Goal: Transaction & Acquisition: Purchase product/service

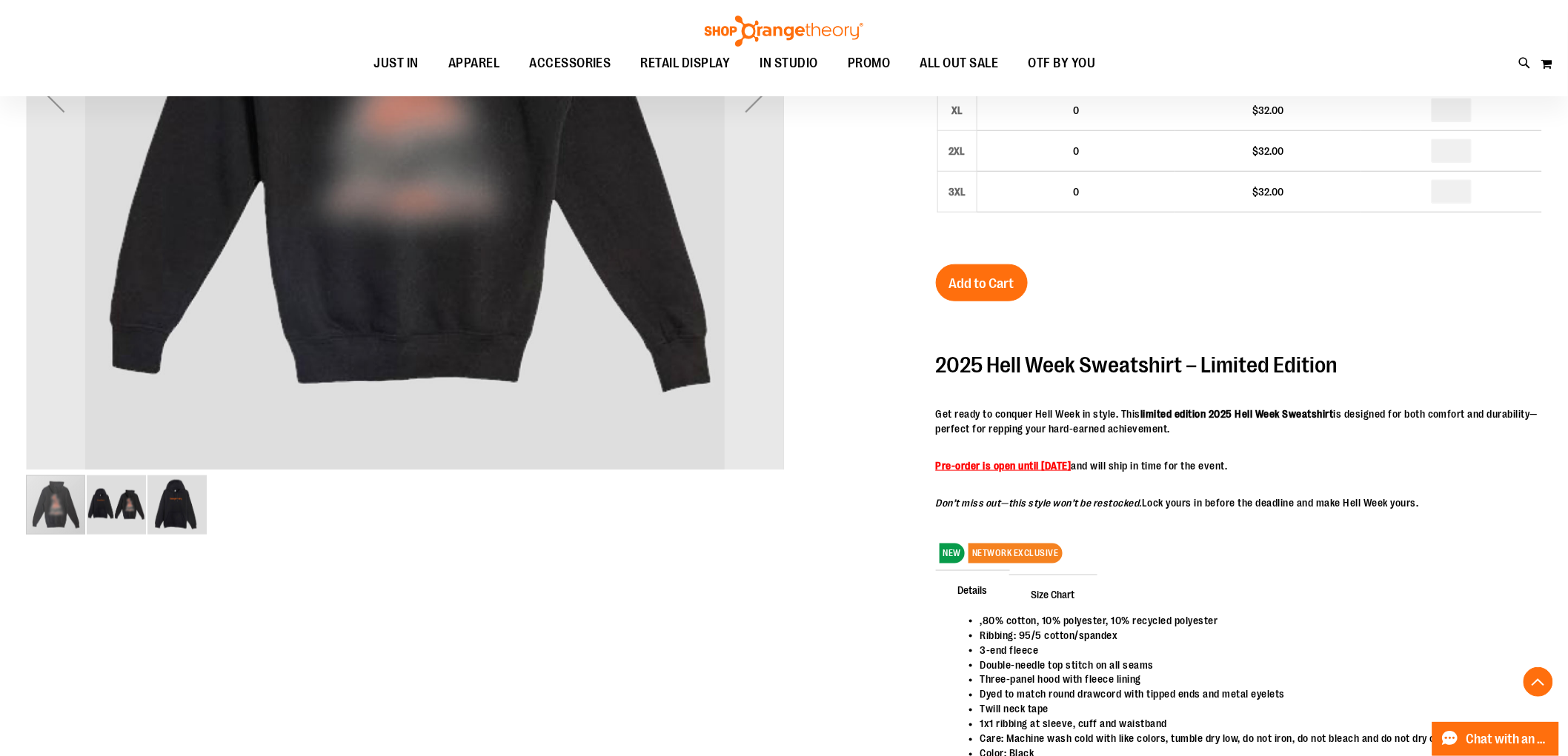
scroll to position [492, 0]
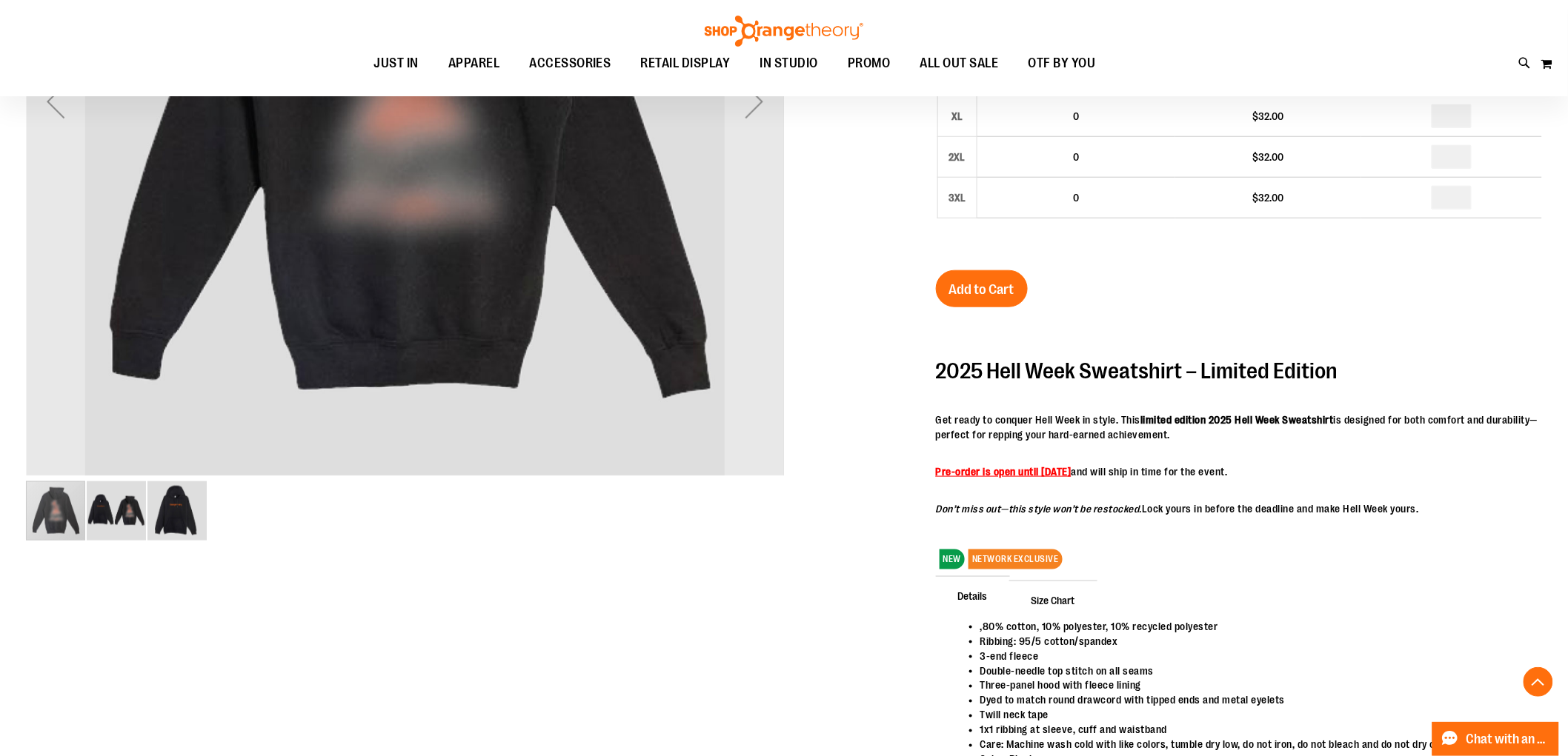
click at [131, 544] on div at bounding box center [784, 275] width 1517 height 1105
click at [127, 534] on img "image 2 of 3" at bounding box center [116, 511] width 59 height 59
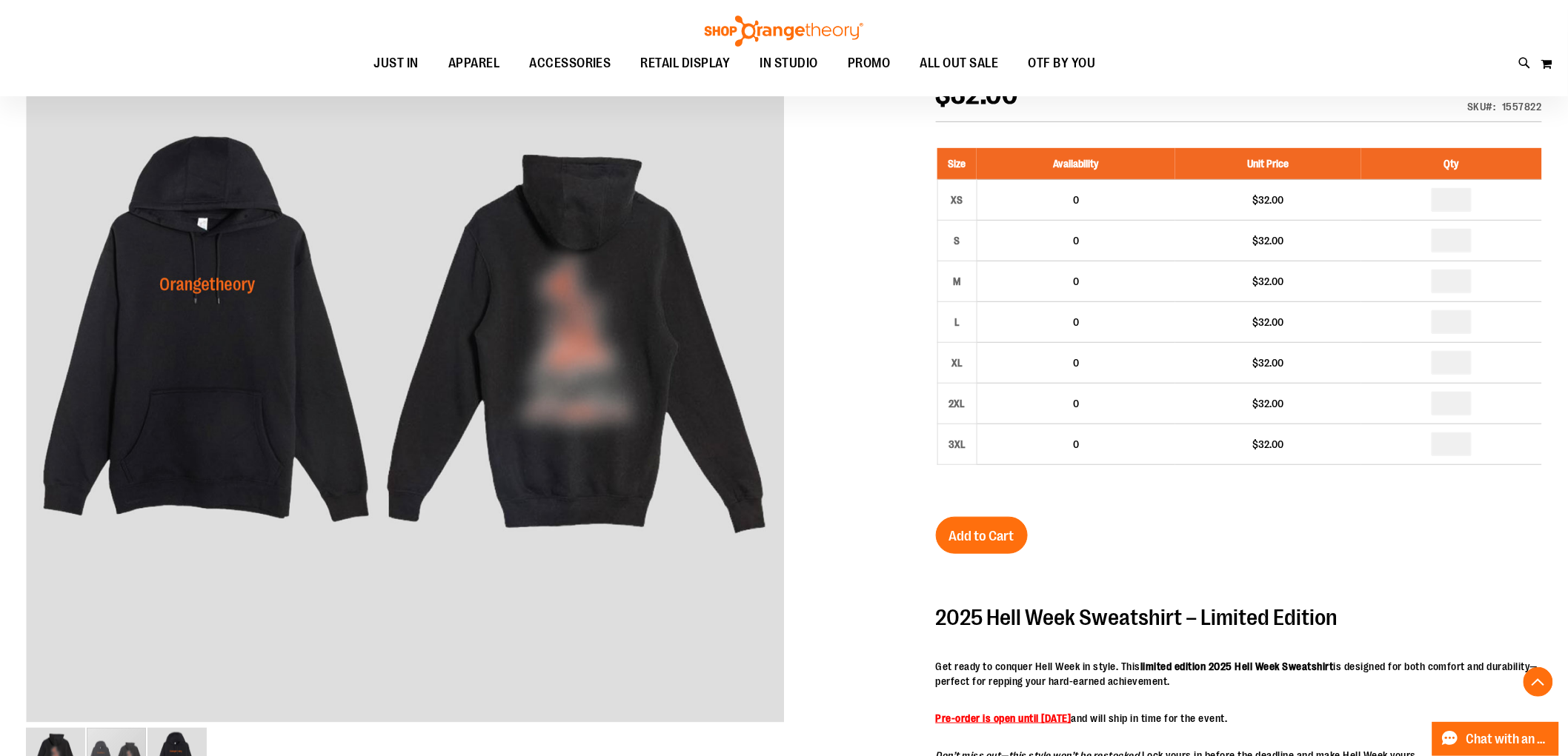
scroll to position [328, 0]
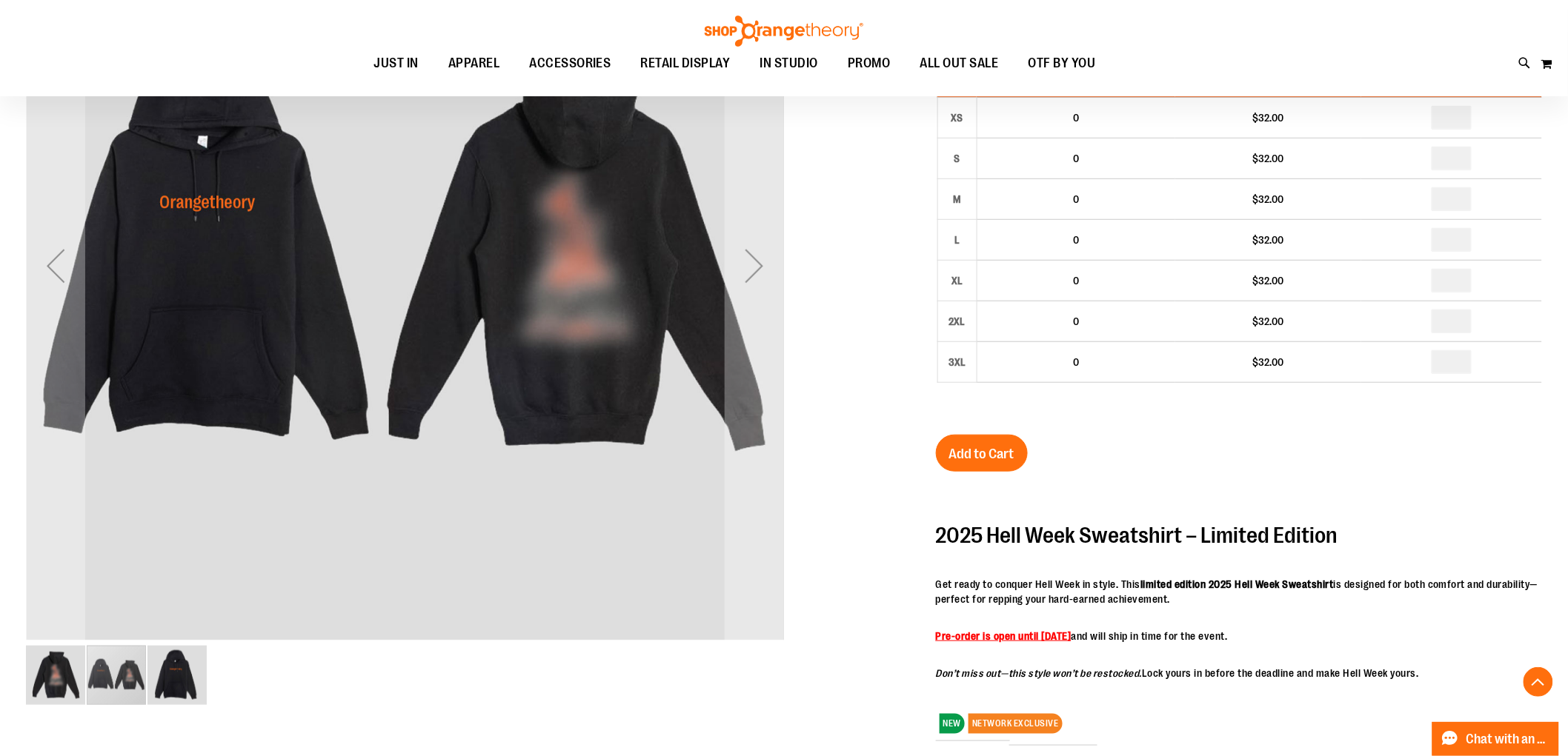
click at [188, 697] on img "image 3 of 3" at bounding box center [176, 675] width 59 height 59
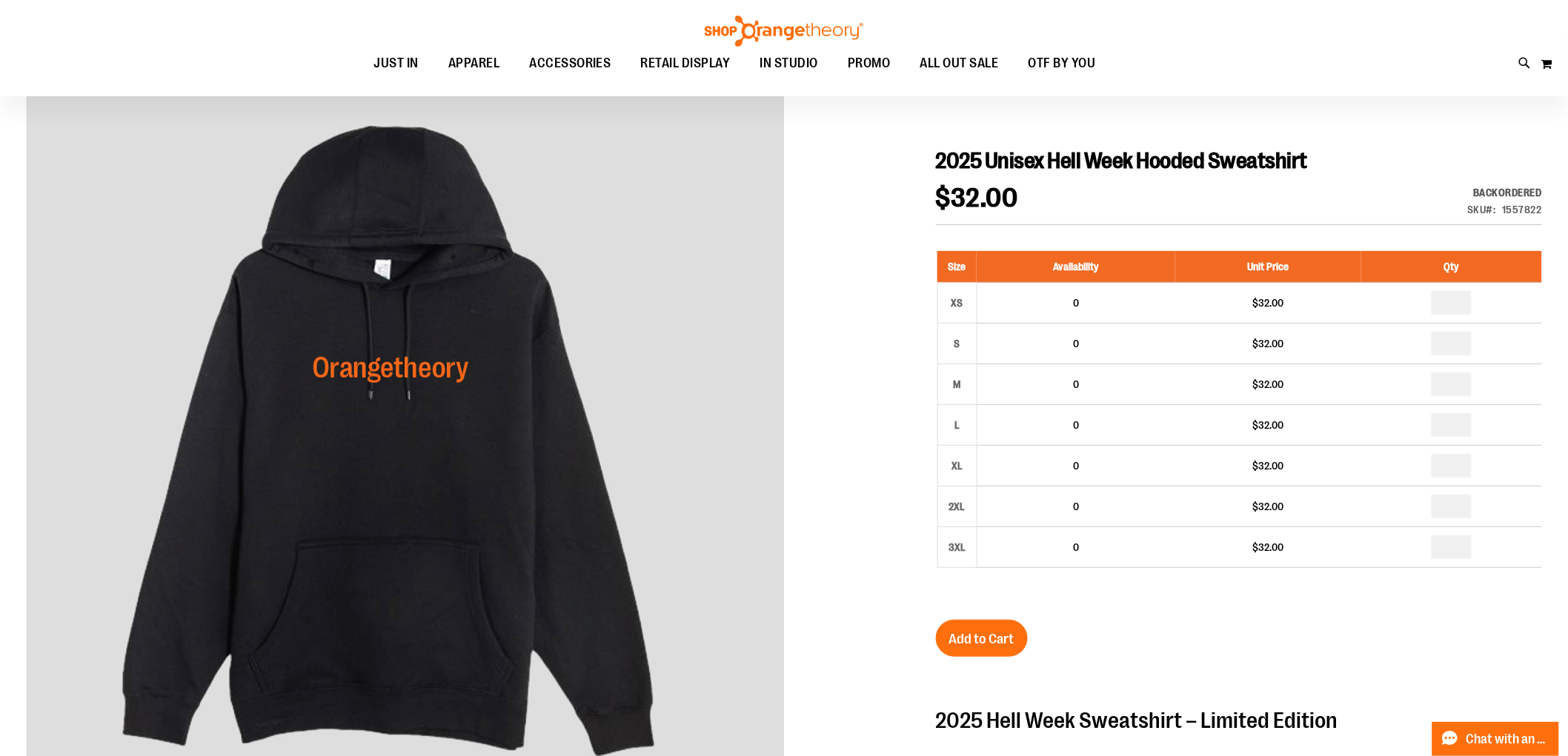
scroll to position [0, 0]
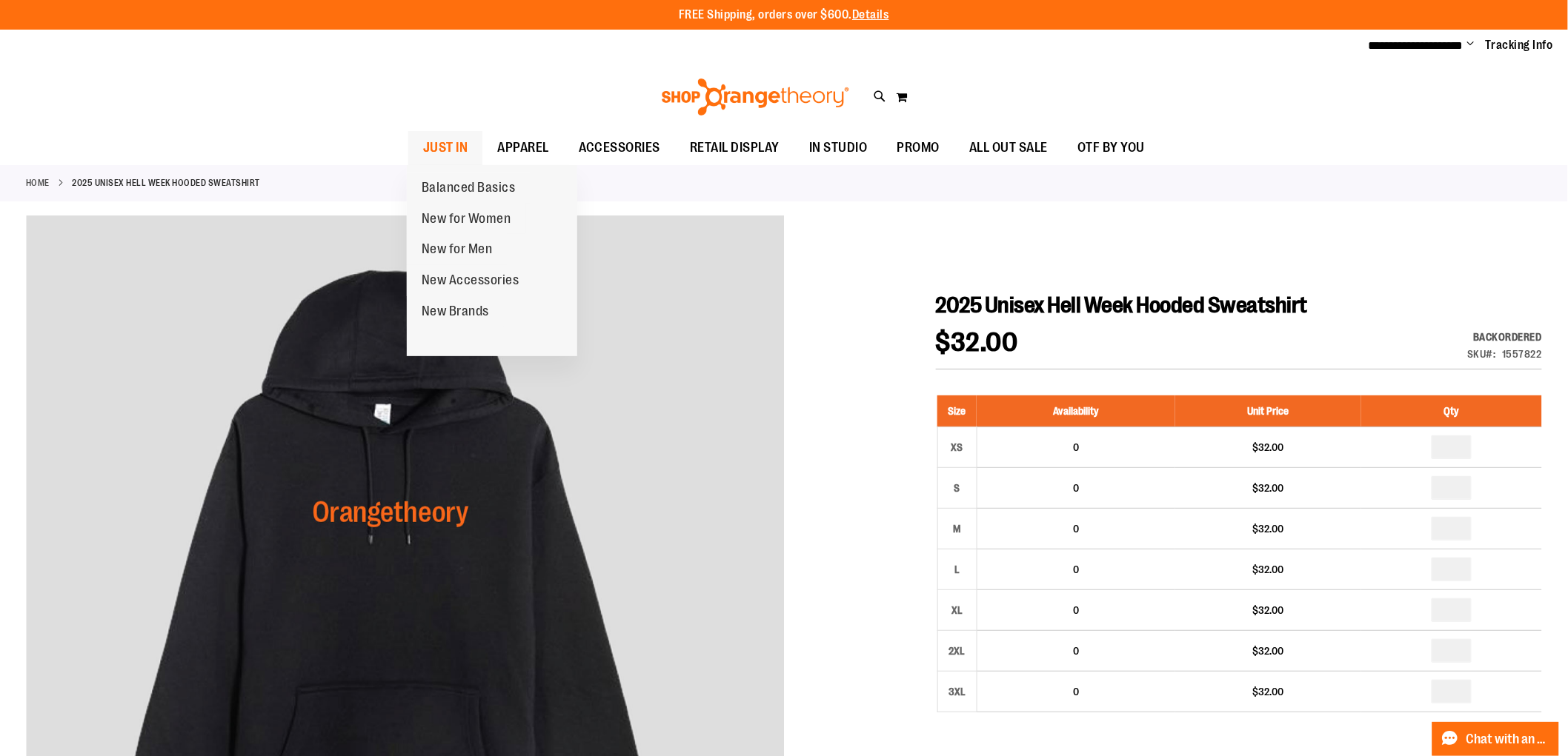
click at [463, 142] on span "JUST IN" at bounding box center [446, 148] width 45 height 33
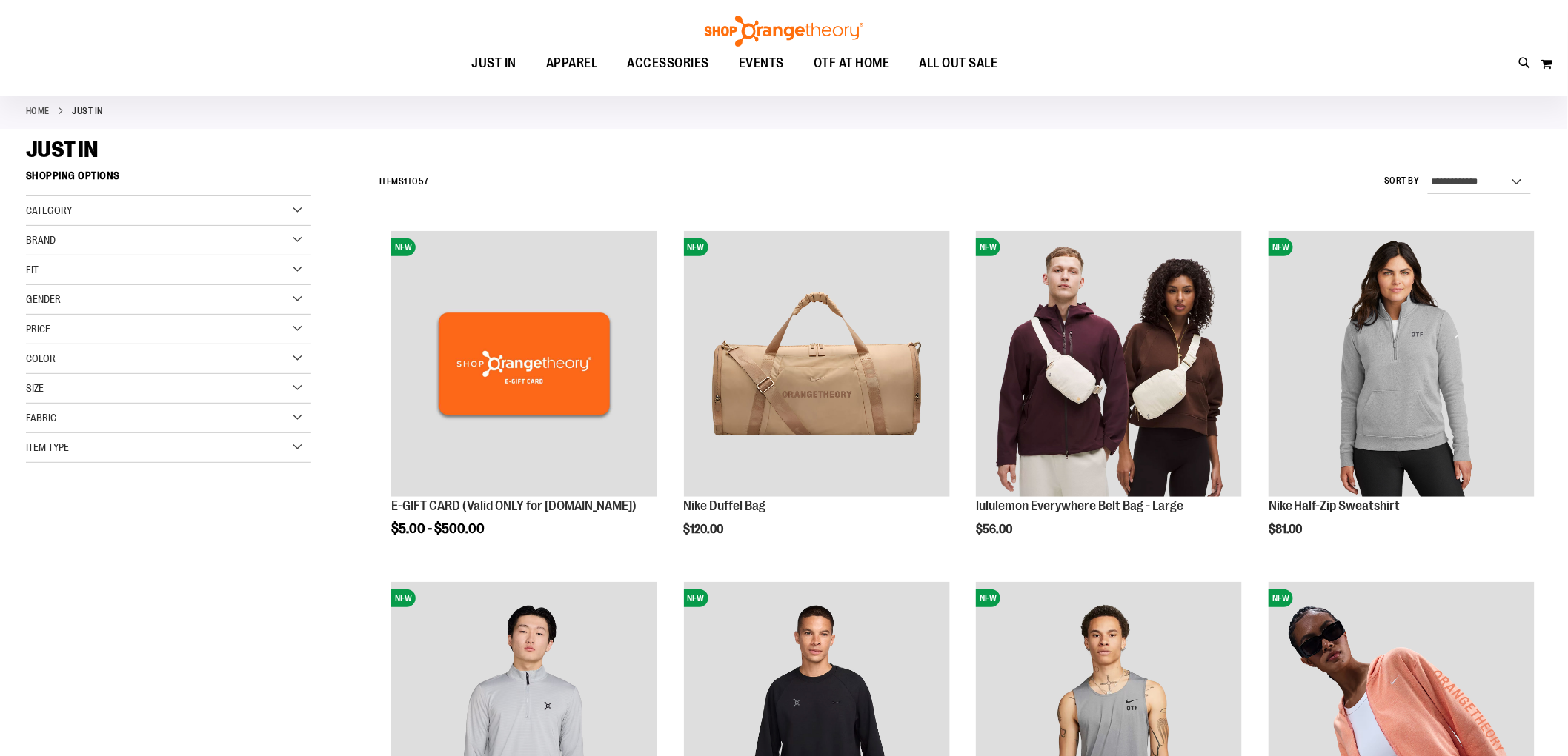
scroll to position [164, 0]
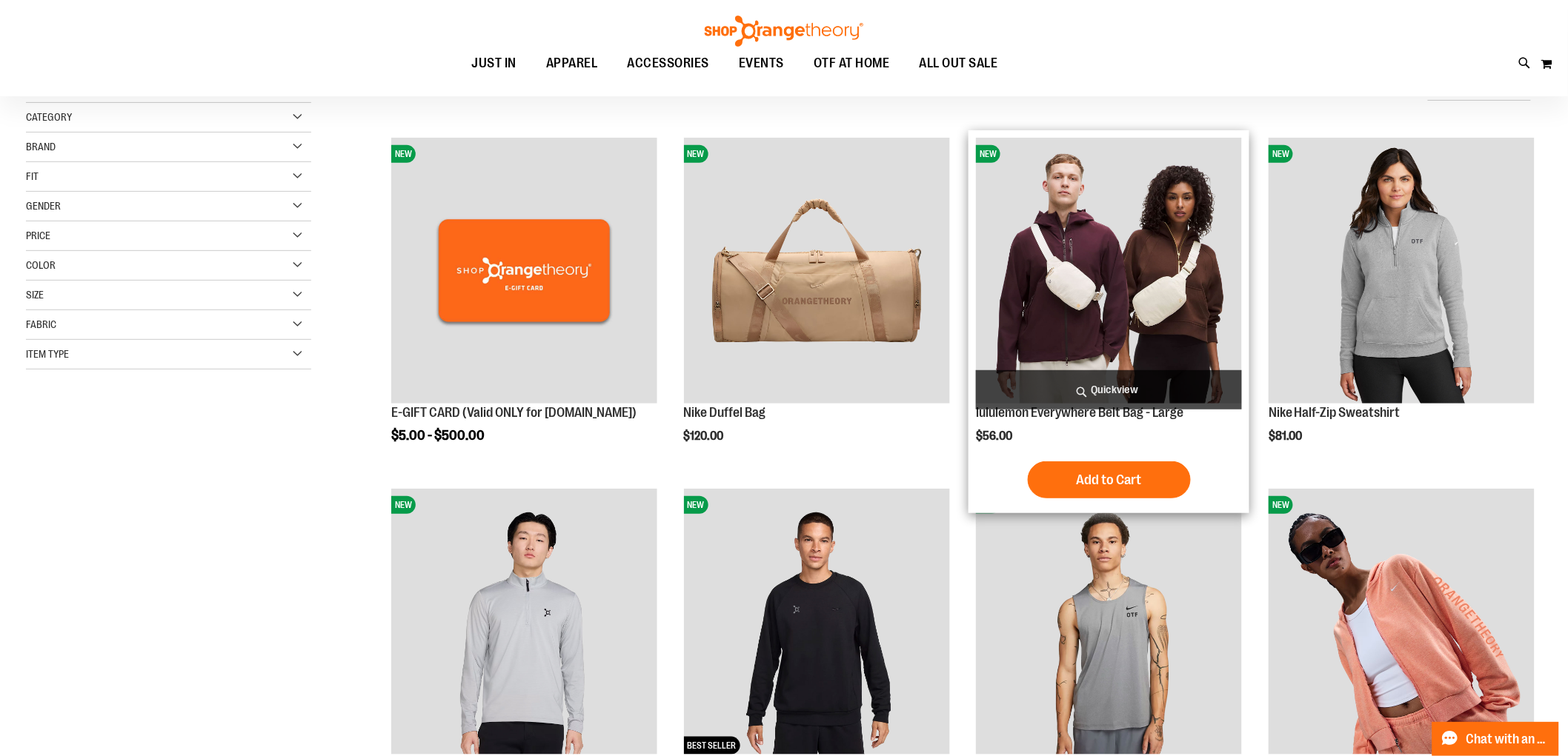
click at [1121, 278] on img "product" at bounding box center [1109, 271] width 266 height 266
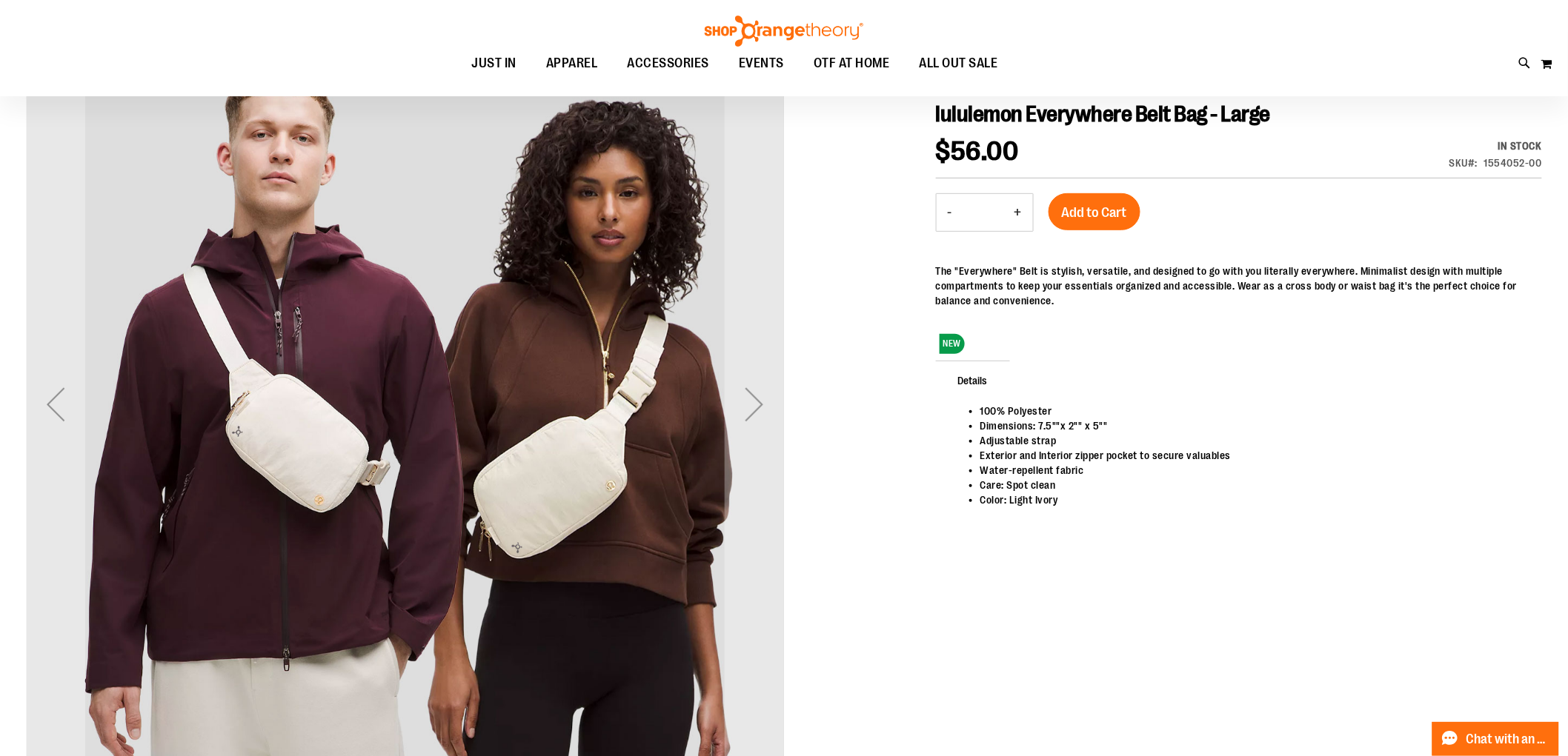
scroll to position [164, 0]
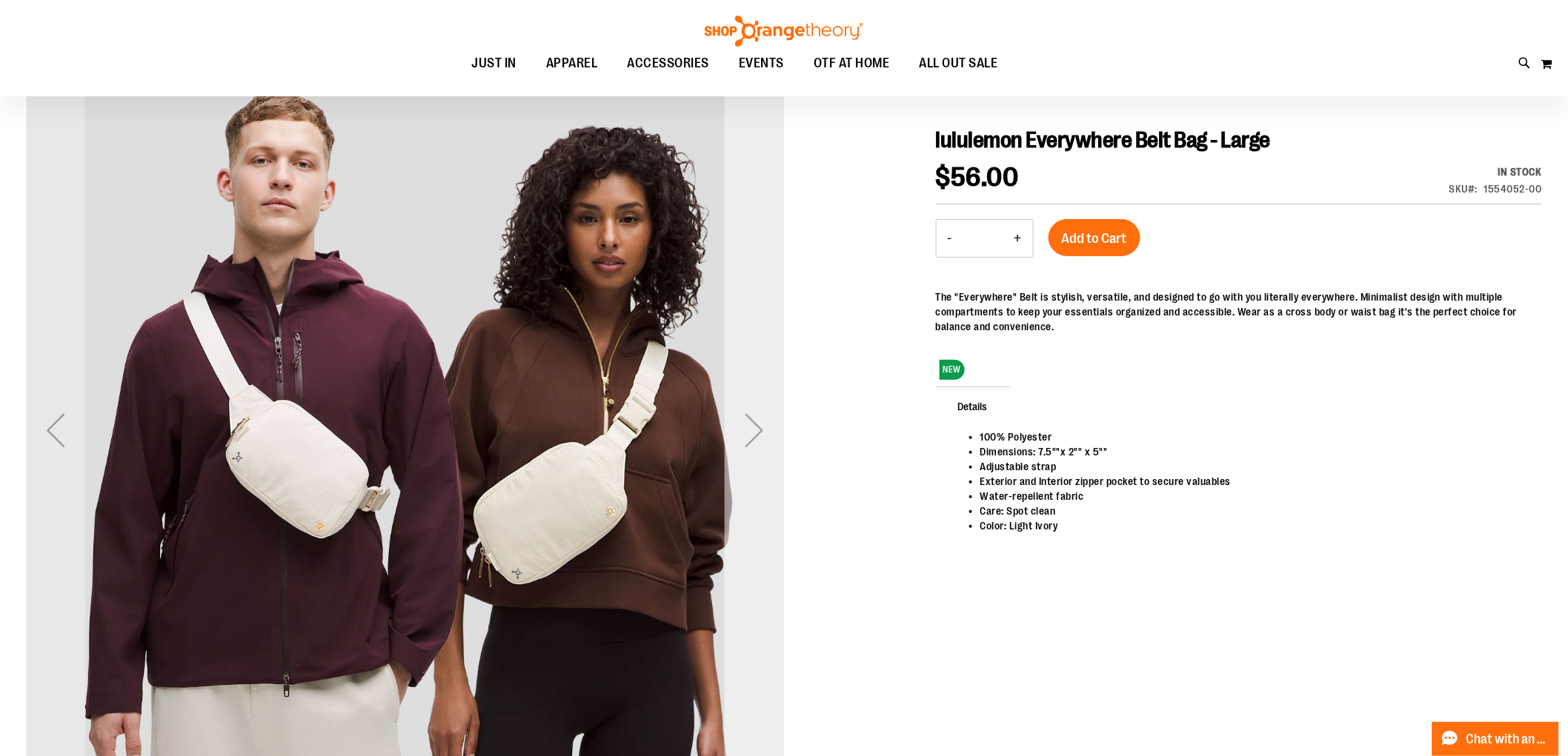
click at [761, 431] on div "Next" at bounding box center [754, 430] width 59 height 59
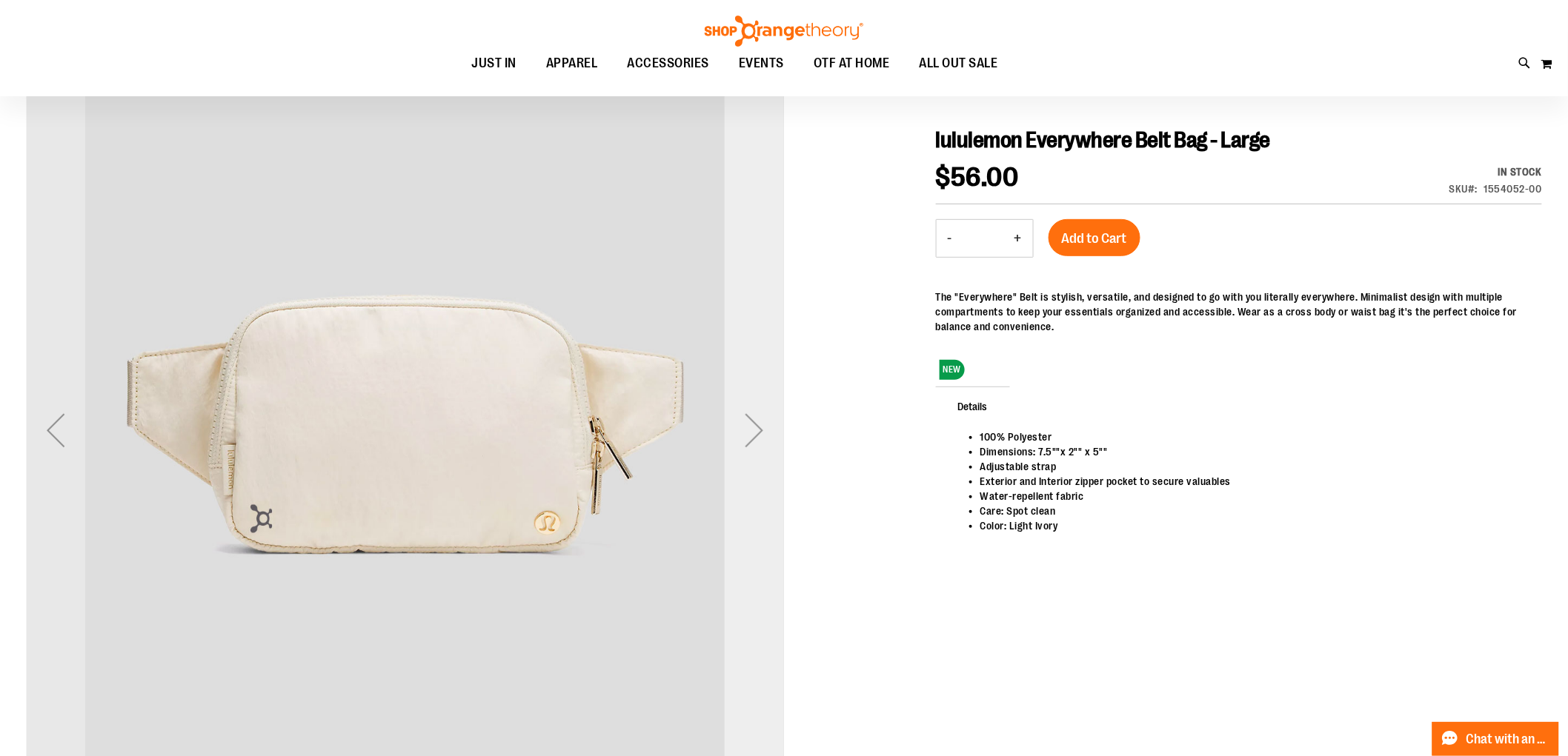
click at [761, 431] on div "Next" at bounding box center [754, 430] width 59 height 59
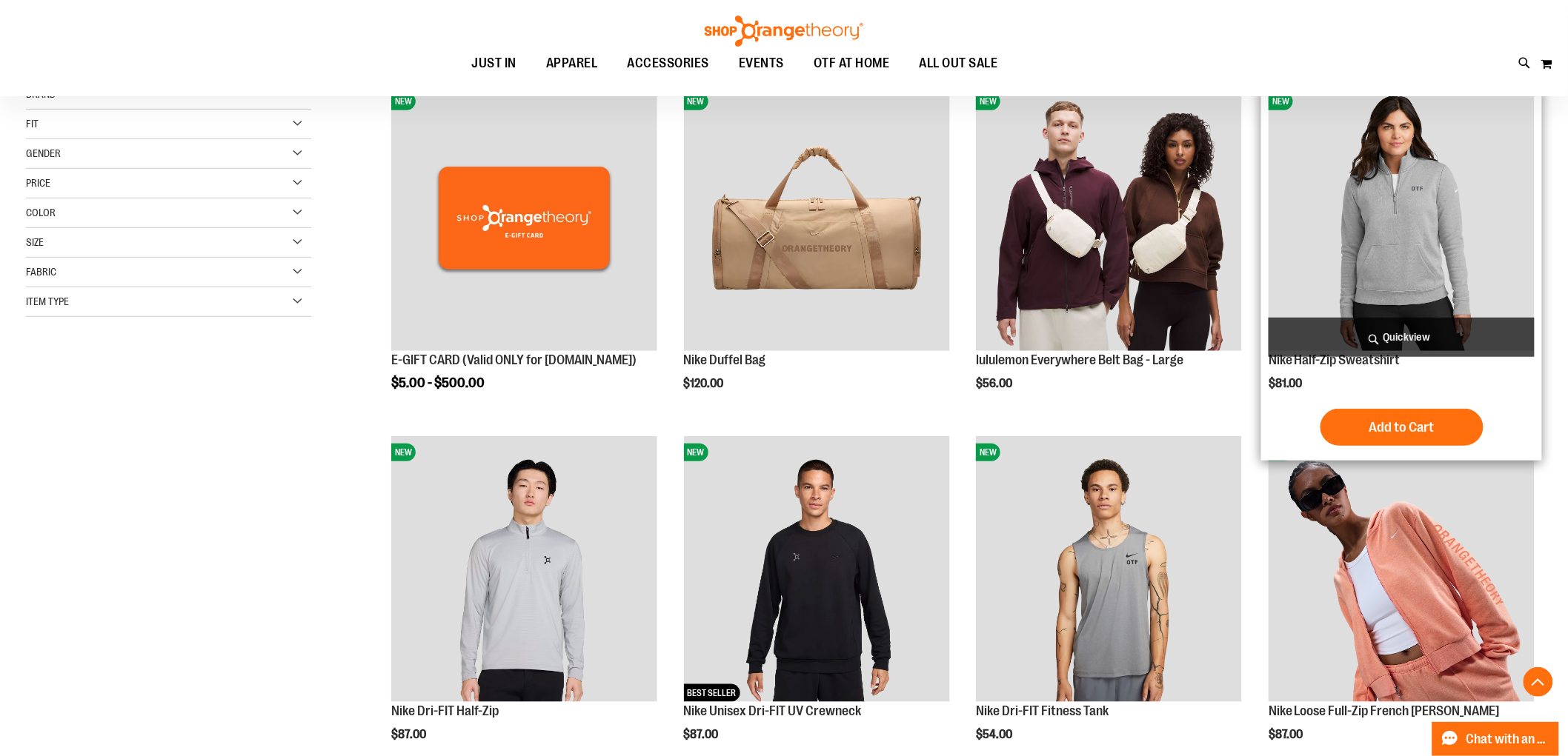
scroll to position [247, 0]
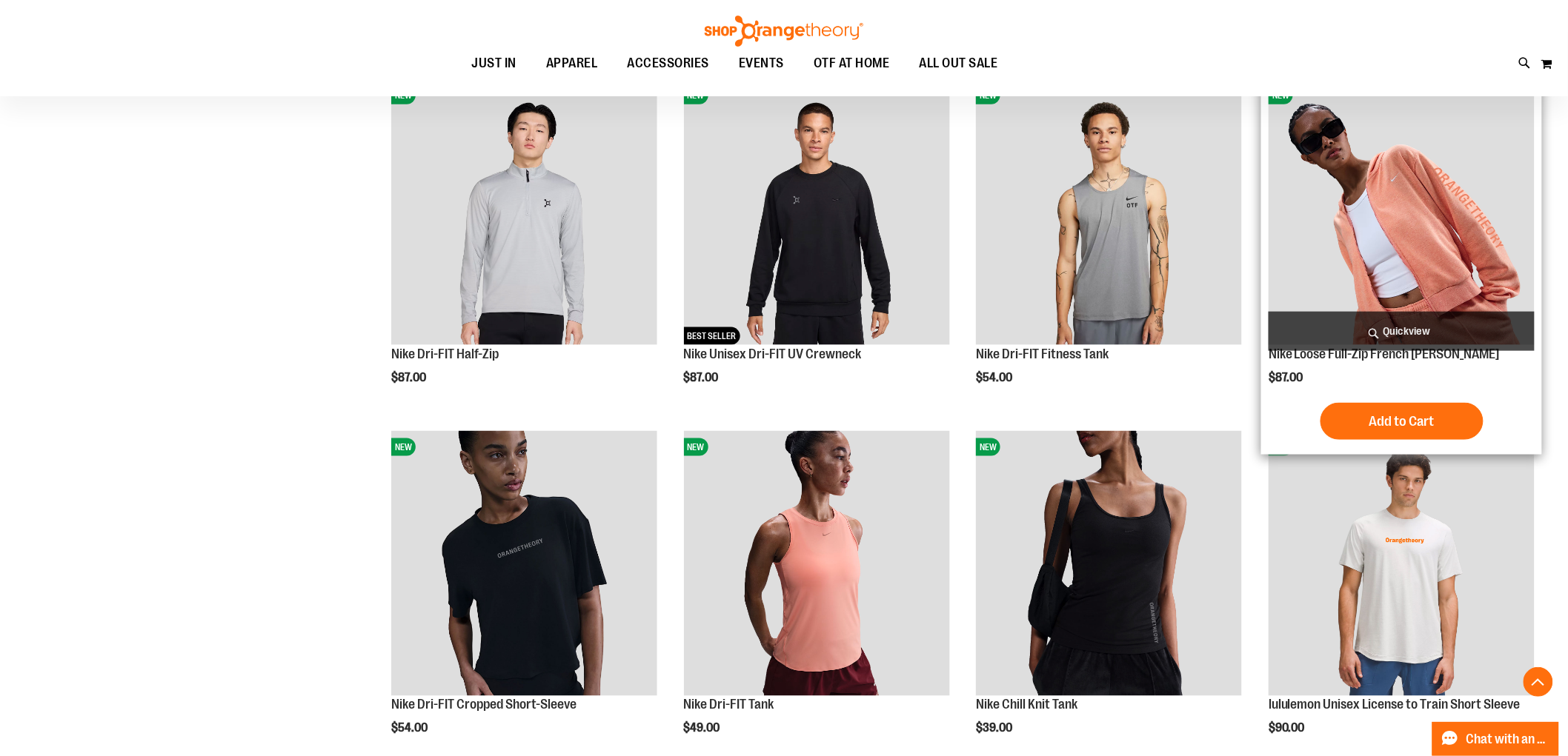
scroll to position [576, 0]
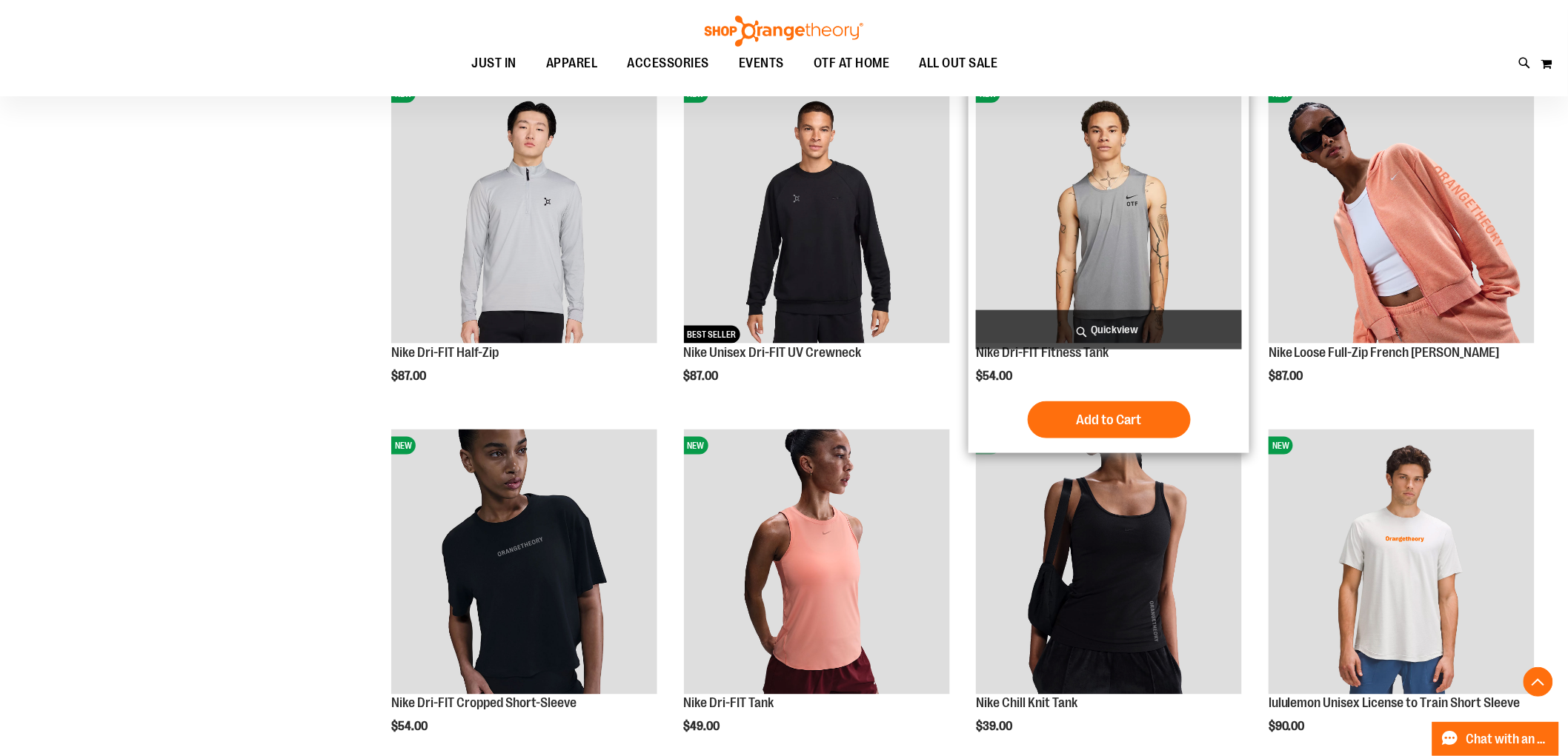
click at [1168, 228] on img "product" at bounding box center [1109, 211] width 266 height 266
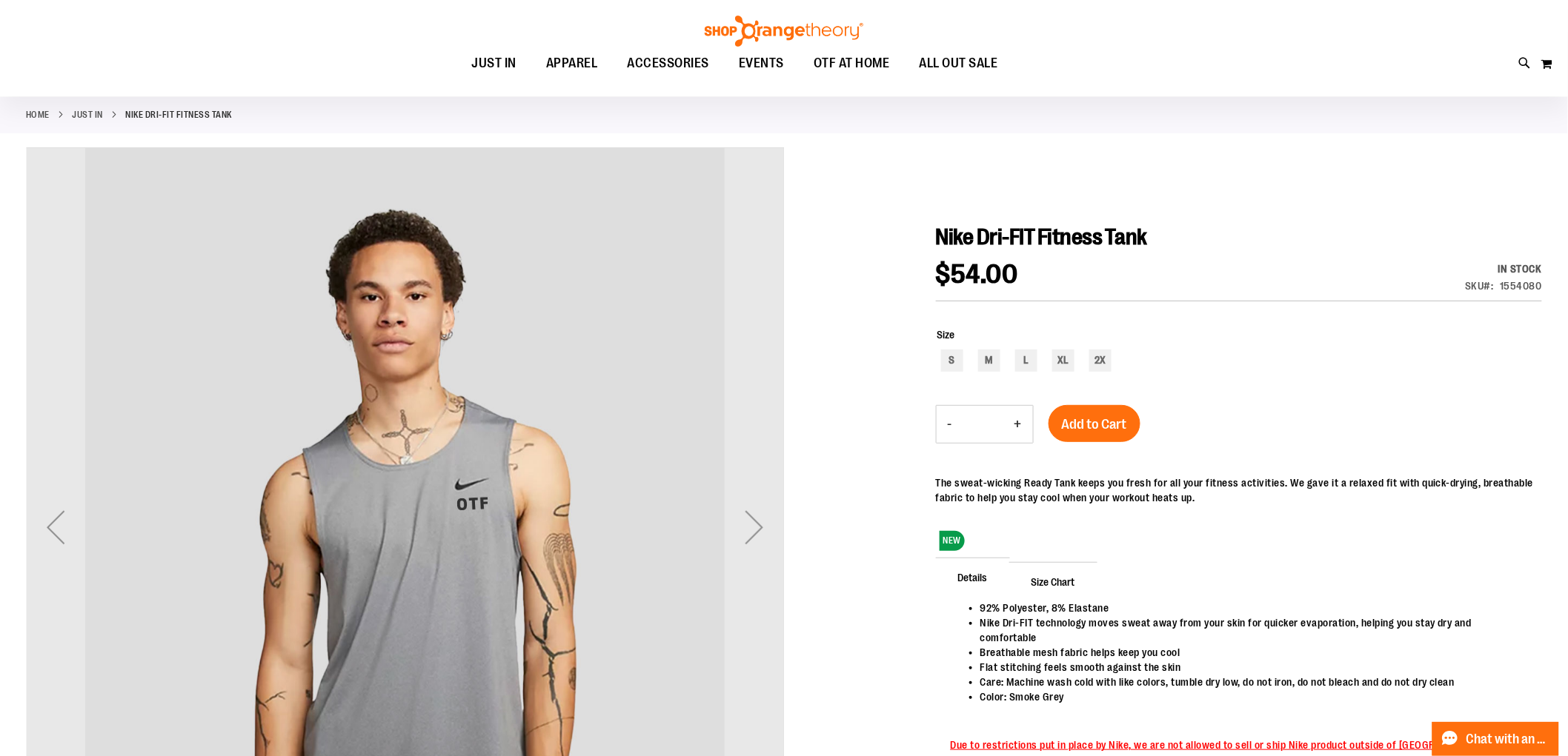
scroll to position [164, 0]
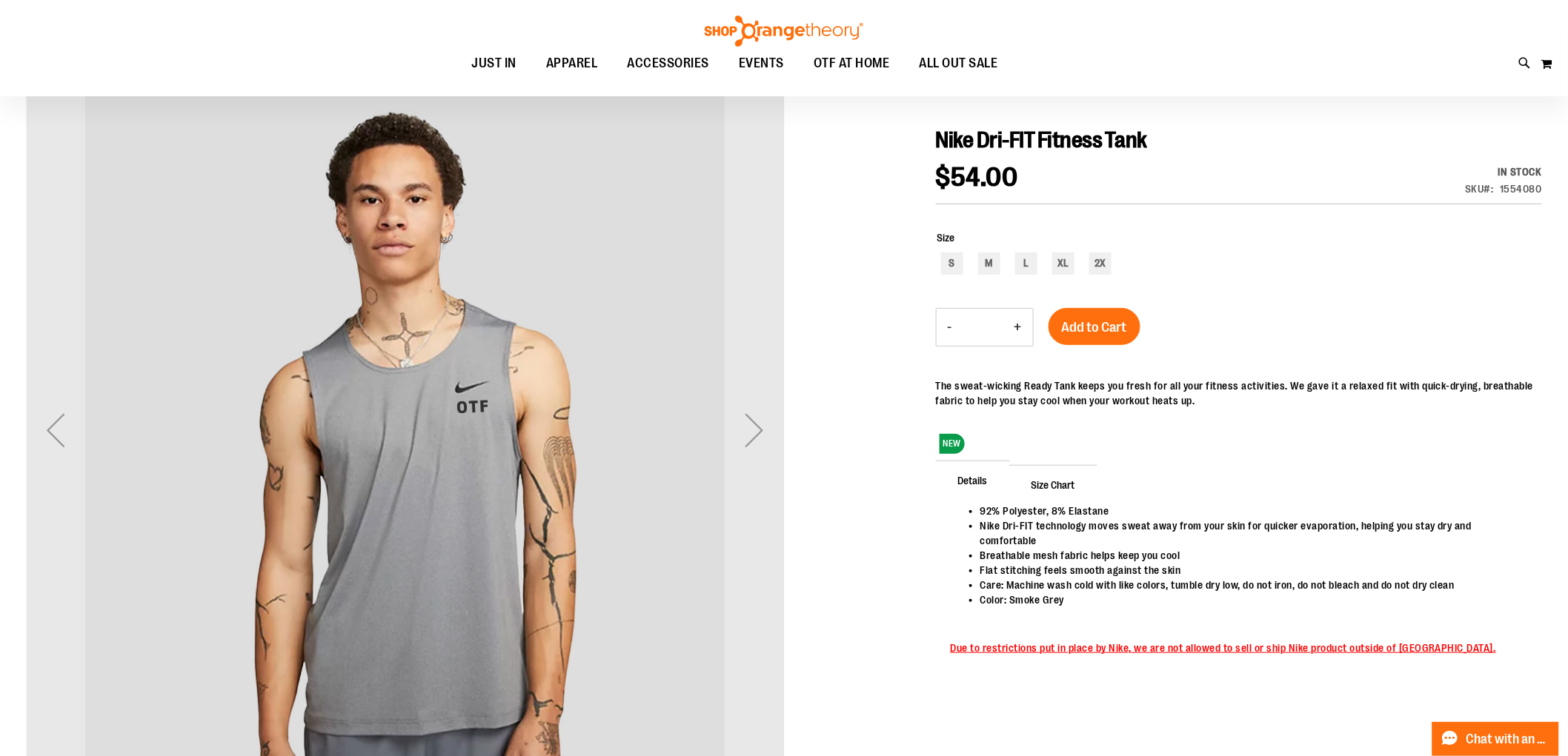
click at [1078, 264] on div "S M L XL 2X" at bounding box center [1240, 265] width 605 height 26
click at [1071, 265] on div "XL" at bounding box center [1063, 264] width 22 height 22
type input "***"
click at [1022, 328] on button "+" at bounding box center [1019, 327] width 30 height 37
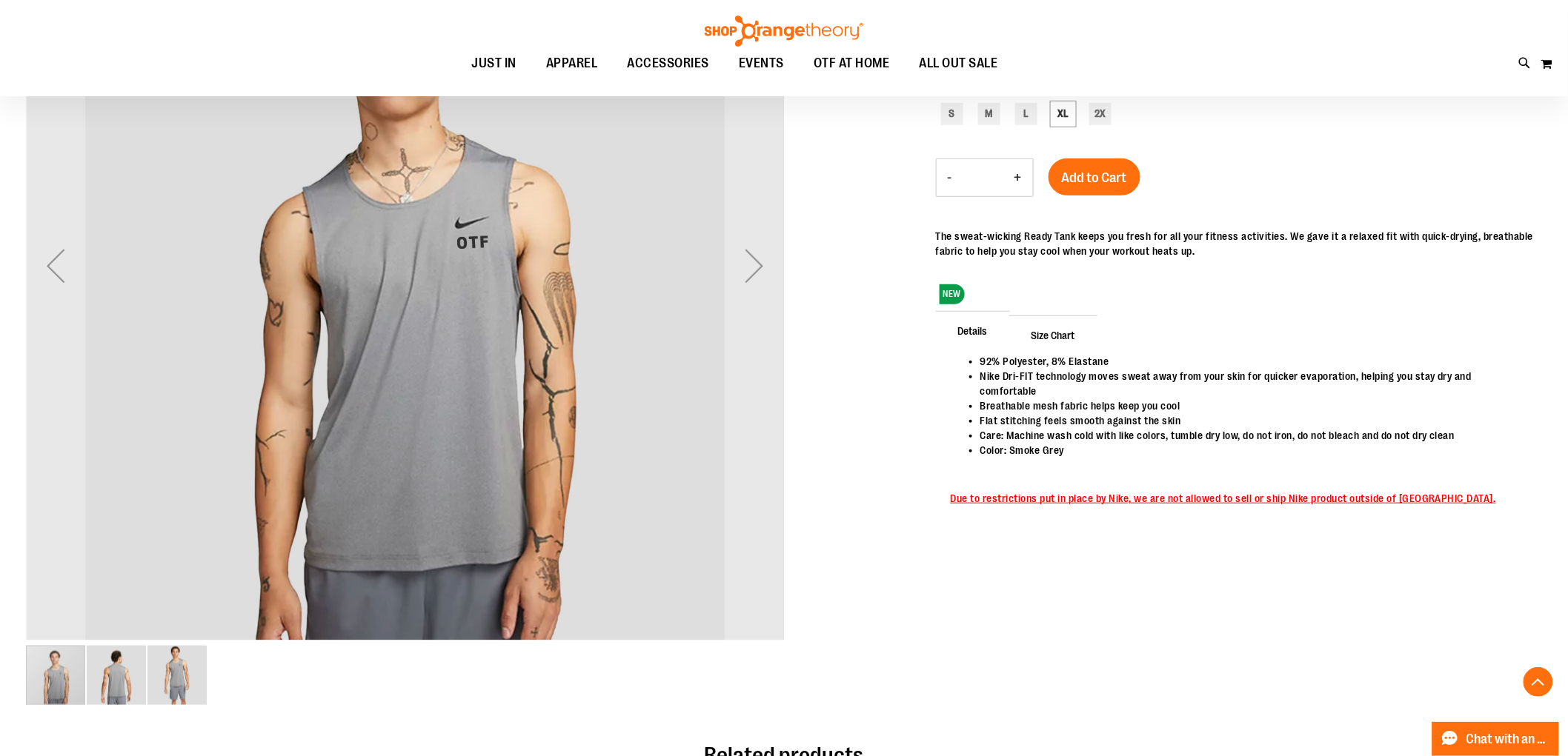
scroll to position [83, 0]
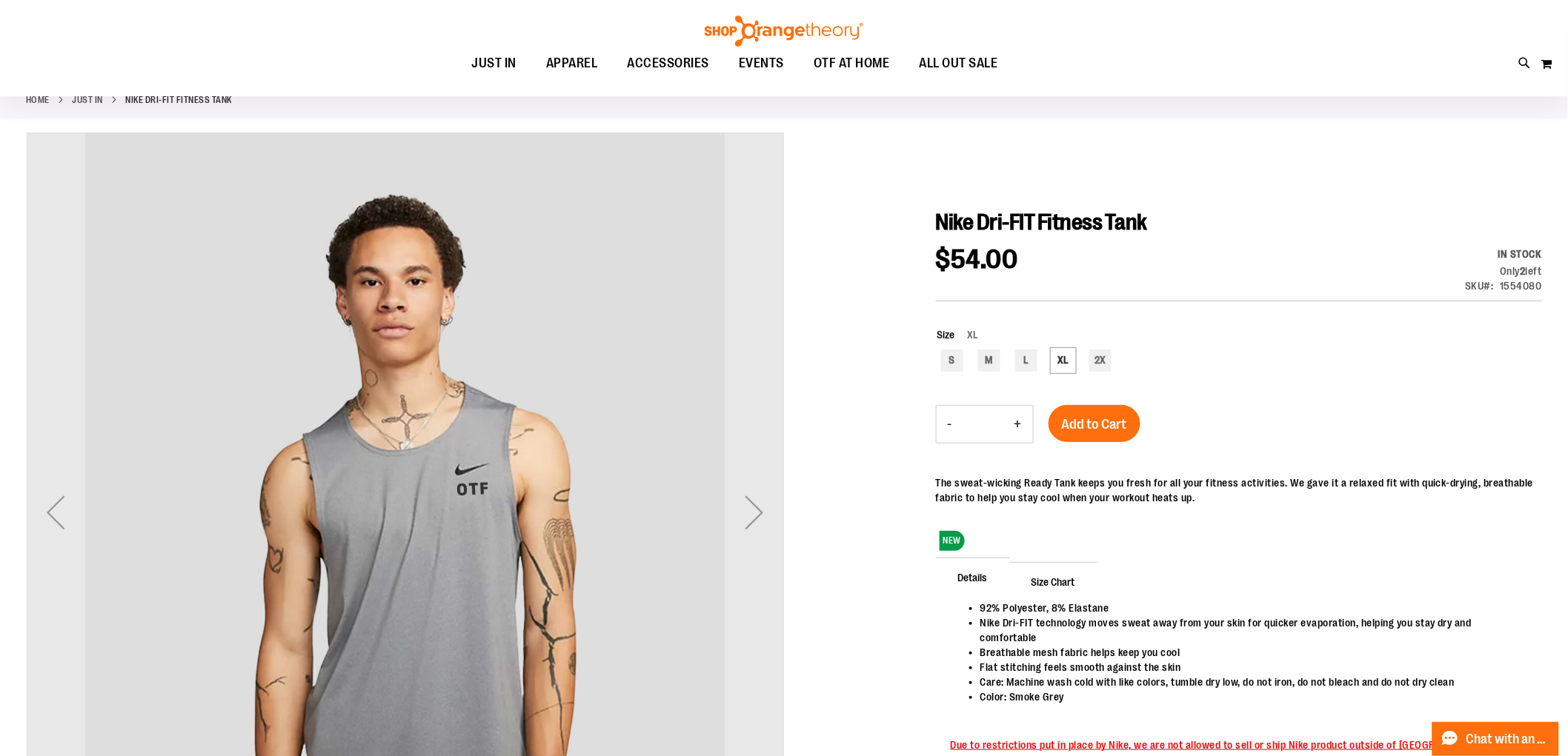
click at [1021, 425] on button "+" at bounding box center [1019, 424] width 30 height 37
type input "*"
click at [1100, 426] on span "Add to Cart" at bounding box center [1094, 424] width 65 height 17
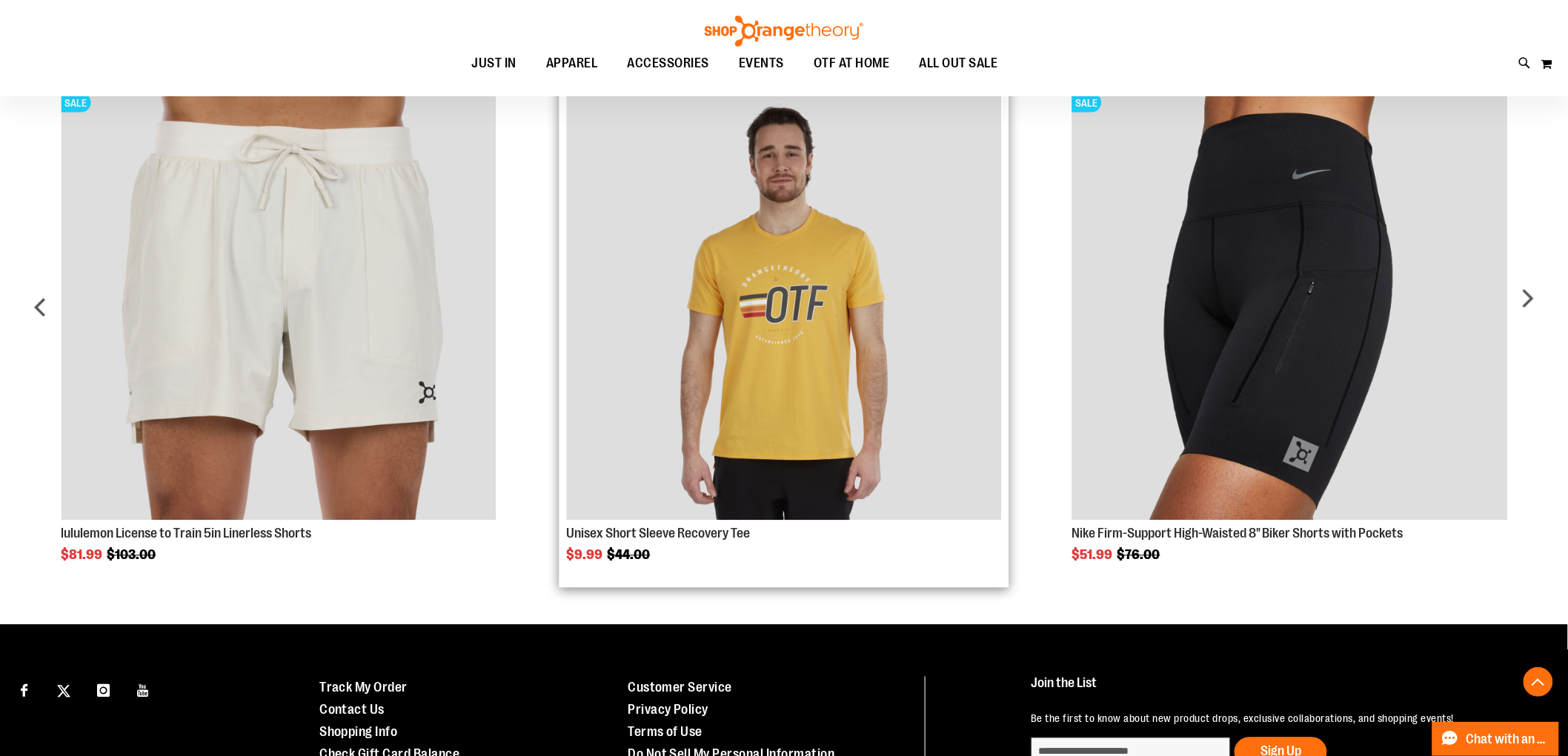
scroll to position [1070, 0]
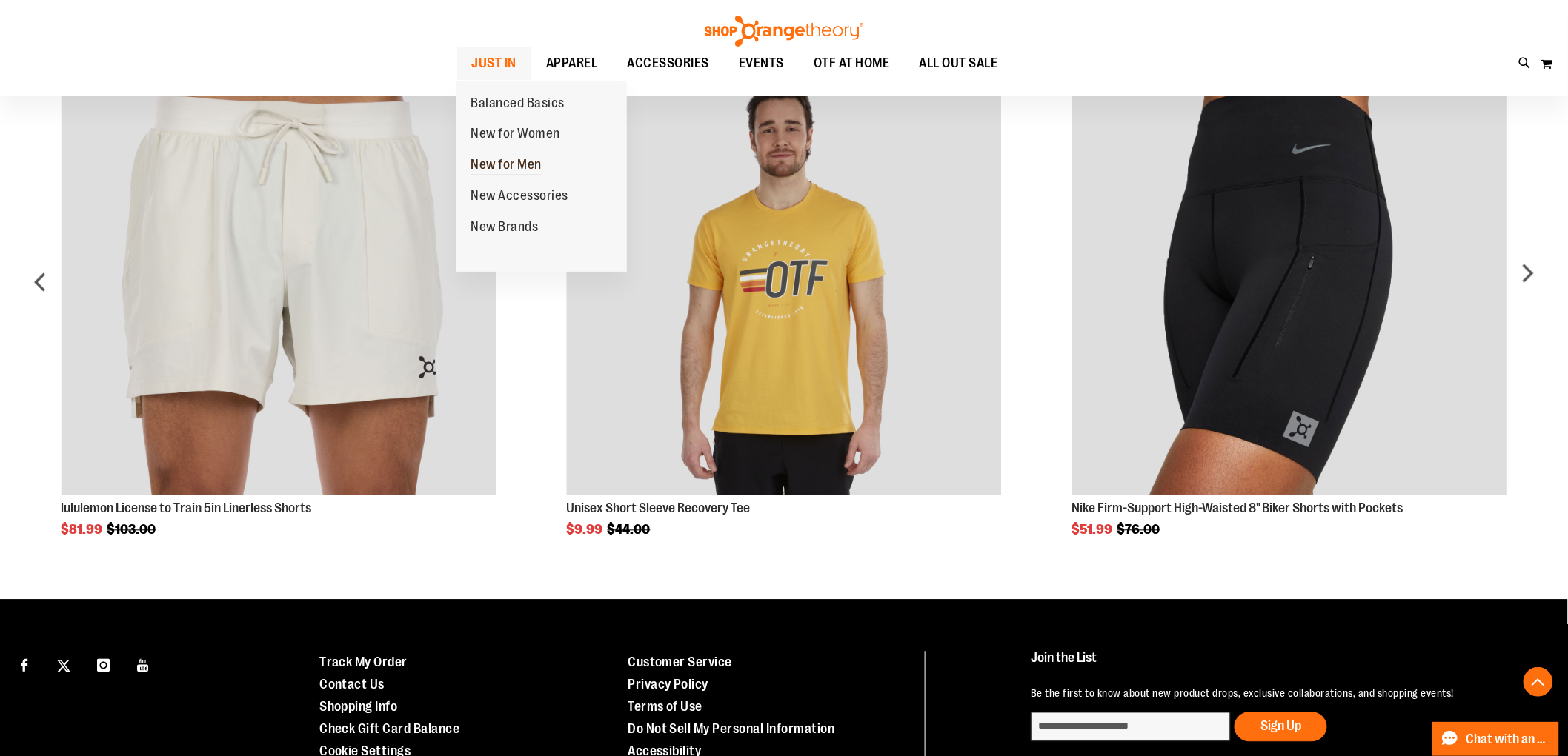
click at [497, 164] on span "New for Men" at bounding box center [507, 167] width 71 height 19
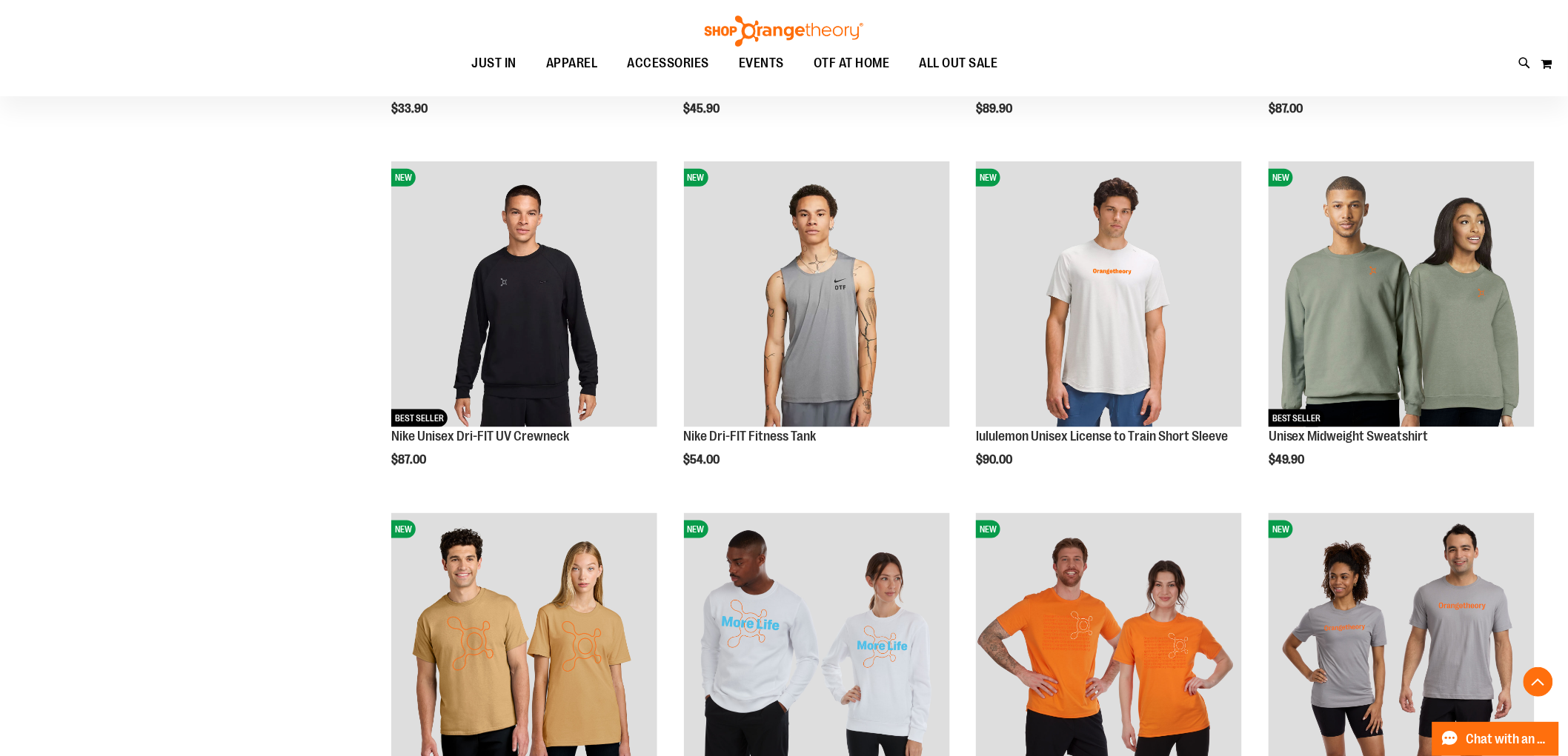
scroll to position [493, 0]
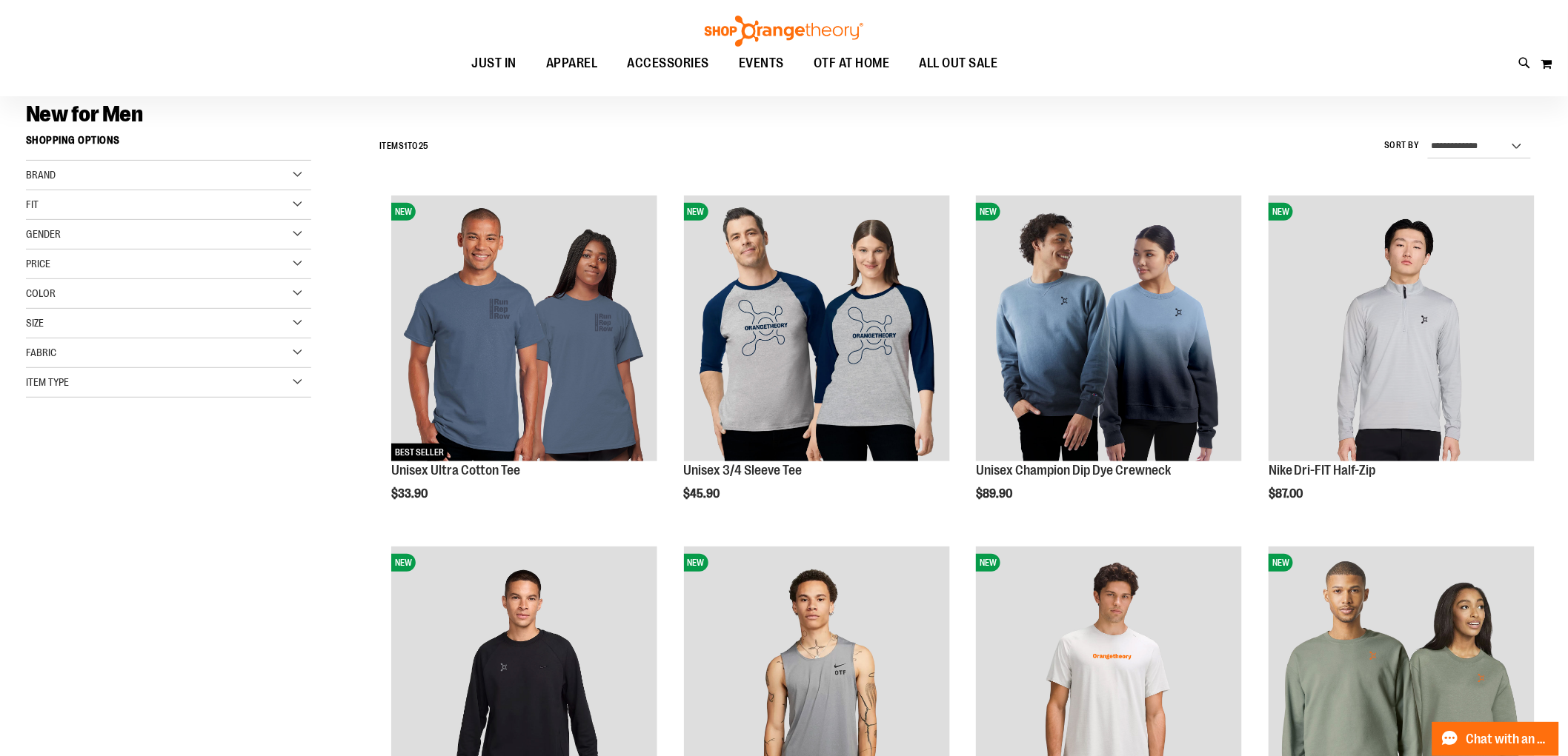
scroll to position [154, 0]
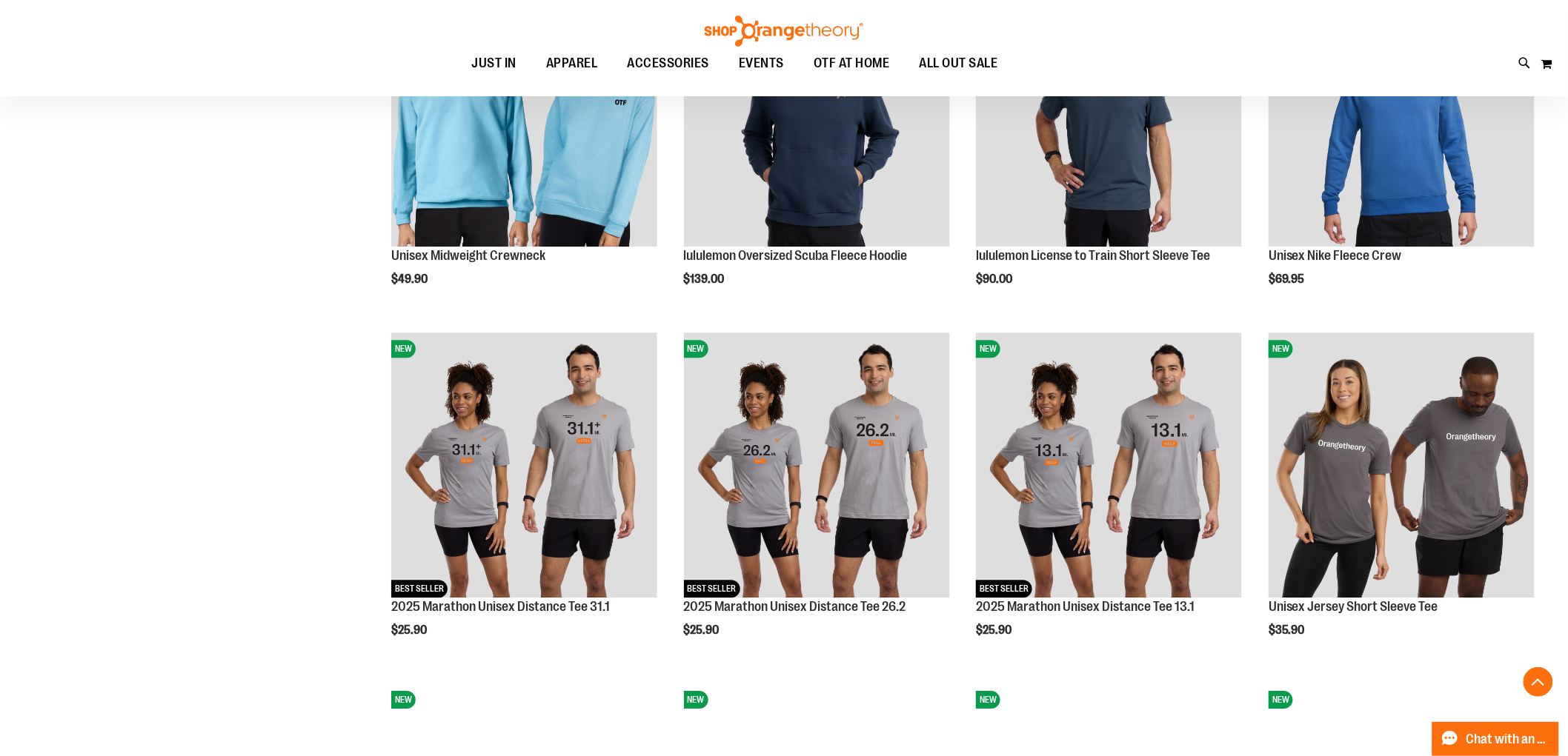
scroll to position [1389, 0]
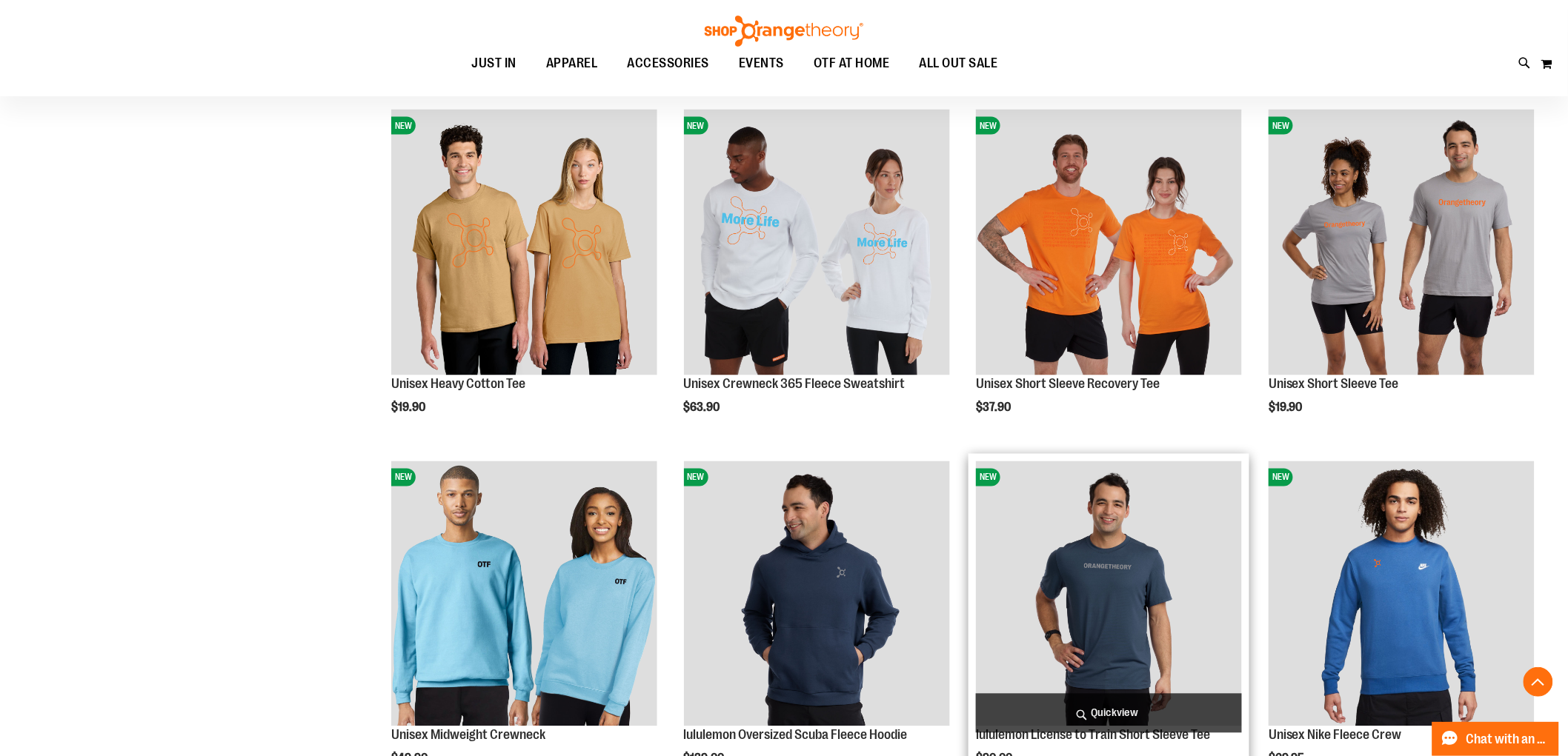
scroll to position [978, 0]
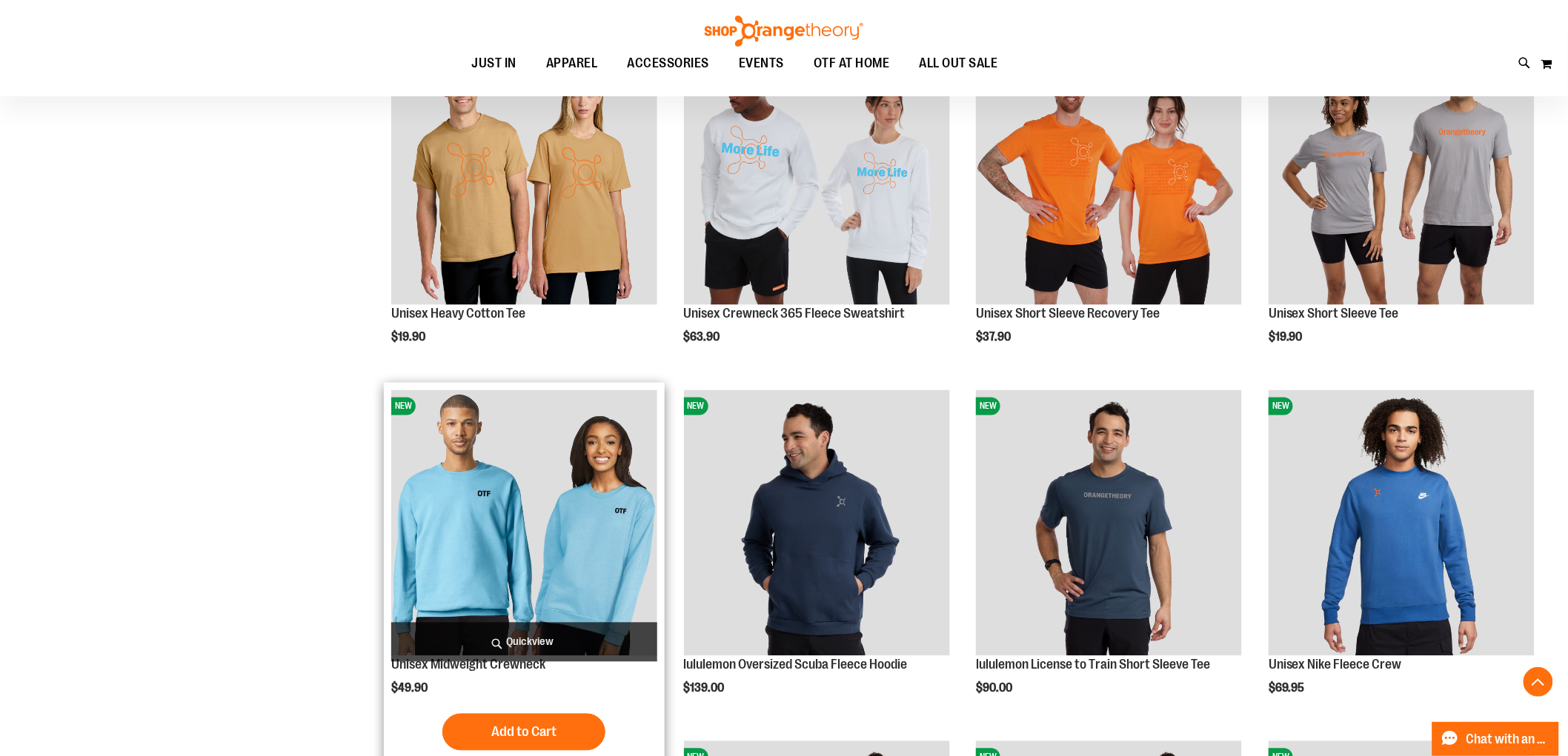
scroll to position [1060, 0]
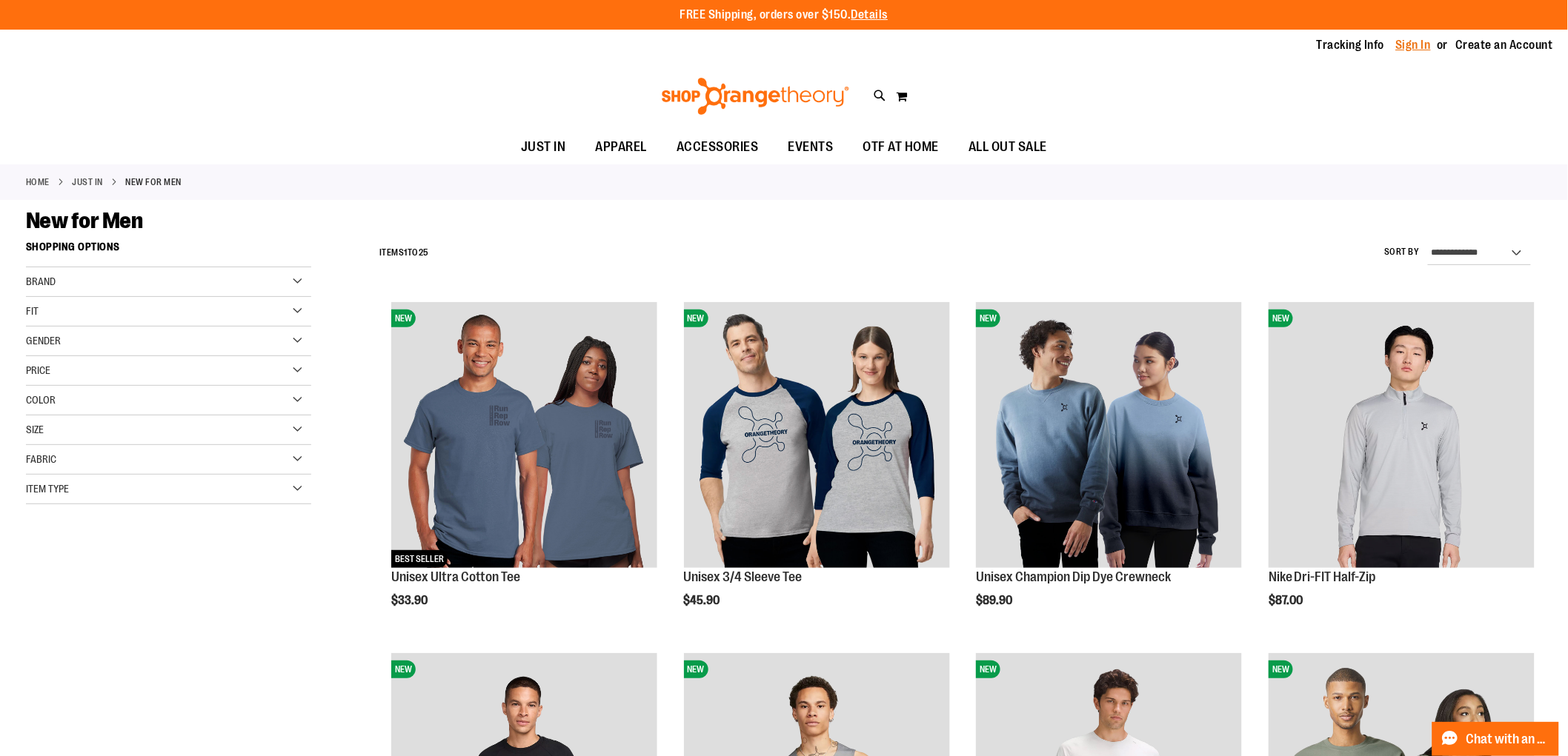
click at [1416, 42] on link "Sign In" at bounding box center [1414, 45] width 35 height 17
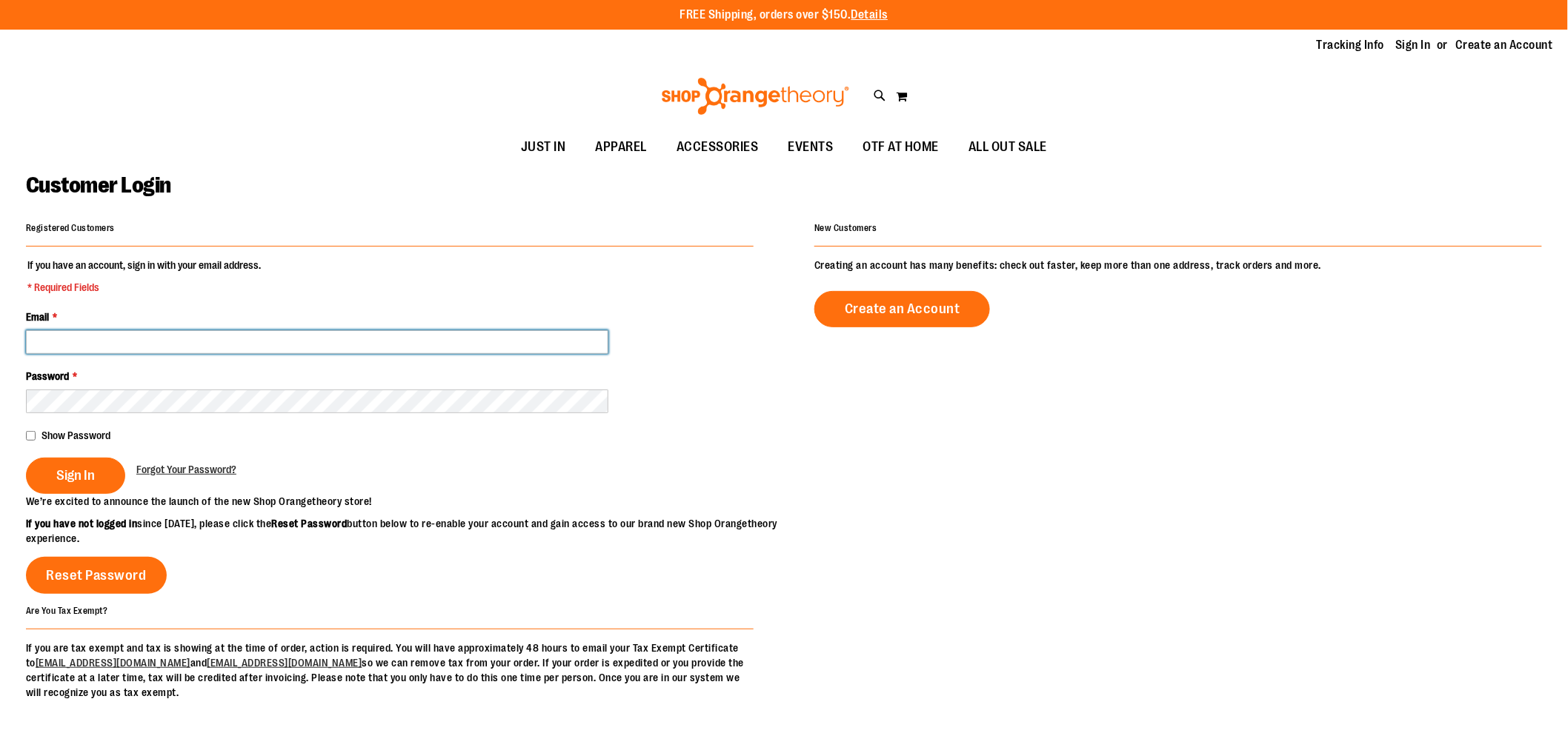
click at [122, 344] on input "Email *" at bounding box center [317, 342] width 582 height 24
type input "**********"
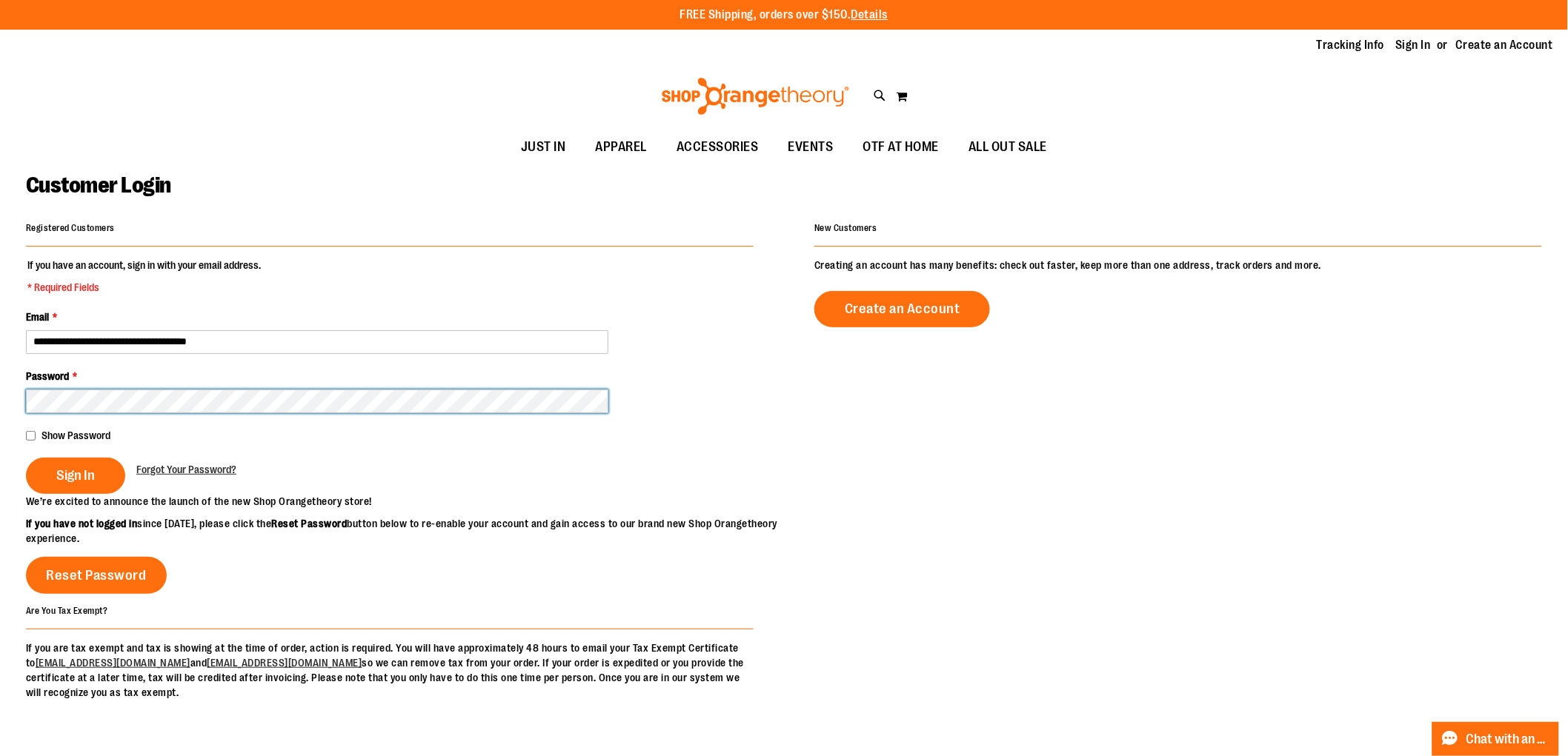
click at [26, 458] on button "Sign In" at bounding box center [76, 476] width 99 height 36
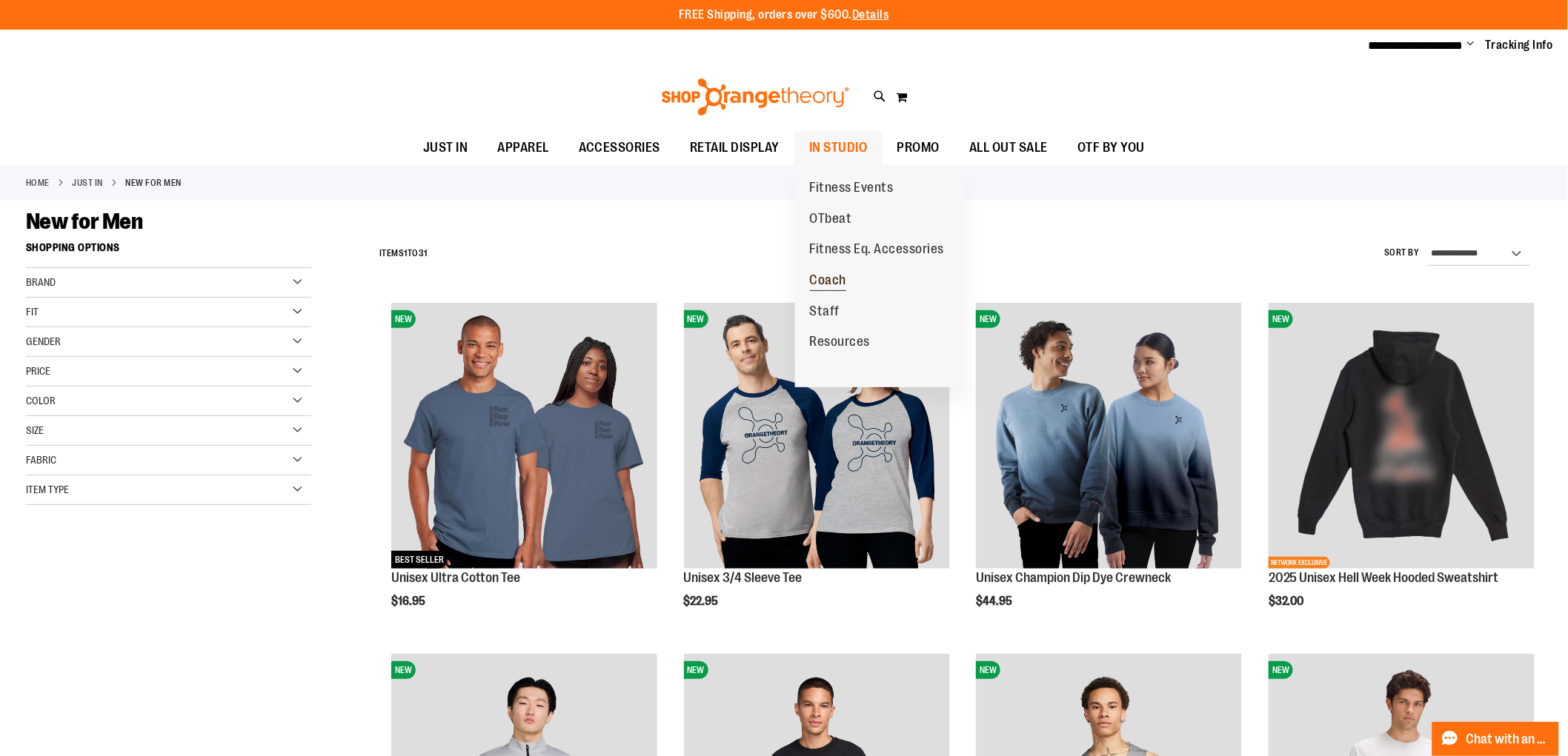
click at [833, 286] on span "Coach" at bounding box center [828, 282] width 37 height 19
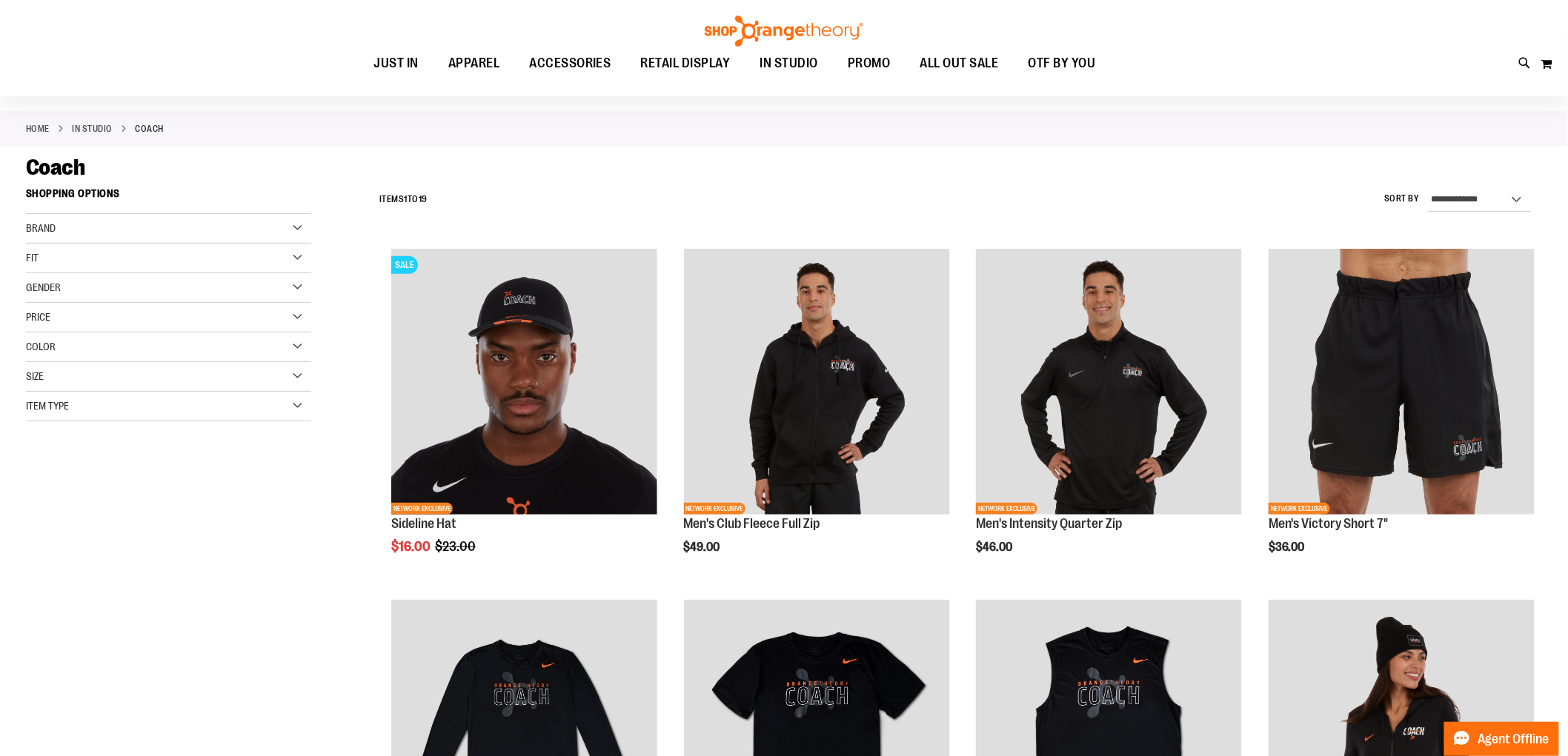
scroll to position [83, 0]
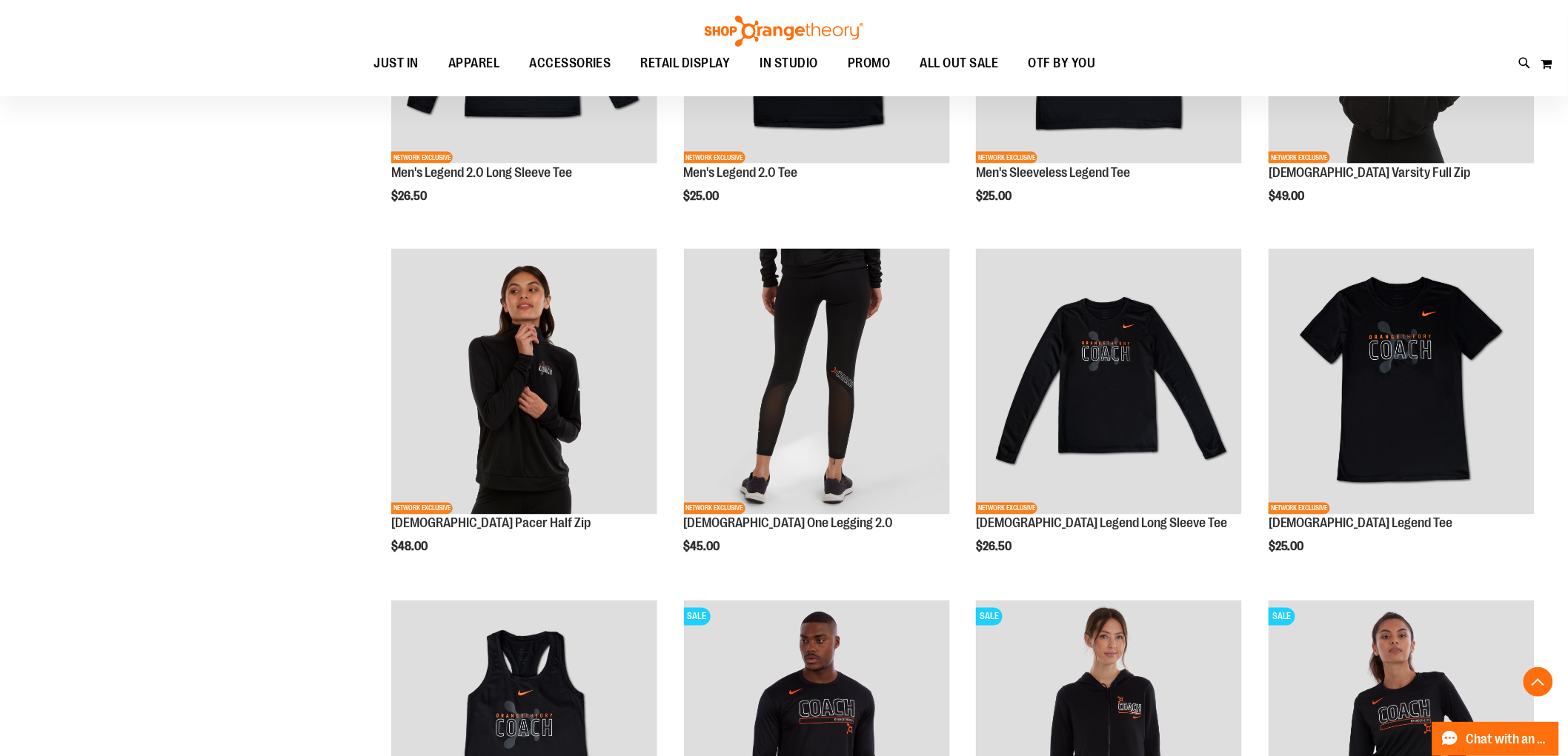
scroll to position [741, 0]
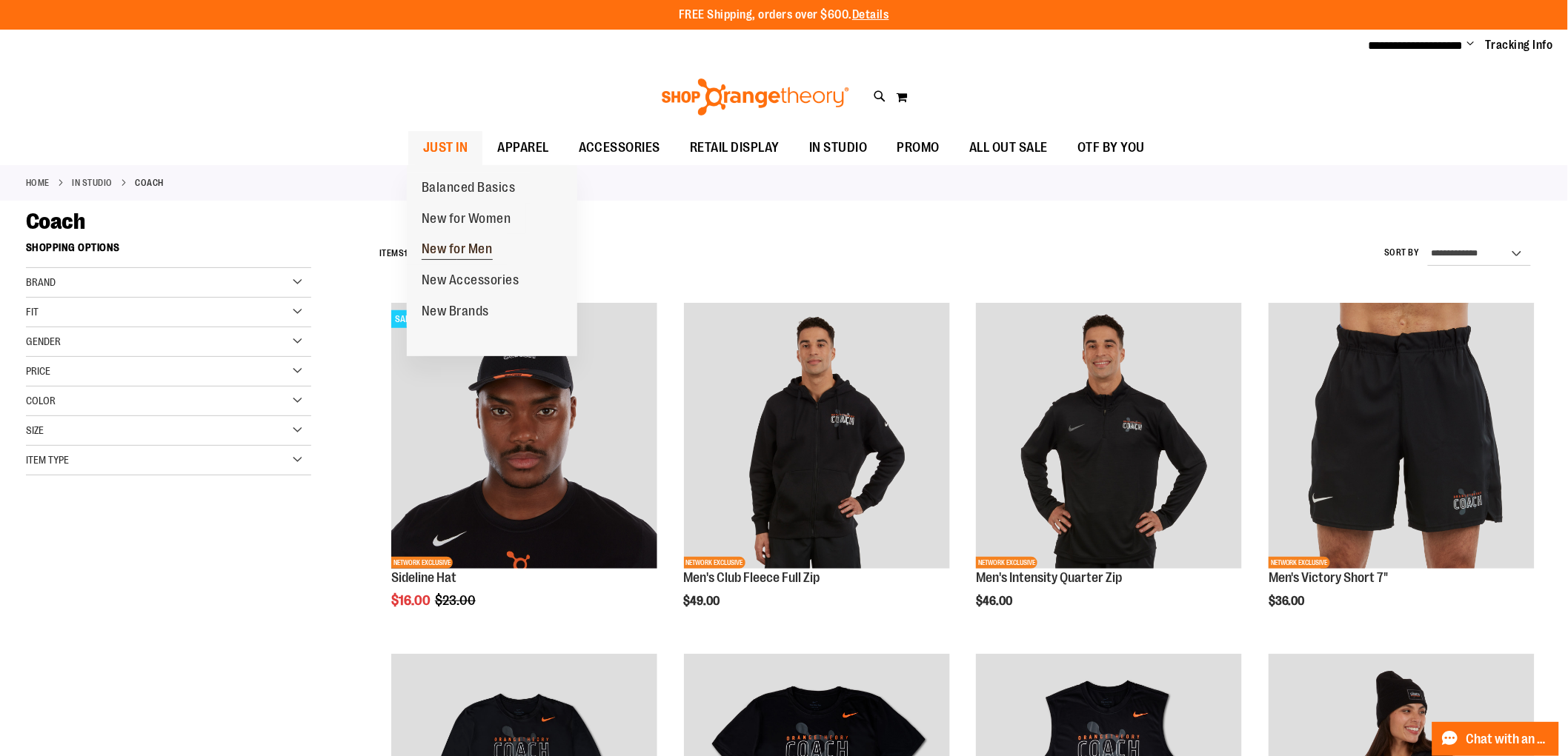
click at [441, 247] on span "New for Men" at bounding box center [457, 251] width 71 height 19
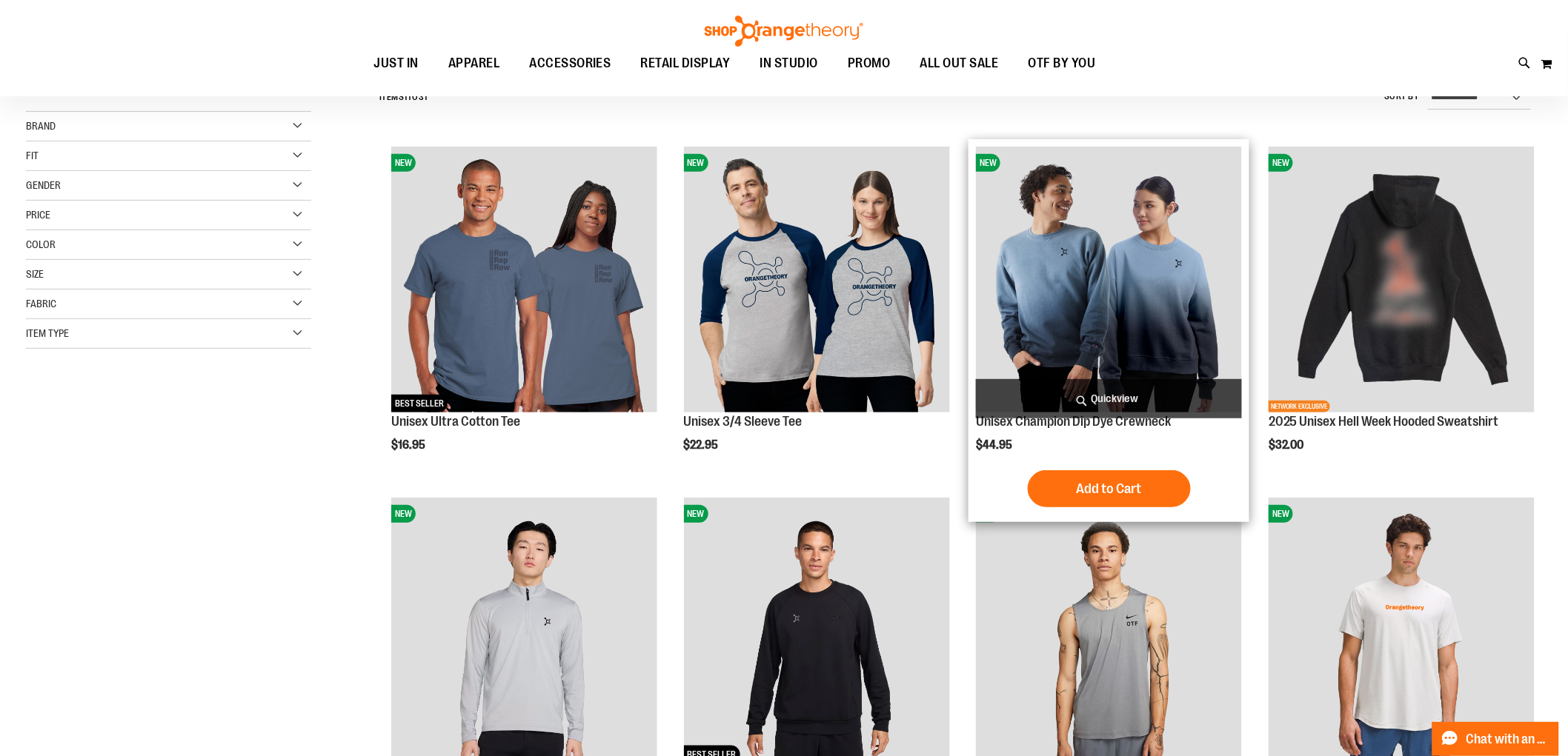
scroll to position [164, 0]
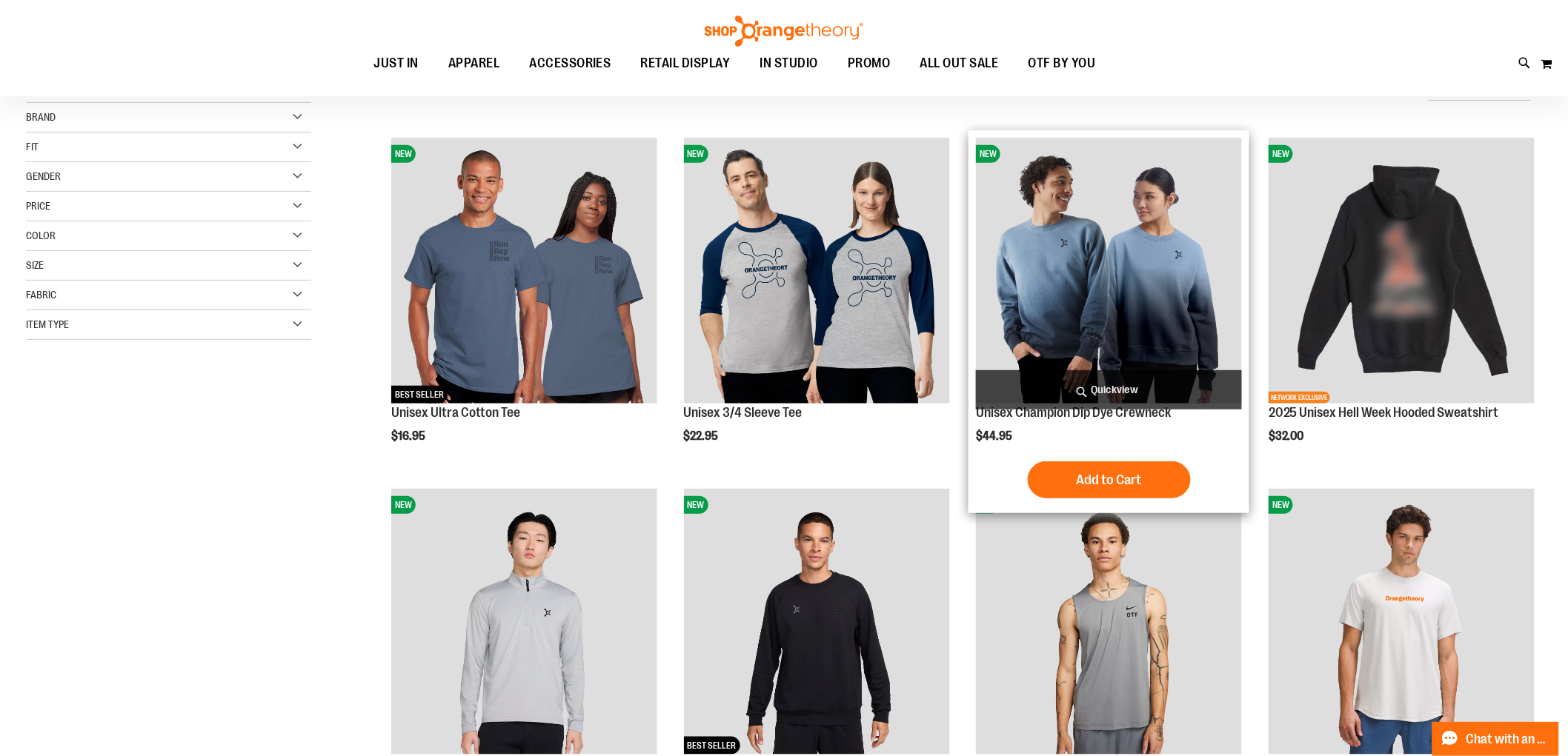
click at [1126, 256] on img "product" at bounding box center [1109, 271] width 266 height 266
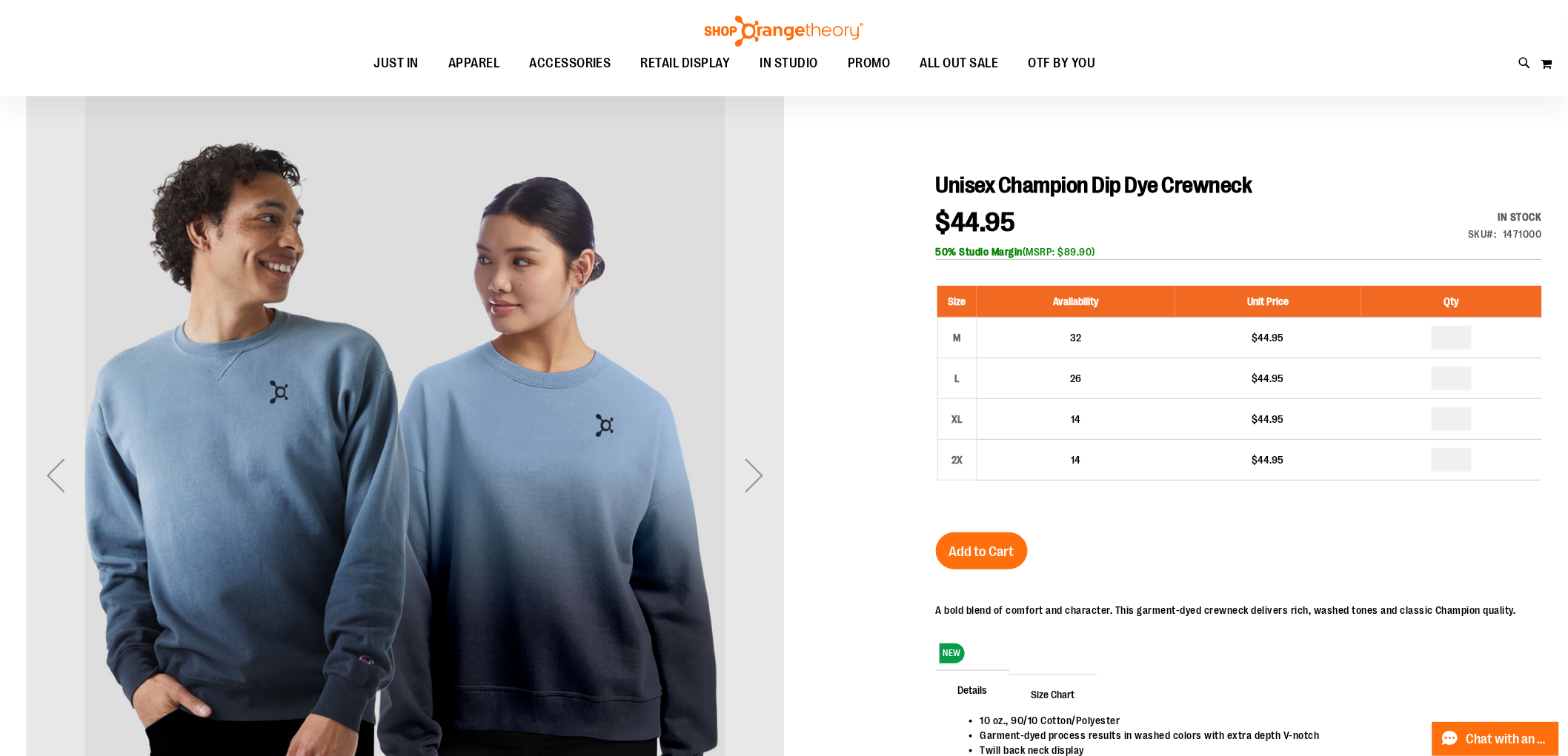
scroll to position [120, 0]
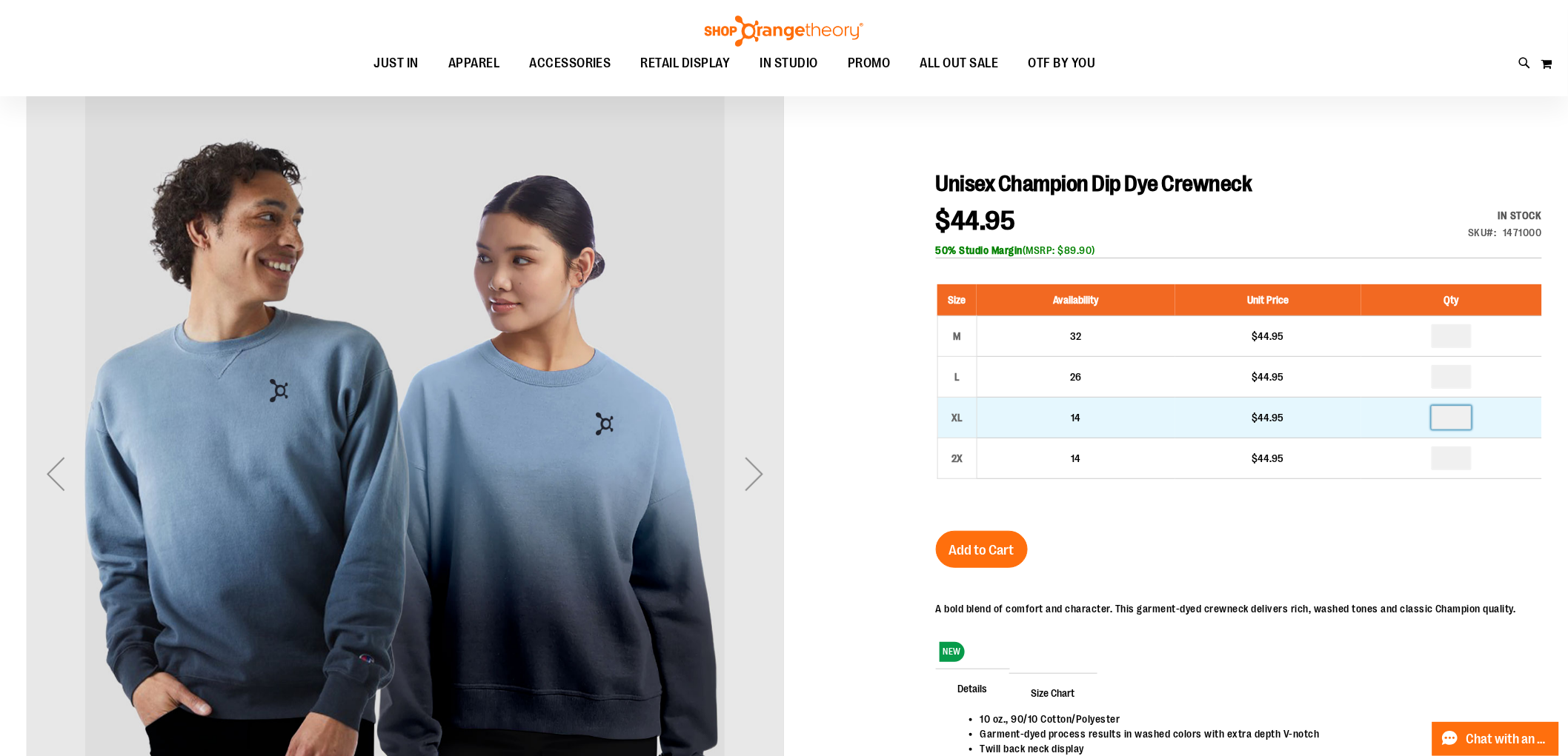
click at [1455, 419] on input "number" at bounding box center [1452, 418] width 40 height 24
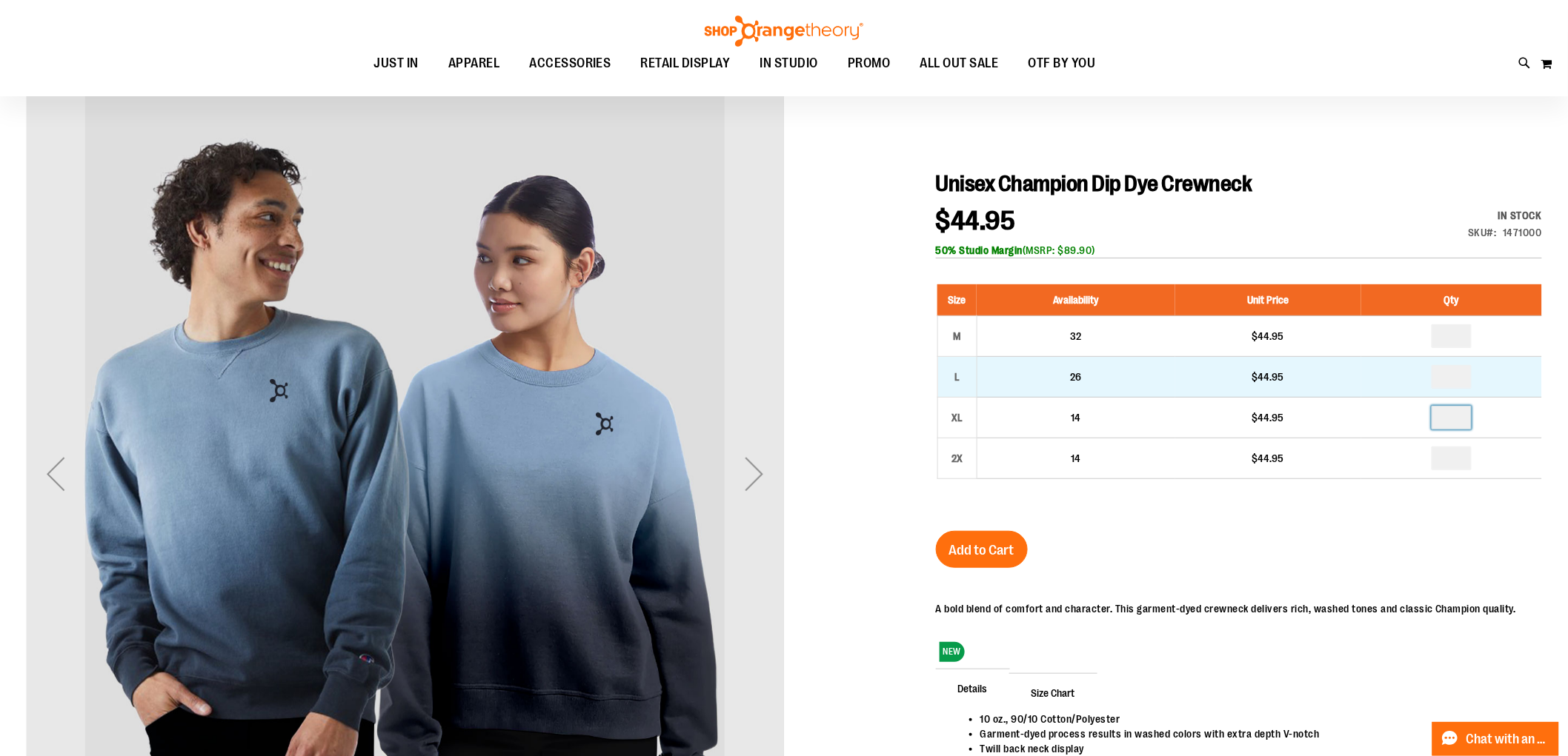
type input "*"
click at [1455, 374] on input "number" at bounding box center [1452, 377] width 40 height 24
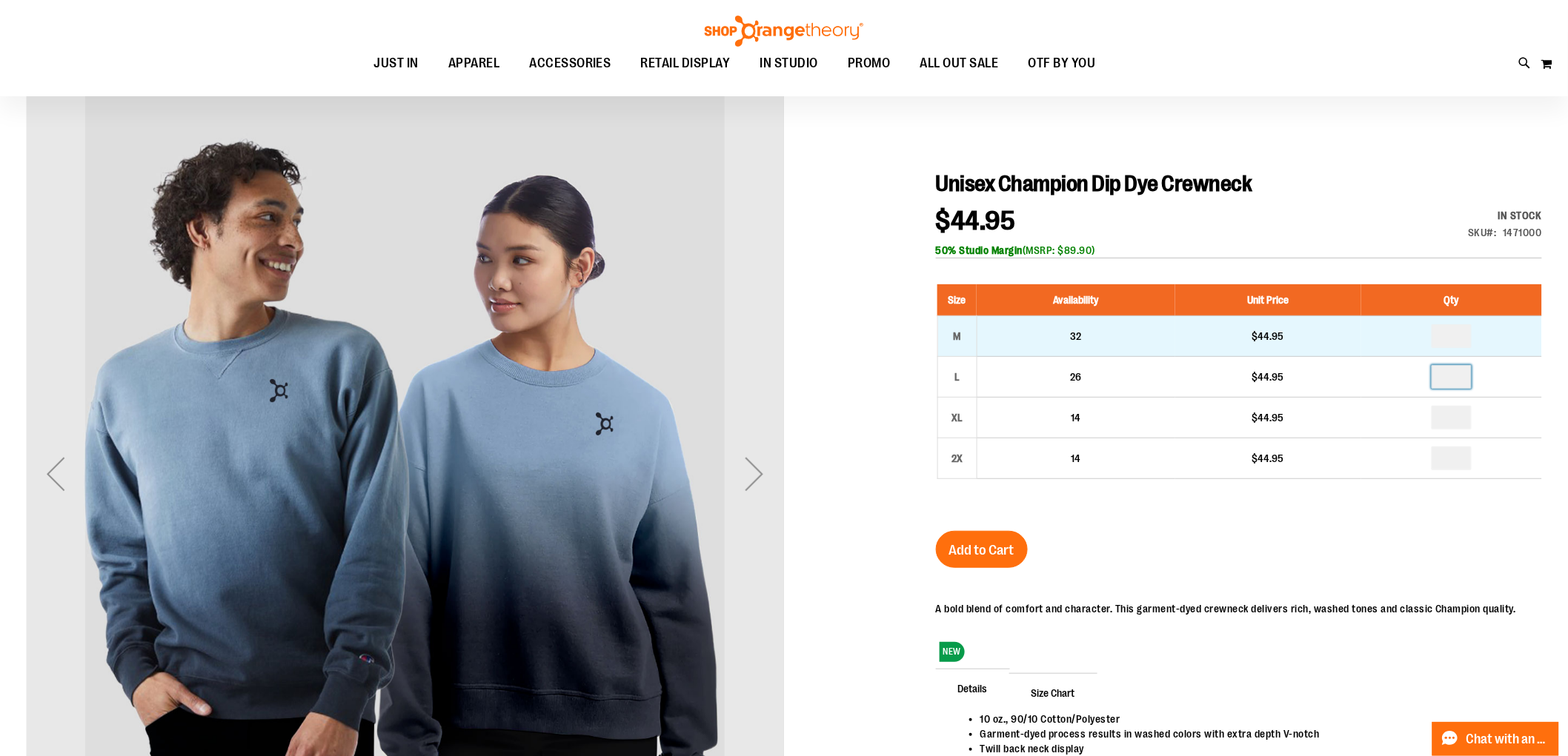
type input "*"
drag, startPoint x: 1455, startPoint y: 336, endPoint x: 1445, endPoint y: 336, distance: 10.0
click at [1446, 336] on input "number" at bounding box center [1452, 336] width 40 height 24
type input "*"
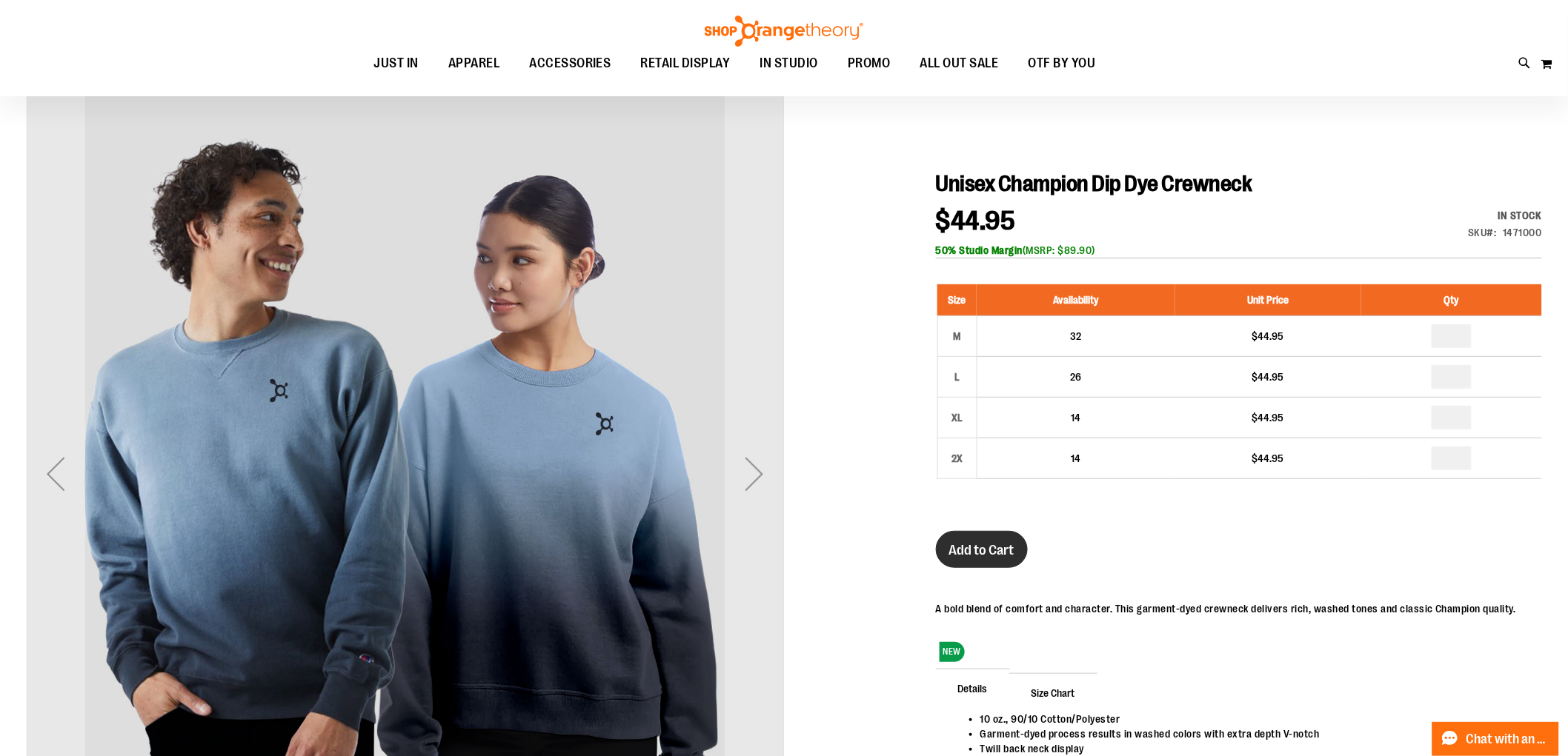
click at [983, 542] on button "Add to Cart" at bounding box center [982, 549] width 92 height 37
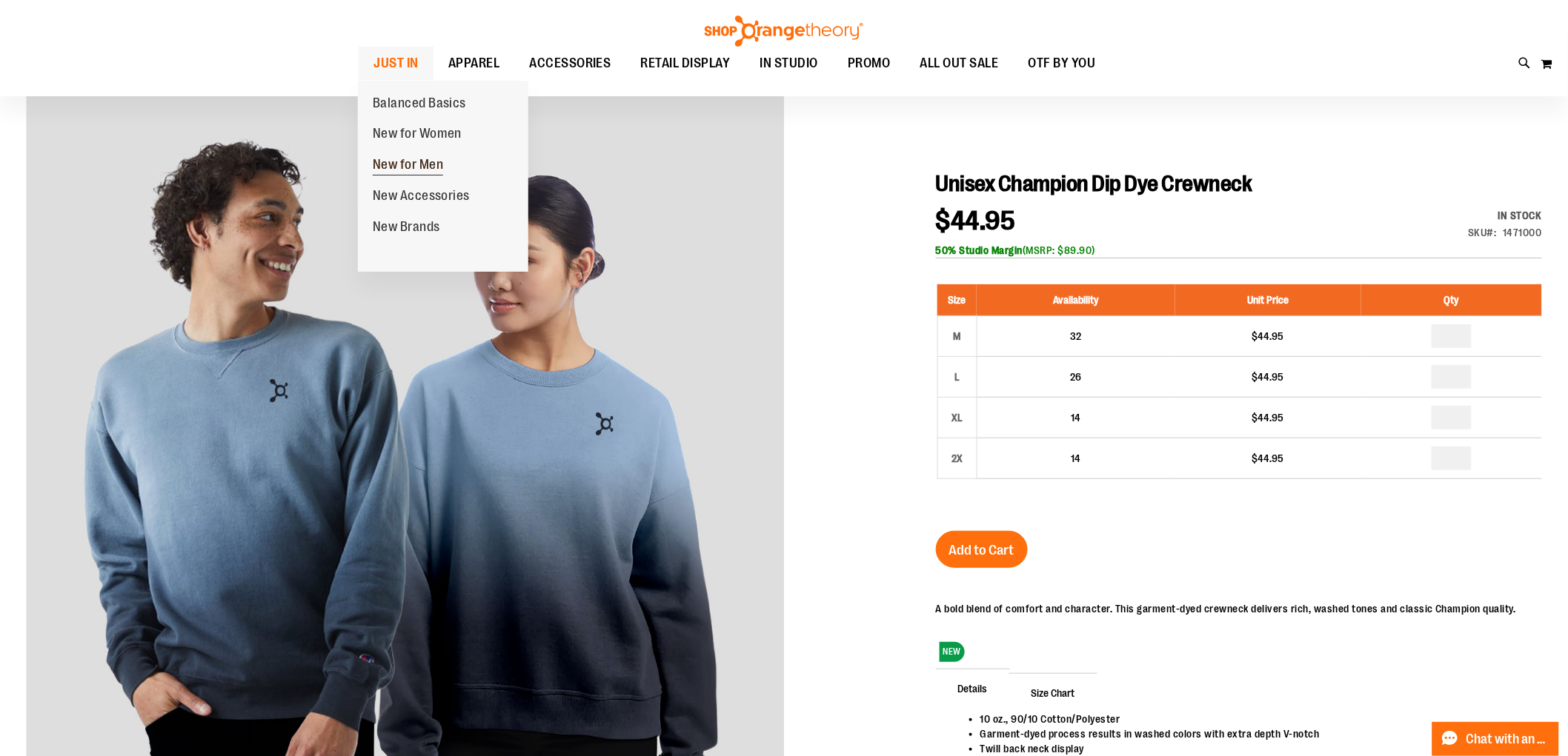
click at [420, 164] on span "New for Men" at bounding box center [409, 167] width 71 height 19
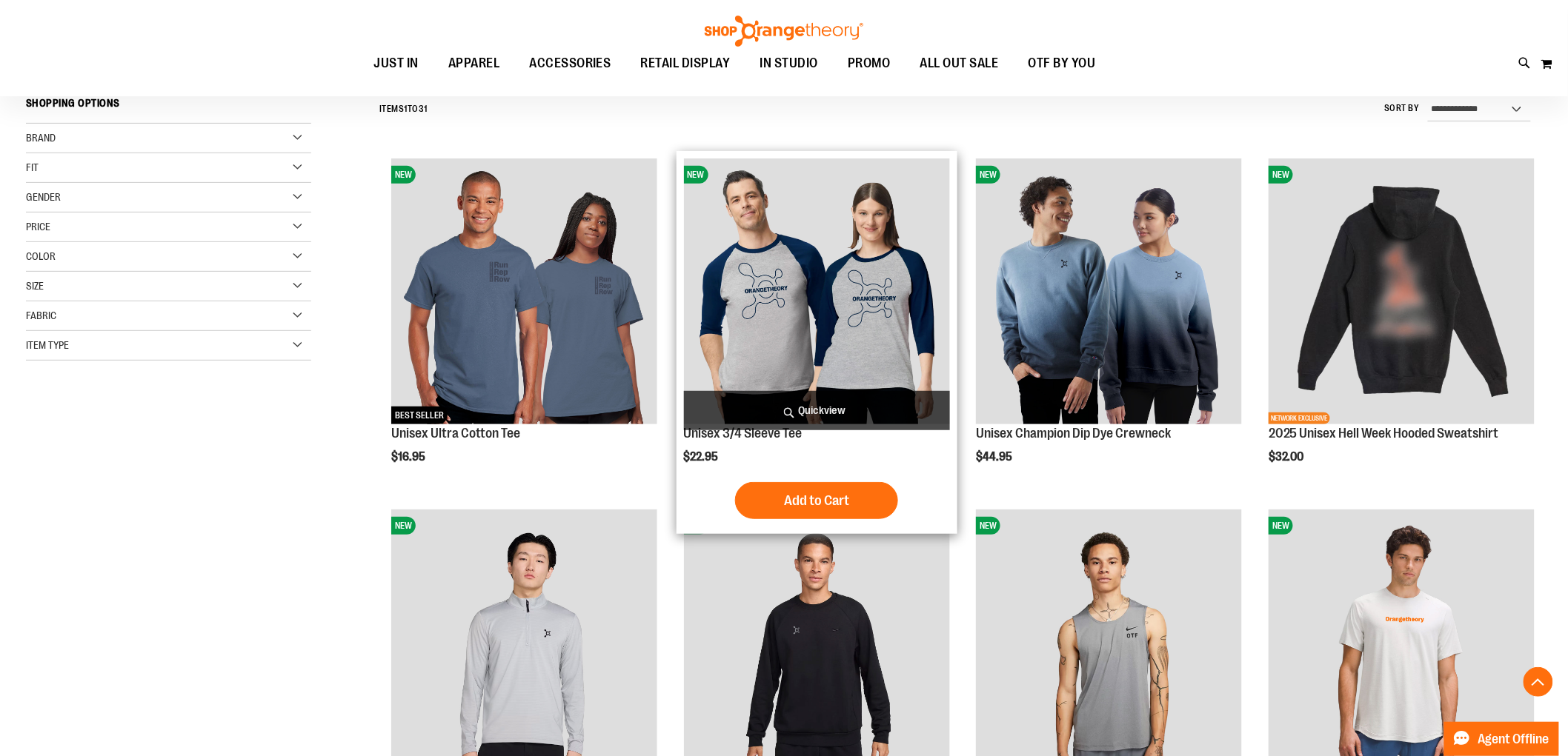
scroll to position [247, 0]
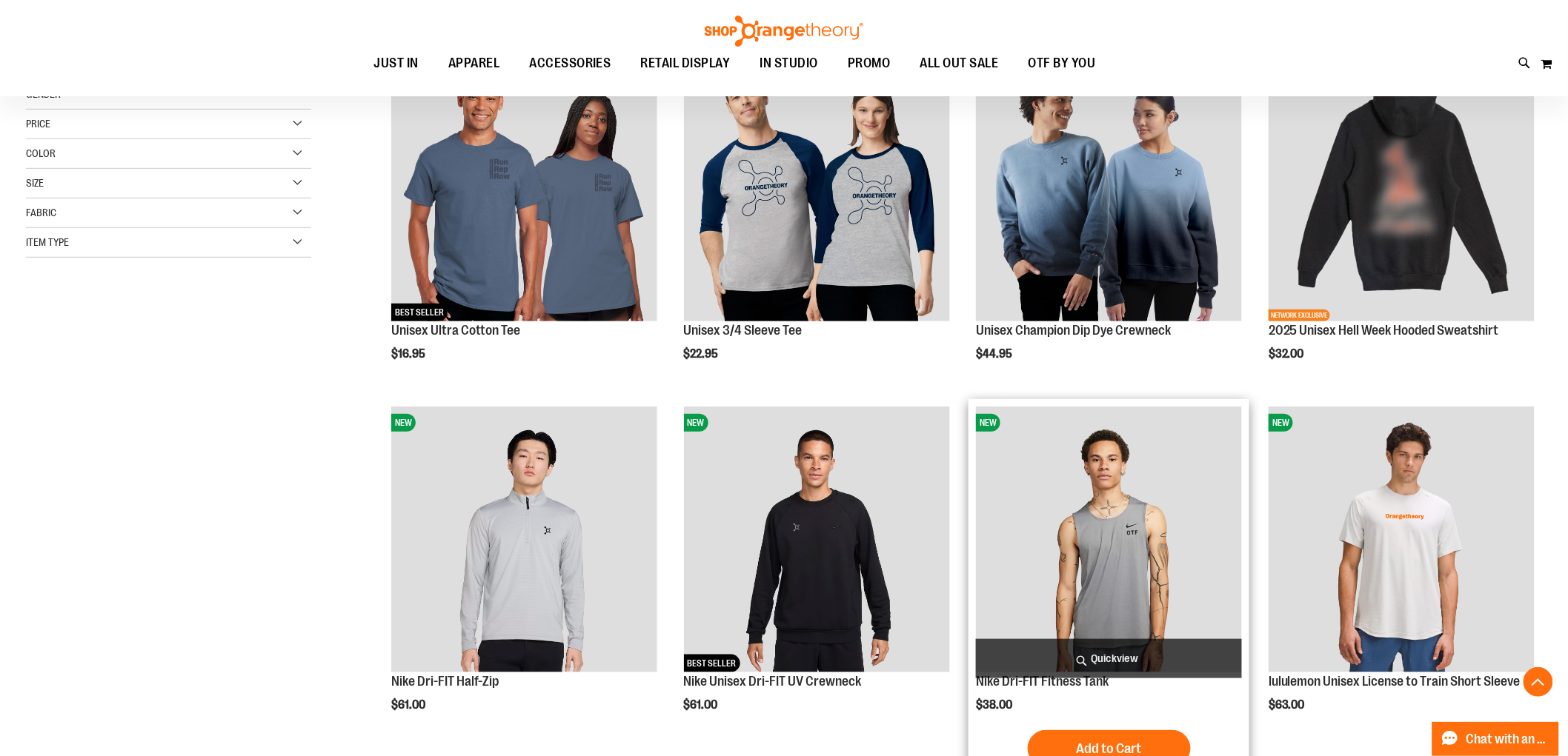
click at [1136, 521] on img "product" at bounding box center [1109, 540] width 266 height 266
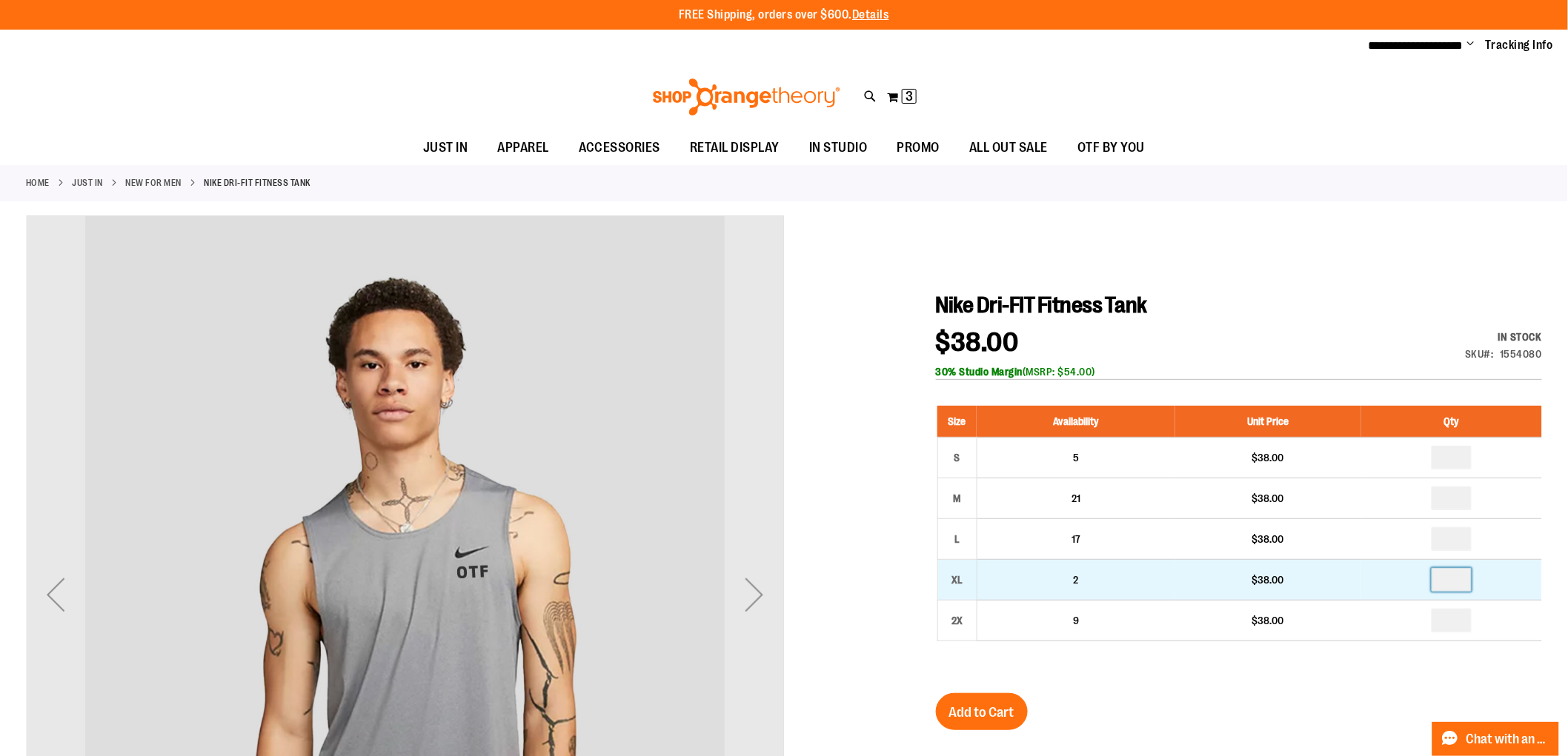
drag, startPoint x: 1458, startPoint y: 577, endPoint x: 1444, endPoint y: 576, distance: 14.0
click at [1444, 576] on input "number" at bounding box center [1452, 580] width 40 height 24
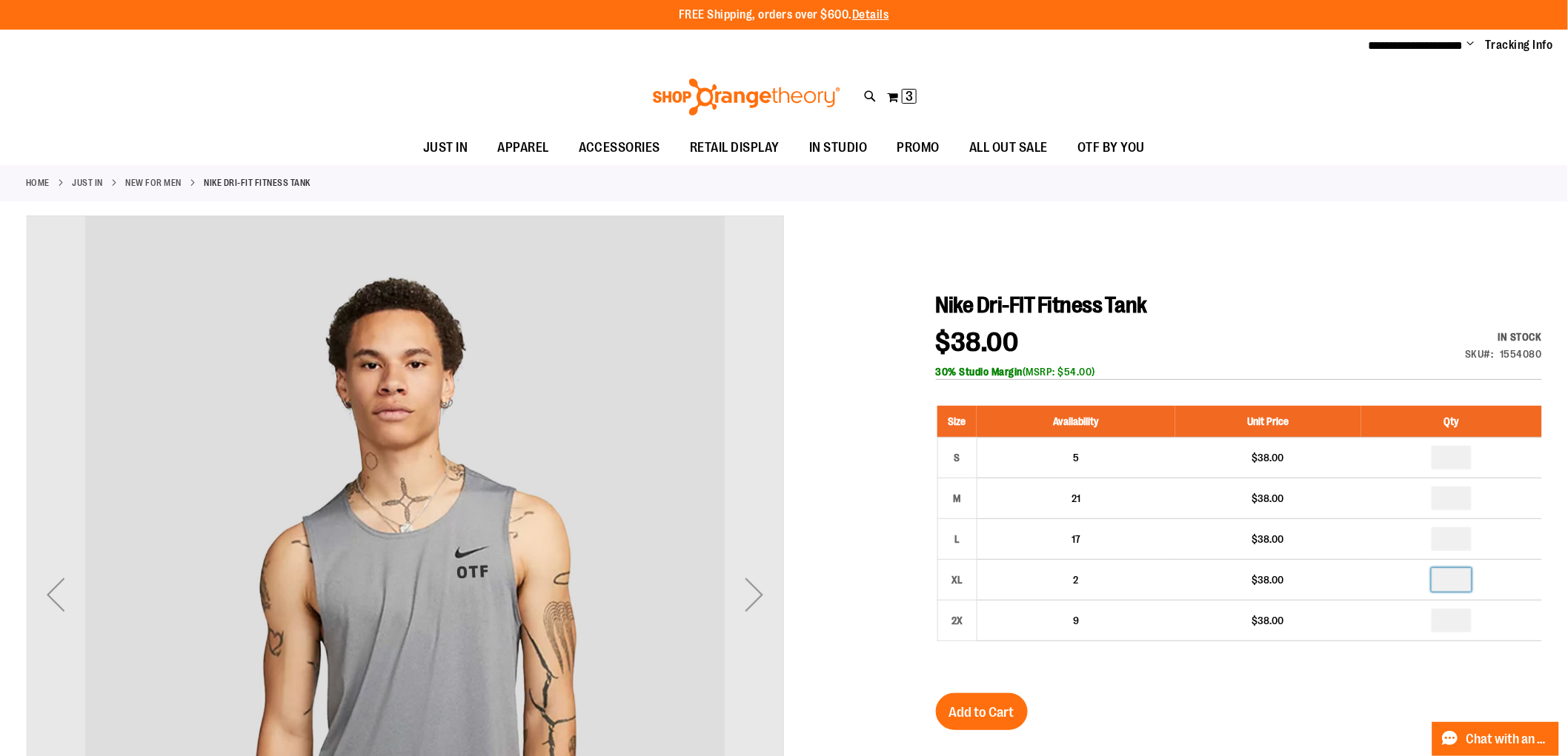
type input "*"
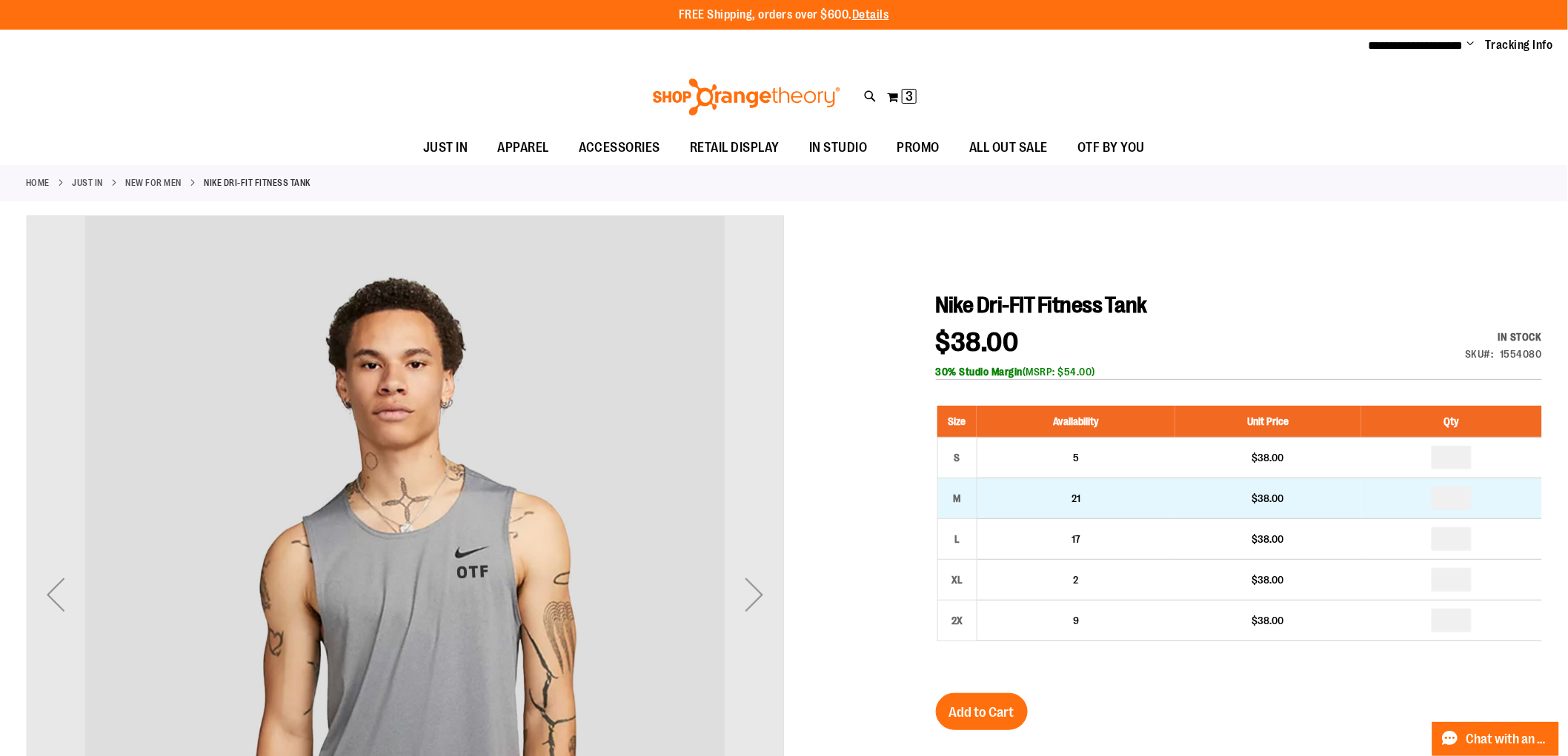
drag, startPoint x: 1442, startPoint y: 500, endPoint x: 1465, endPoint y: 495, distance: 23.5
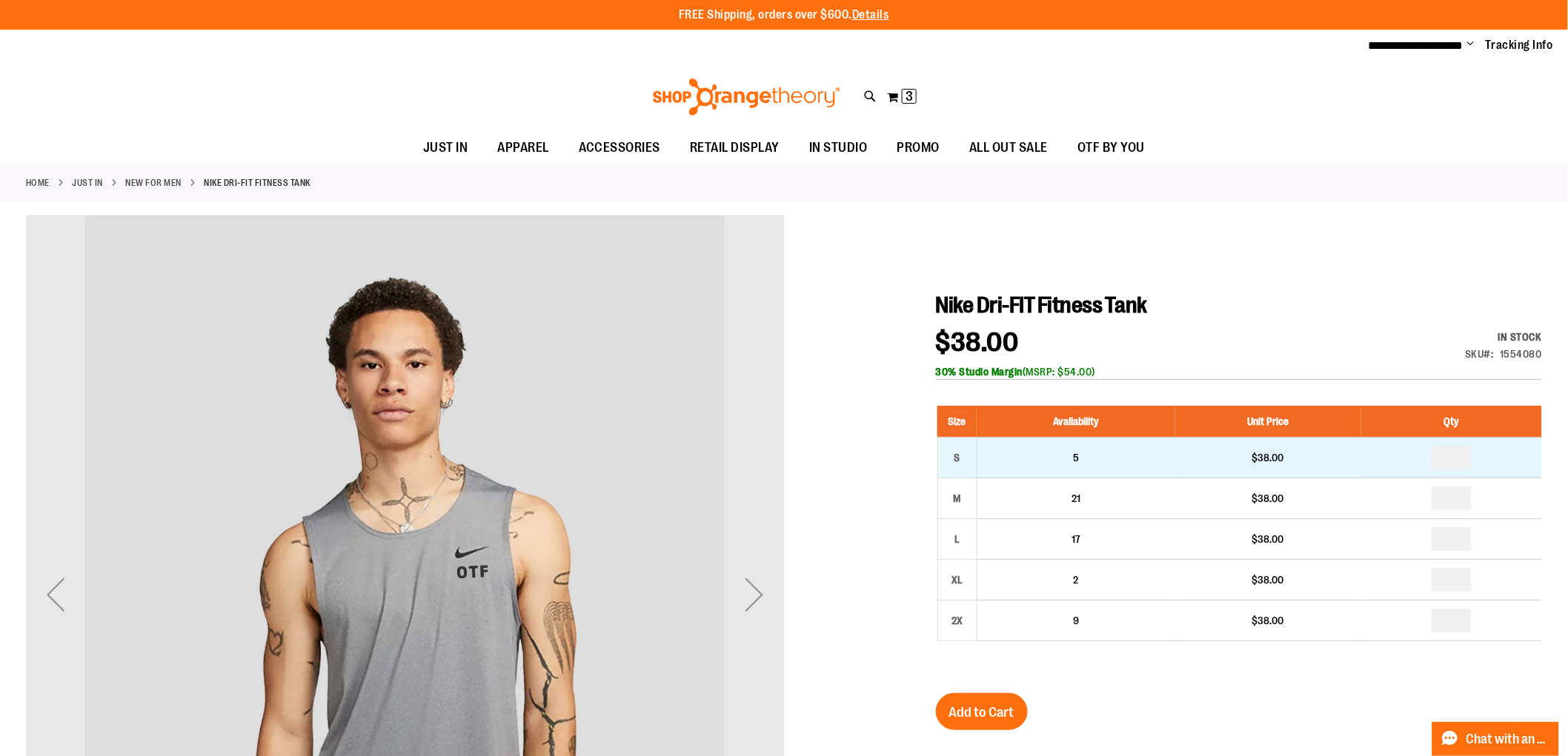
type input "*"
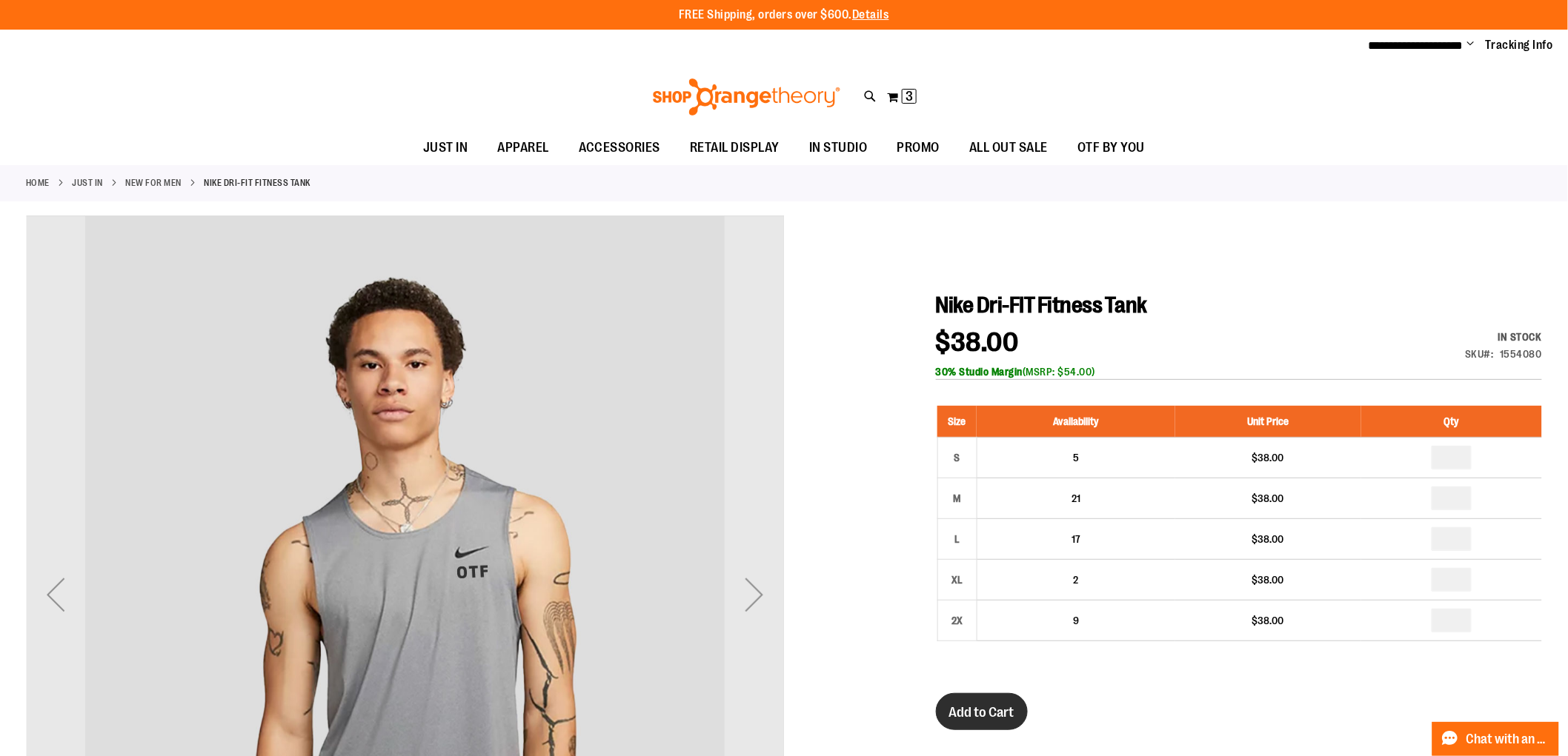
click at [983, 714] on span "Add to Cart" at bounding box center [982, 712] width 65 height 17
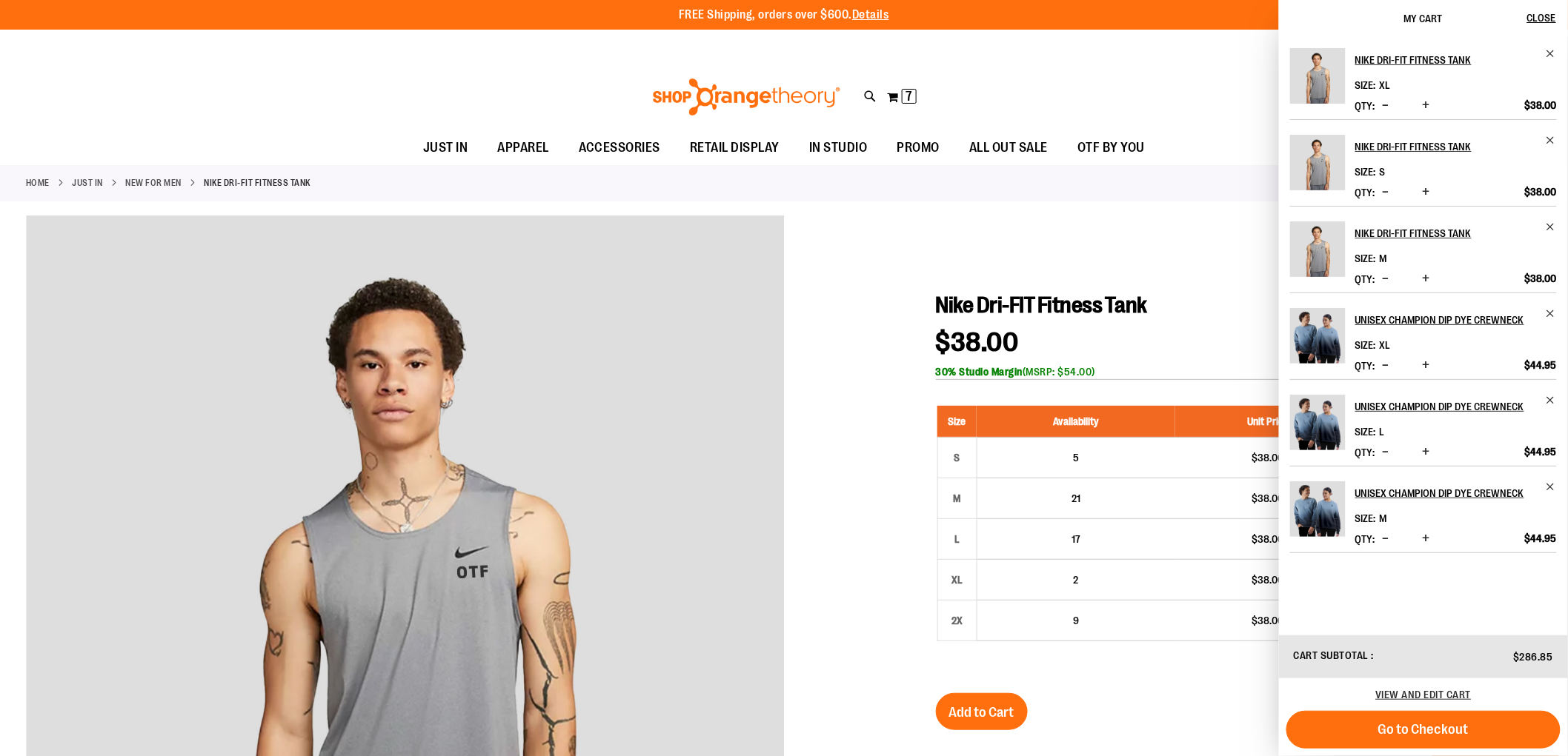
click at [1152, 93] on div "Toggle Nav Search Popular Suggestions Advanced Search" at bounding box center [784, 97] width 1568 height 68
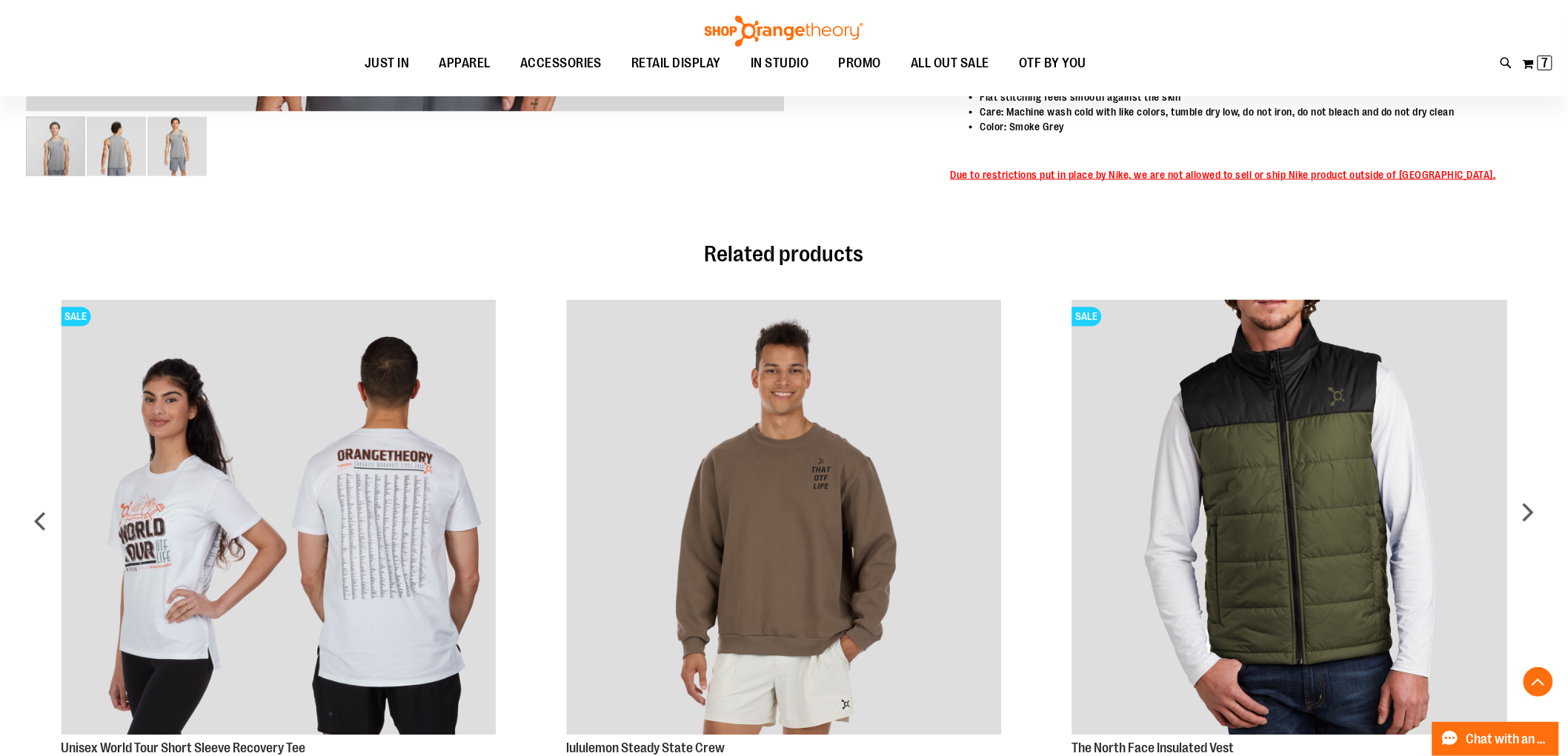
scroll to position [905, 0]
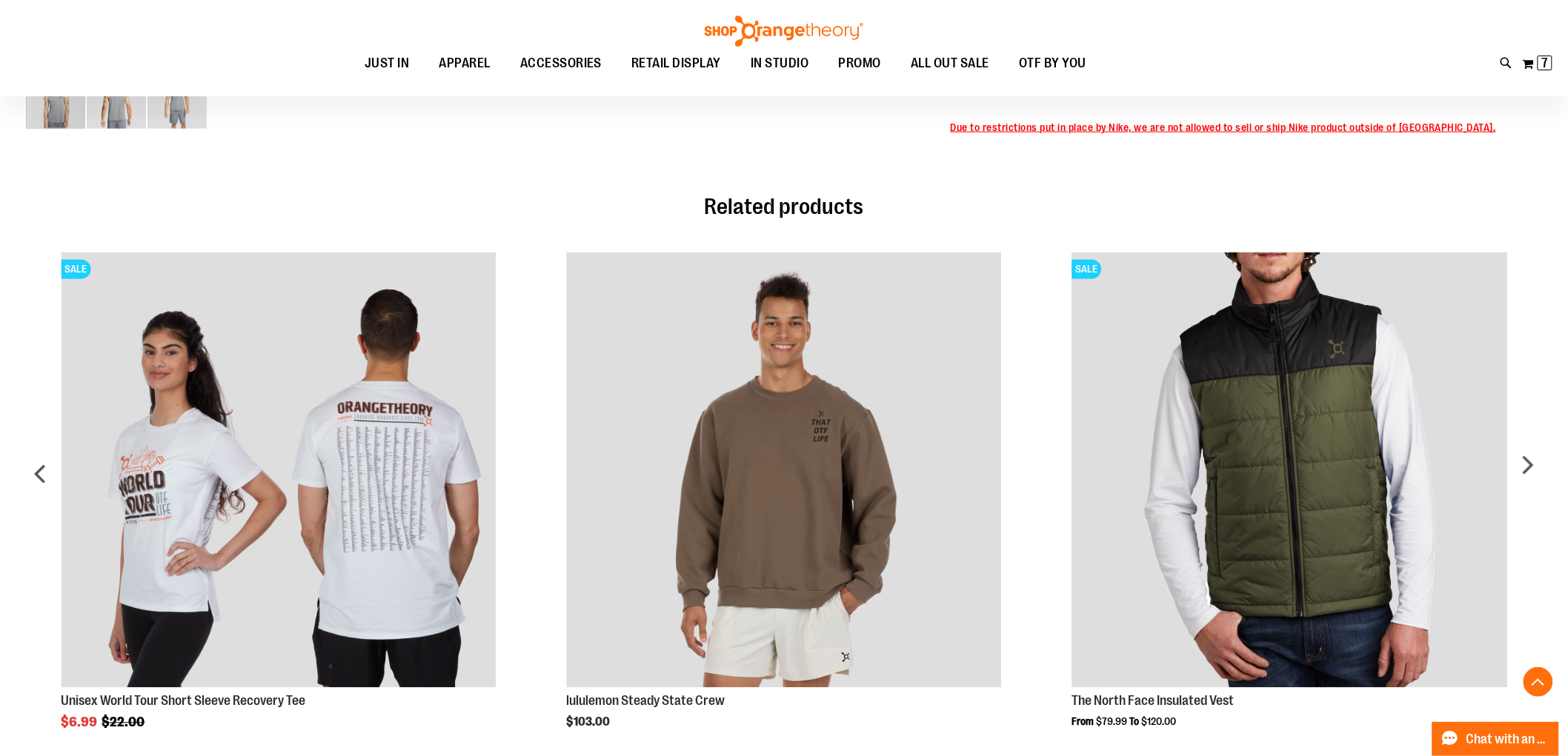
click at [1267, 28] on div "Toggle Nav Search Popular Suggestions Advanced Search" at bounding box center [784, 48] width 1568 height 96
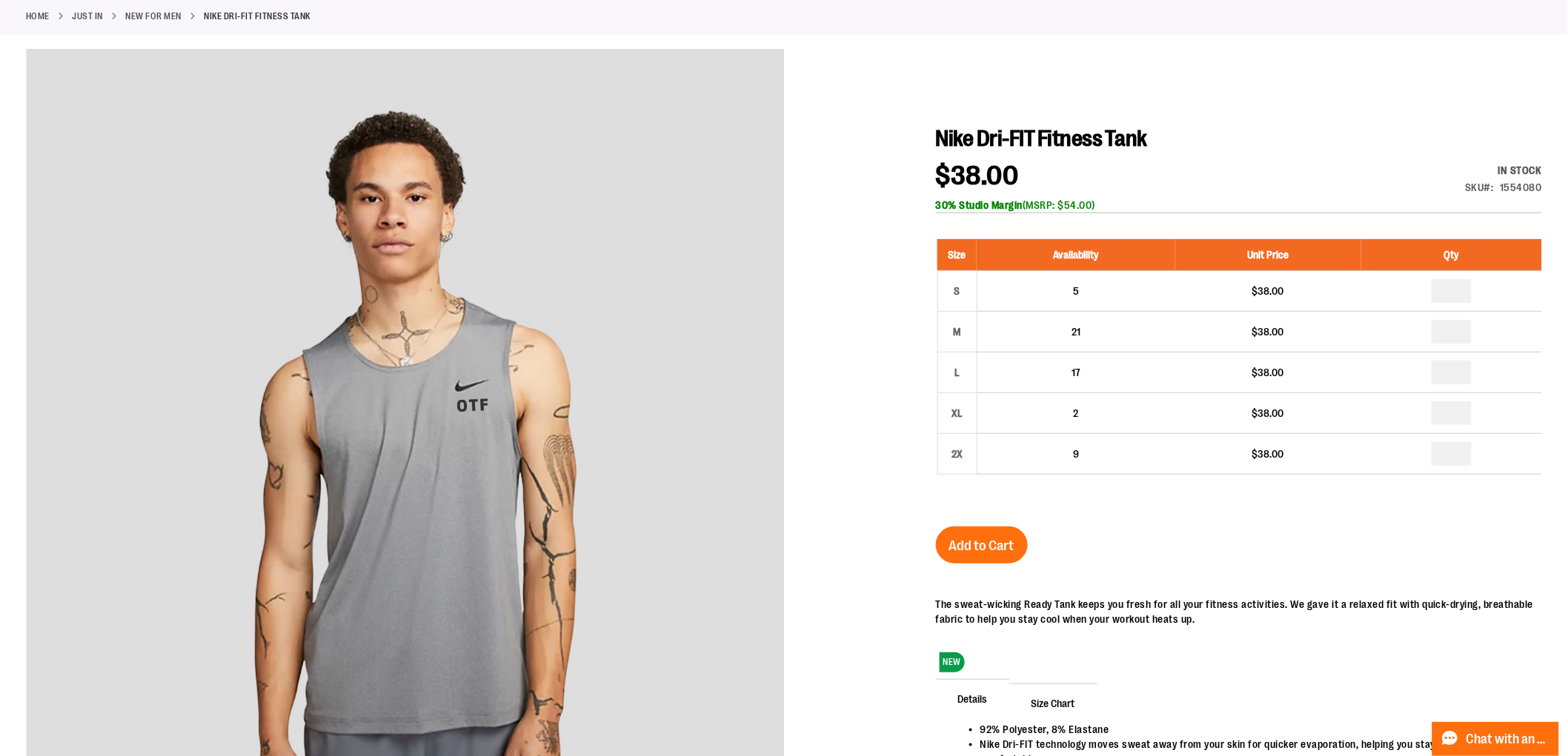
scroll to position [0, 0]
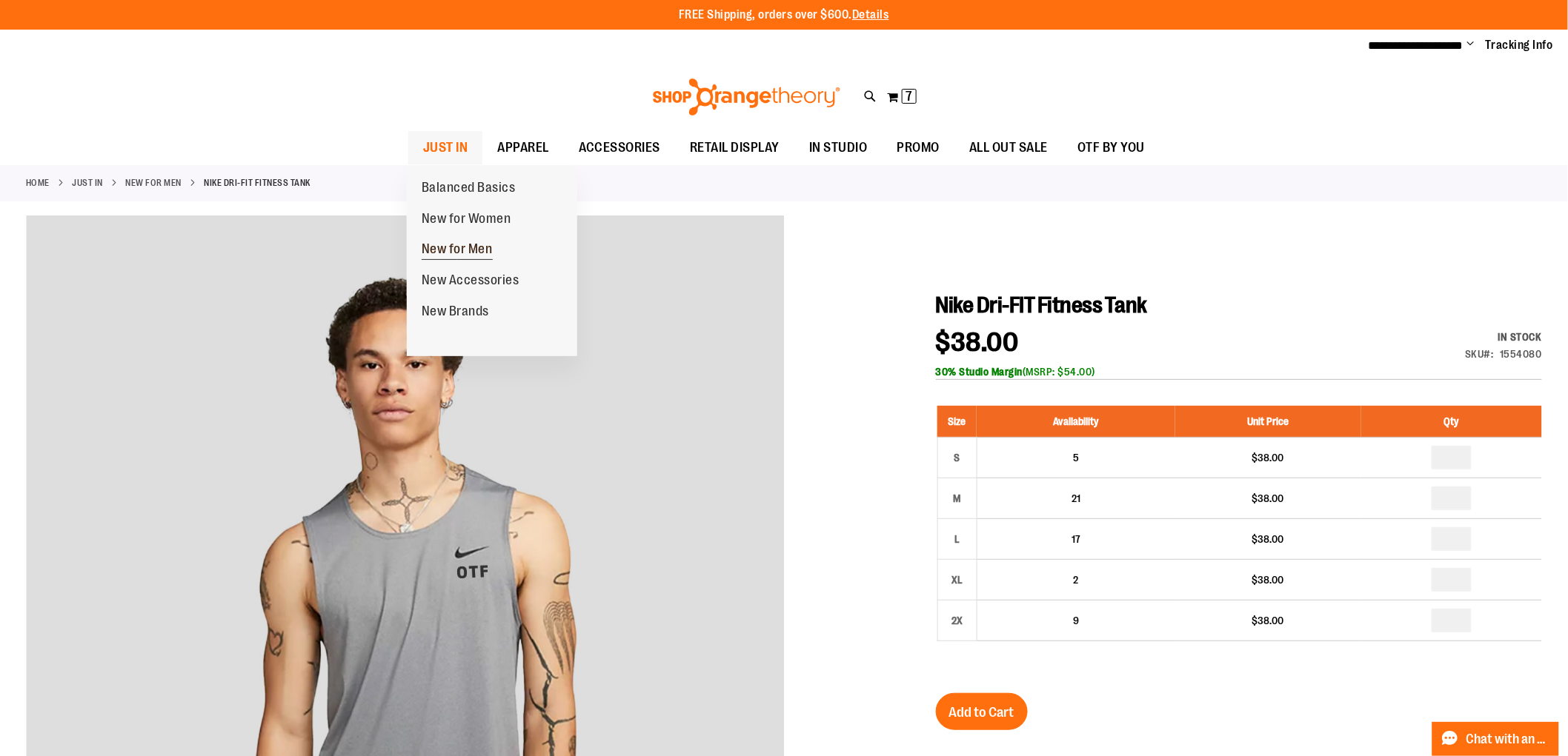
click at [453, 247] on span "New for Men" at bounding box center [457, 251] width 71 height 19
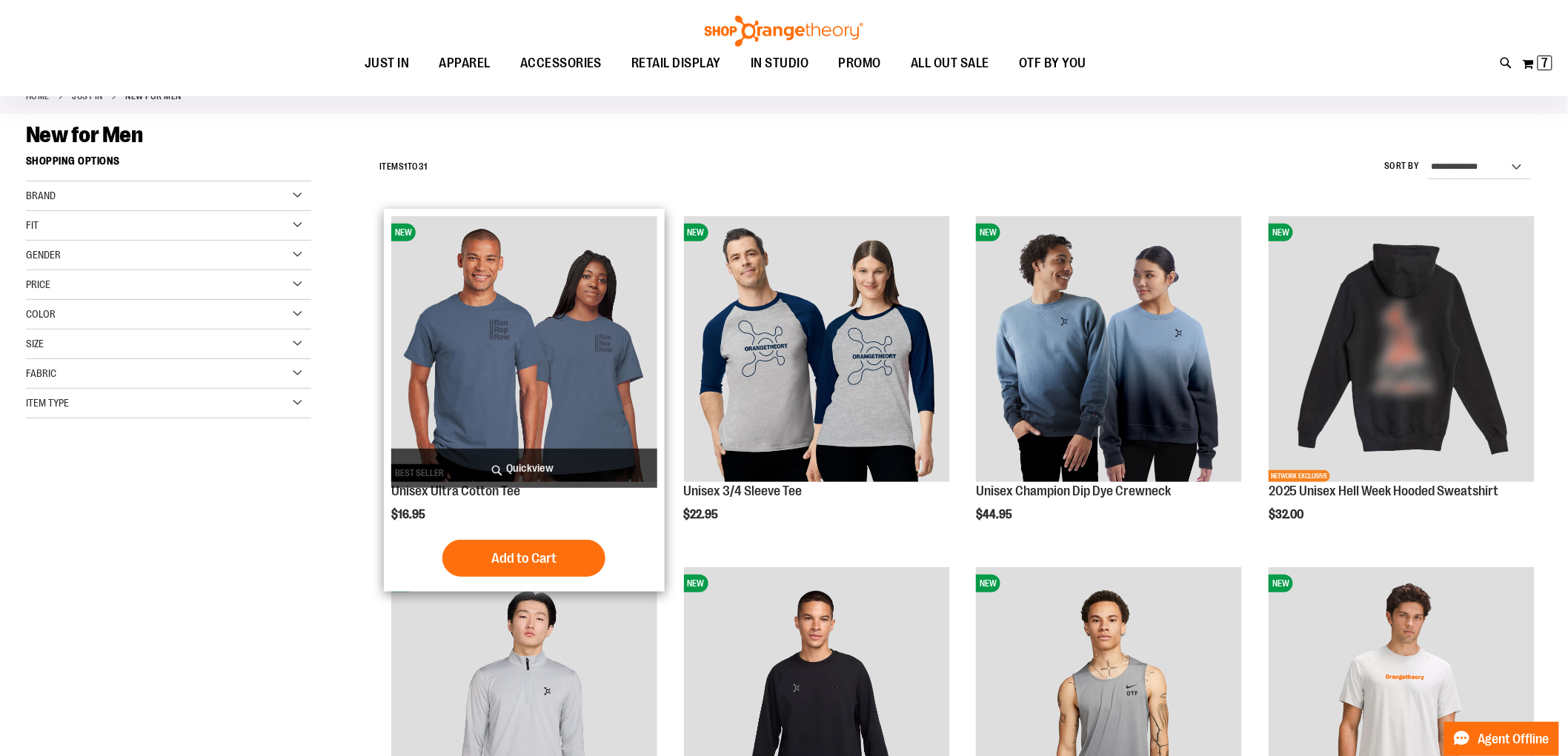
scroll to position [164, 0]
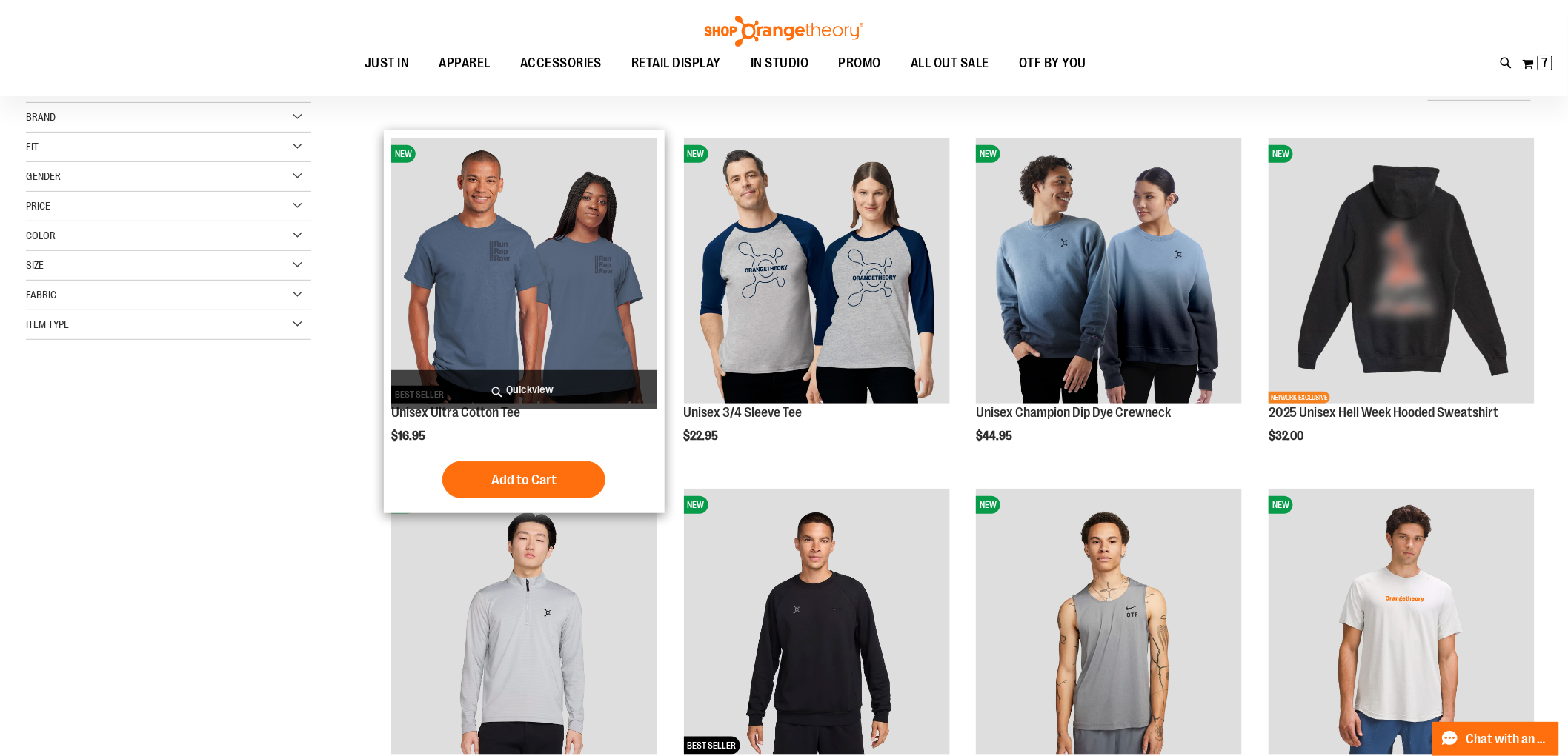
click at [528, 294] on img "product" at bounding box center [524, 271] width 266 height 266
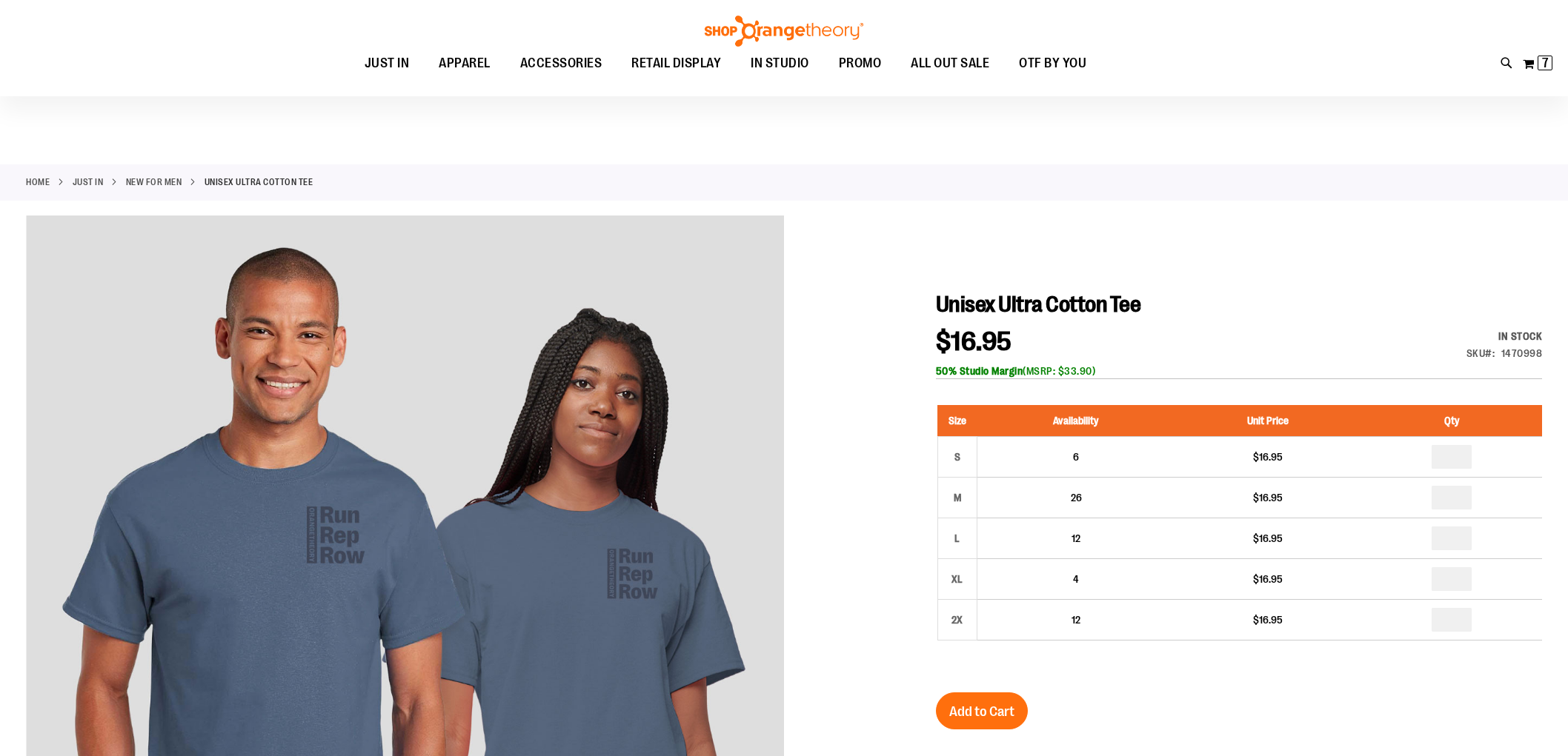
scroll to position [164, 0]
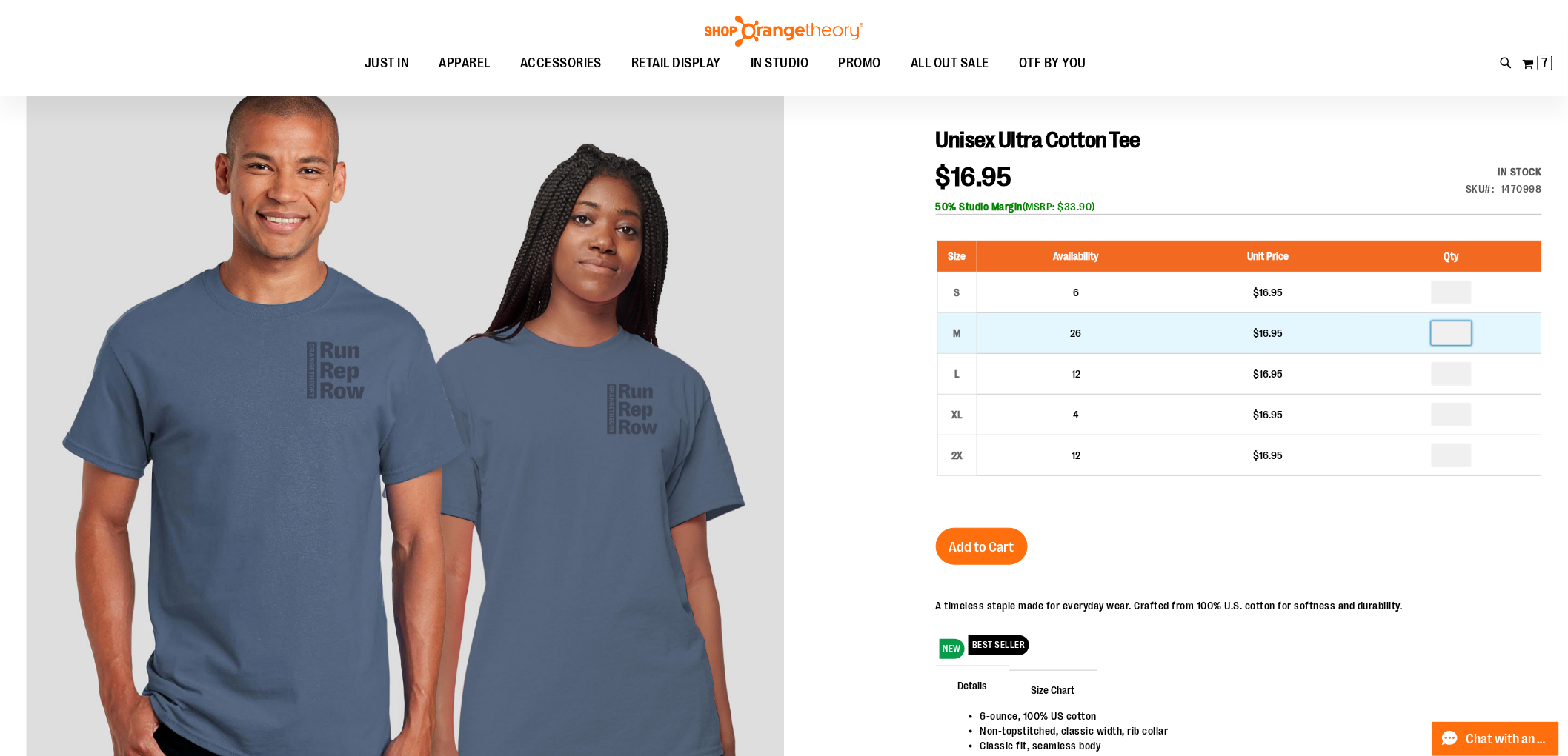
drag, startPoint x: 1465, startPoint y: 335, endPoint x: 1428, endPoint y: 326, distance: 38.1
click at [1428, 326] on td at bounding box center [1452, 334] width 181 height 41
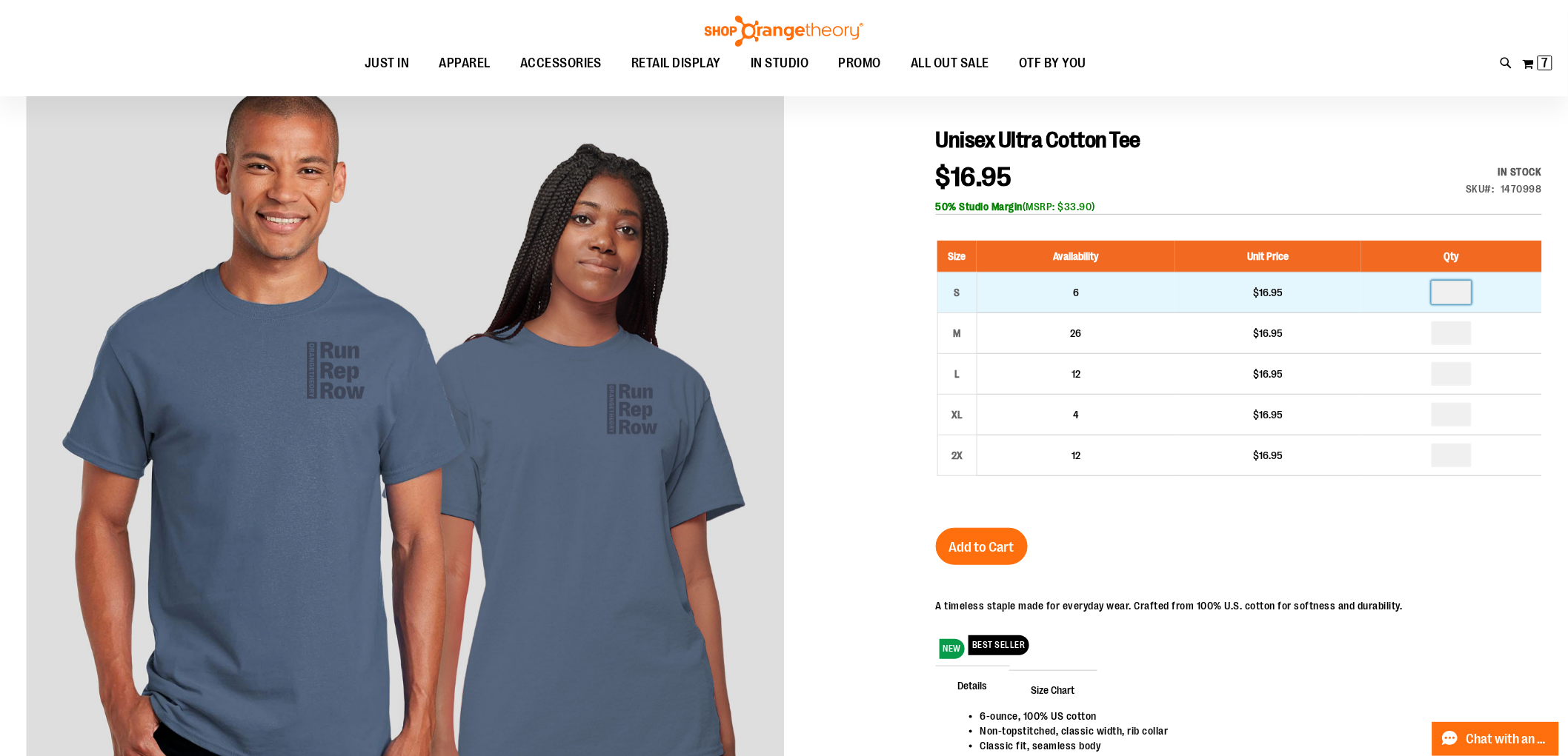
type input "*"
drag, startPoint x: 1449, startPoint y: 298, endPoint x: 1472, endPoint y: 292, distance: 23.8
click at [1472, 292] on input "number" at bounding box center [1452, 293] width 40 height 24
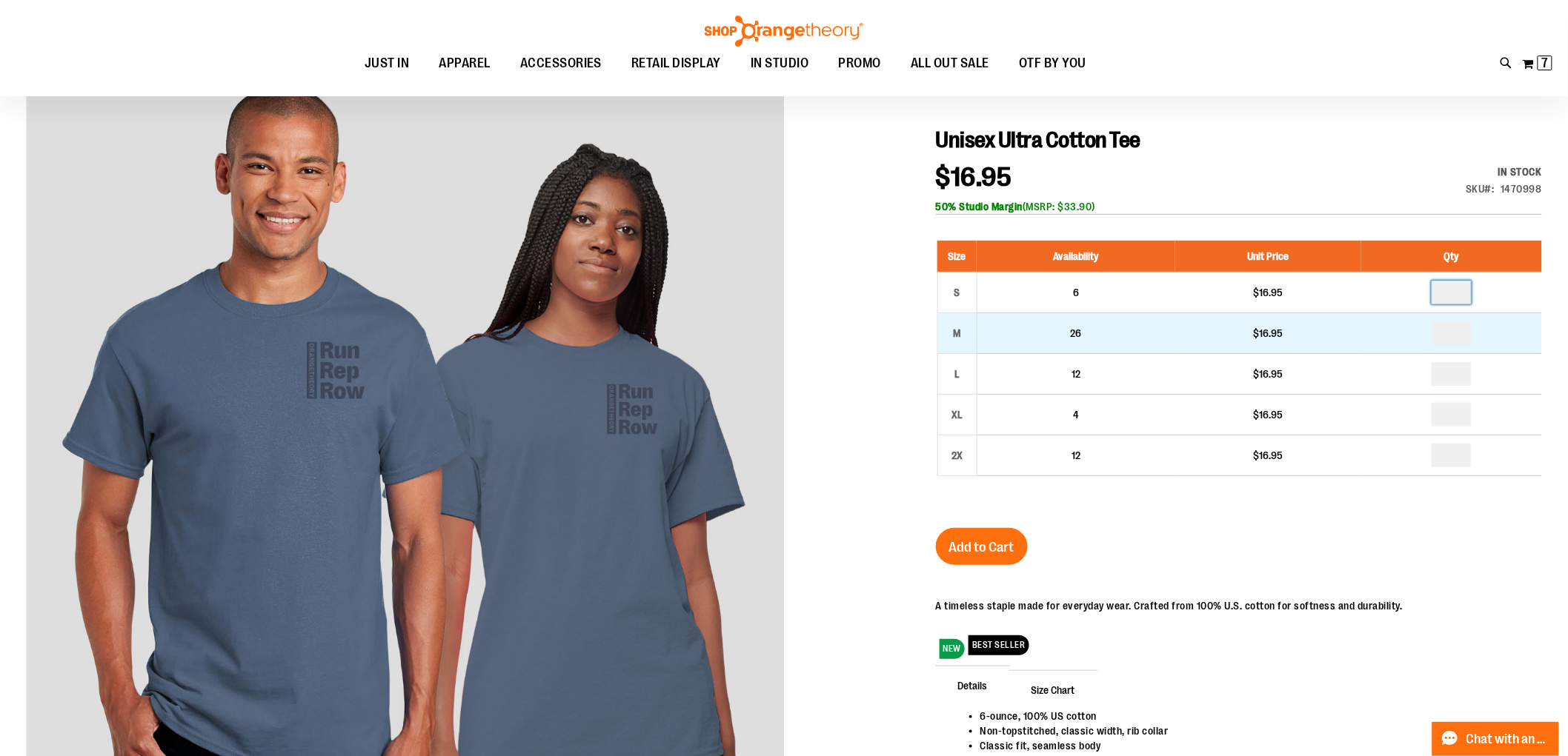
type input "*"
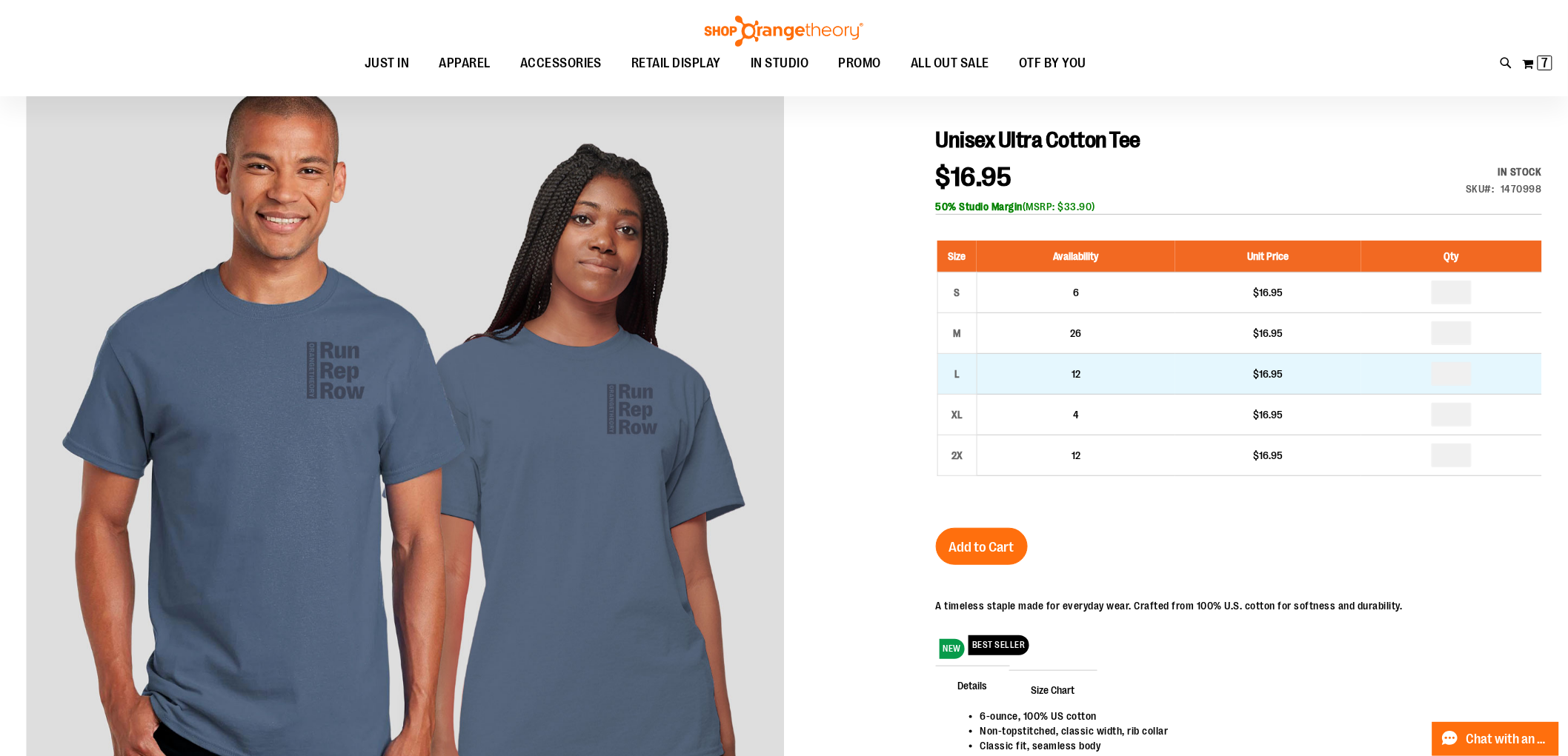
type input "*"
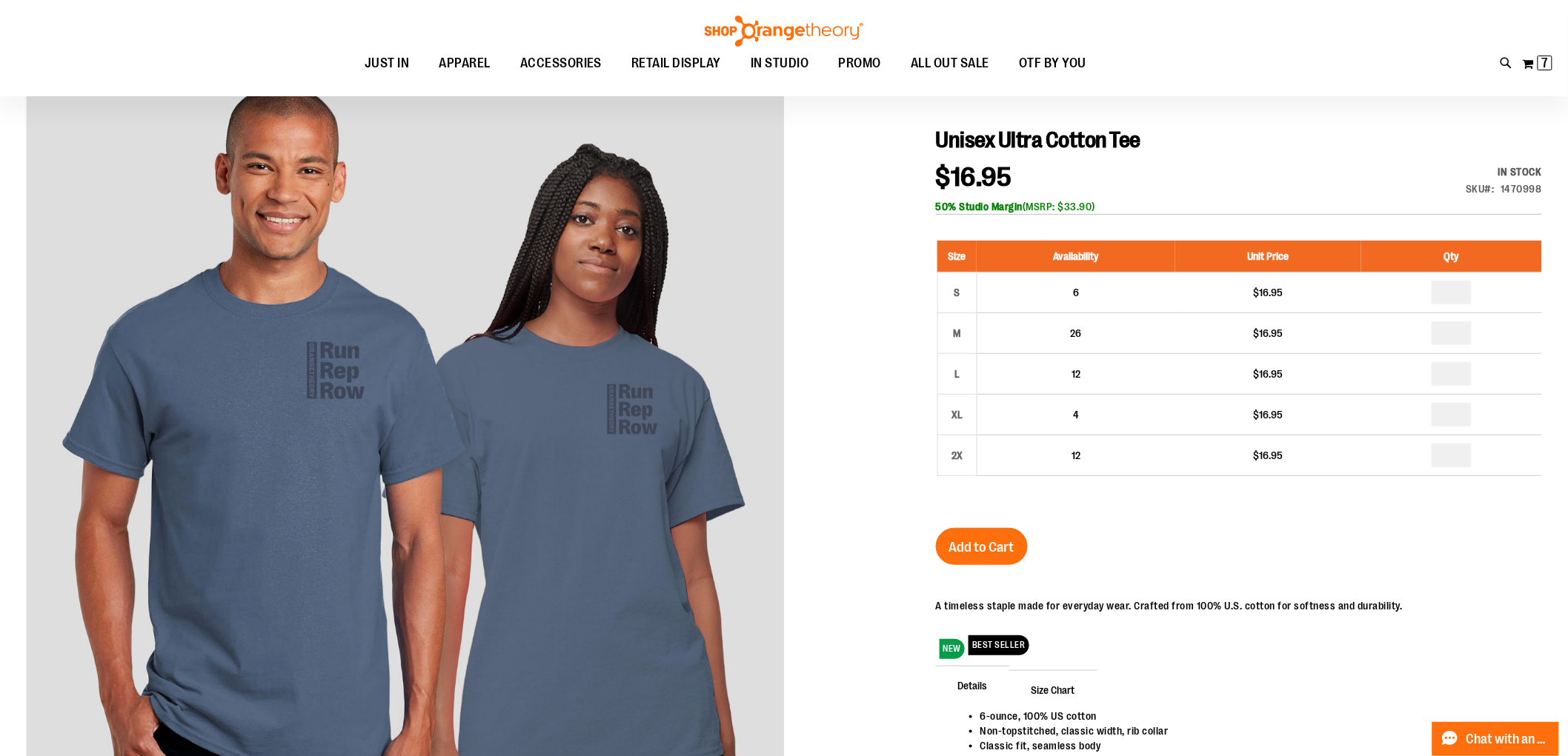
type input "*"
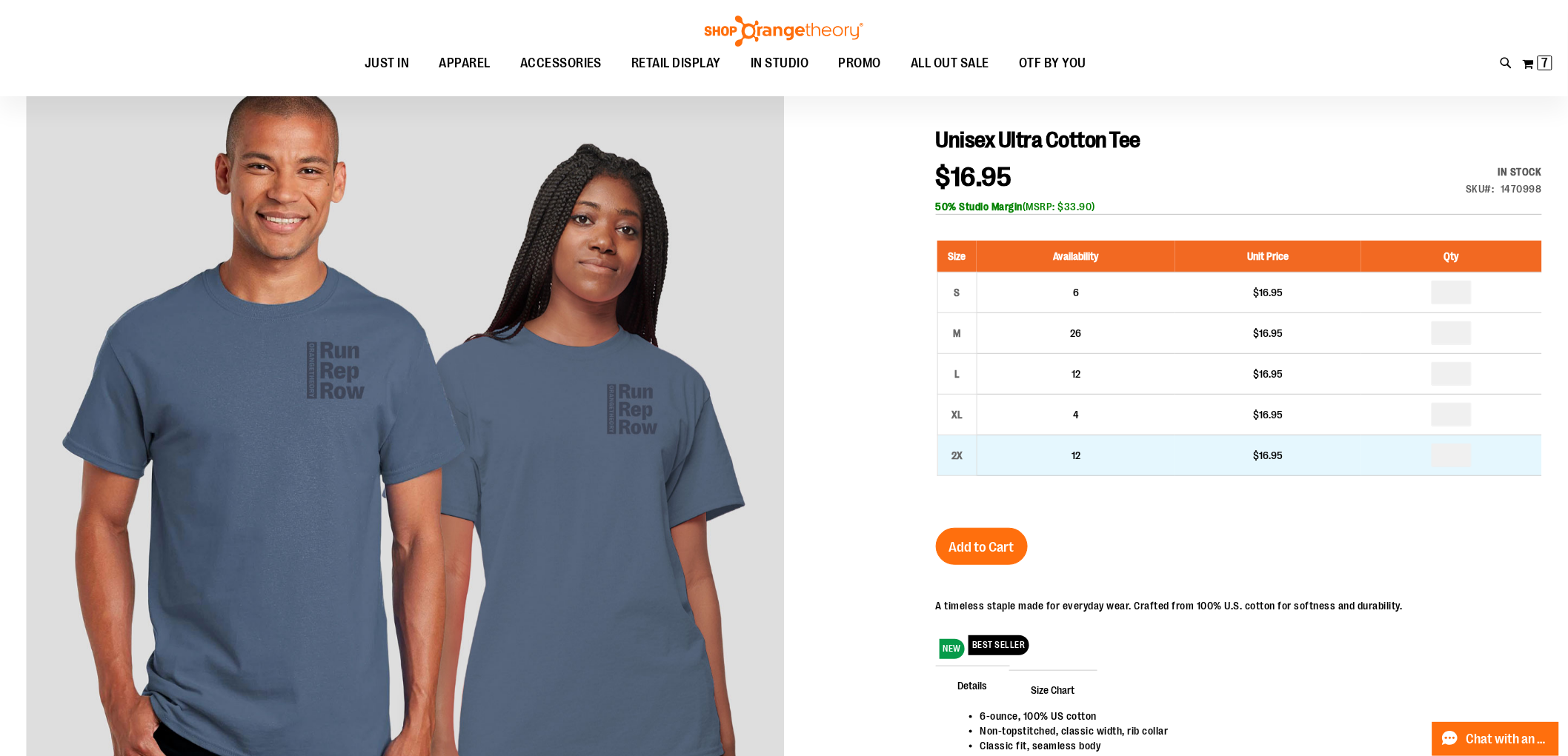
type input "*"
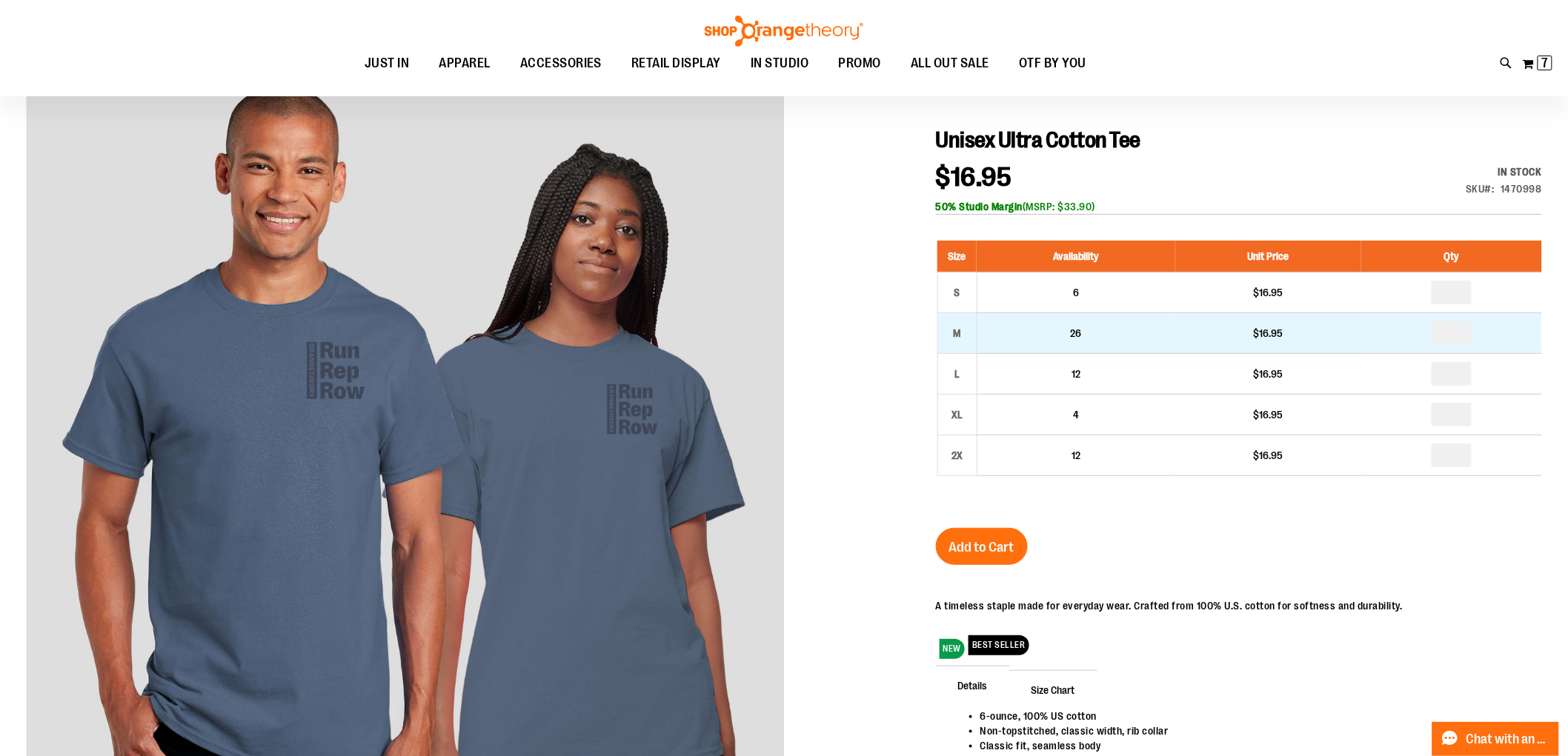
drag, startPoint x: 1448, startPoint y: 327, endPoint x: 1507, endPoint y: 341, distance: 60.6
type input "*"
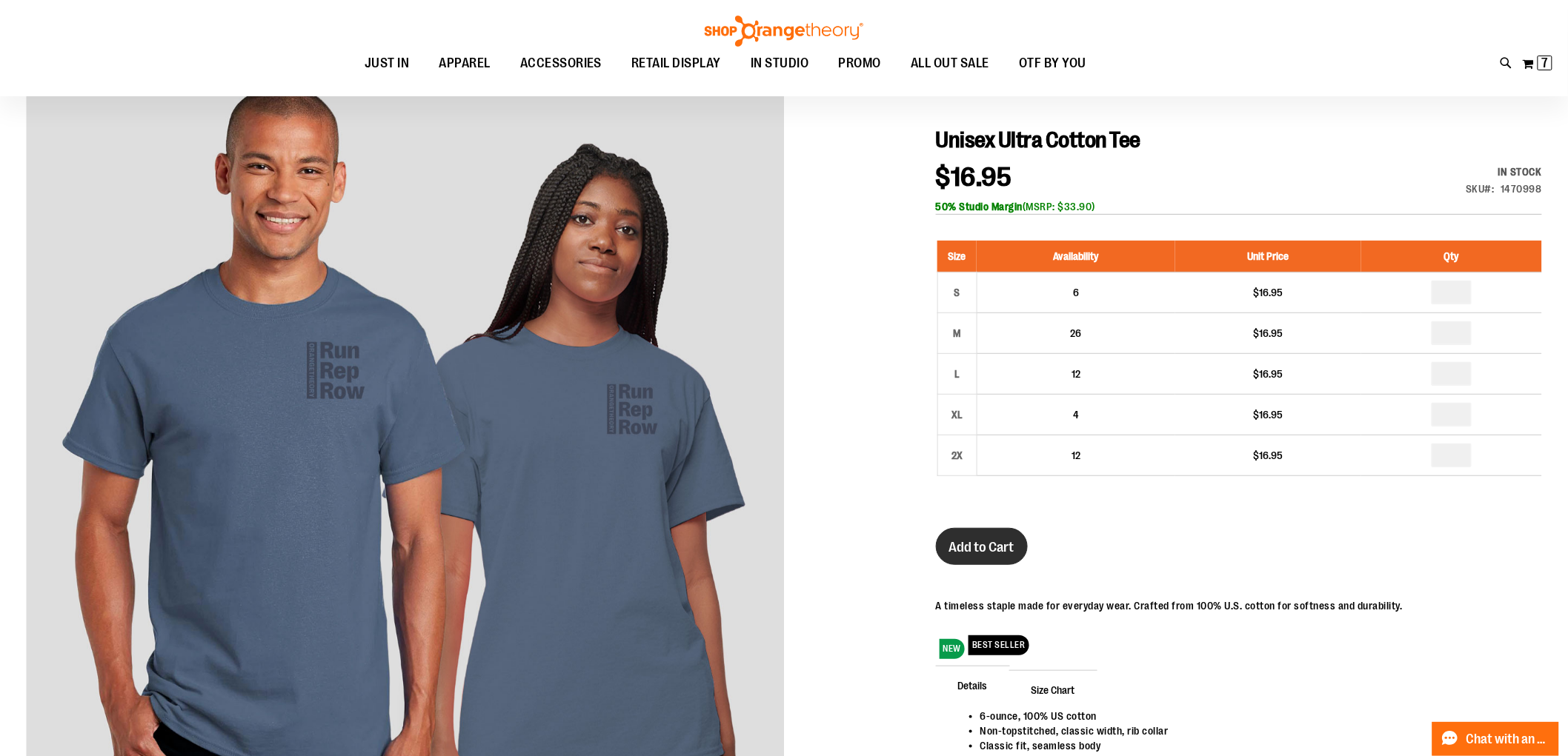
click at [972, 538] on button "Add to Cart" at bounding box center [982, 546] width 92 height 37
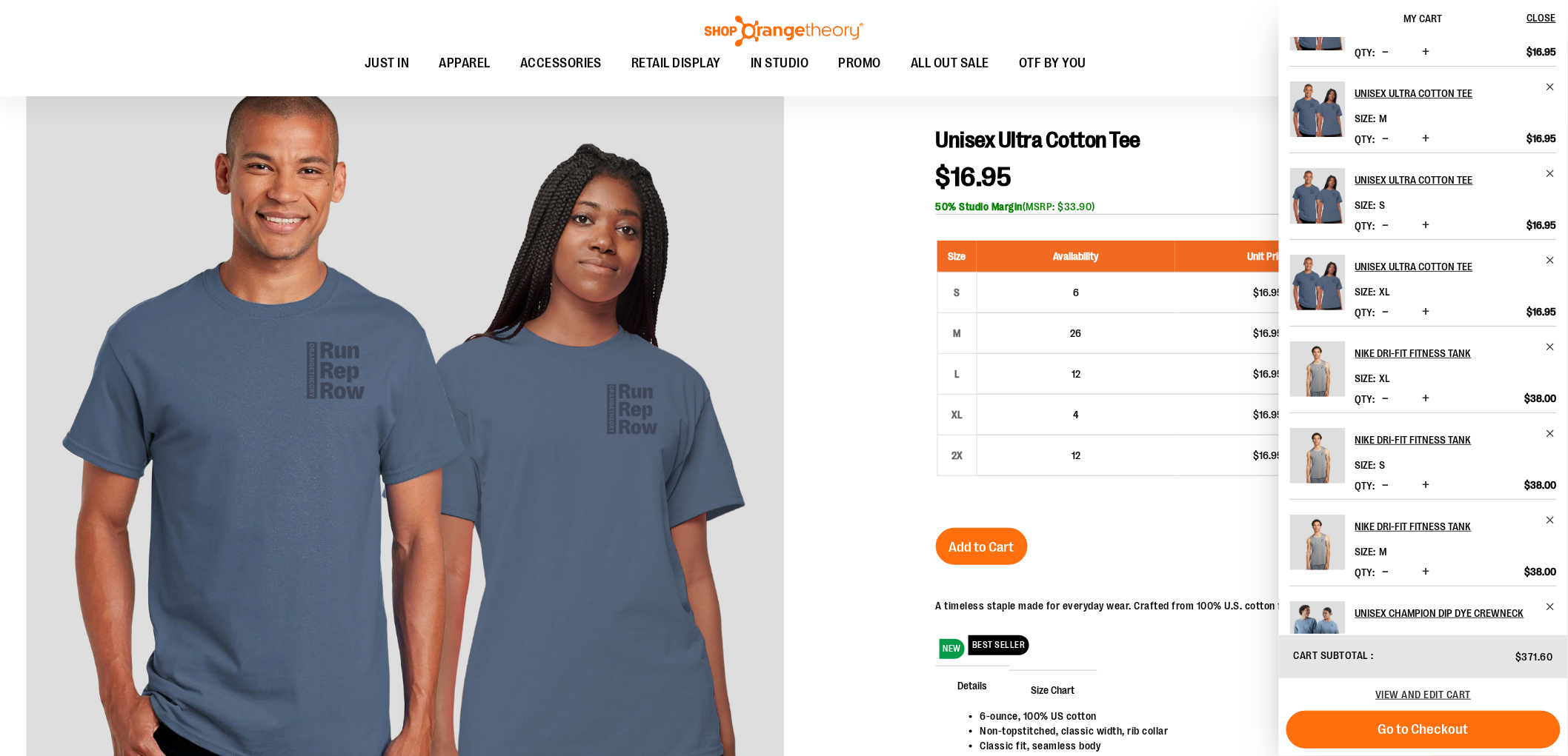
scroll to position [0, 0]
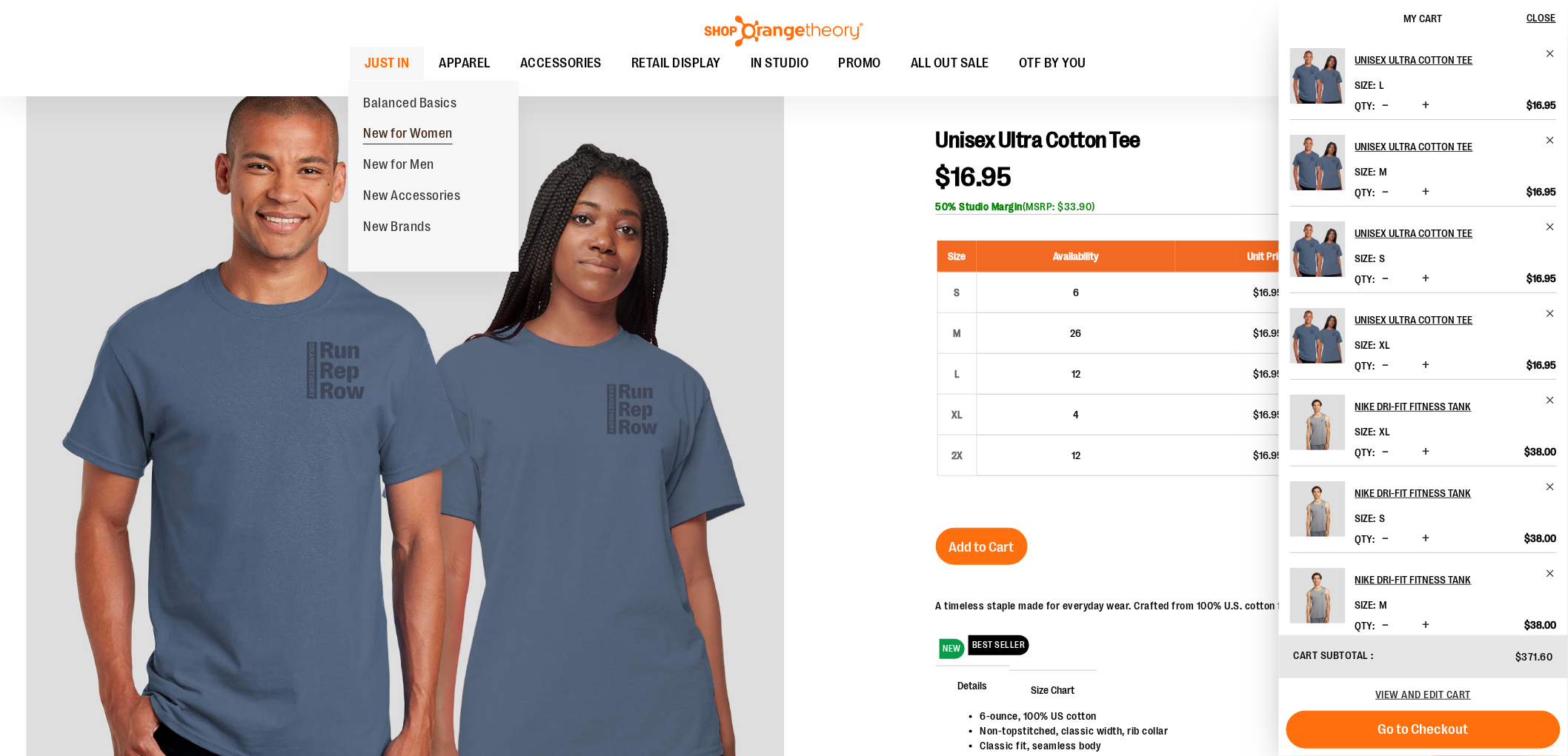
click at [419, 138] on span "New for Women" at bounding box center [408, 135] width 90 height 19
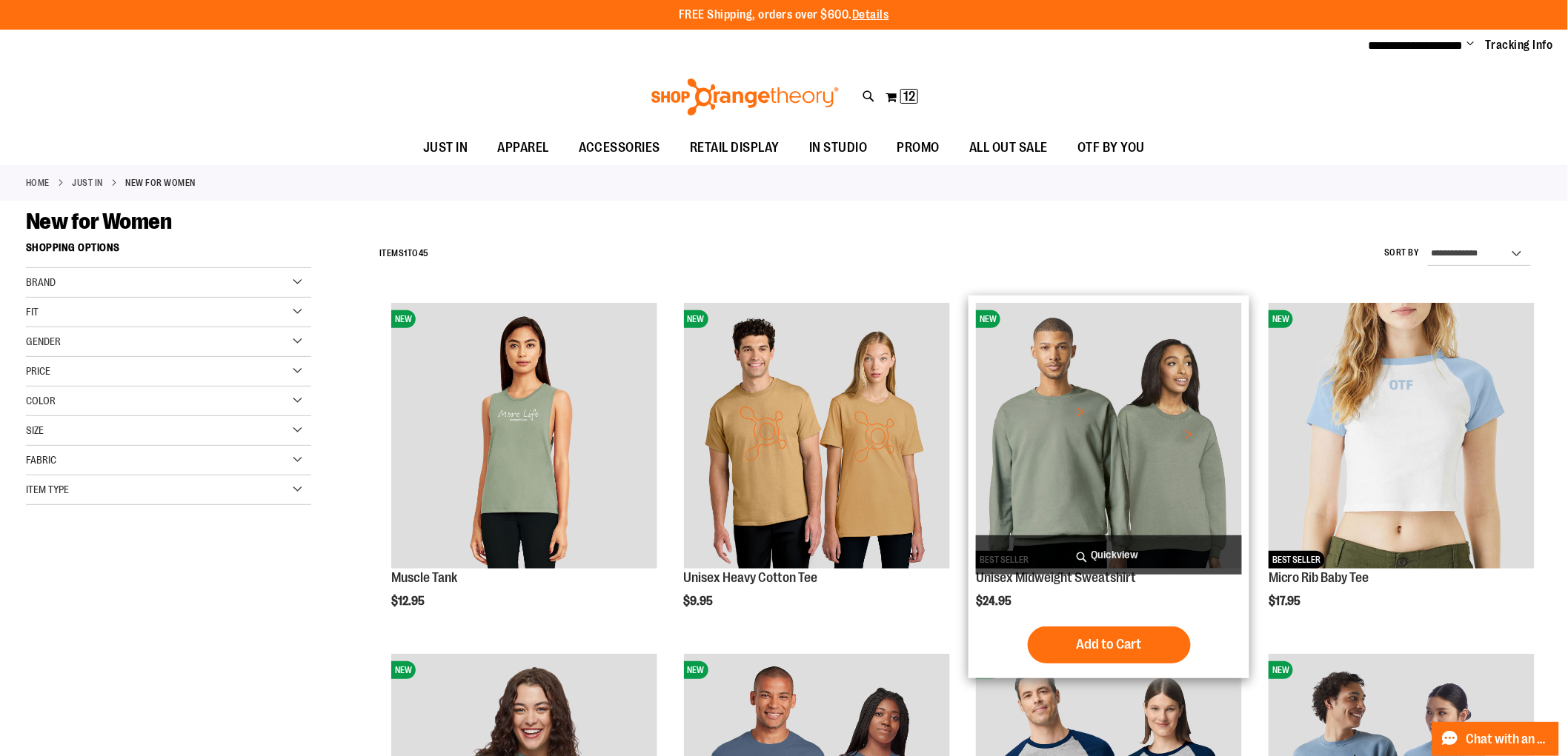
click at [1152, 408] on img "product" at bounding box center [1109, 436] width 266 height 266
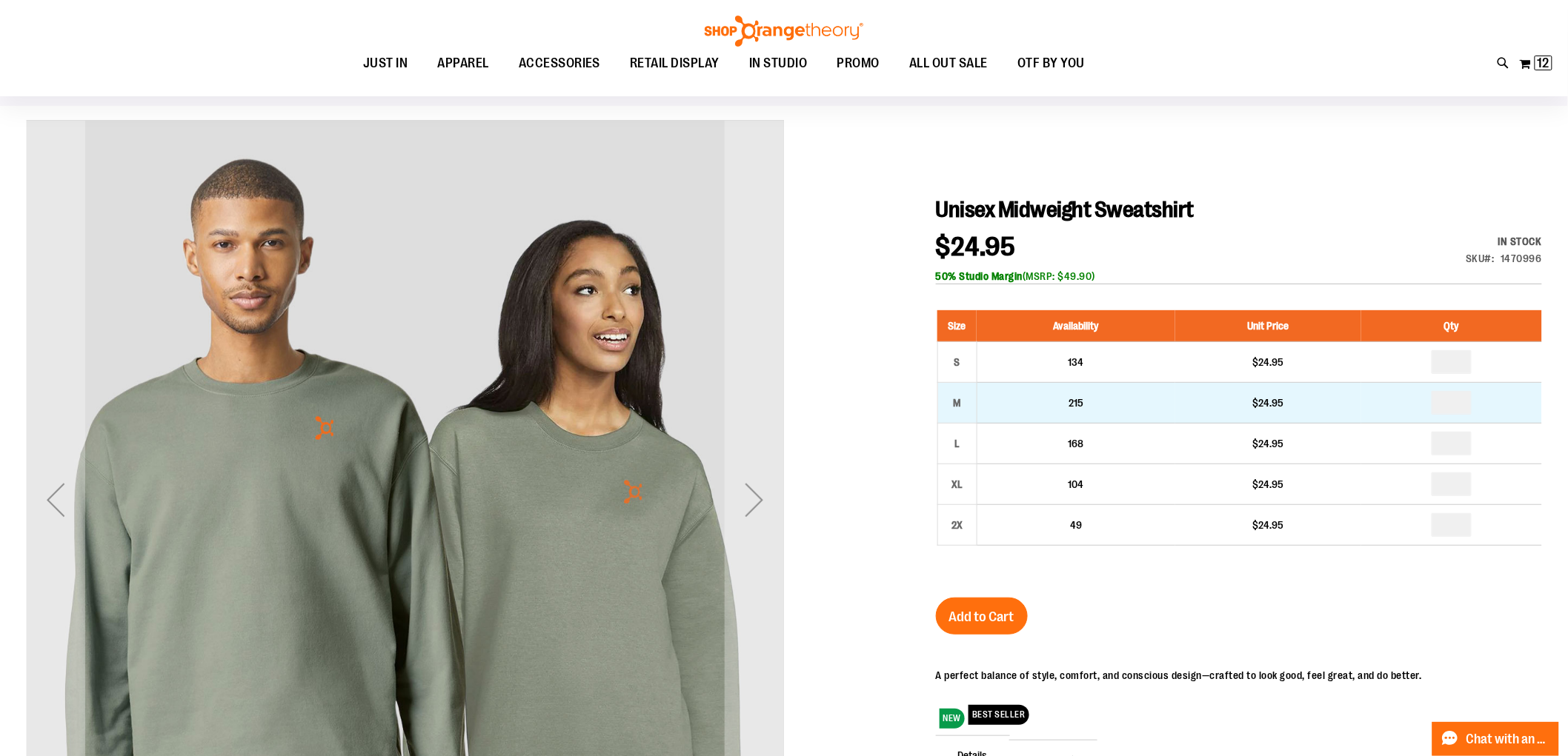
scroll to position [83, 0]
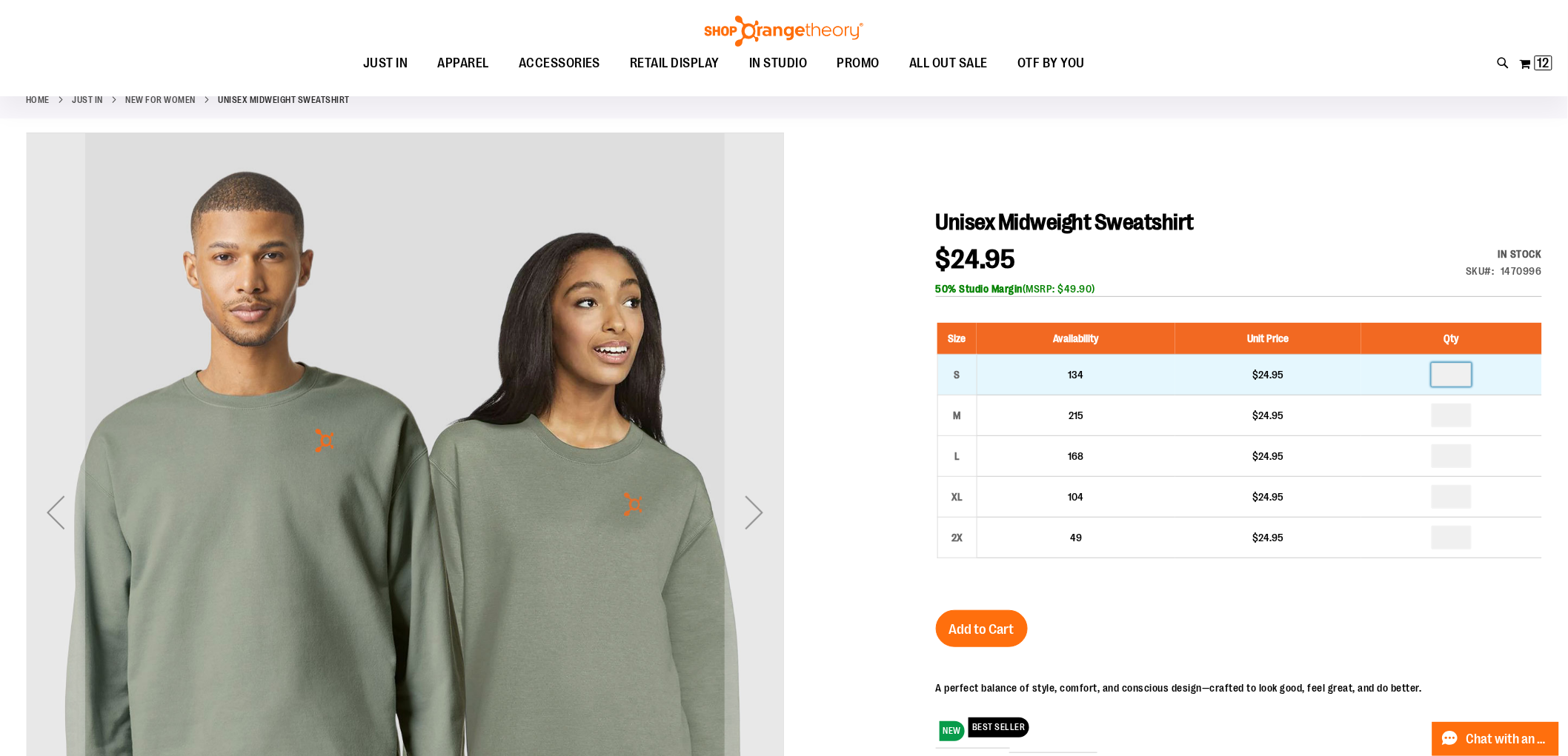
drag, startPoint x: 1462, startPoint y: 374, endPoint x: 1448, endPoint y: 371, distance: 14.3
click at [1449, 371] on input "number" at bounding box center [1452, 374] width 40 height 24
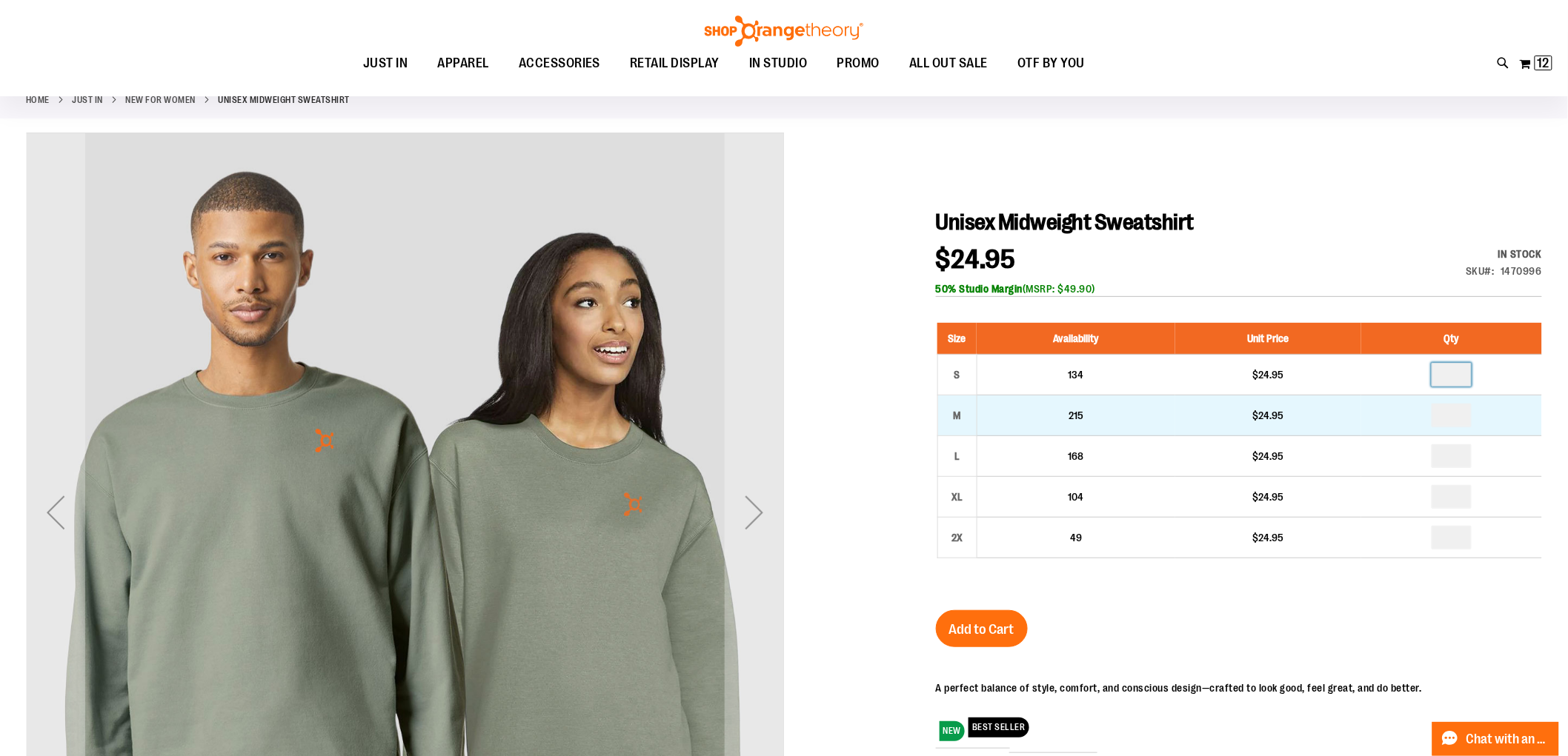
type input "*"
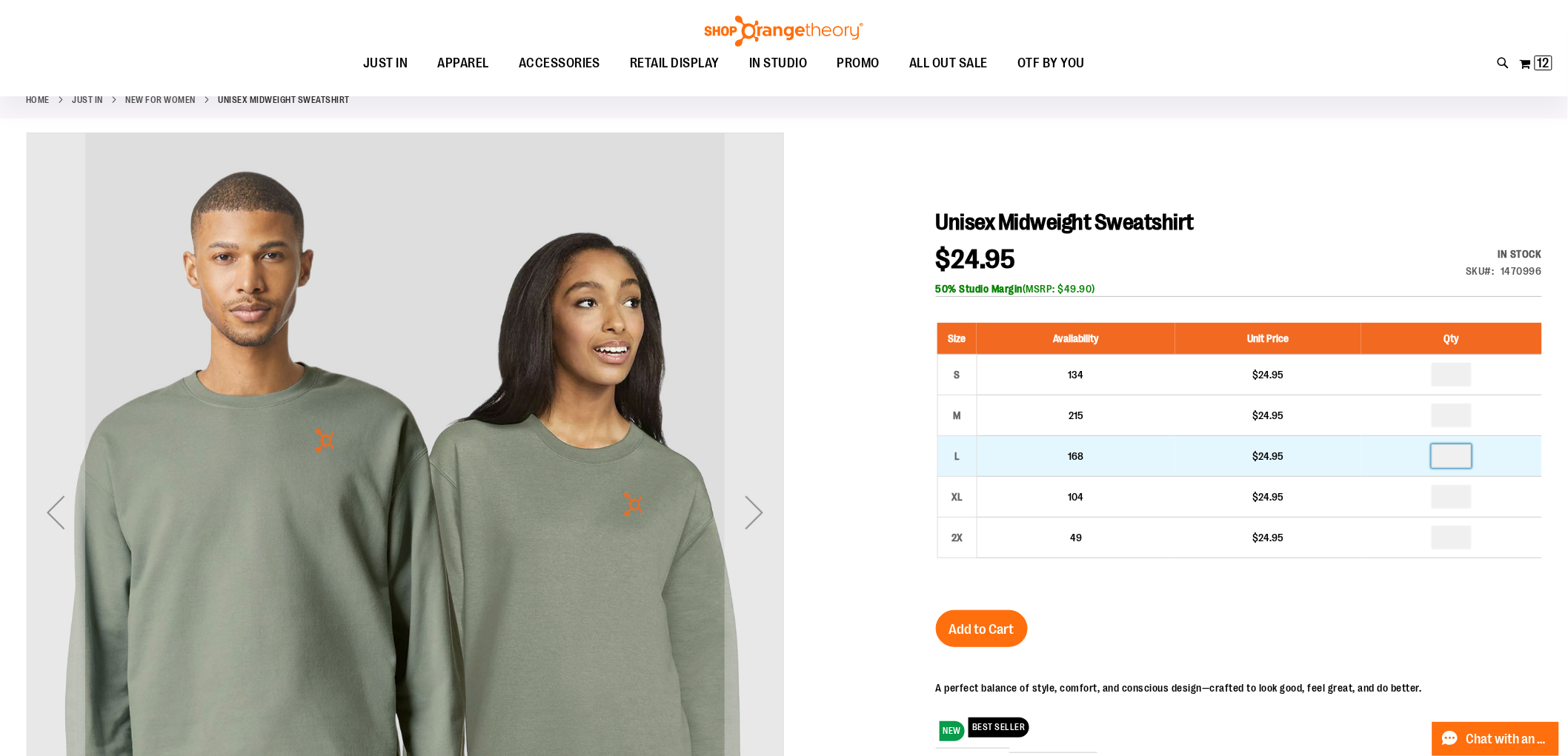
drag, startPoint x: 1459, startPoint y: 455, endPoint x: 1458, endPoint y: 463, distance: 8.1
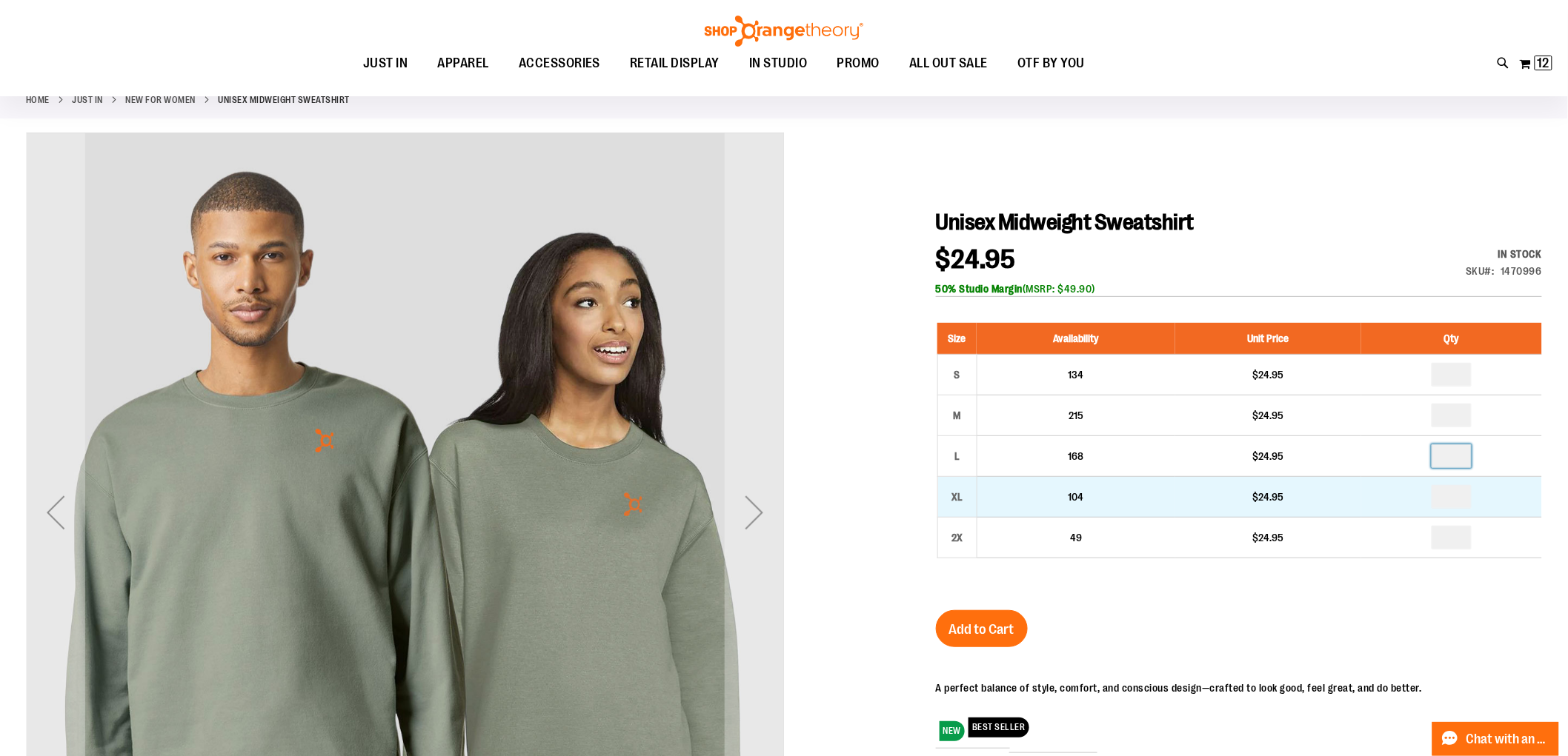
type input "*"
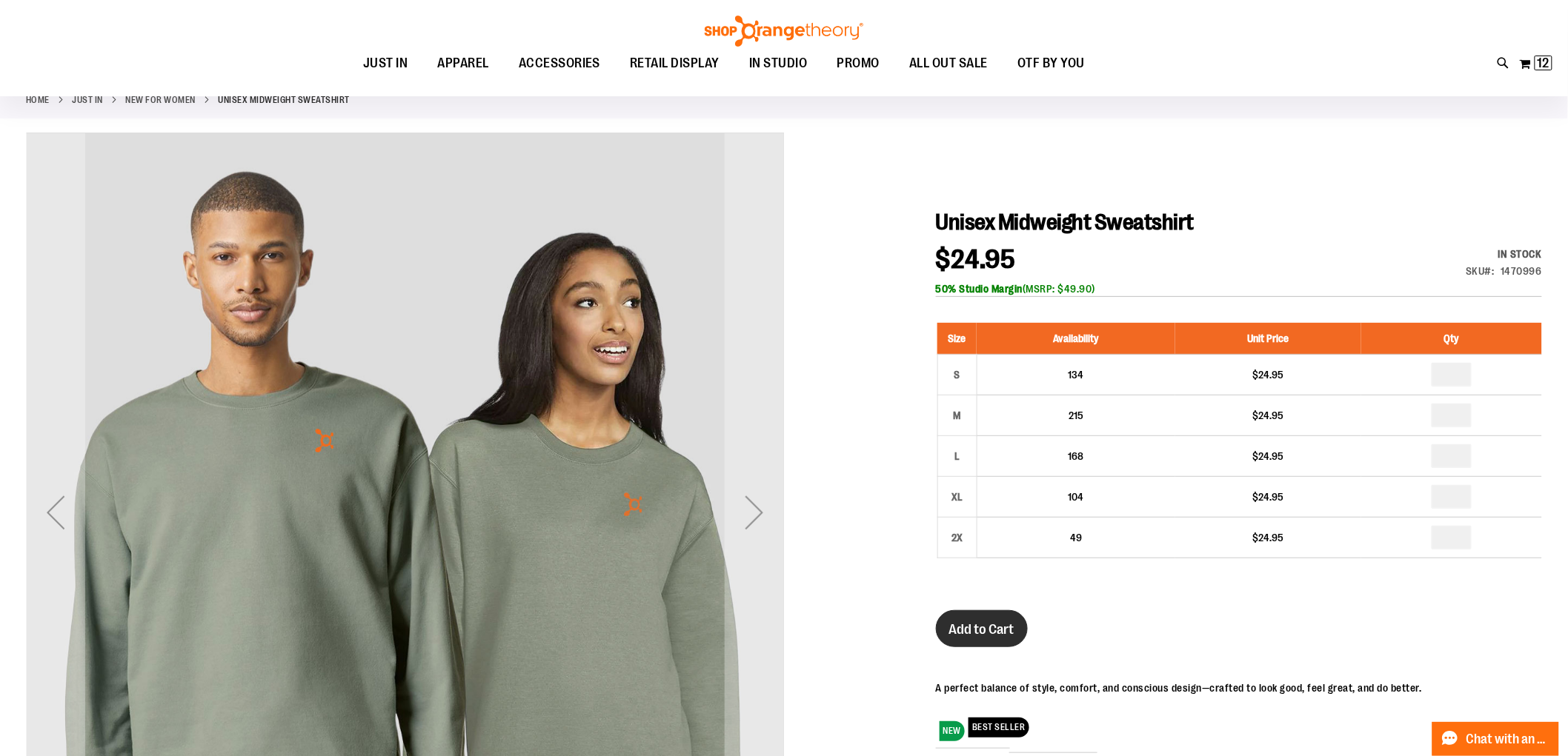
click at [984, 635] on span "Add to Cart" at bounding box center [982, 629] width 65 height 17
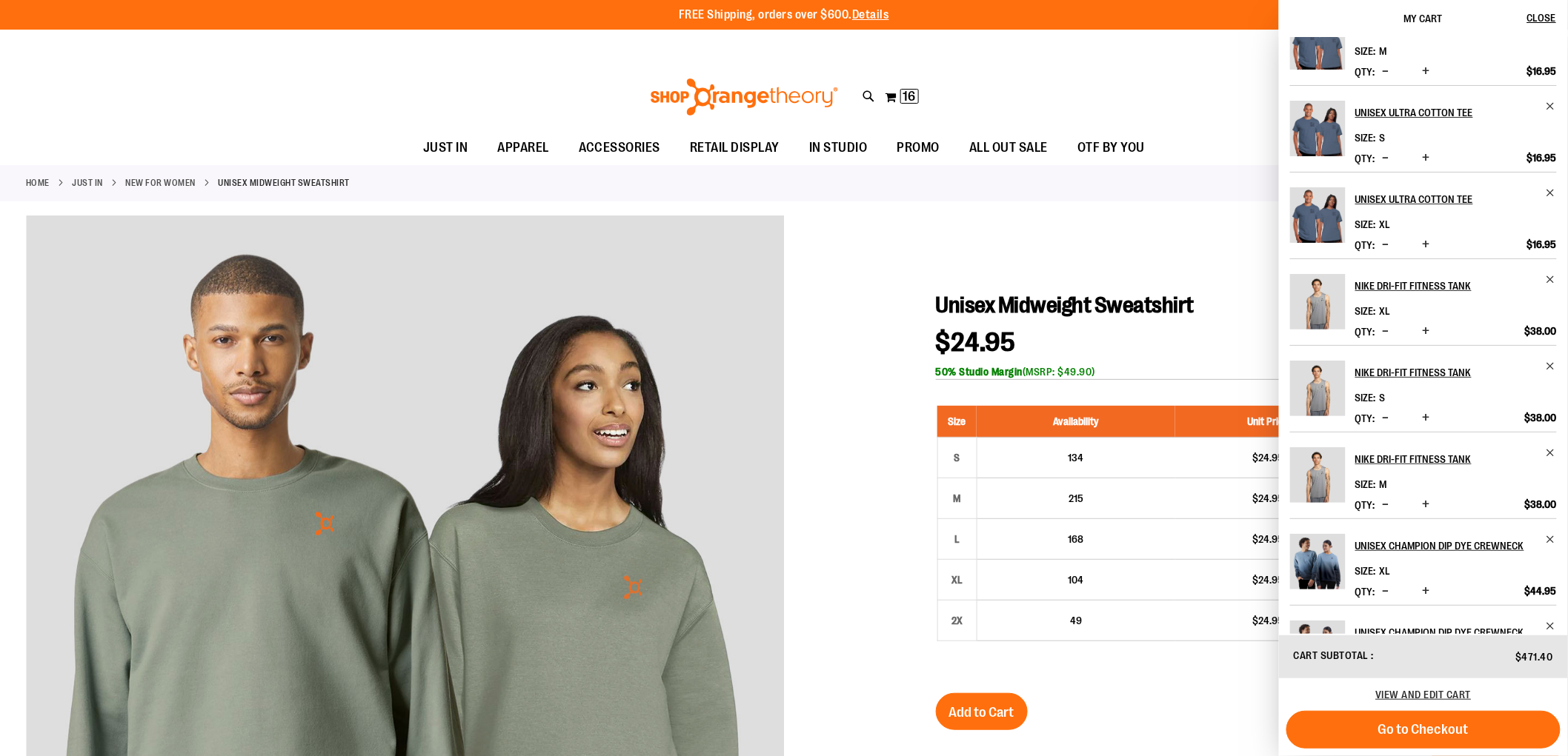
scroll to position [0, 0]
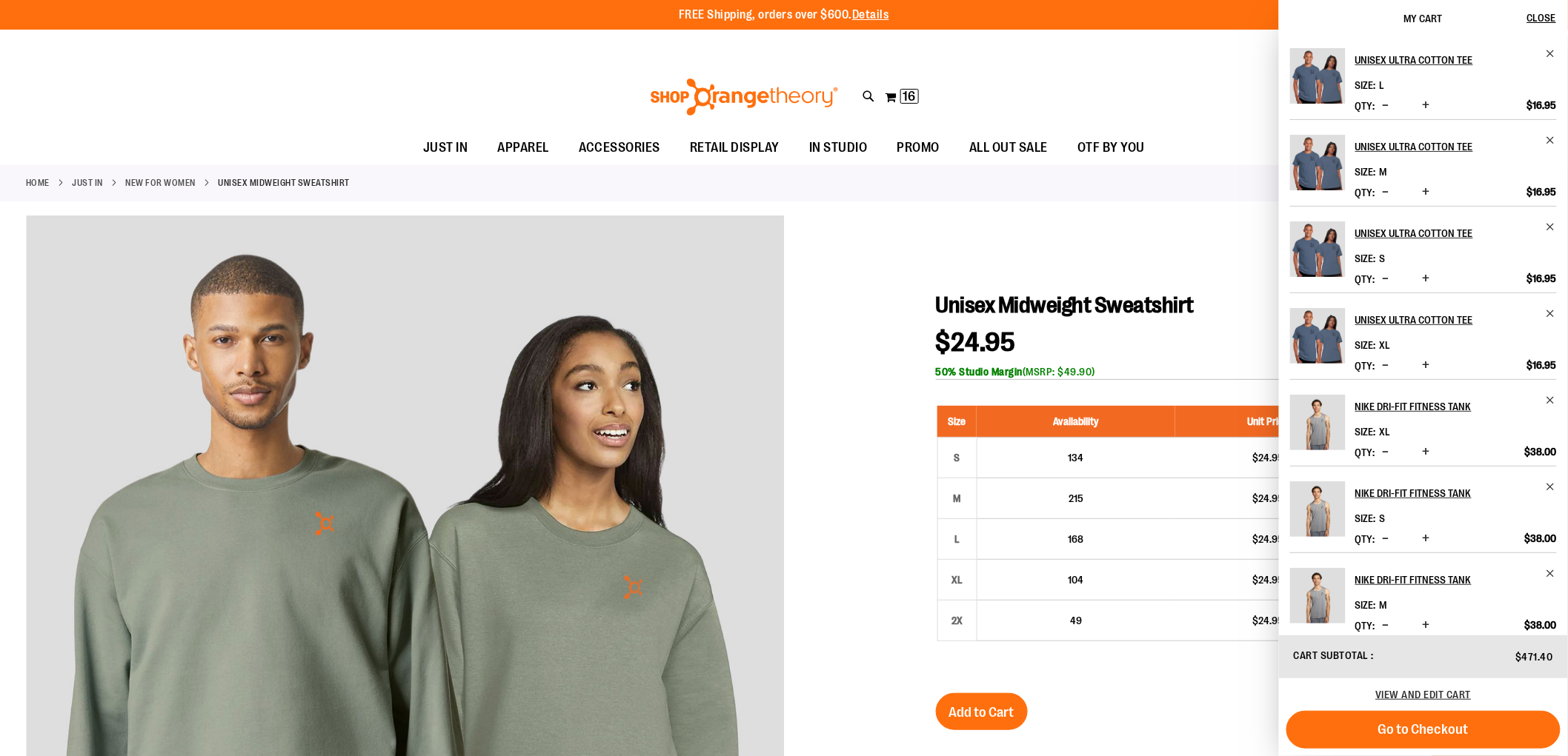
click at [1073, 234] on div at bounding box center [784, 636] width 1517 height 839
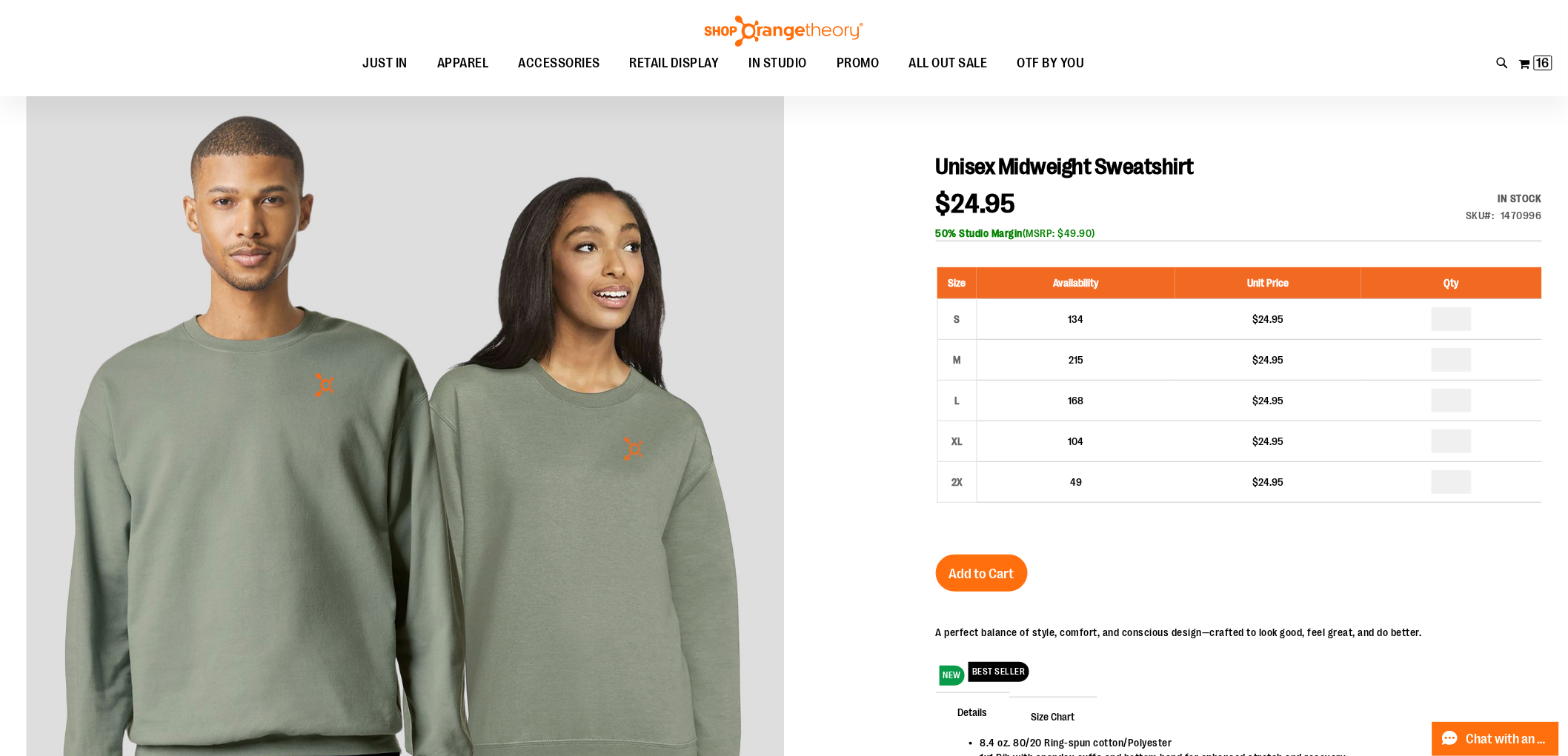
scroll to position [164, 0]
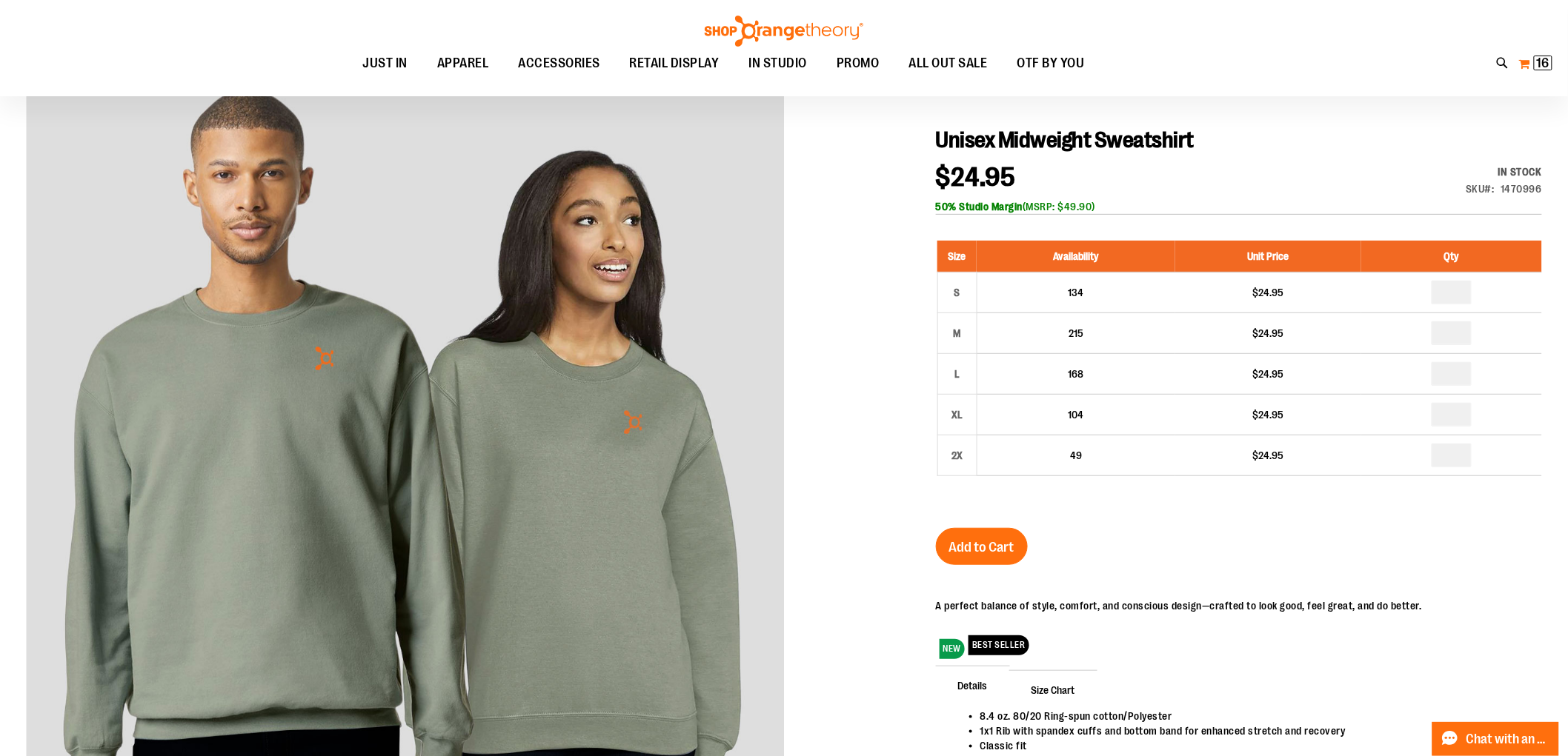
click at [1550, 61] on span "16" at bounding box center [1544, 63] width 13 height 15
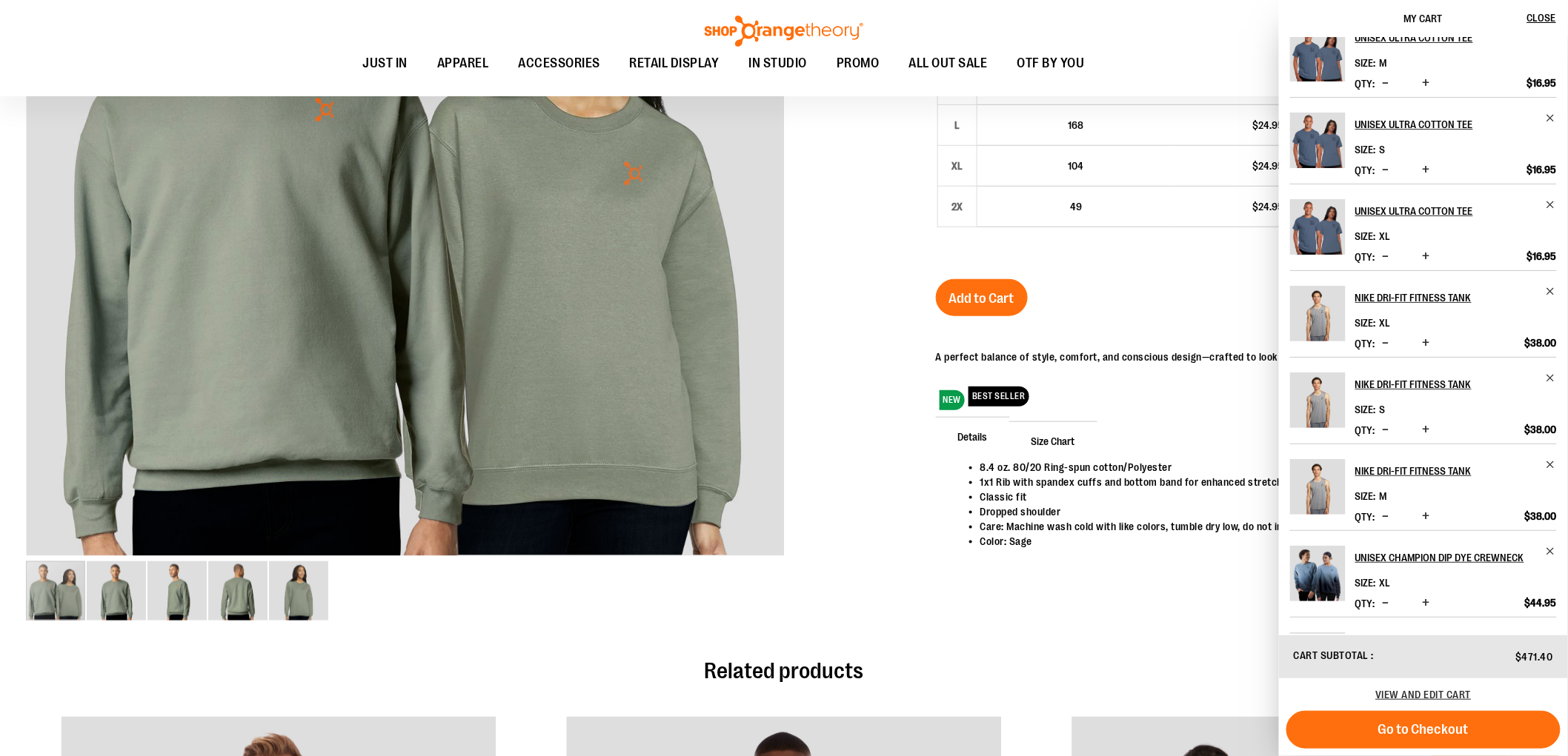
scroll to position [411, 0]
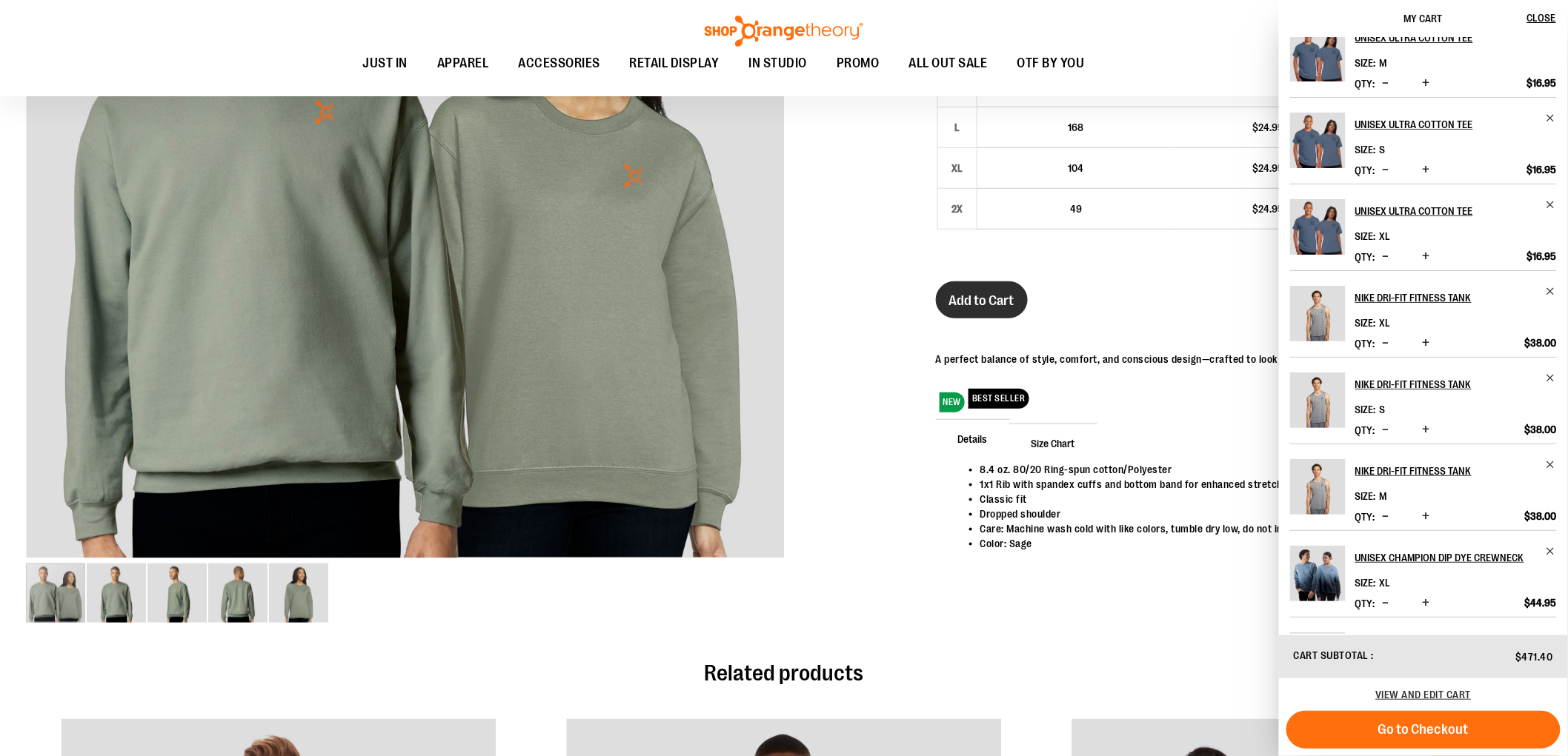
click at [982, 290] on button "Add to Cart" at bounding box center [982, 300] width 92 height 37
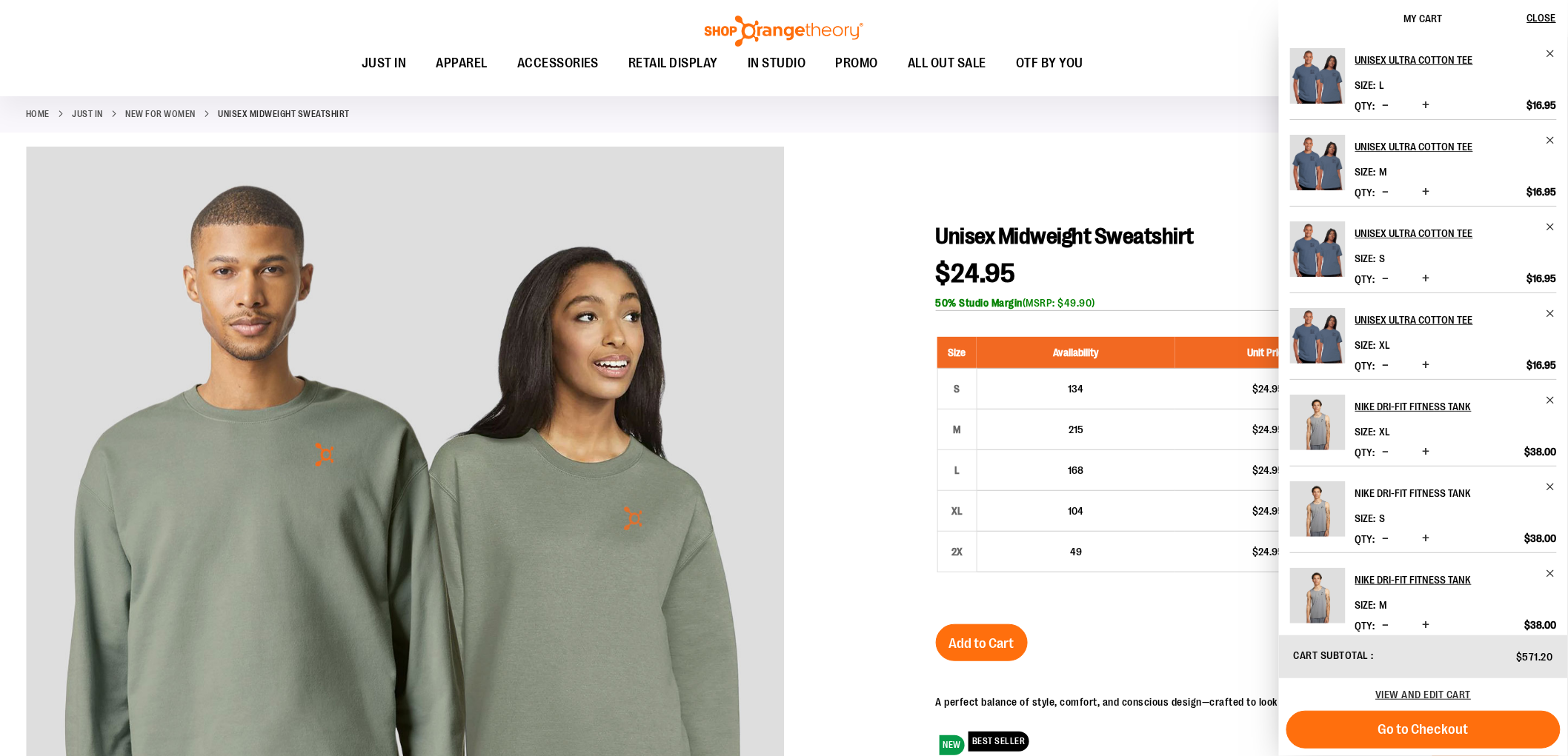
scroll to position [0, 0]
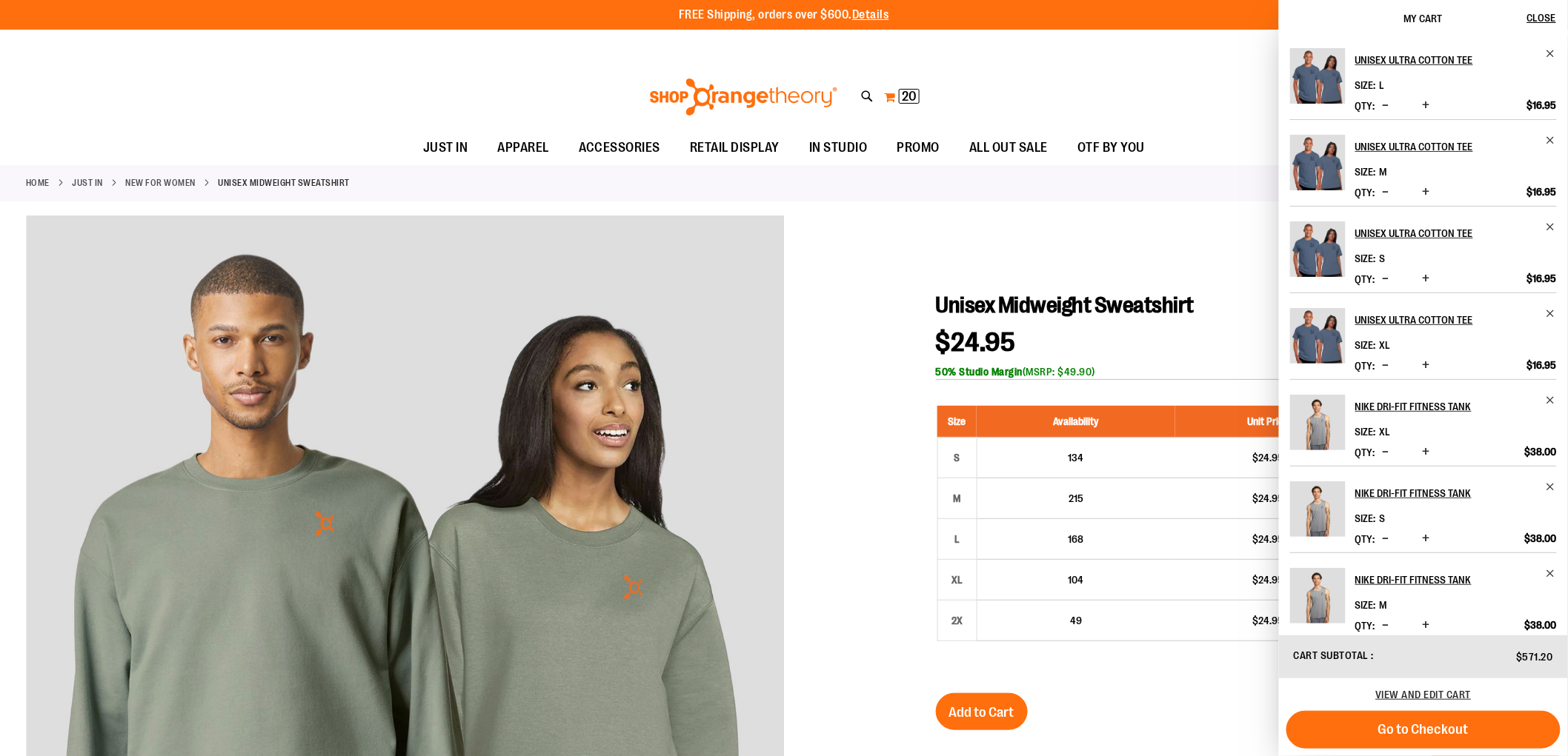
click at [889, 96] on button "My Cart 20 20 items" at bounding box center [901, 97] width 37 height 24
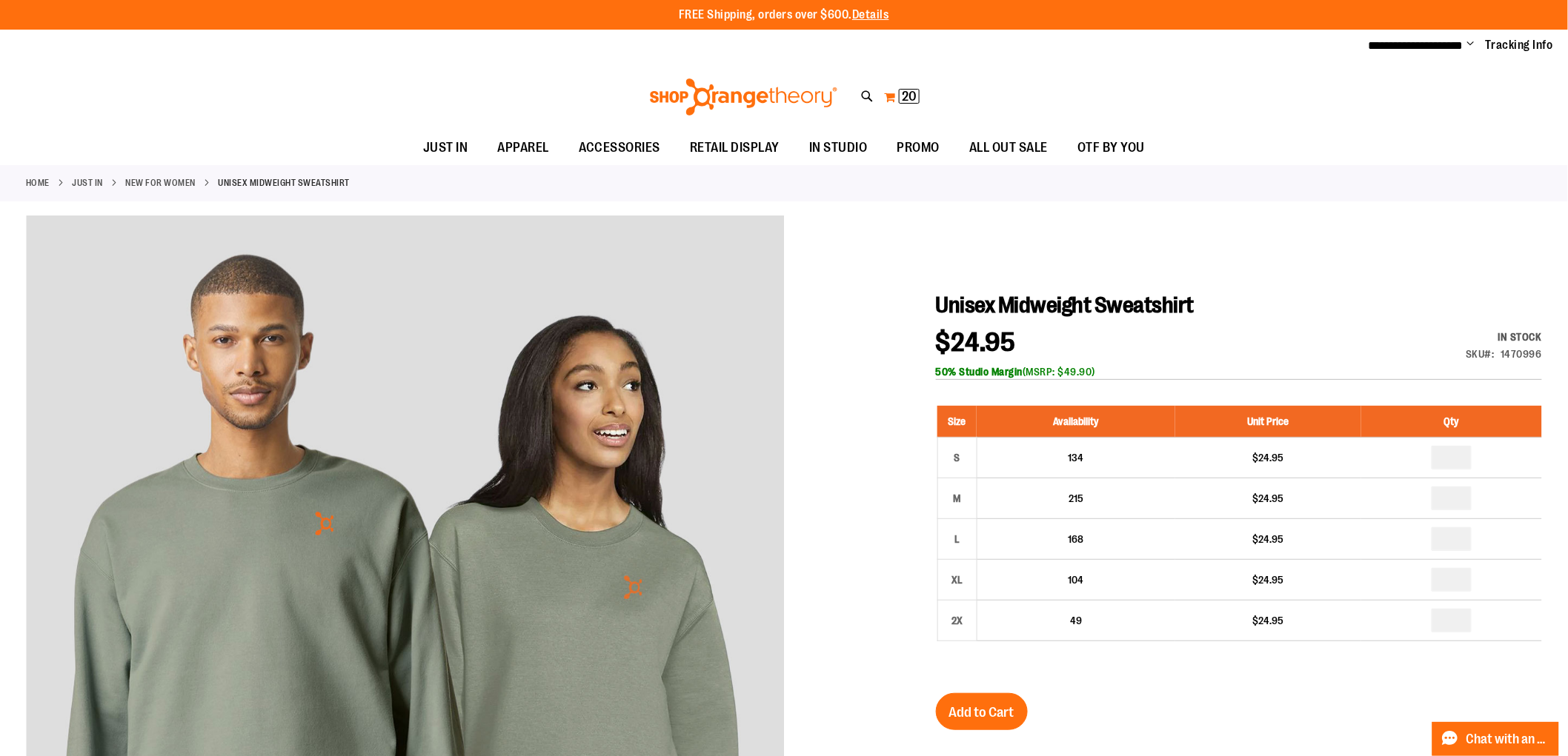
click at [908, 99] on span "20" at bounding box center [909, 96] width 15 height 15
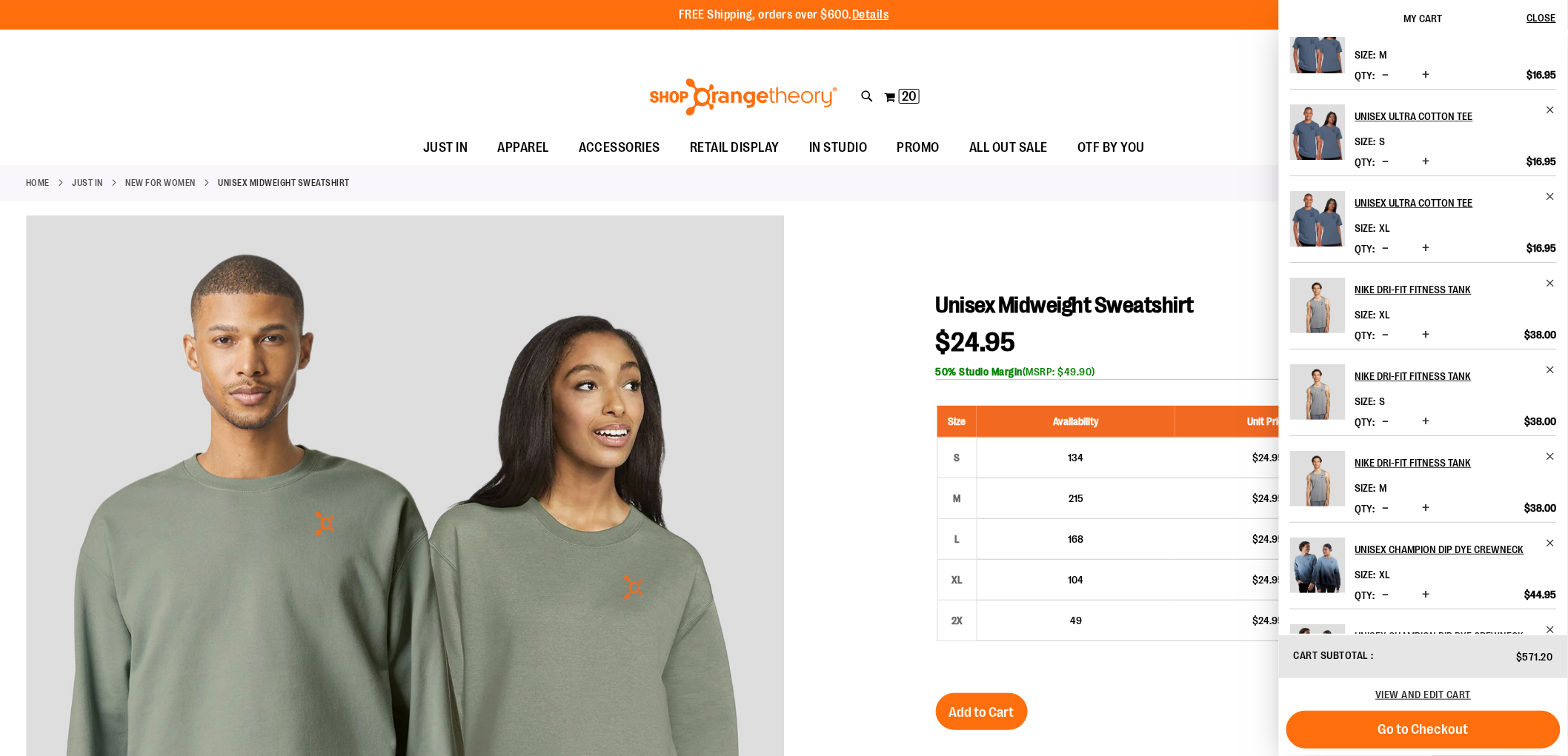
scroll to position [247, 0]
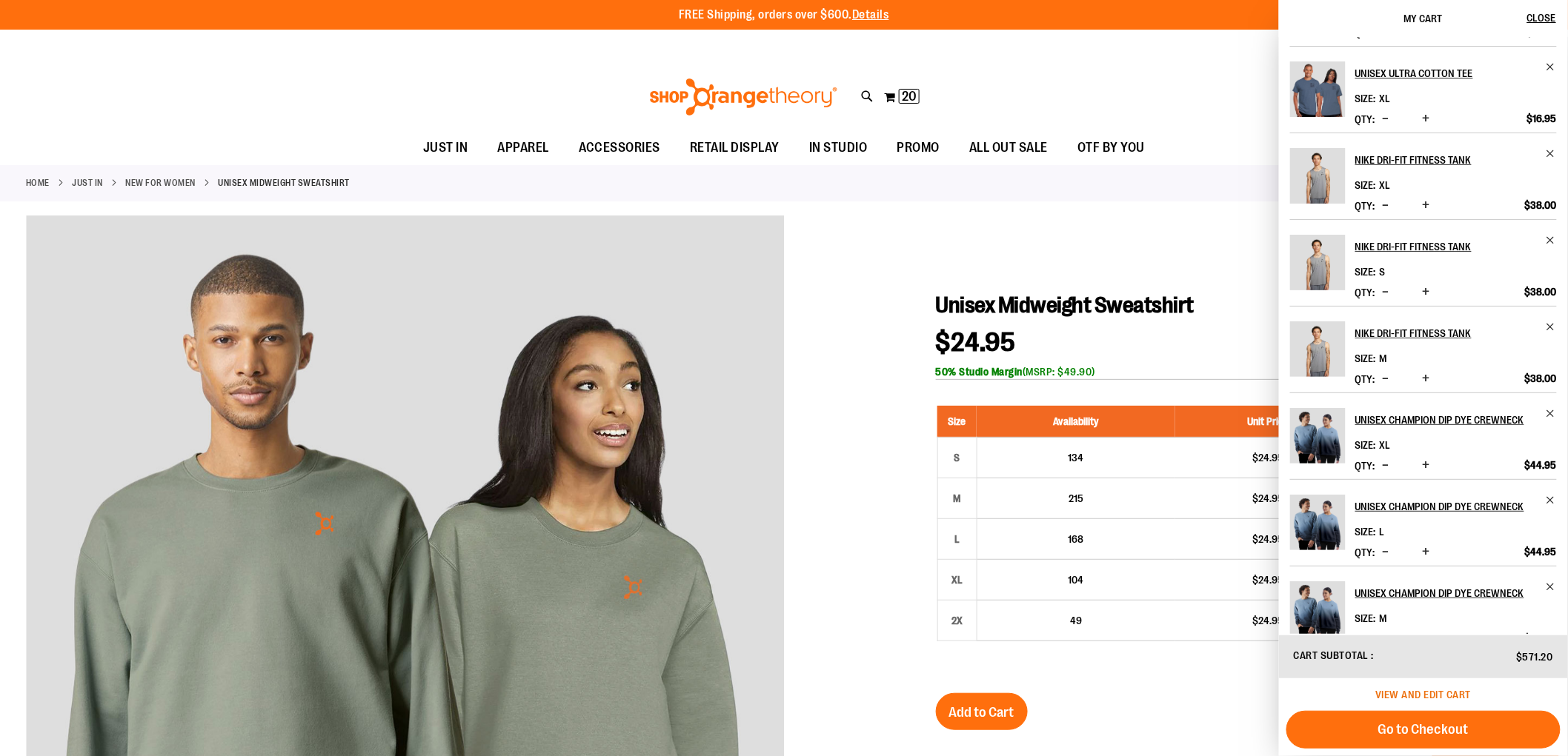
click at [1412, 692] on span "View and edit cart" at bounding box center [1424, 695] width 95 height 12
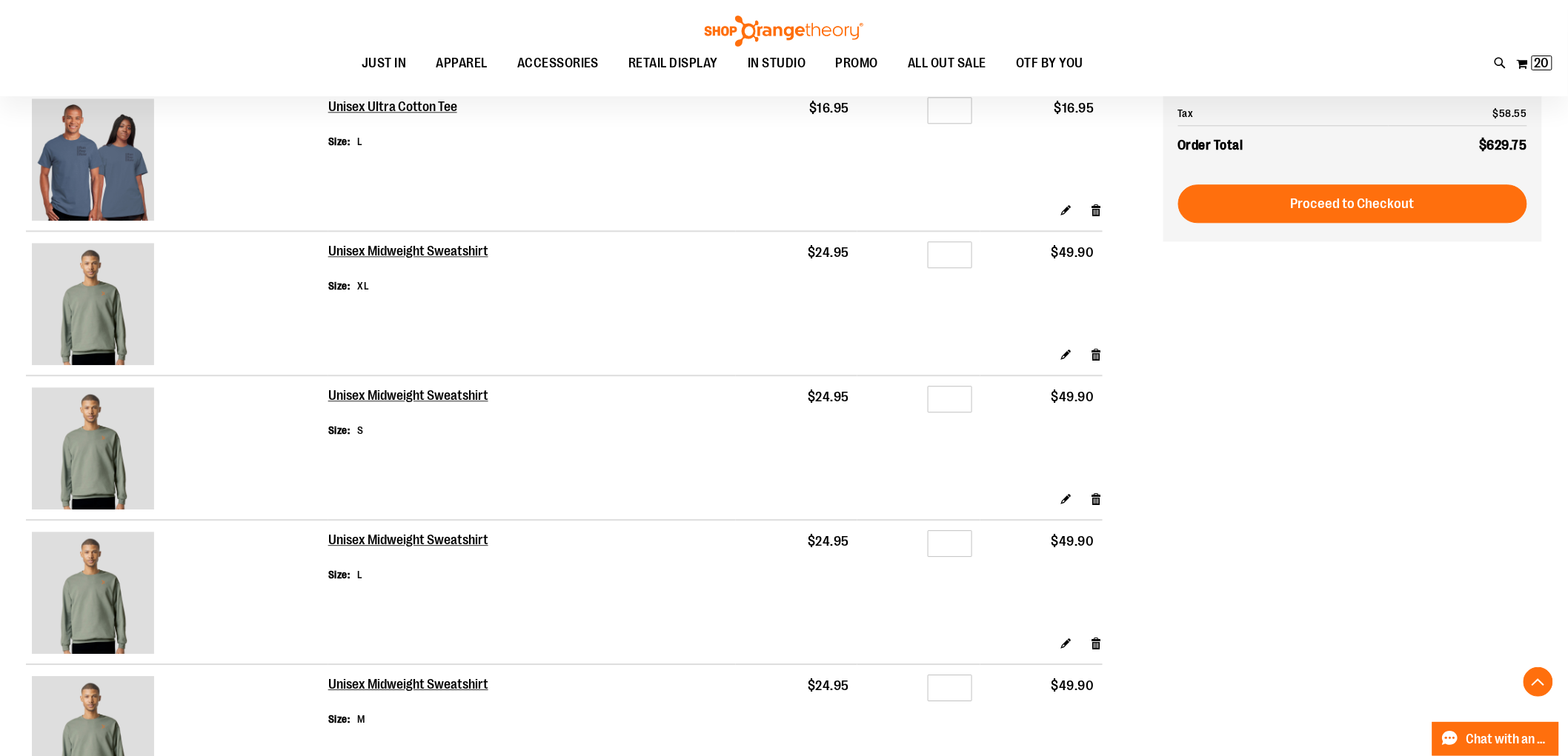
scroll to position [1481, 0]
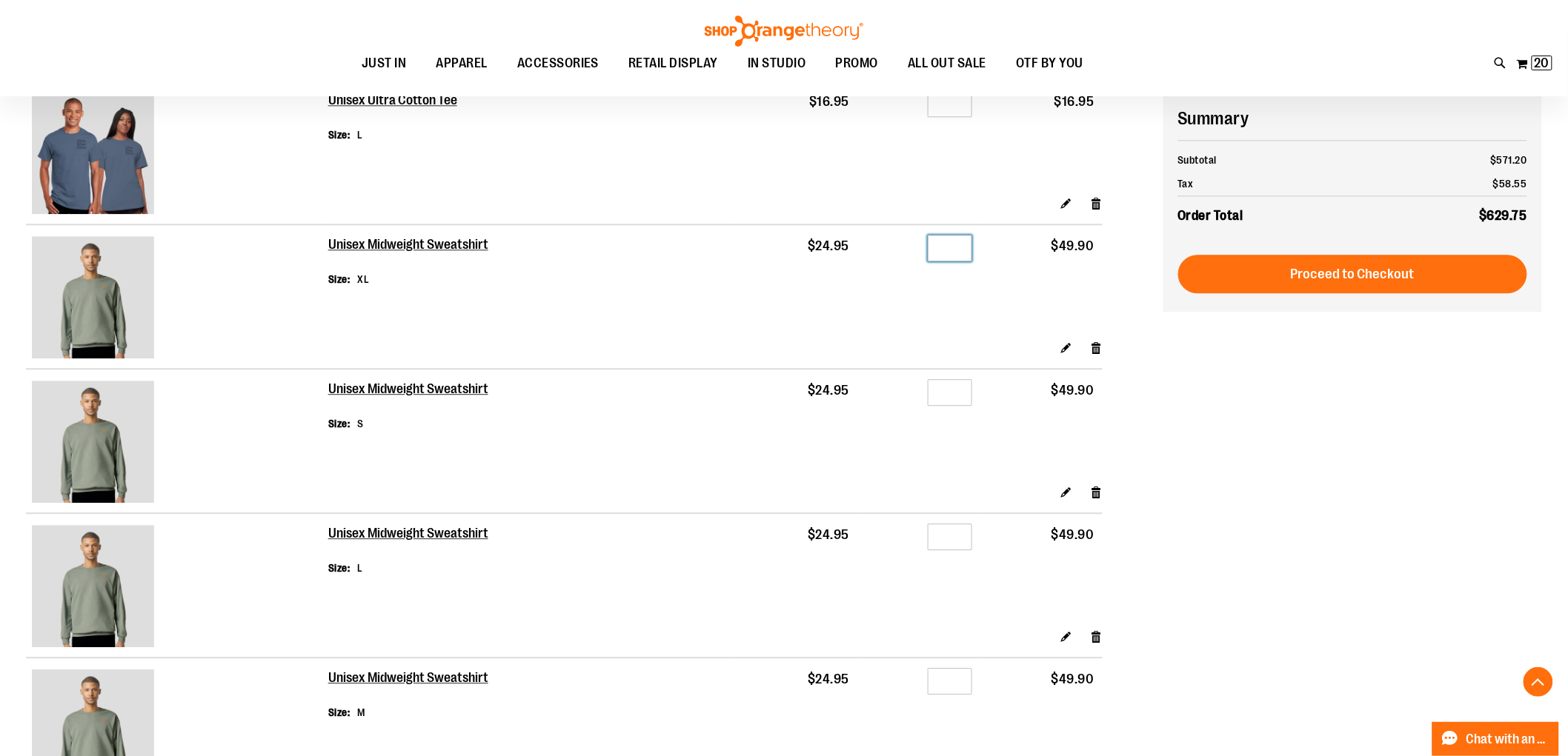
drag, startPoint x: 967, startPoint y: 254, endPoint x: 958, endPoint y: 256, distance: 9.2
click at [959, 256] on input "*" at bounding box center [950, 248] width 44 height 27
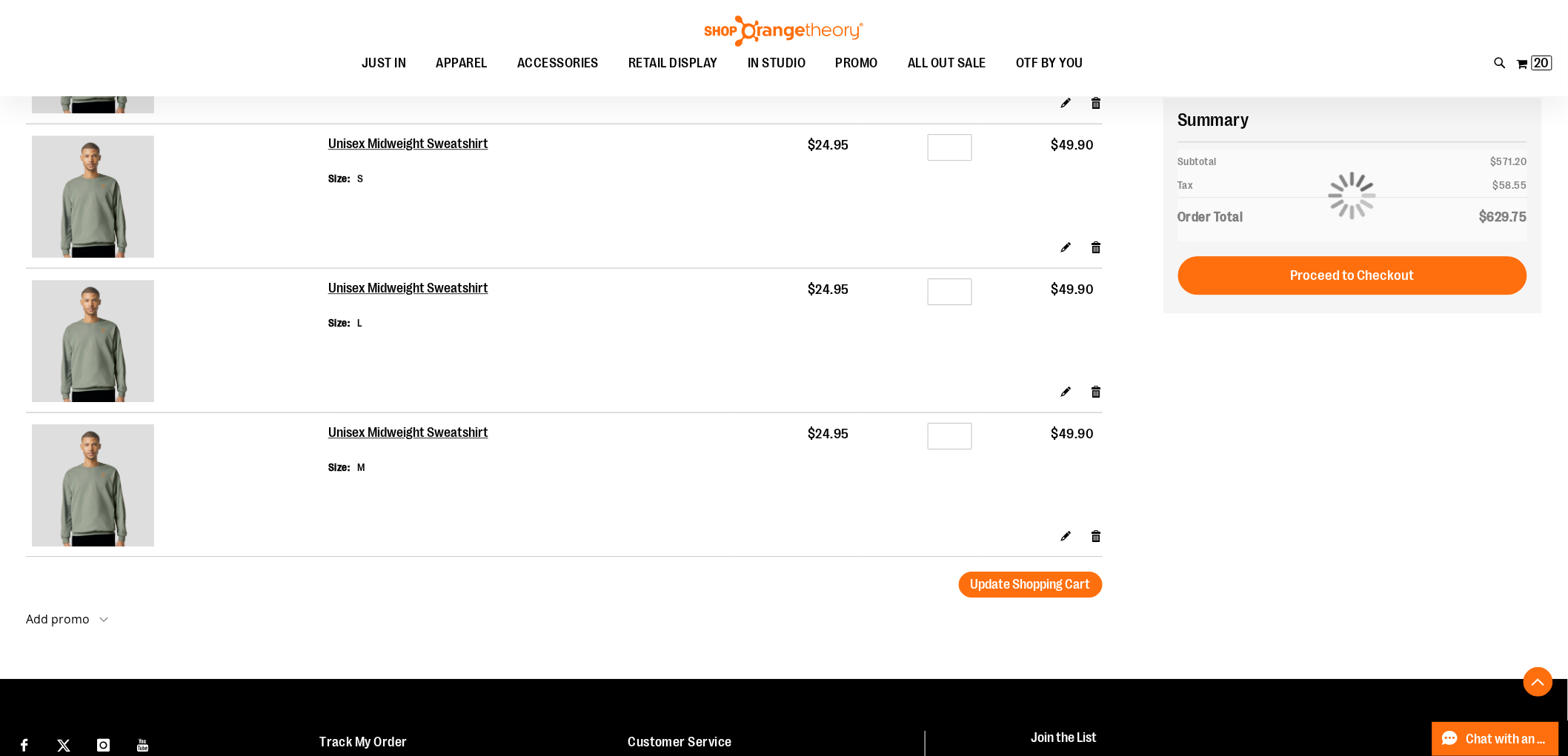
scroll to position [1728, 0]
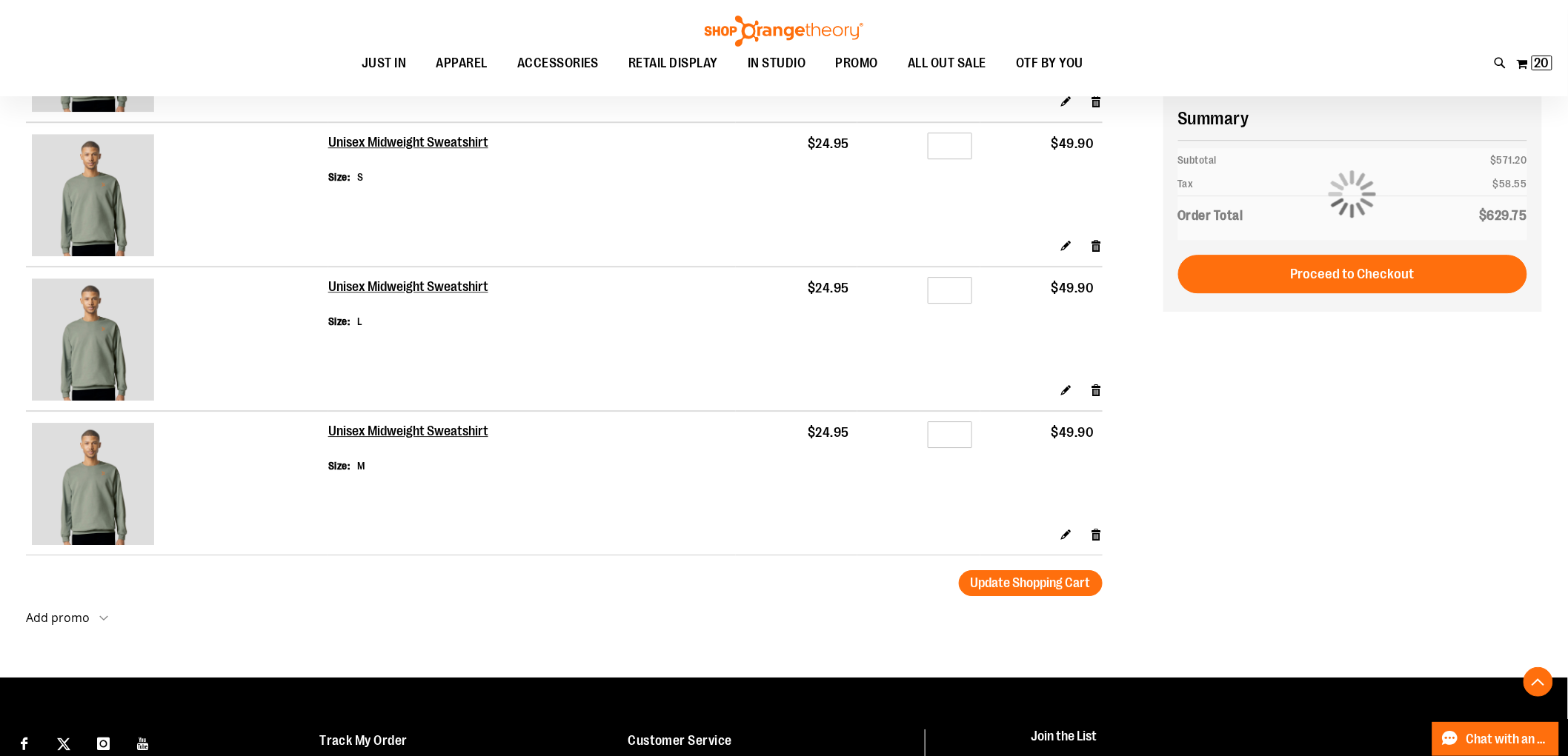
type input "*"
drag, startPoint x: 953, startPoint y: 156, endPoint x: 937, endPoint y: 158, distance: 16.1
click at [949, 156] on input "*" at bounding box center [950, 146] width 44 height 27
type input "*"
drag, startPoint x: 930, startPoint y: 300, endPoint x: 915, endPoint y: 295, distance: 15.8
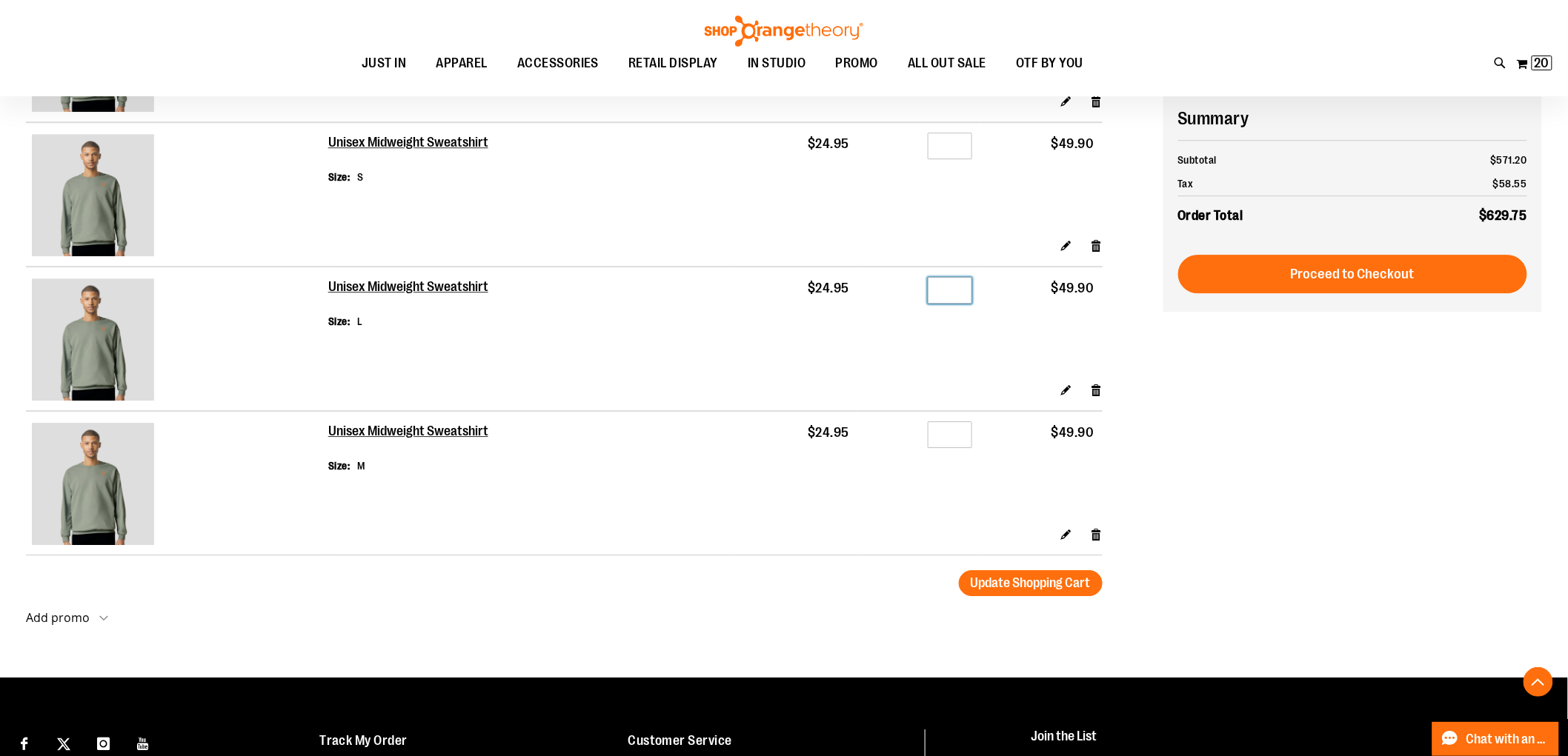
click at [913, 298] on div "Qty *" at bounding box center [919, 293] width 107 height 22
type input "*"
drag, startPoint x: 955, startPoint y: 432, endPoint x: 908, endPoint y: 432, distance: 47.0
click at [912, 432] on td "Qty *" at bounding box center [919, 469] width 123 height 116
type input "*"
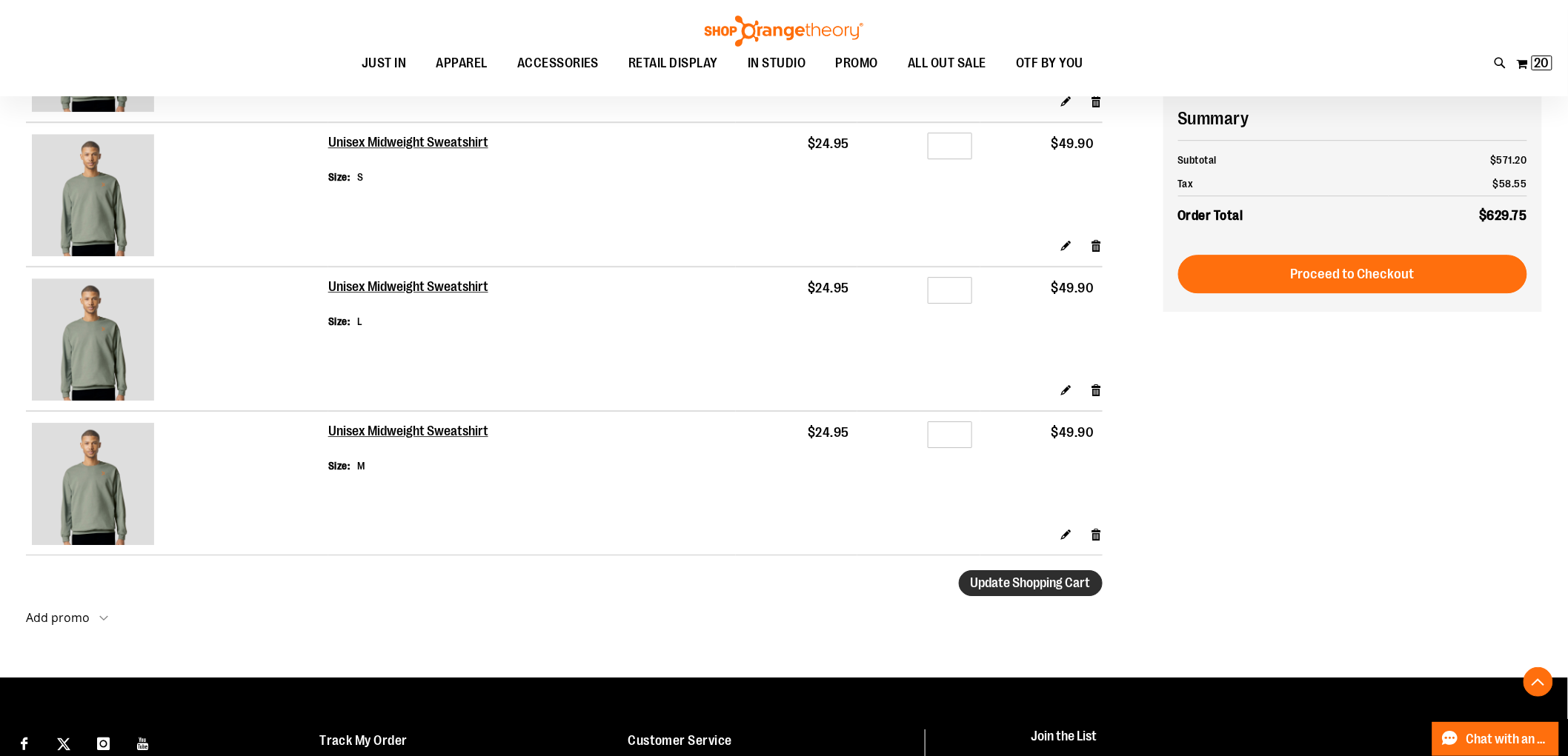
click at [1034, 590] on span "Update Shopping Cart" at bounding box center [1031, 583] width 120 height 15
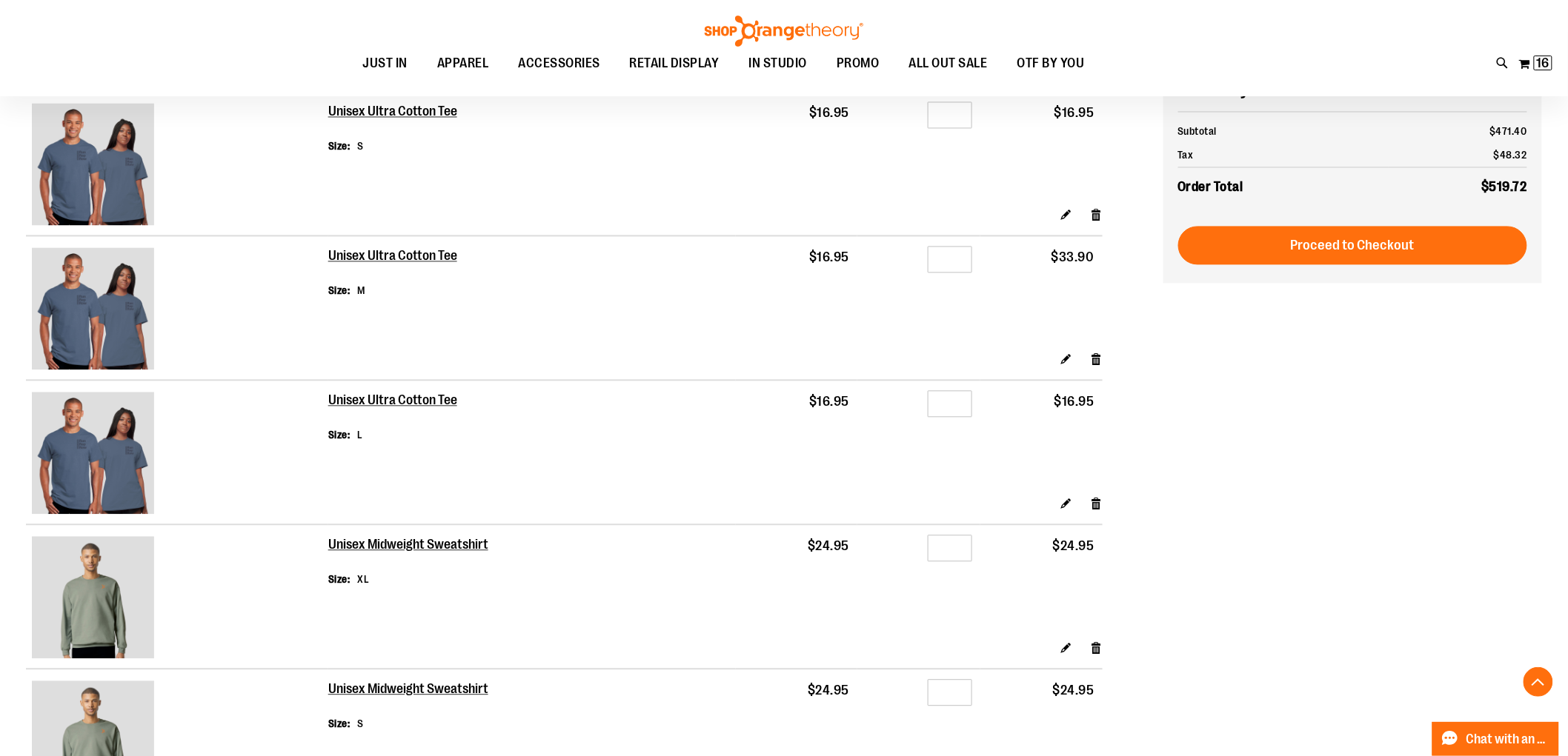
scroll to position [1152, 0]
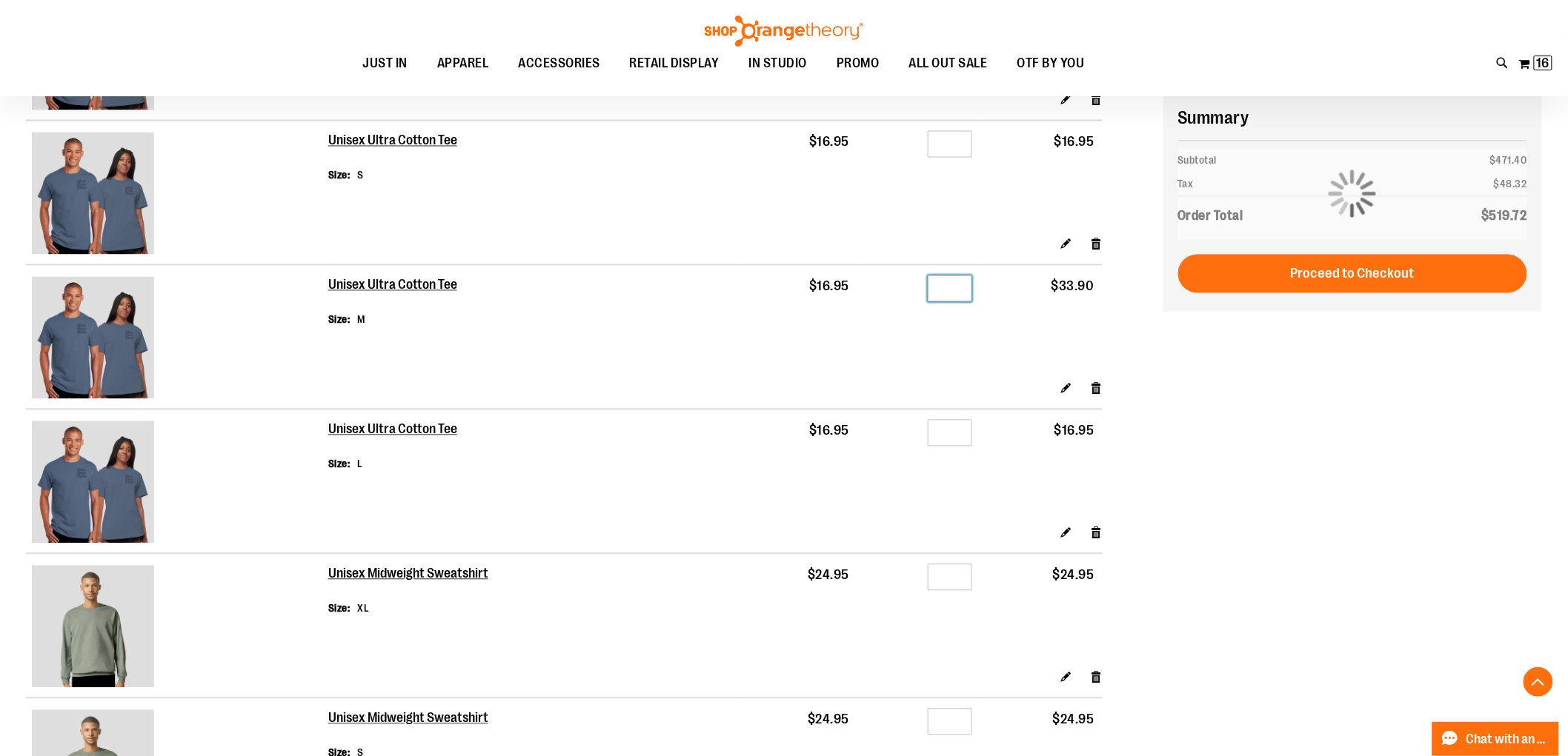
drag, startPoint x: 963, startPoint y: 290, endPoint x: 942, endPoint y: 295, distance: 21.6
click at [946, 293] on input "*" at bounding box center [950, 289] width 44 height 27
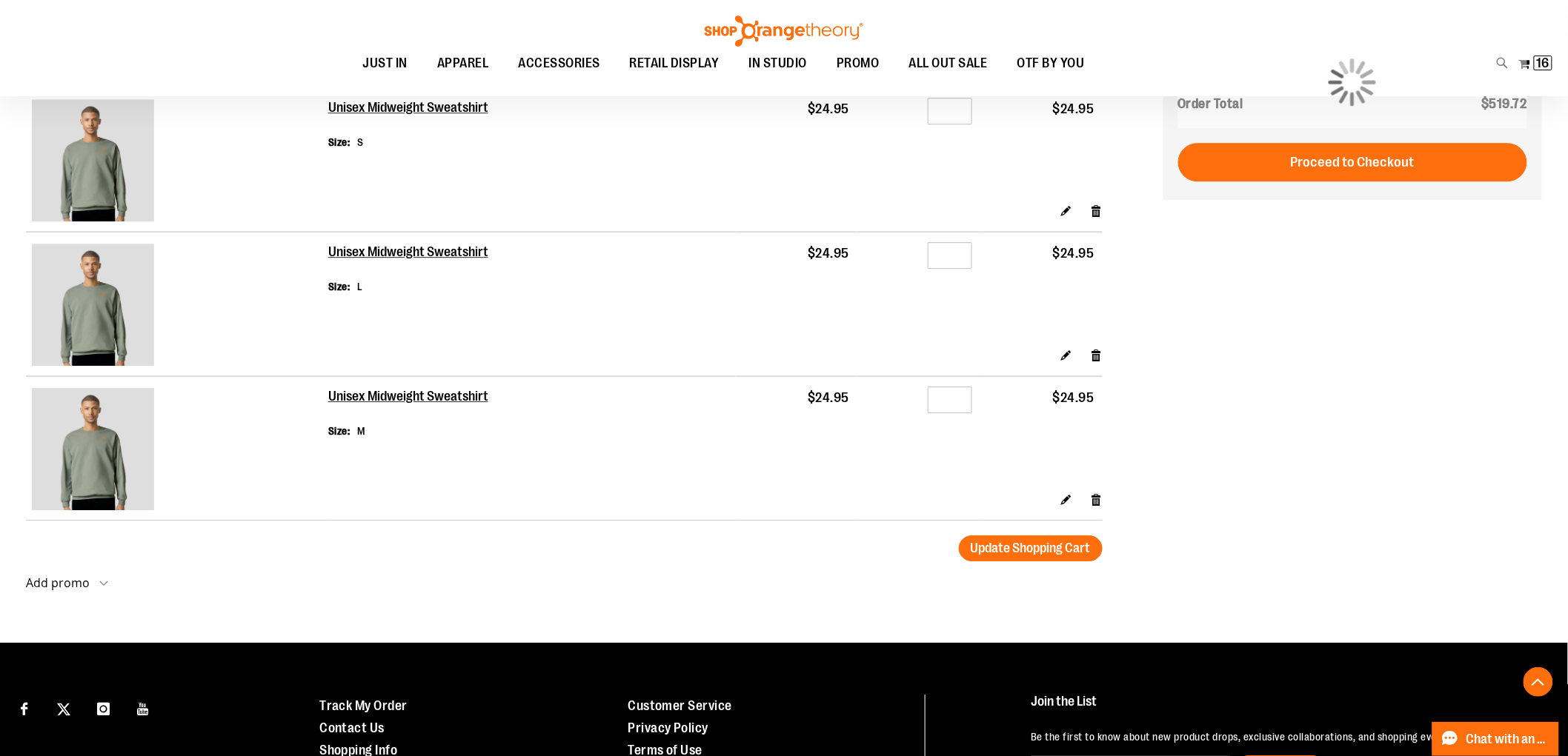
scroll to position [1810, 0]
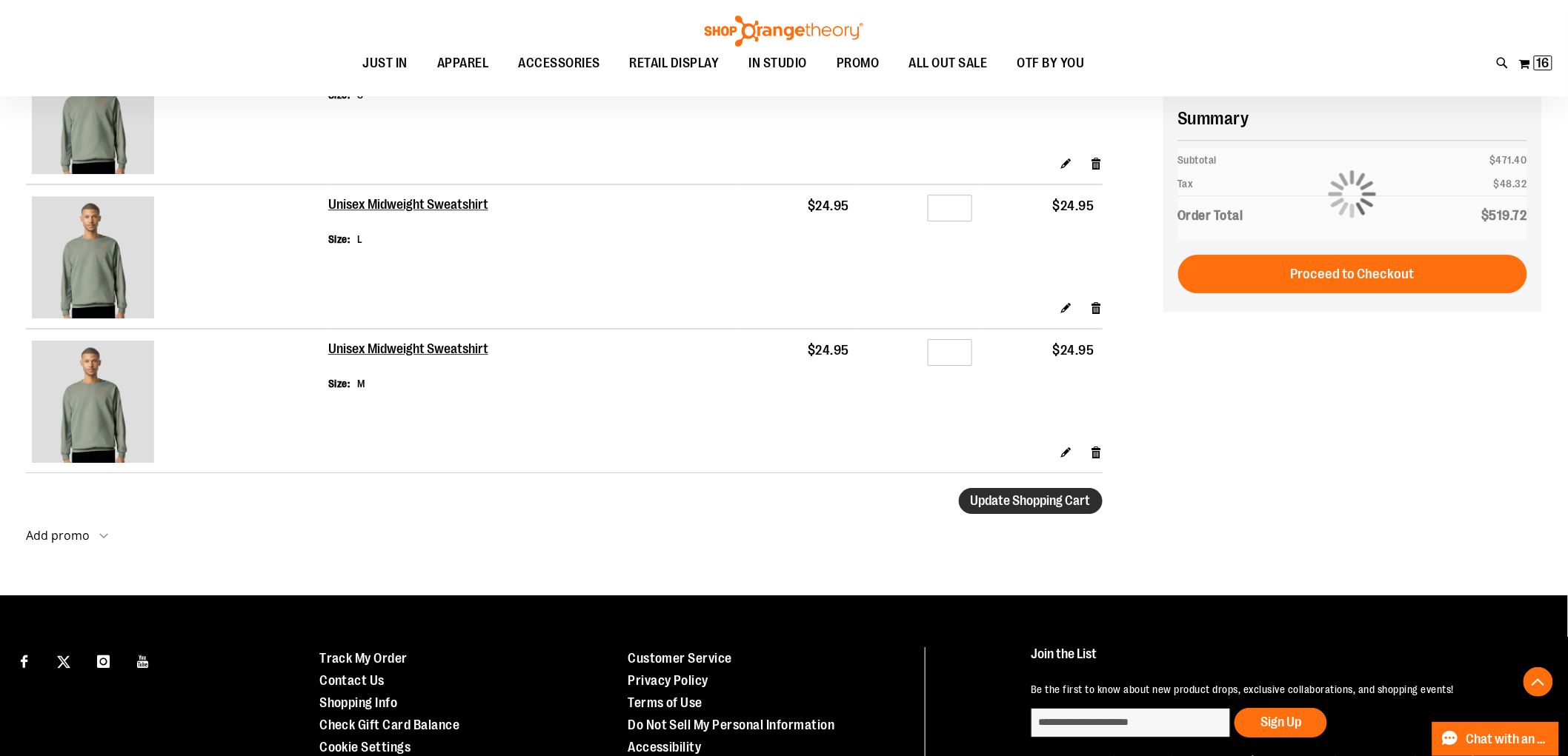
type input "*"
click at [1050, 505] on span "Update Shopping Cart" at bounding box center [1031, 500] width 120 height 15
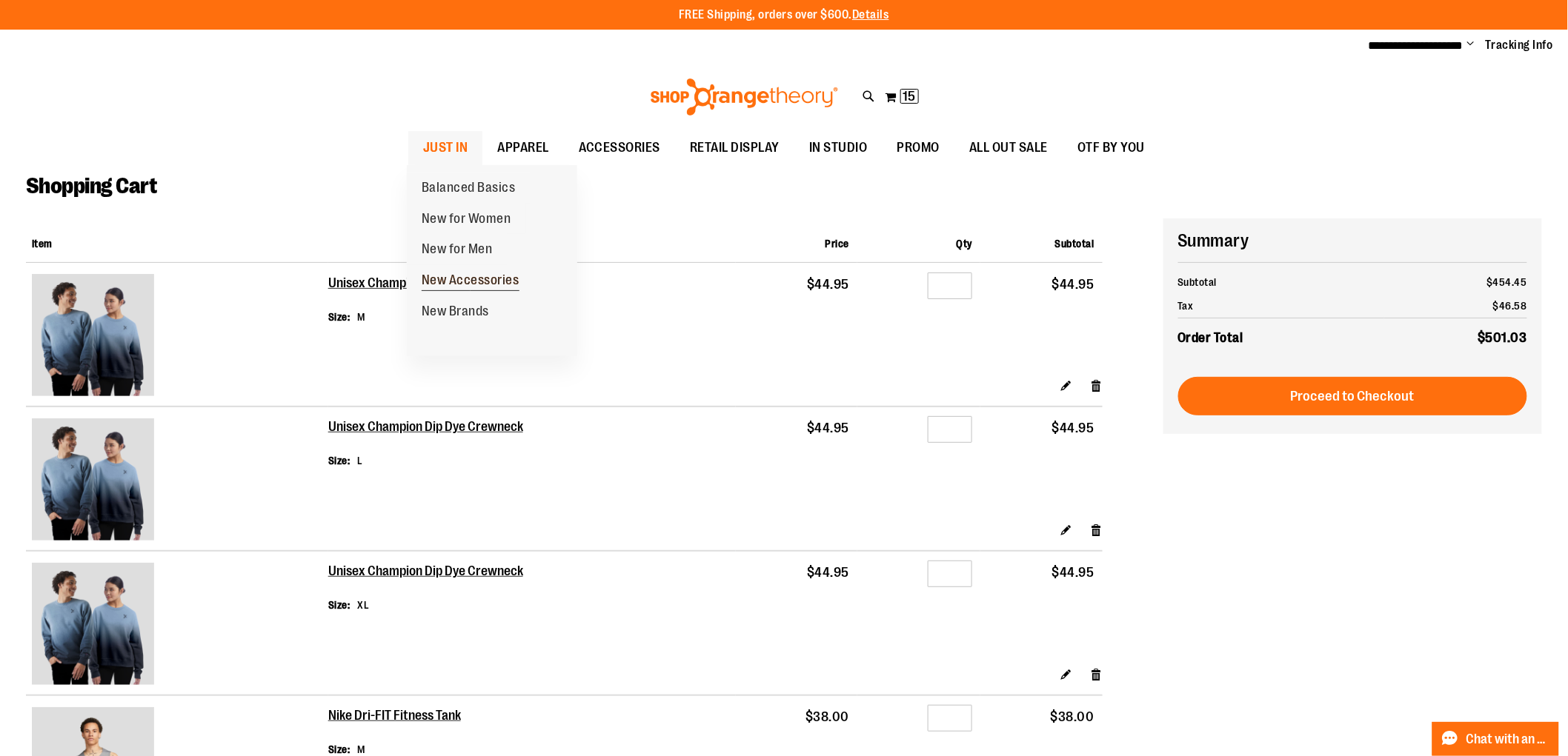
click at [461, 286] on span "New Accessories" at bounding box center [471, 282] width 98 height 19
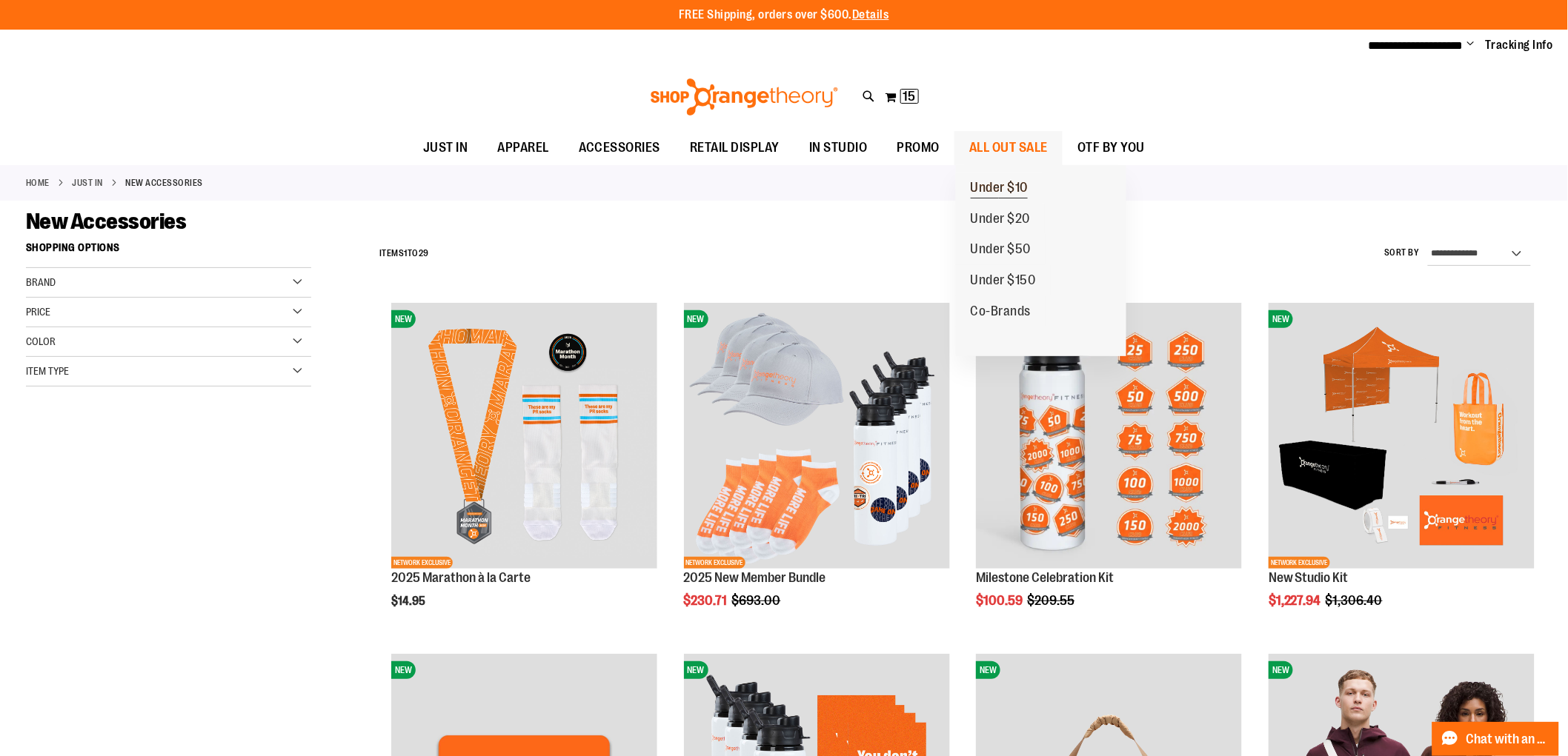
click at [1016, 189] on span "Under $10" at bounding box center [1000, 190] width 57 height 19
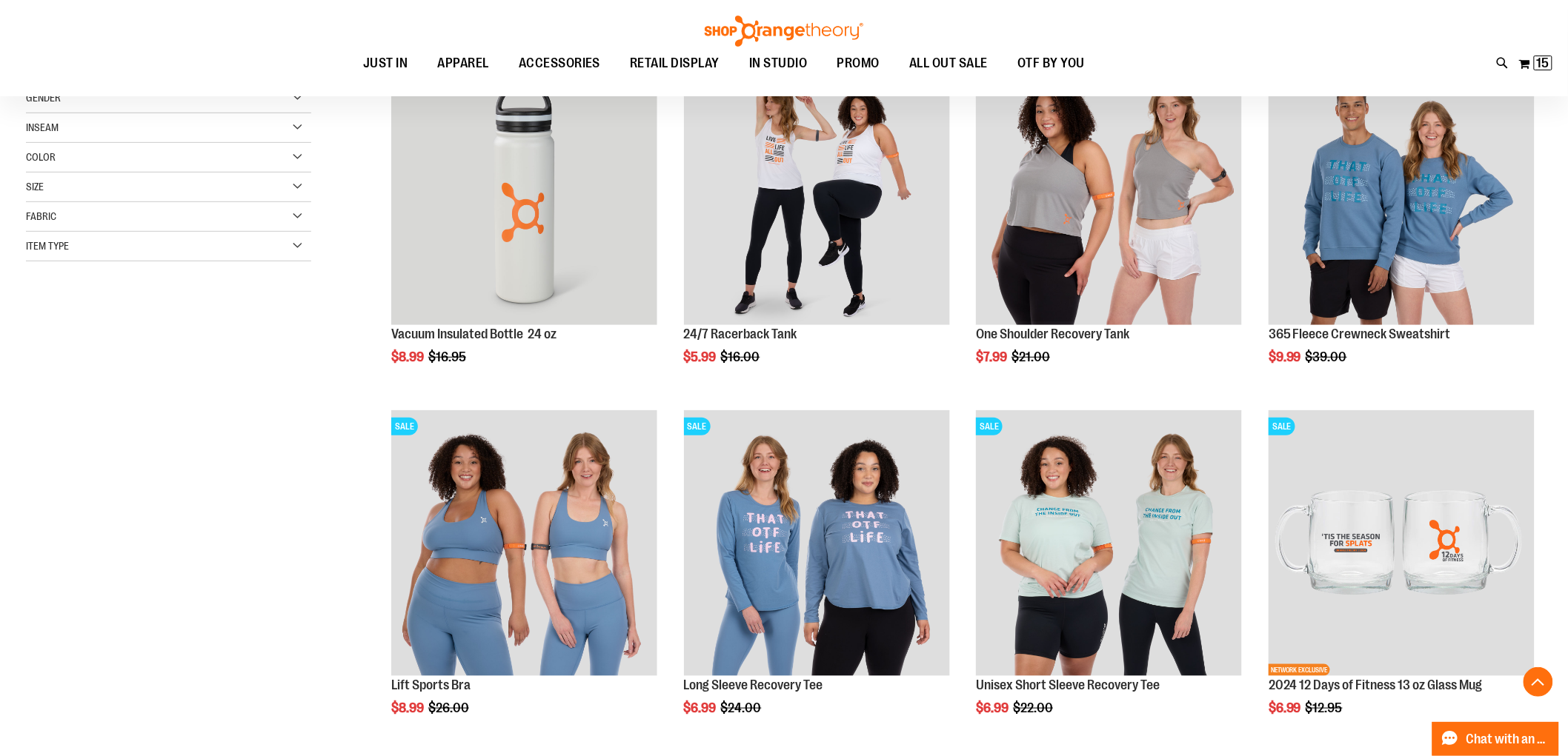
scroll to position [329, 0]
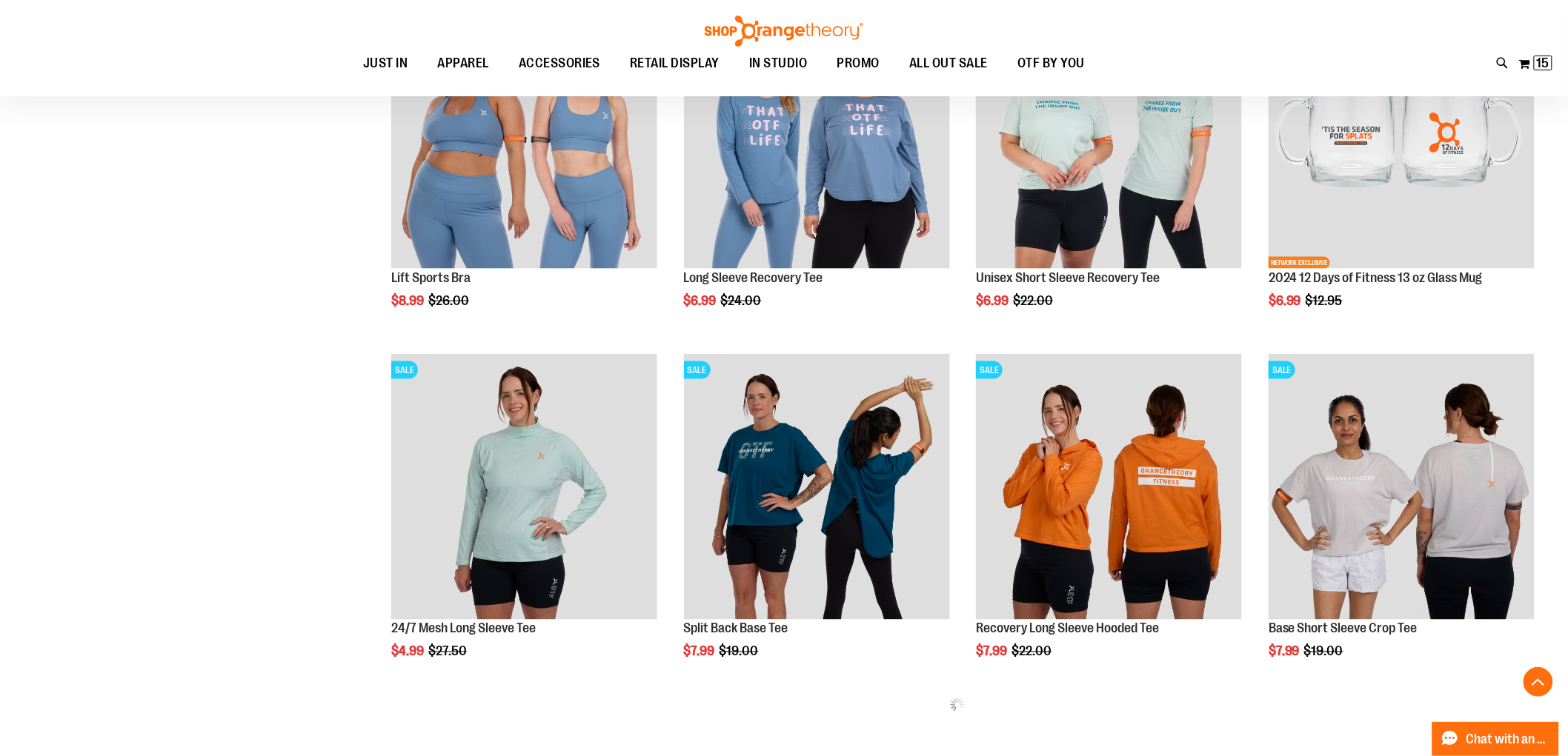
scroll to position [741, 0]
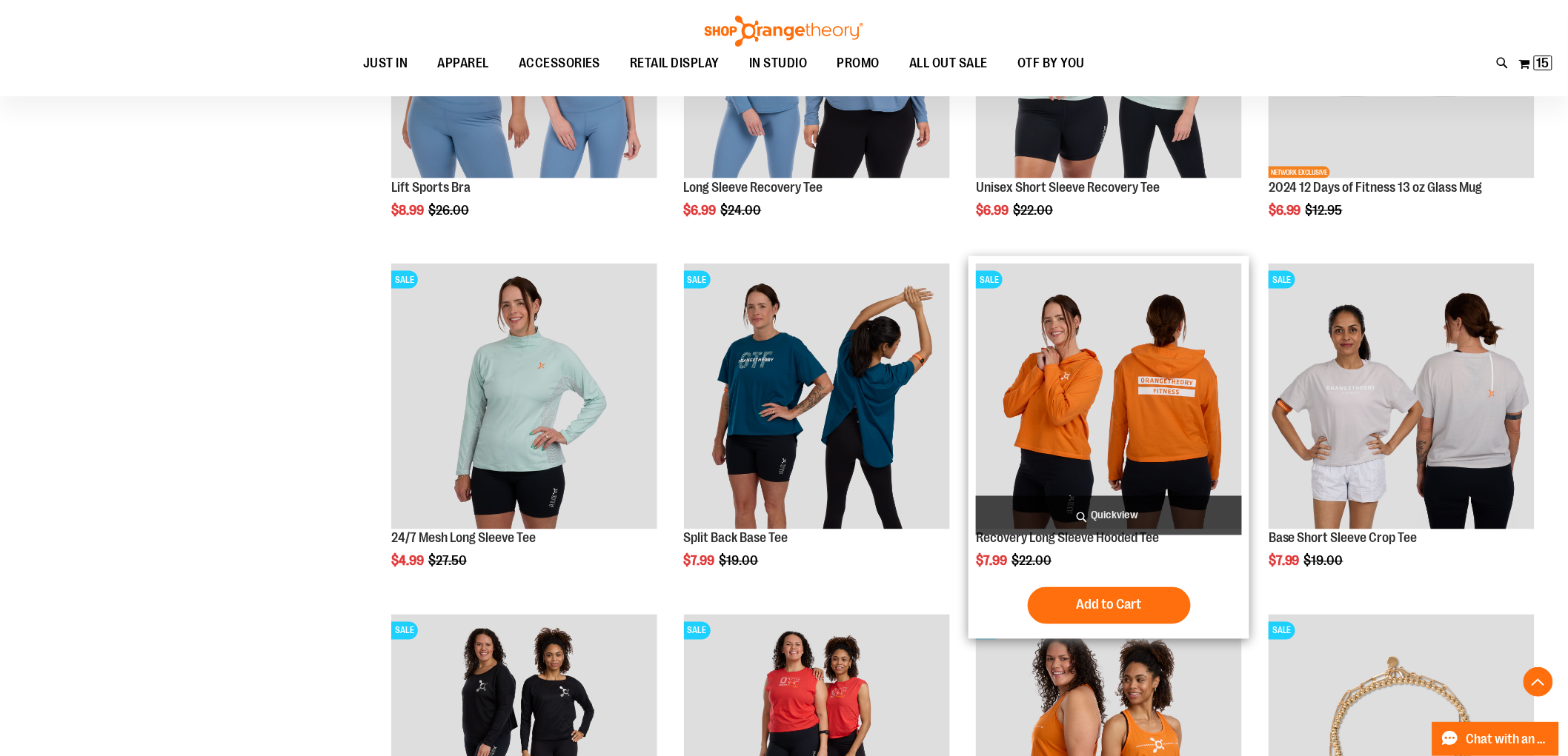
click at [1130, 337] on img "product" at bounding box center [1109, 396] width 266 height 266
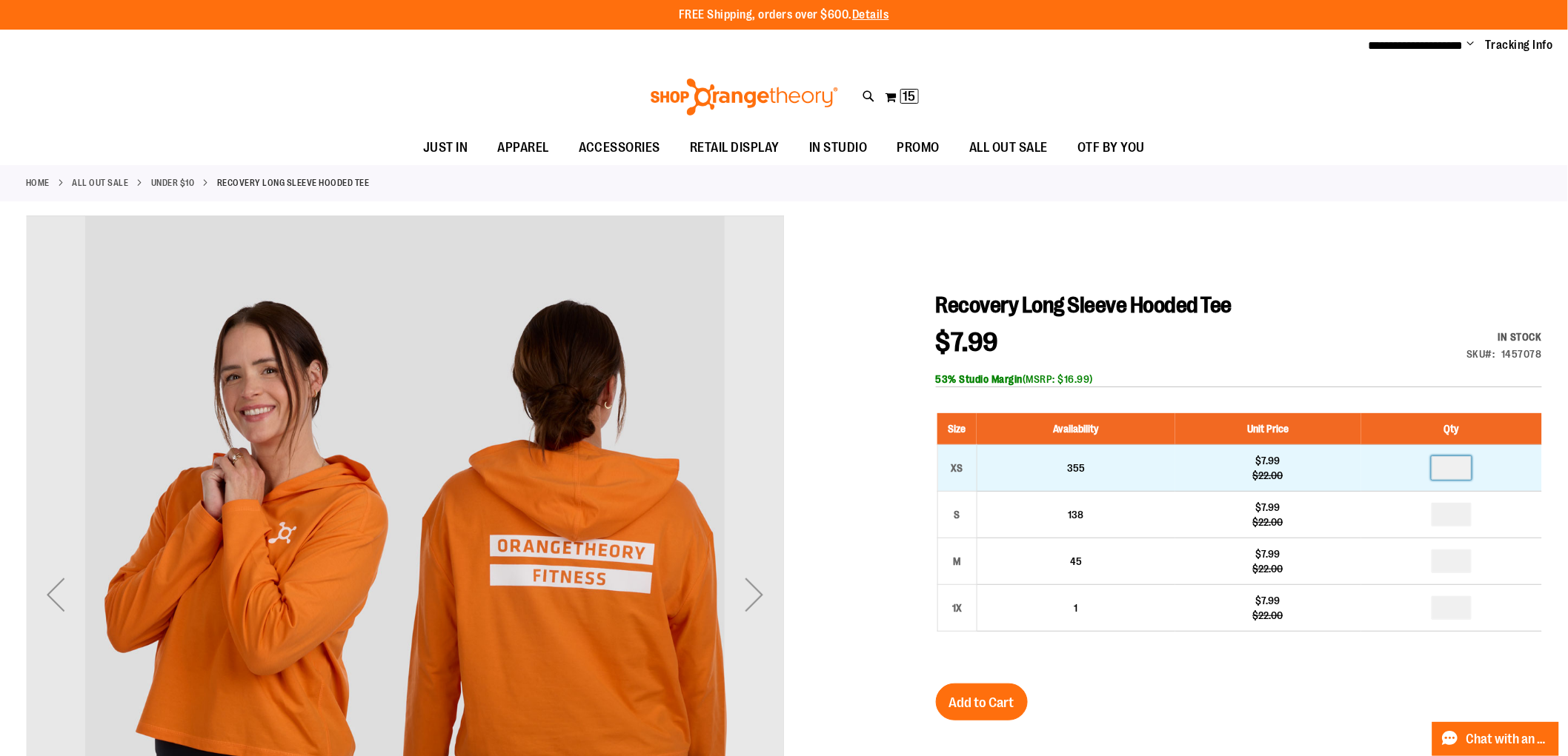
drag, startPoint x: 1466, startPoint y: 467, endPoint x: 1425, endPoint y: 463, distance: 41.2
click at [1425, 463] on td at bounding box center [1452, 468] width 181 height 46
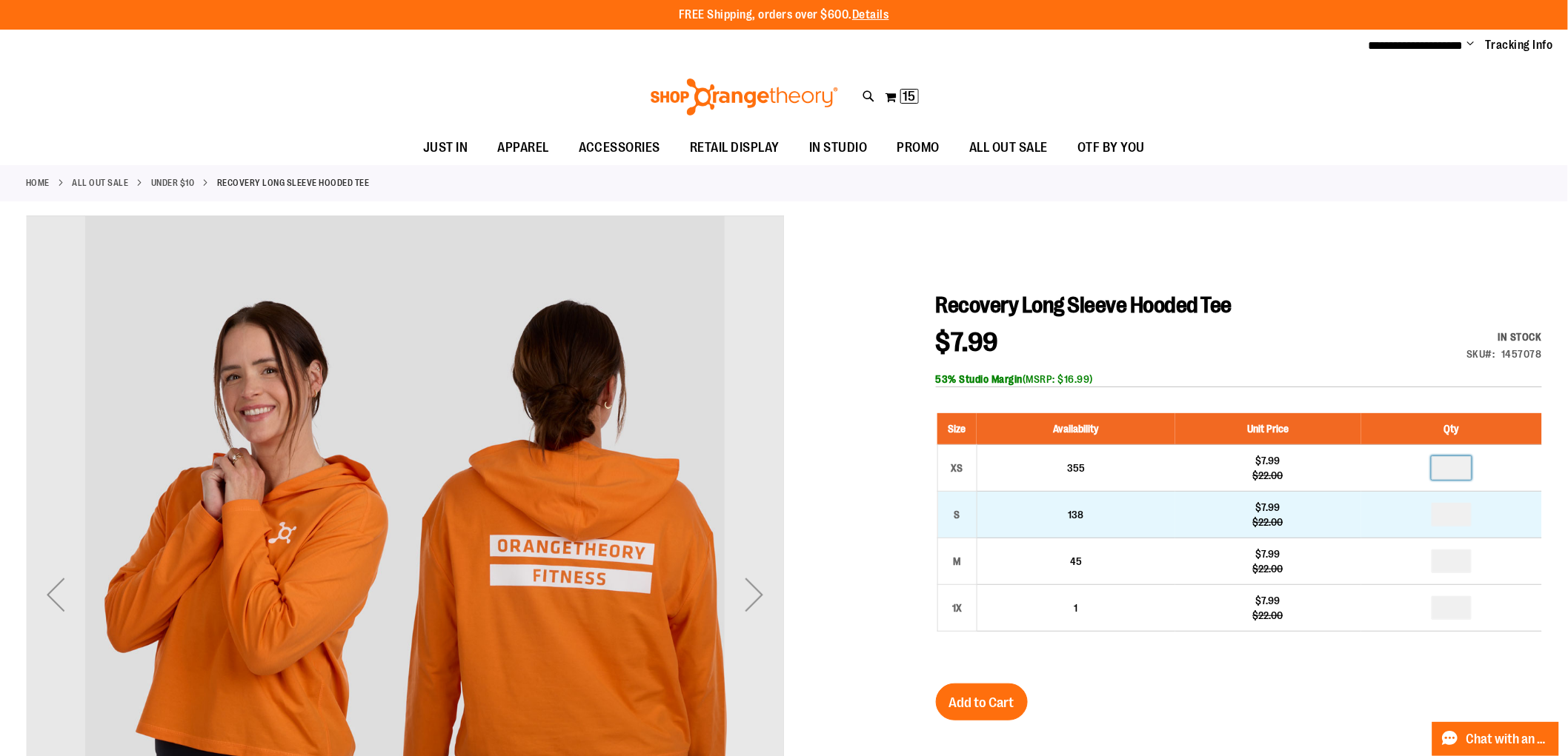
type input "*"
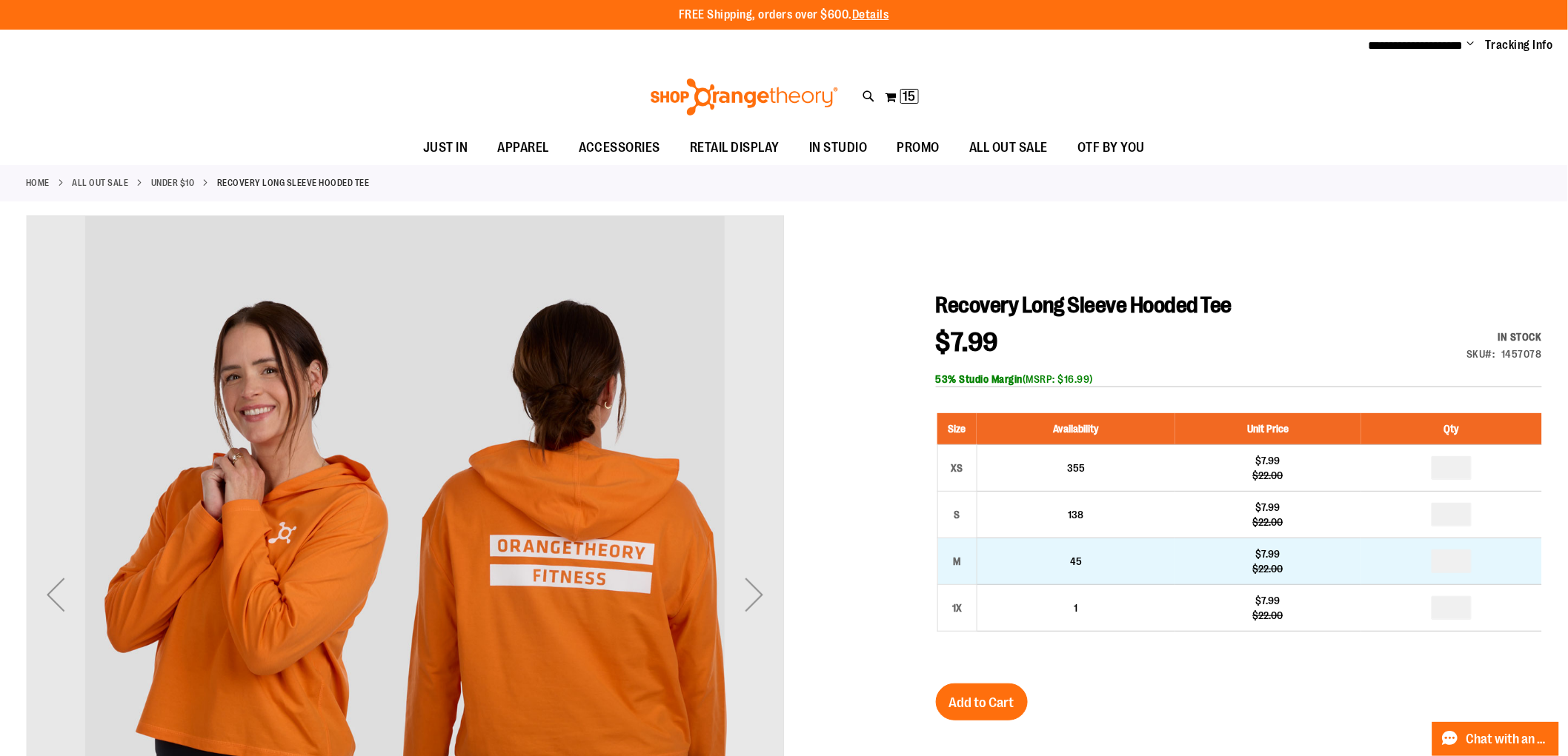
drag, startPoint x: 1465, startPoint y: 557, endPoint x: 1441, endPoint y: 557, distance: 24.0
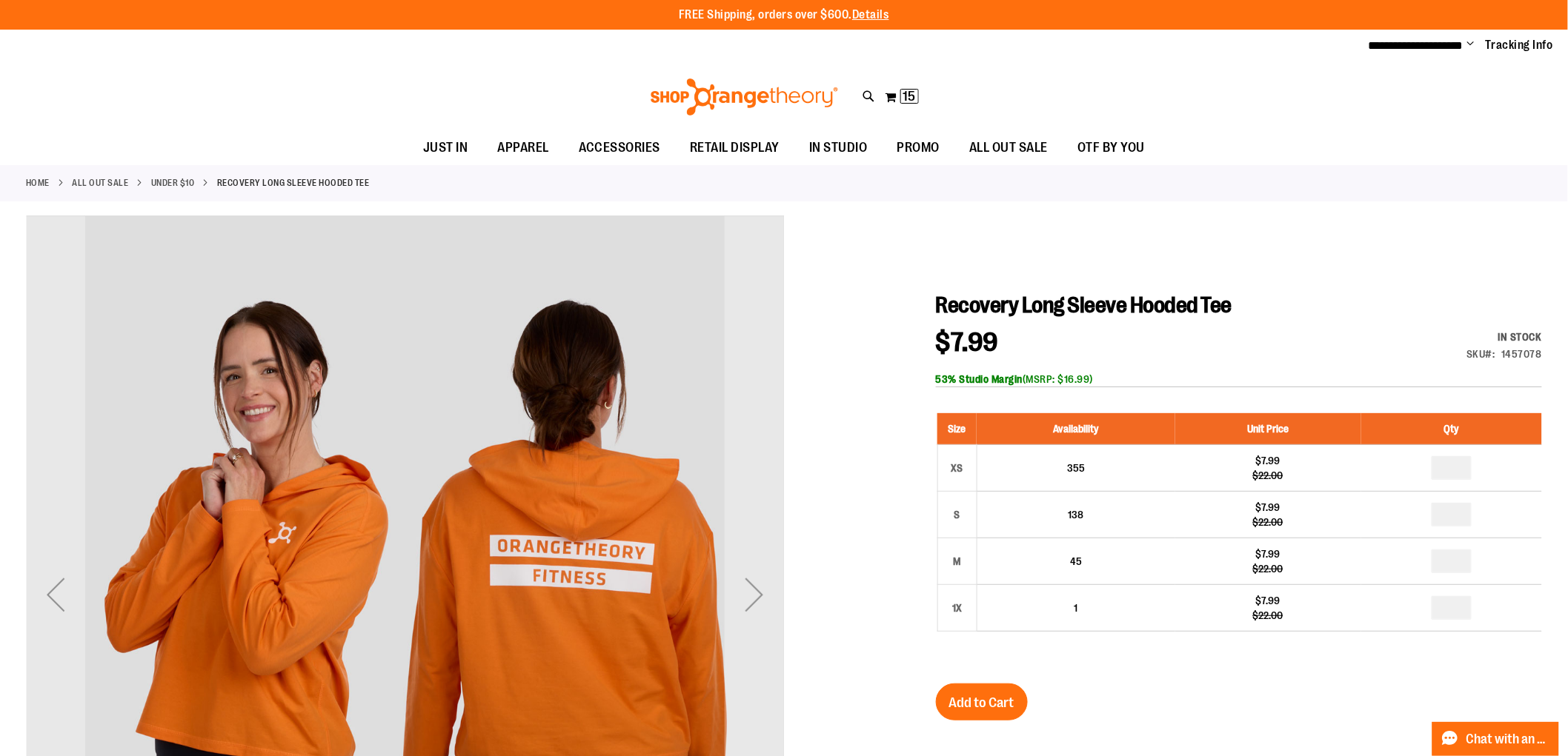
type input "*"
click at [1006, 696] on span "Add to Cart" at bounding box center [982, 703] width 65 height 17
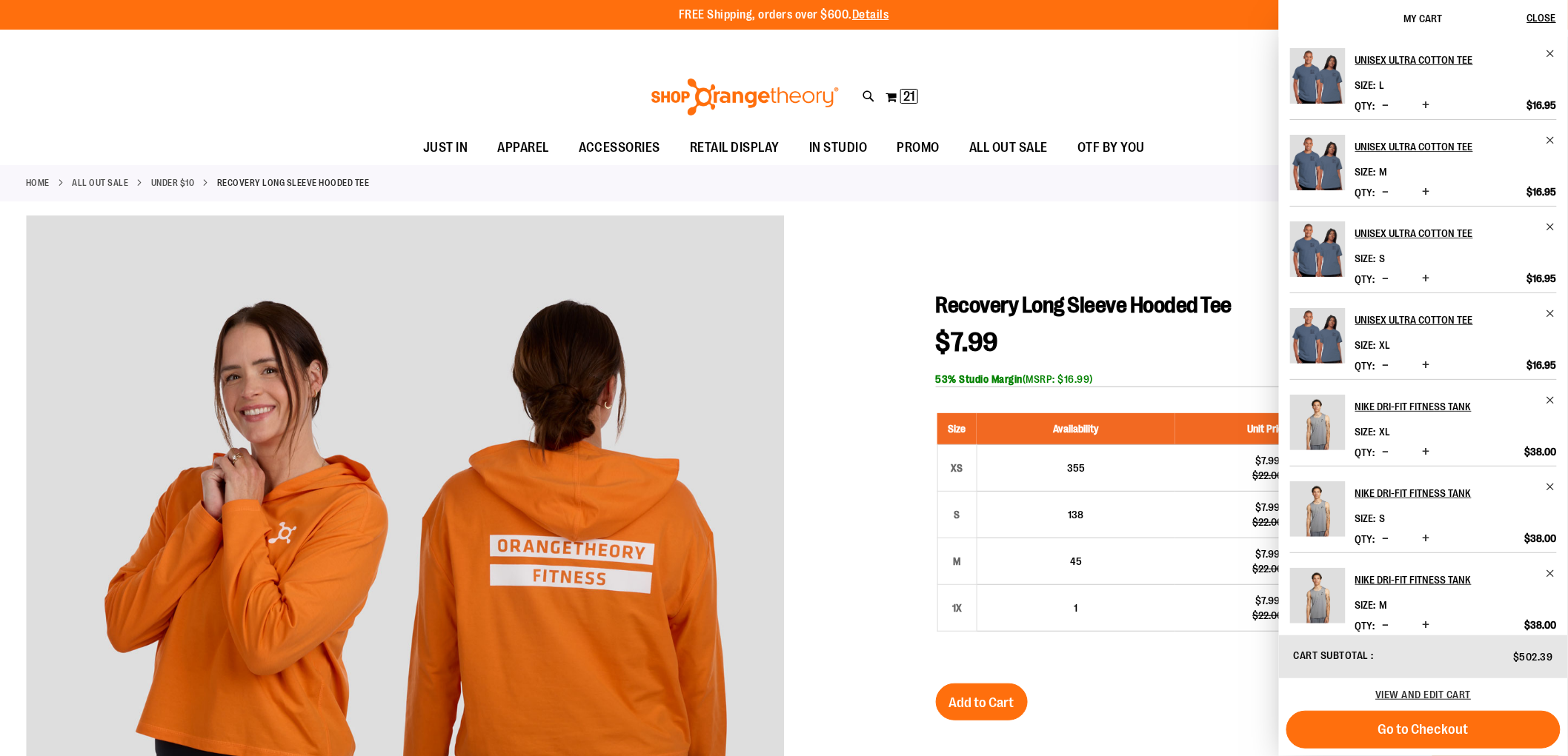
click at [1109, 57] on div "**********" at bounding box center [784, 46] width 1568 height 32
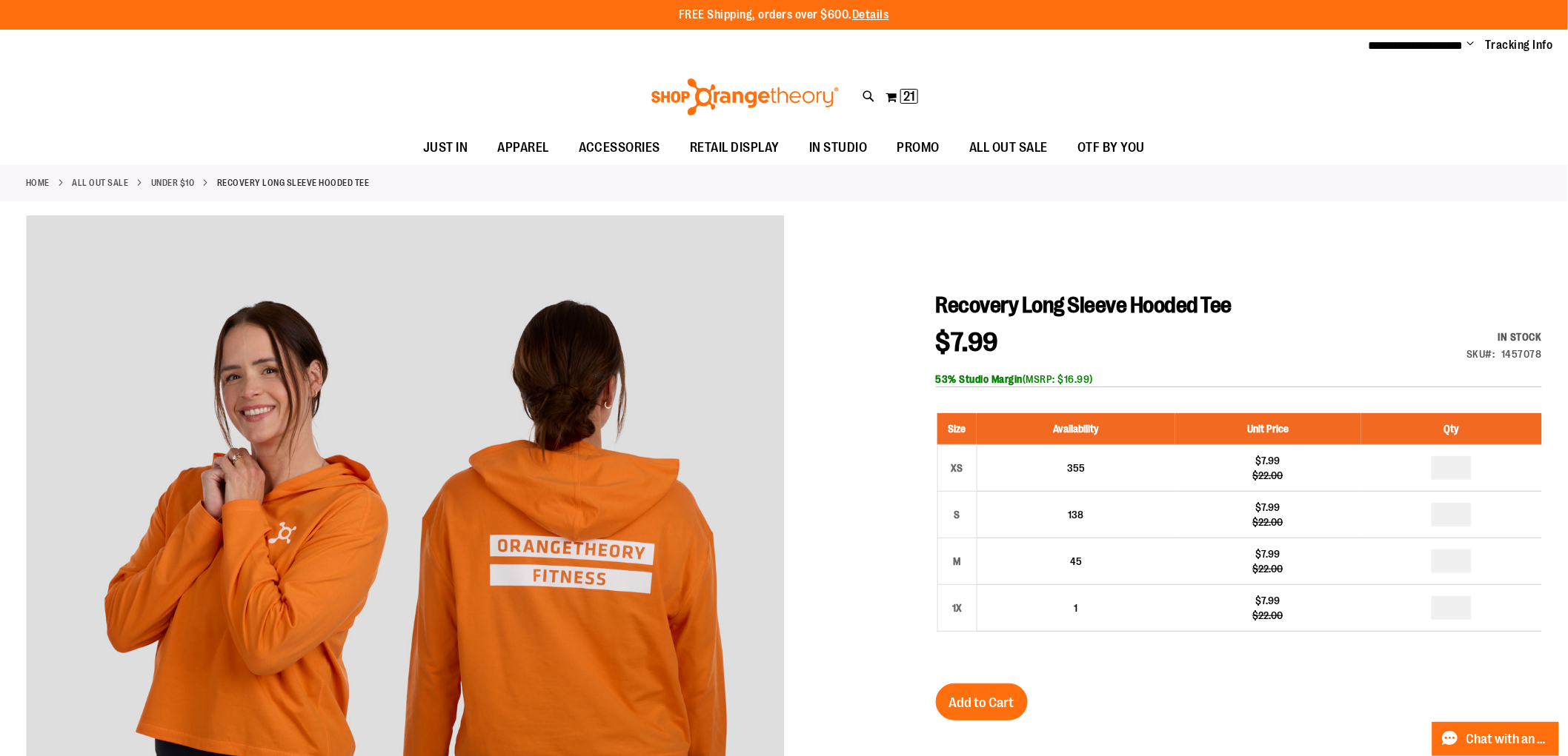
click at [1330, 158] on ul "JUST IN JUST IN Balanced Basics New for Women New for Men New Accessories New B…" at bounding box center [784, 148] width 1568 height 34
click at [908, 94] on span "21" at bounding box center [909, 96] width 12 height 15
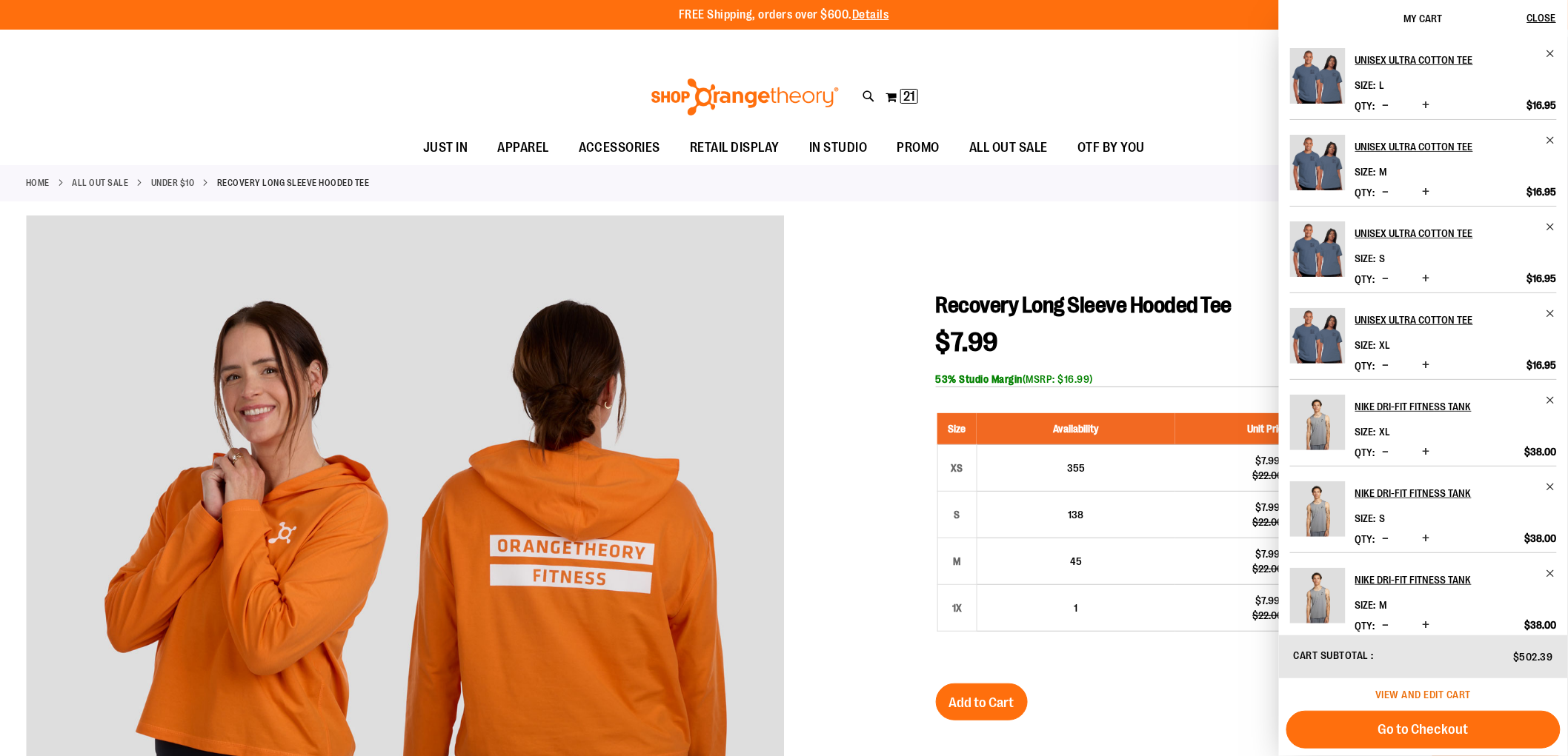
click at [1420, 691] on span "View and edit cart" at bounding box center [1424, 695] width 95 height 12
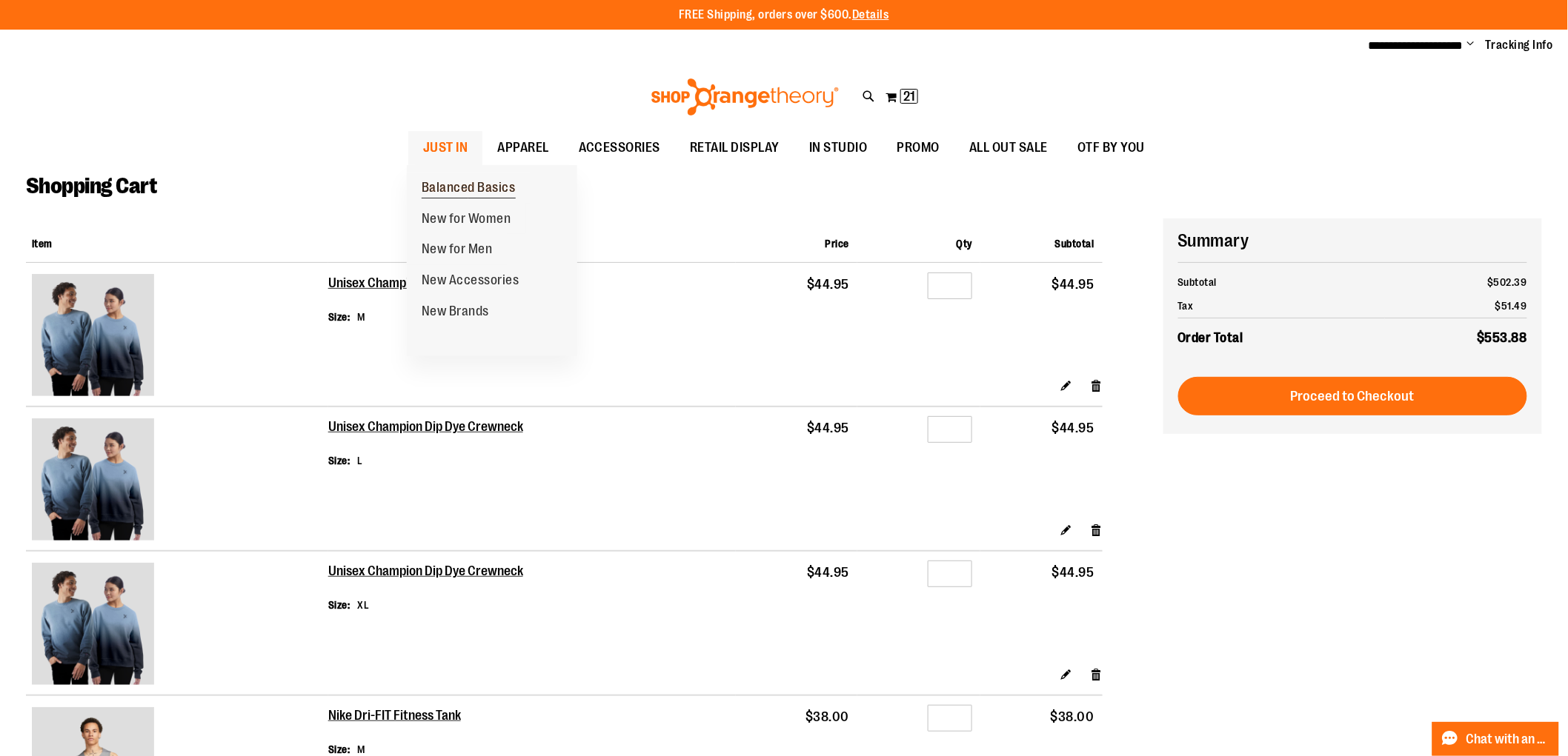
click at [490, 190] on span "Balanced Basics" at bounding box center [469, 190] width 94 height 19
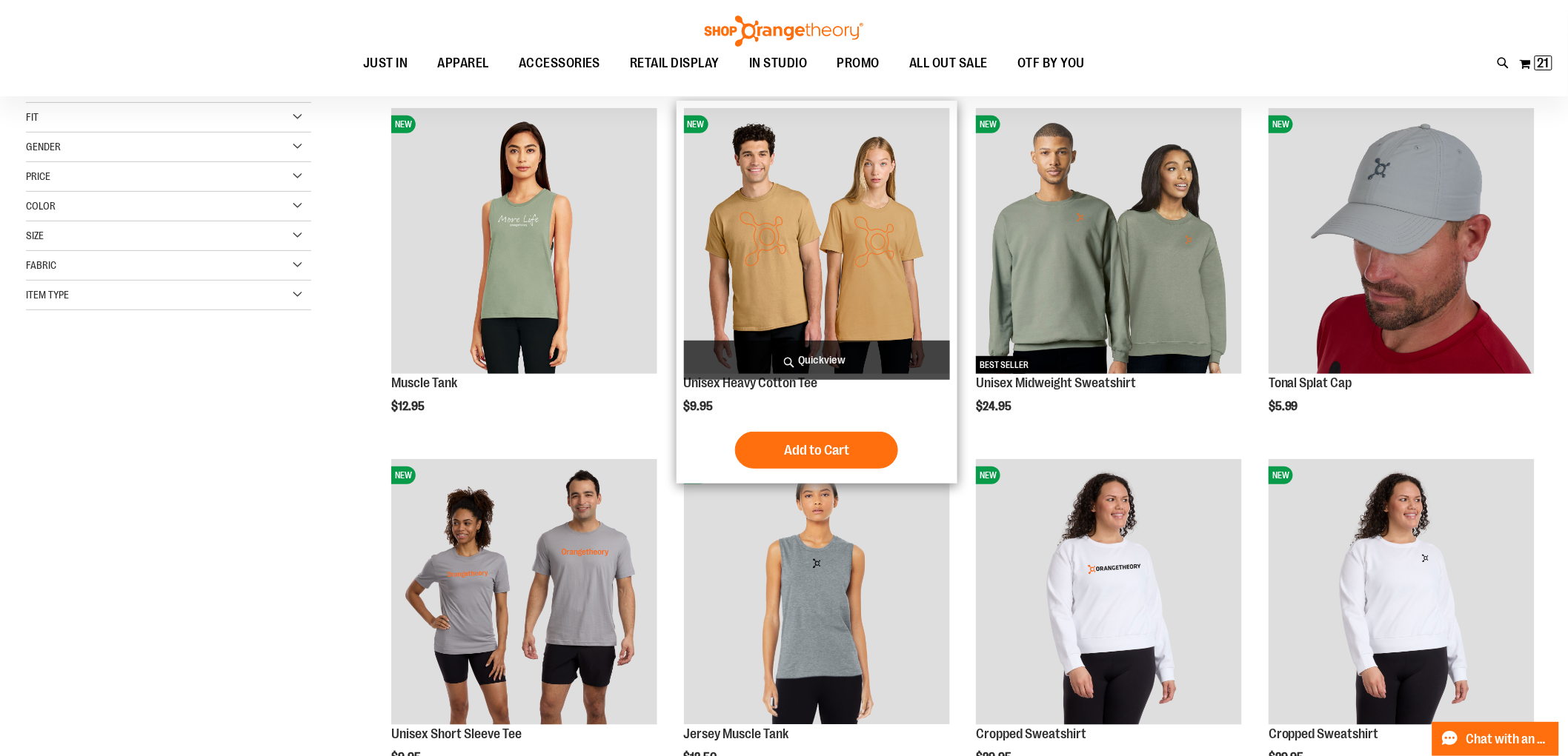
scroll to position [164, 0]
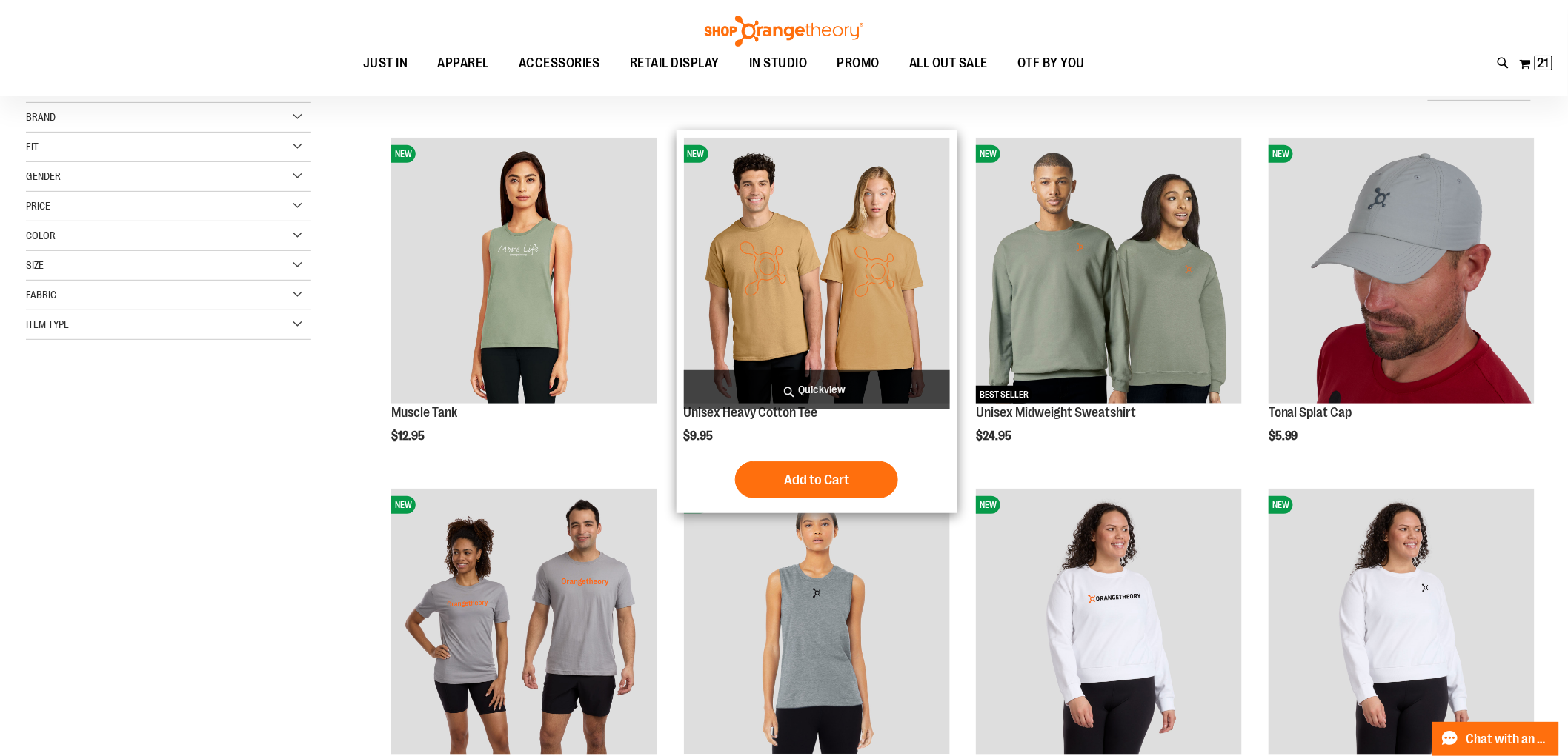
click at [861, 277] on img "product" at bounding box center [817, 271] width 266 height 266
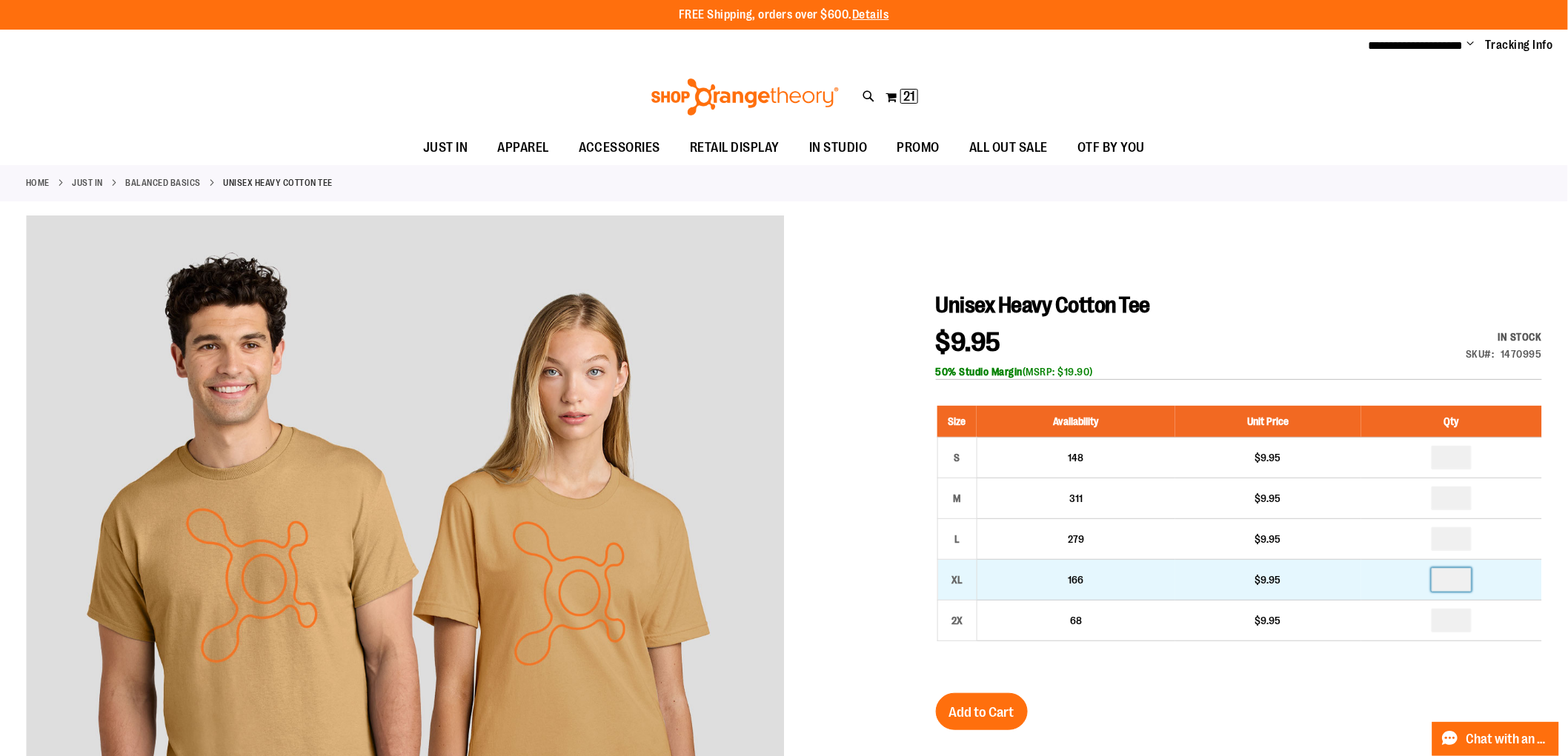
drag, startPoint x: 1458, startPoint y: 588, endPoint x: 1475, endPoint y: 581, distance: 18.4
click at [1470, 585] on input "number" at bounding box center [1452, 580] width 40 height 24
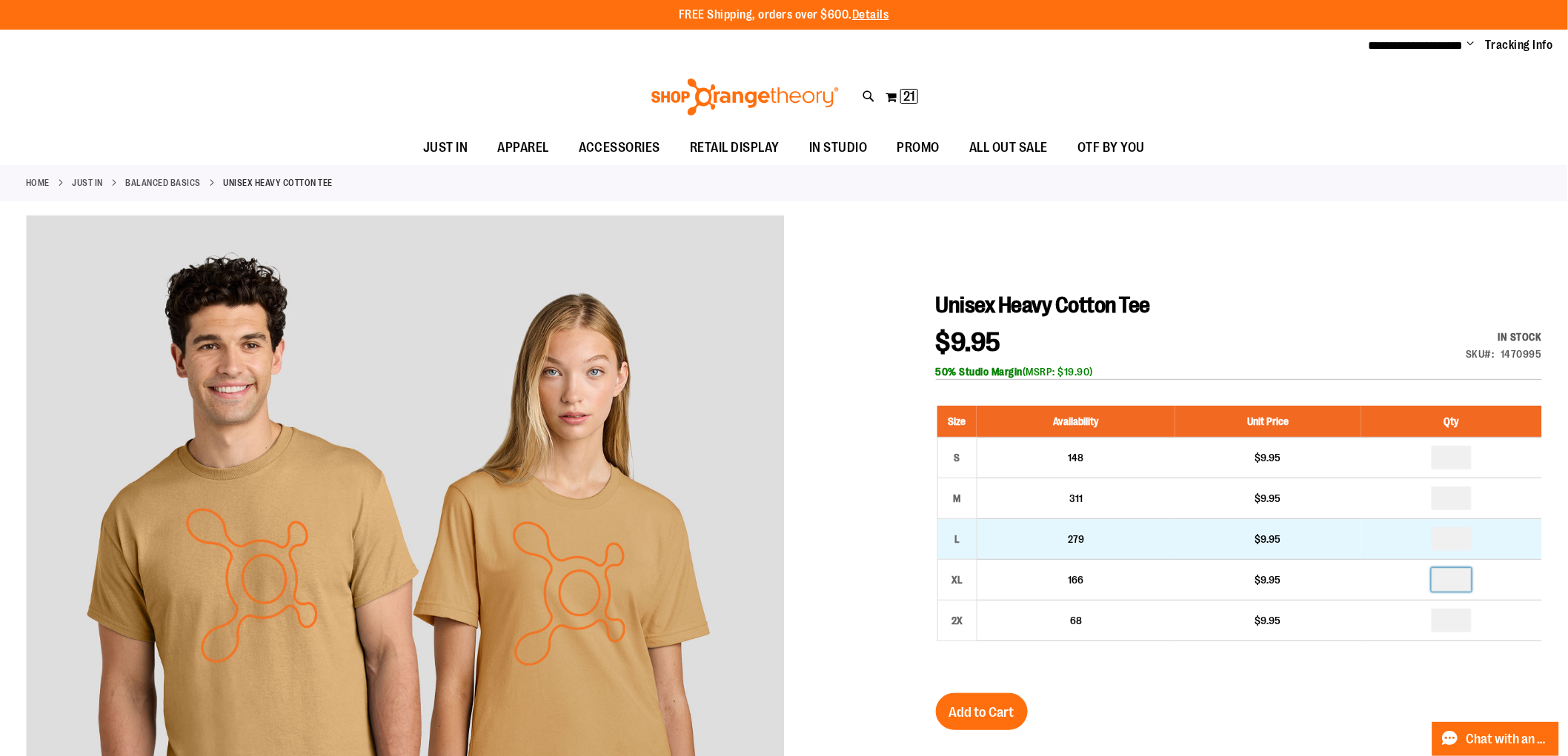
type input "*"
drag, startPoint x: 1445, startPoint y: 542, endPoint x: 1466, endPoint y: 540, distance: 21.1
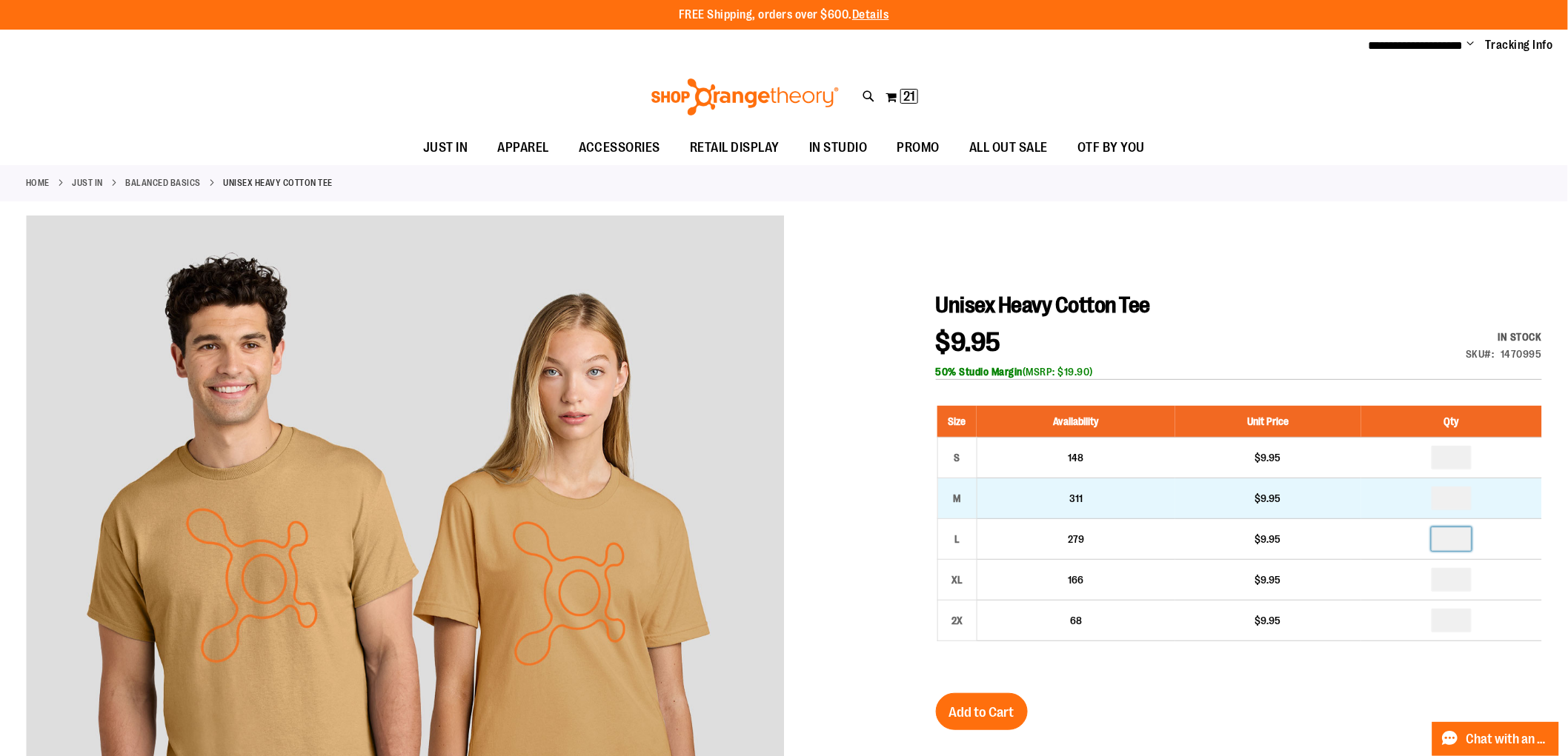
type input "*"
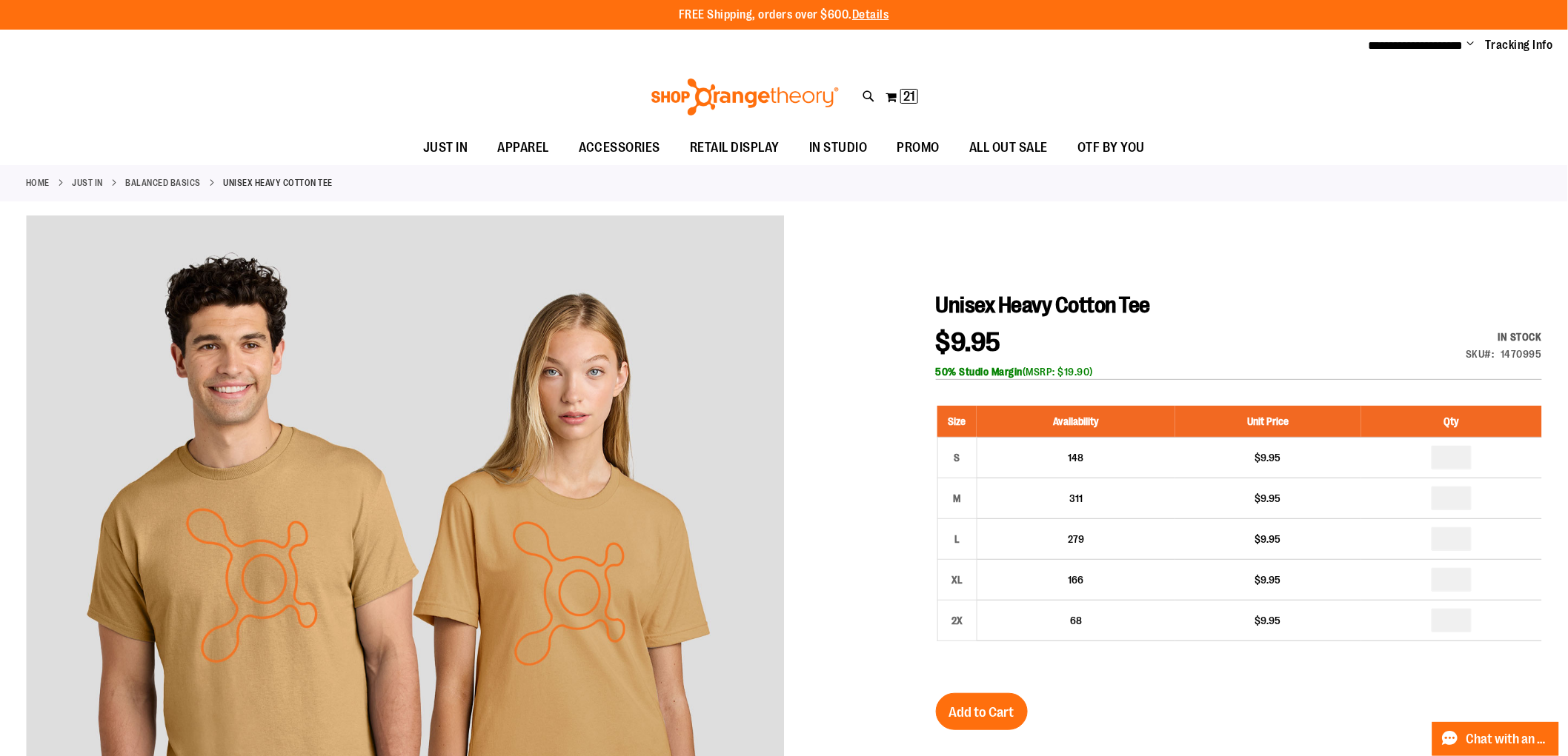
drag, startPoint x: 1448, startPoint y: 497, endPoint x: 1474, endPoint y: 488, distance: 27.5
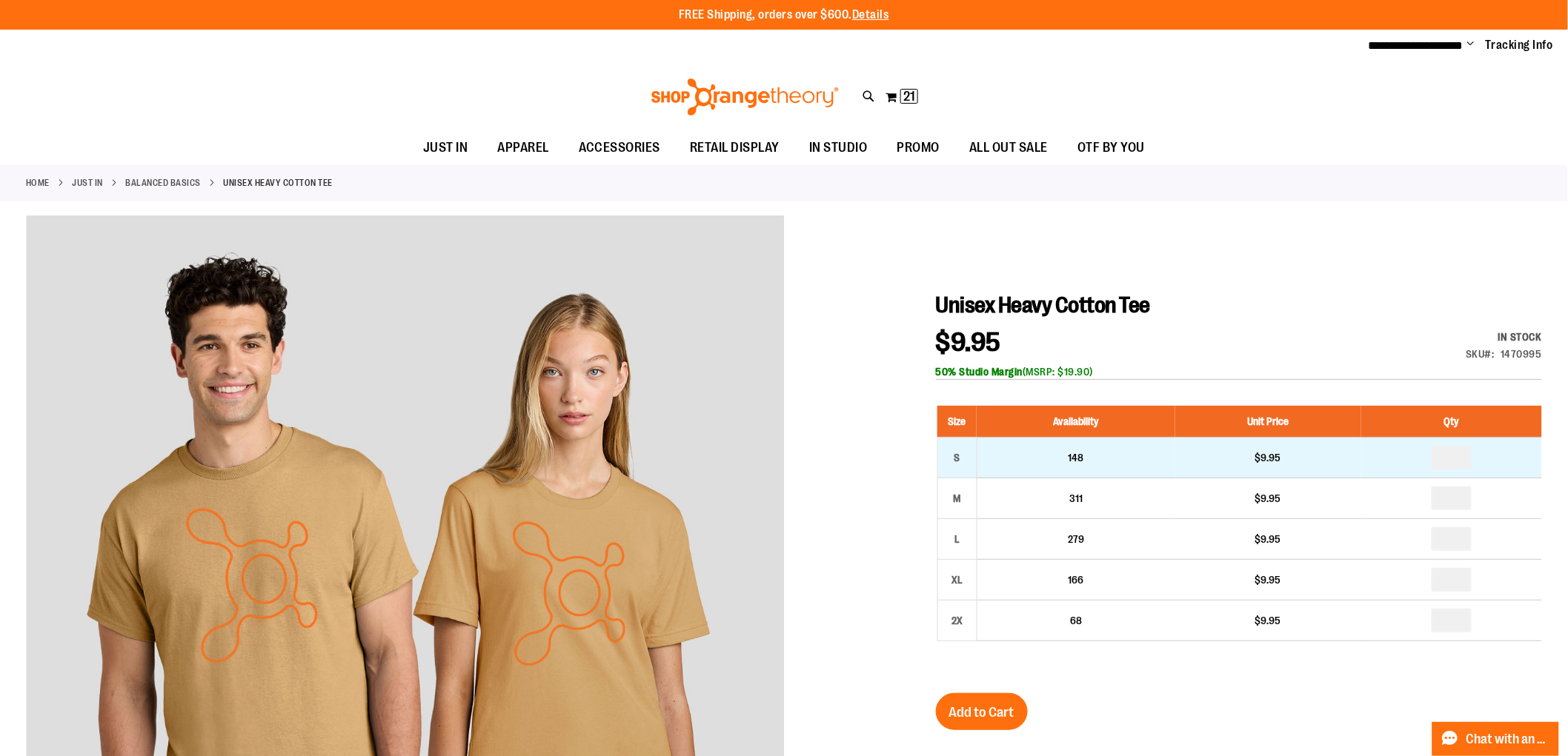
type input "*"
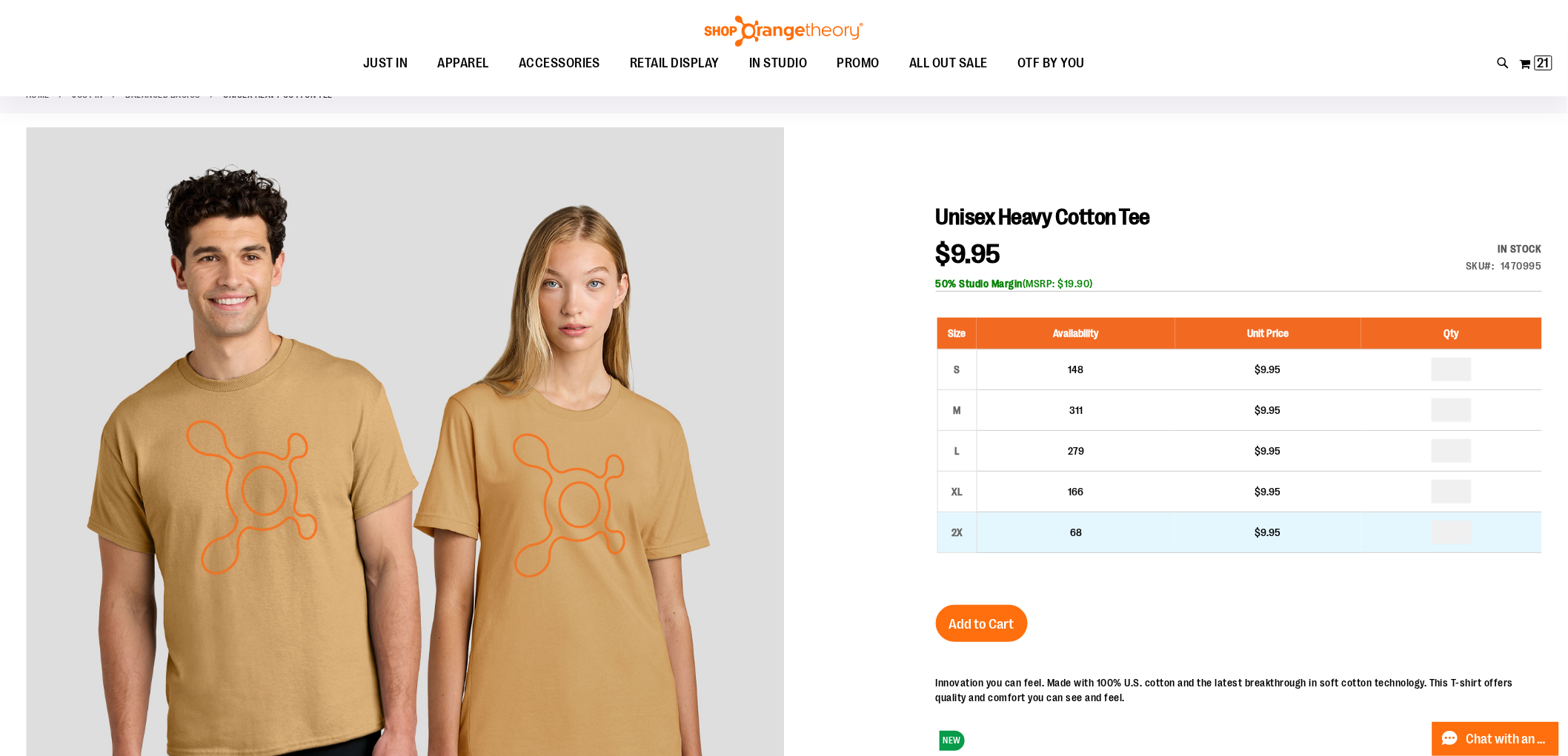
scroll to position [164, 0]
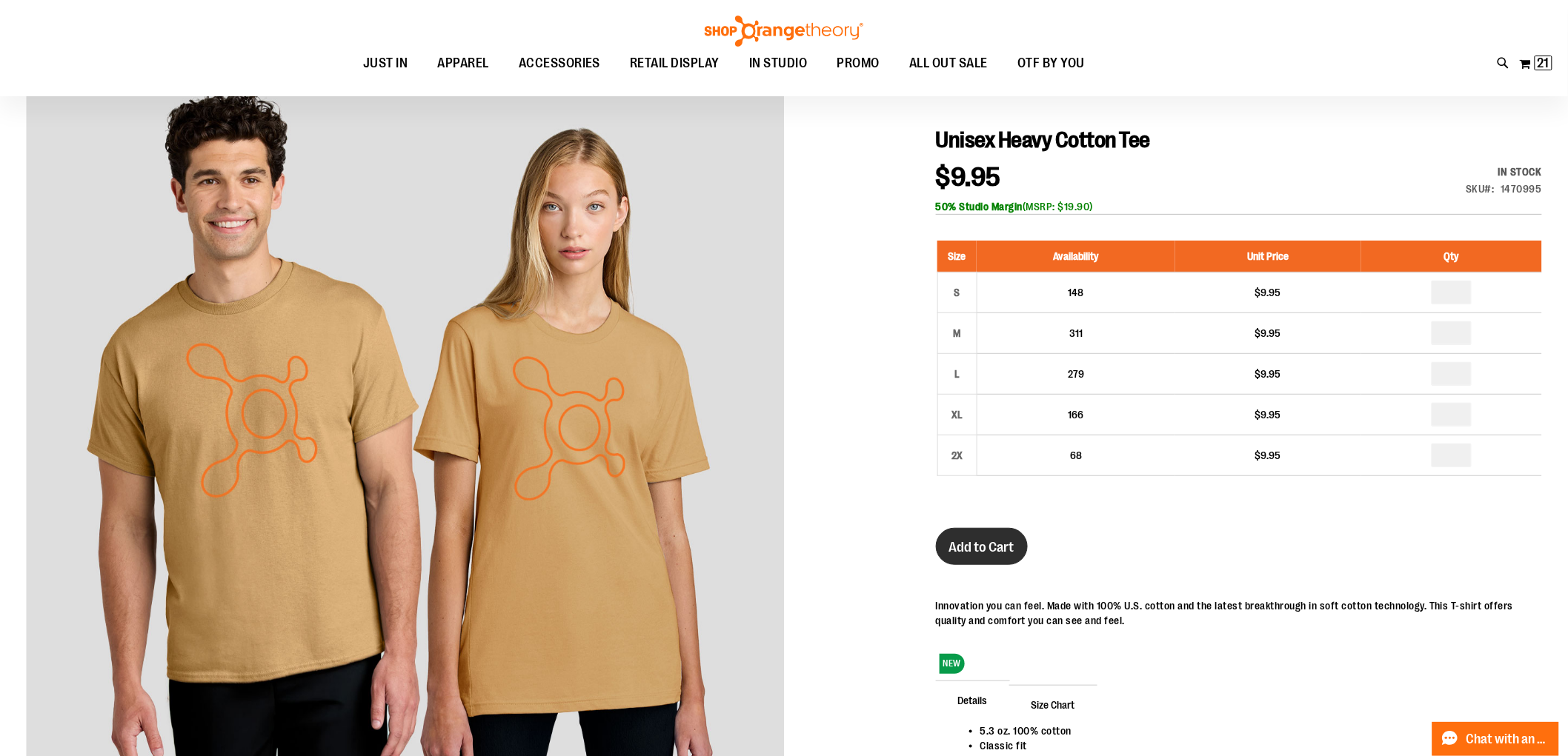
click at [989, 544] on span "Add to Cart" at bounding box center [982, 547] width 65 height 17
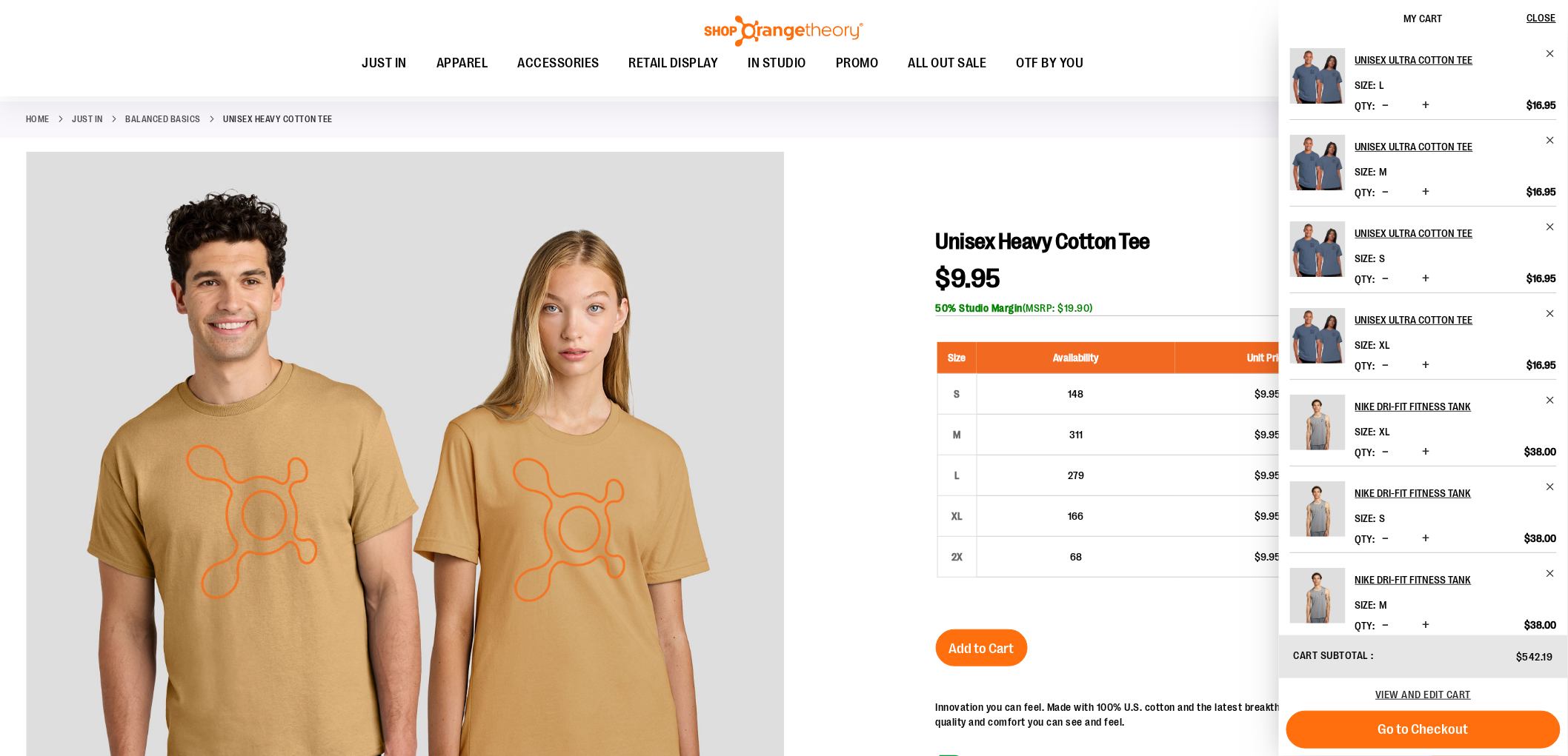
scroll to position [0, 0]
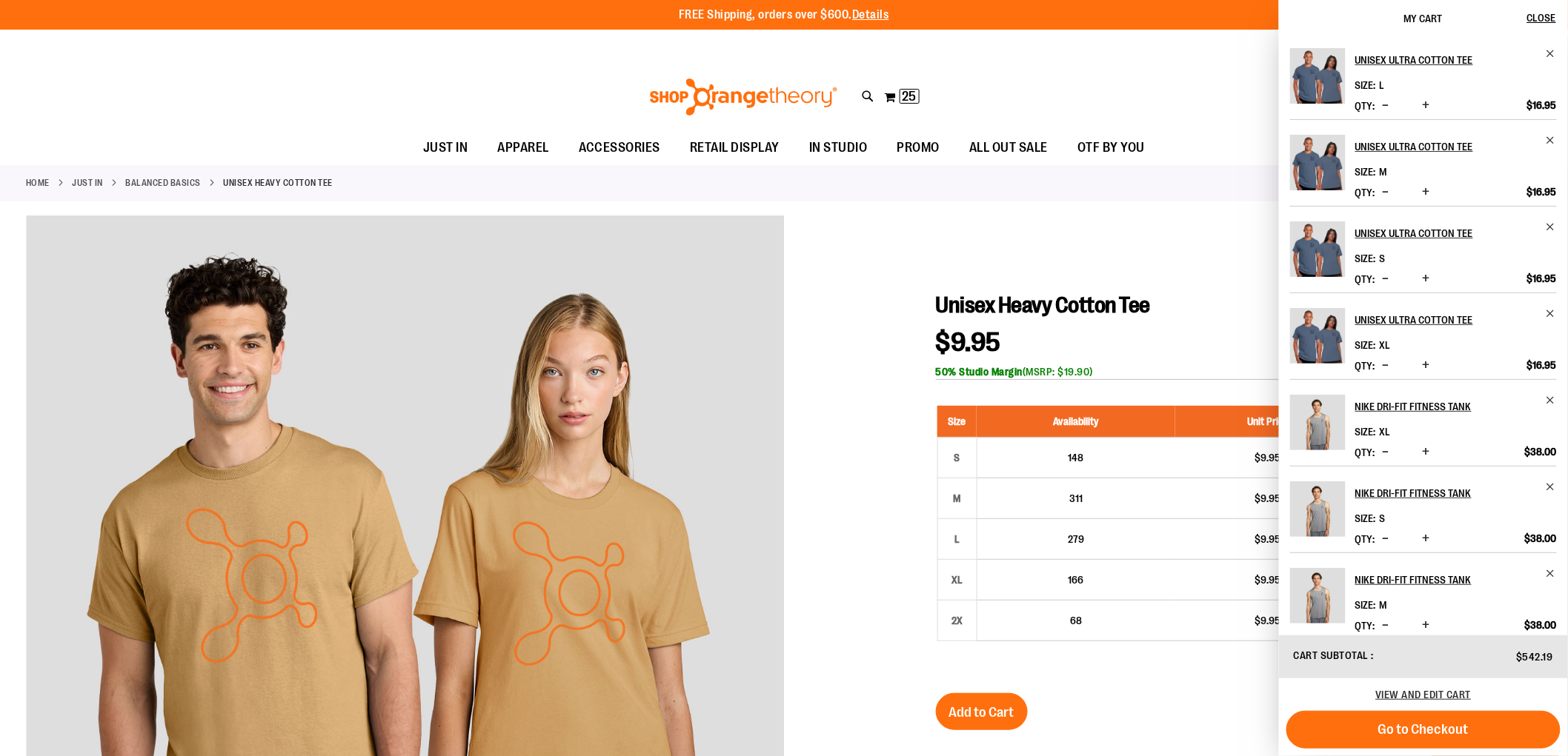
click at [1167, 190] on div "Home JUST IN Balanced Basics Unisex Heavy Cotton Tee" at bounding box center [784, 183] width 1568 height 36
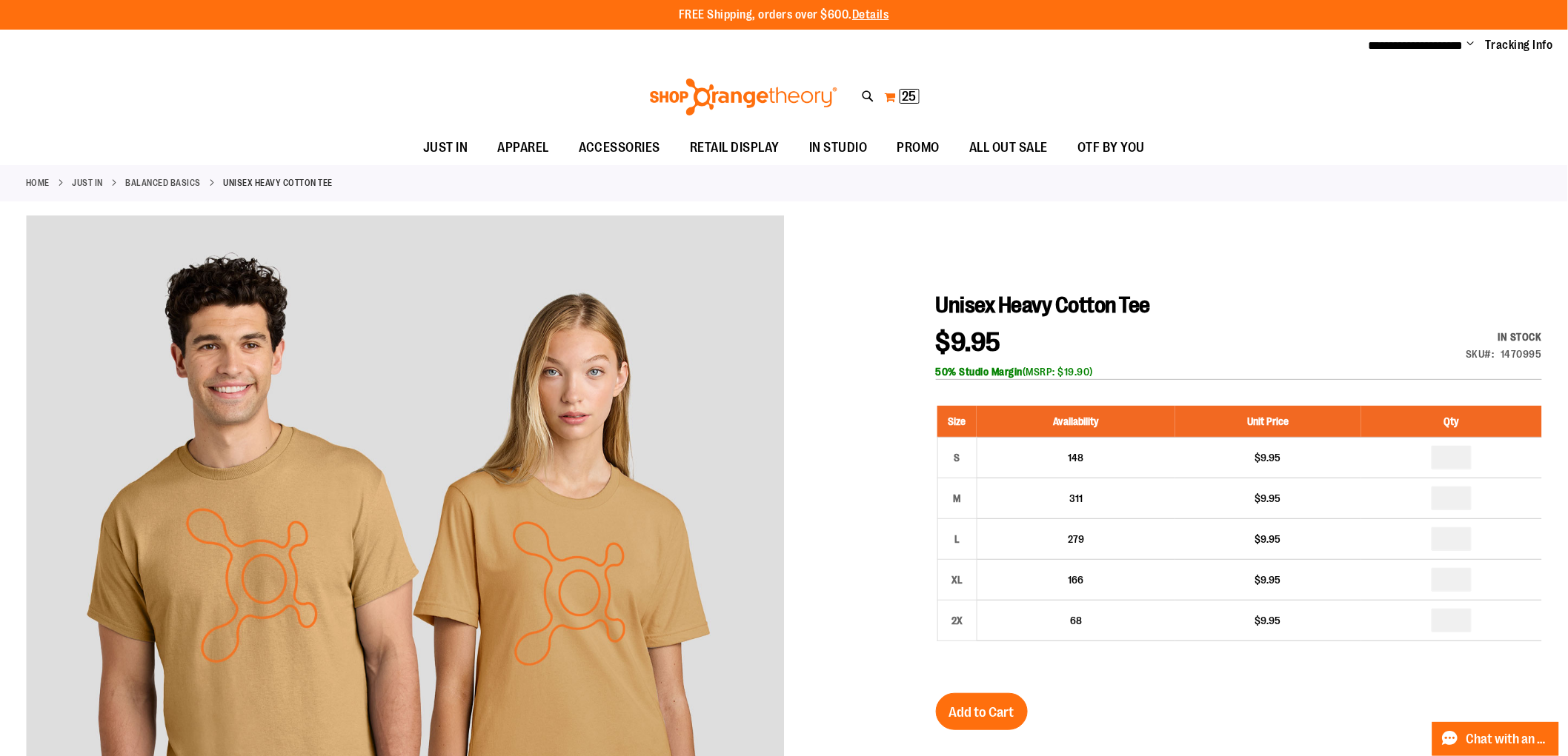
click at [912, 92] on span "25" at bounding box center [910, 96] width 14 height 15
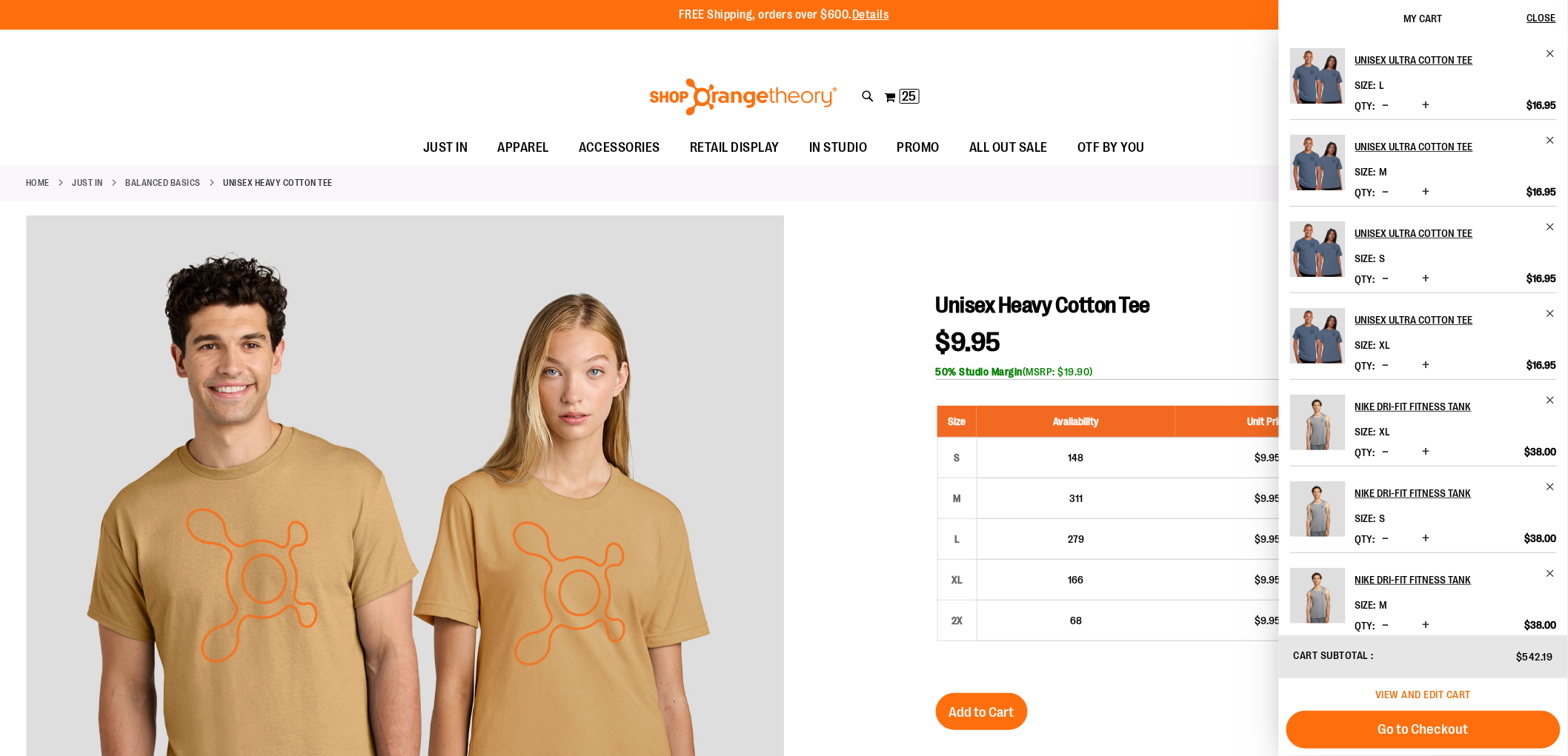
click at [1411, 691] on span "View and edit cart" at bounding box center [1424, 695] width 95 height 12
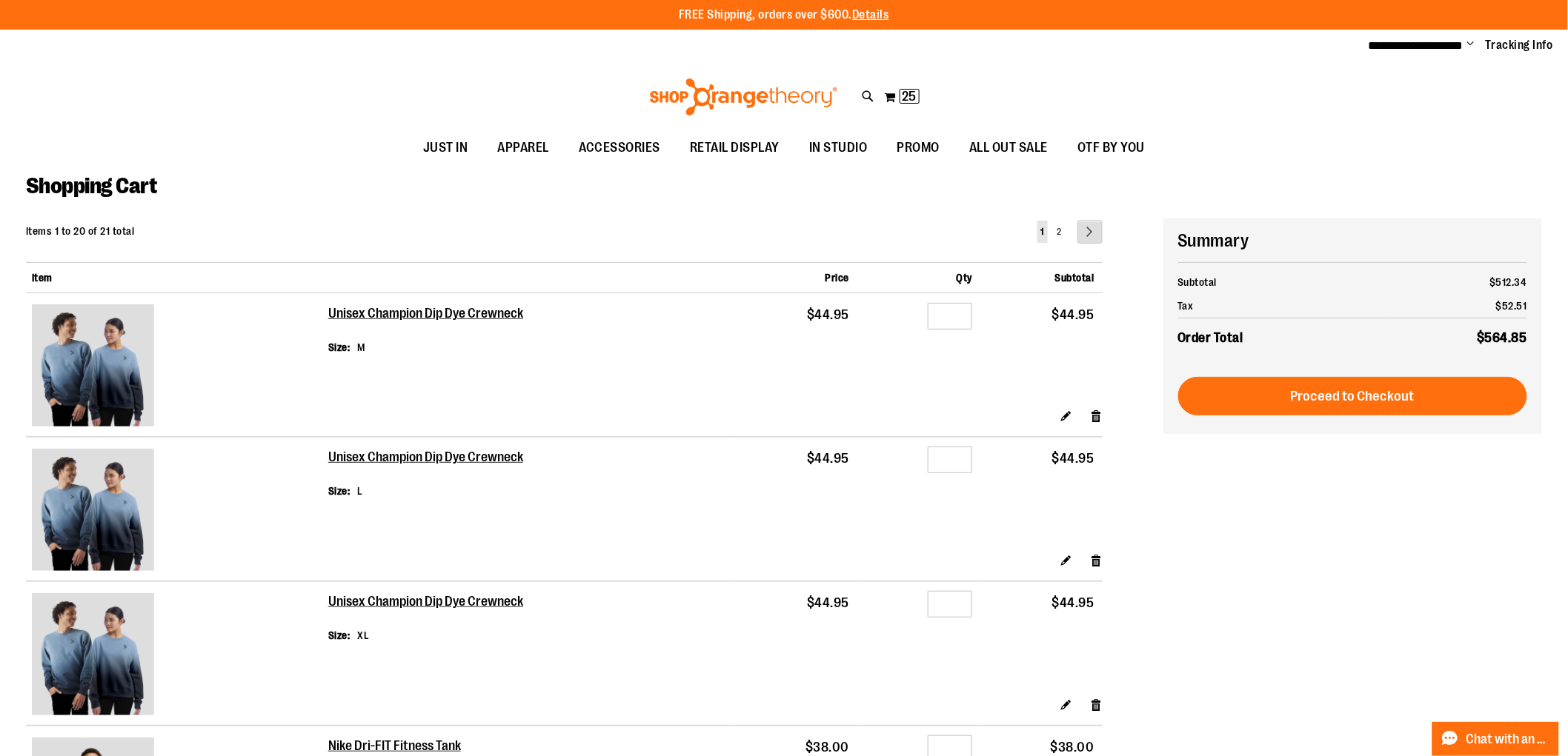
click at [1102, 234] on link "Page Next" at bounding box center [1090, 232] width 25 height 24
click at [1094, 227] on link "Page Next" at bounding box center [1090, 232] width 25 height 24
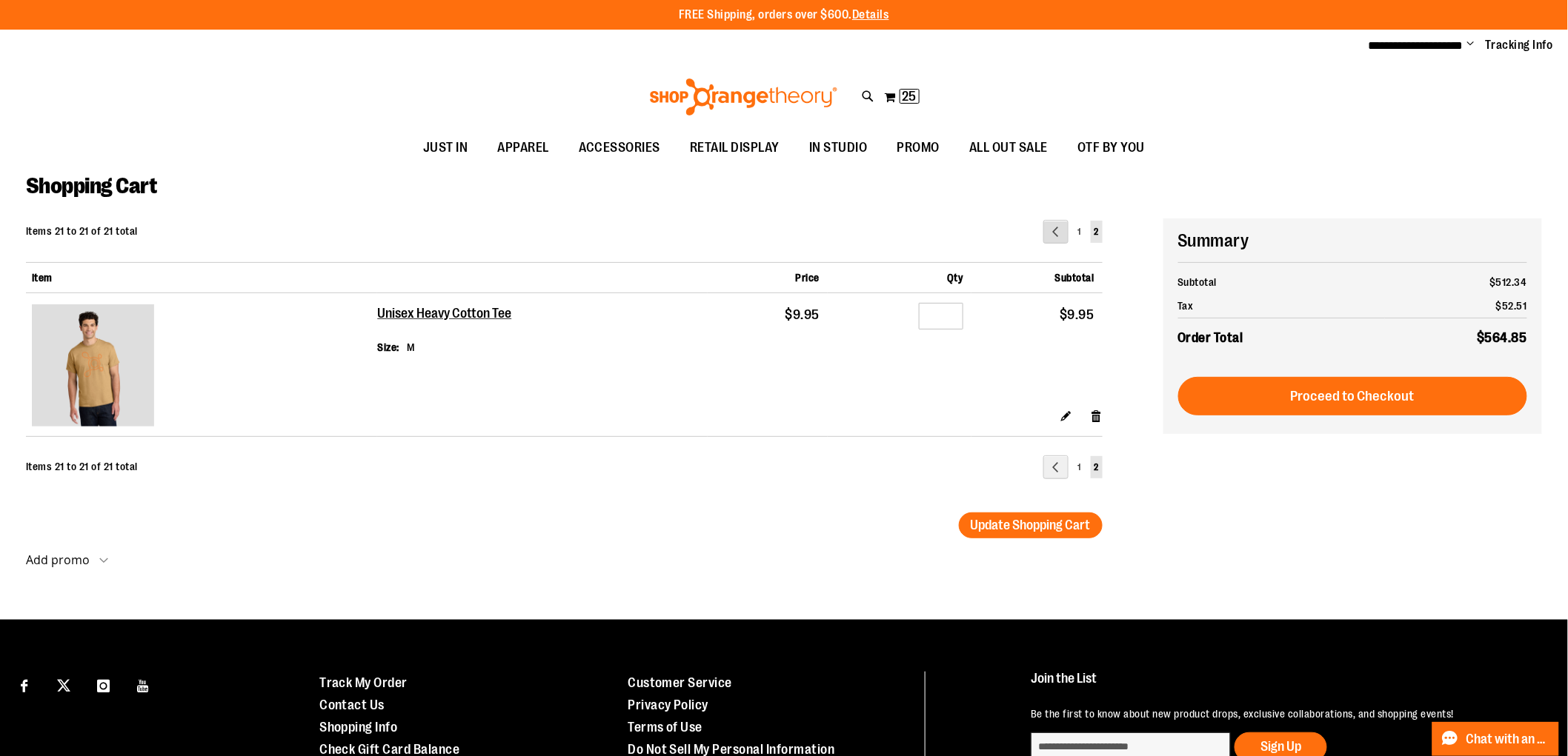
click at [1051, 227] on link "Page Previous" at bounding box center [1056, 232] width 25 height 24
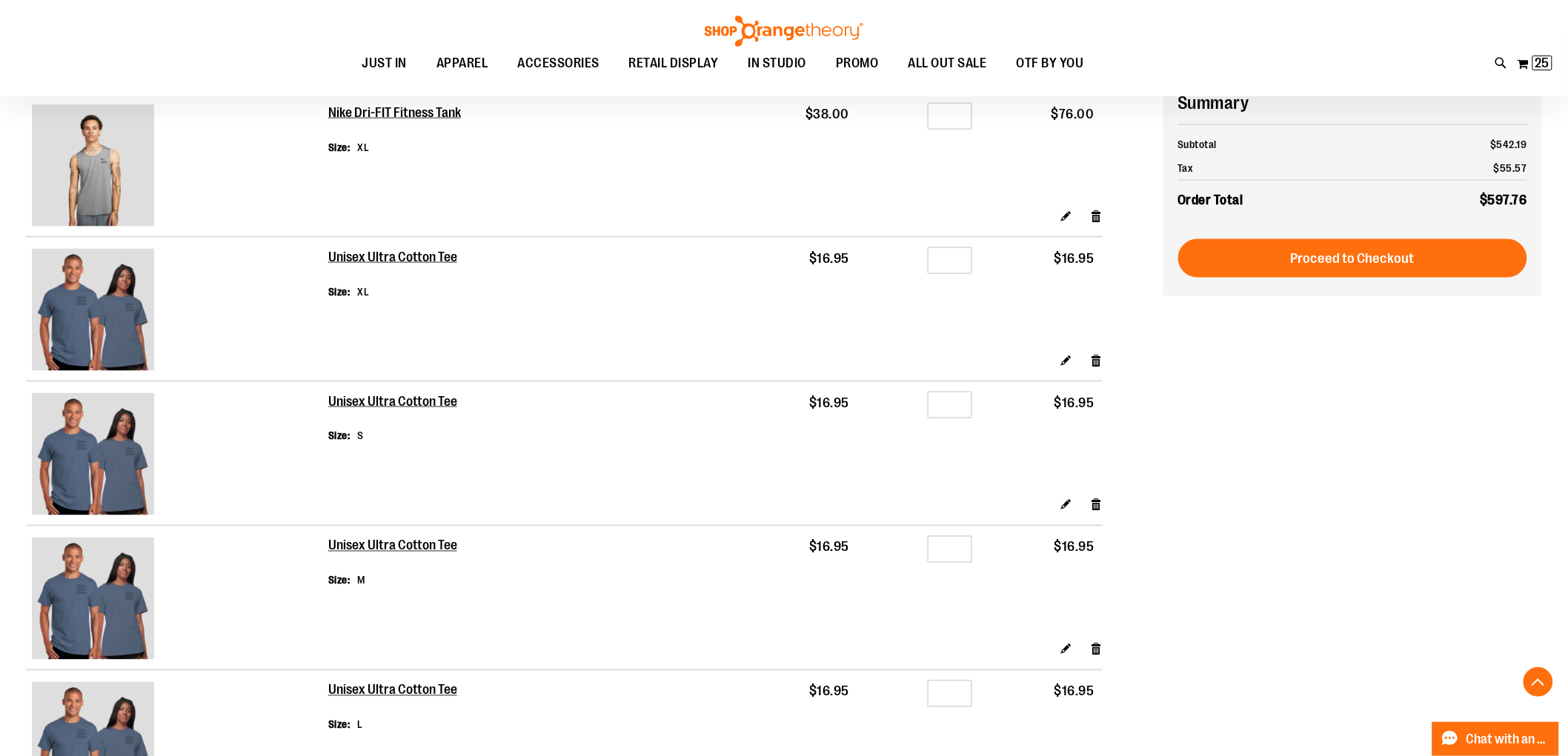
scroll to position [742, 0]
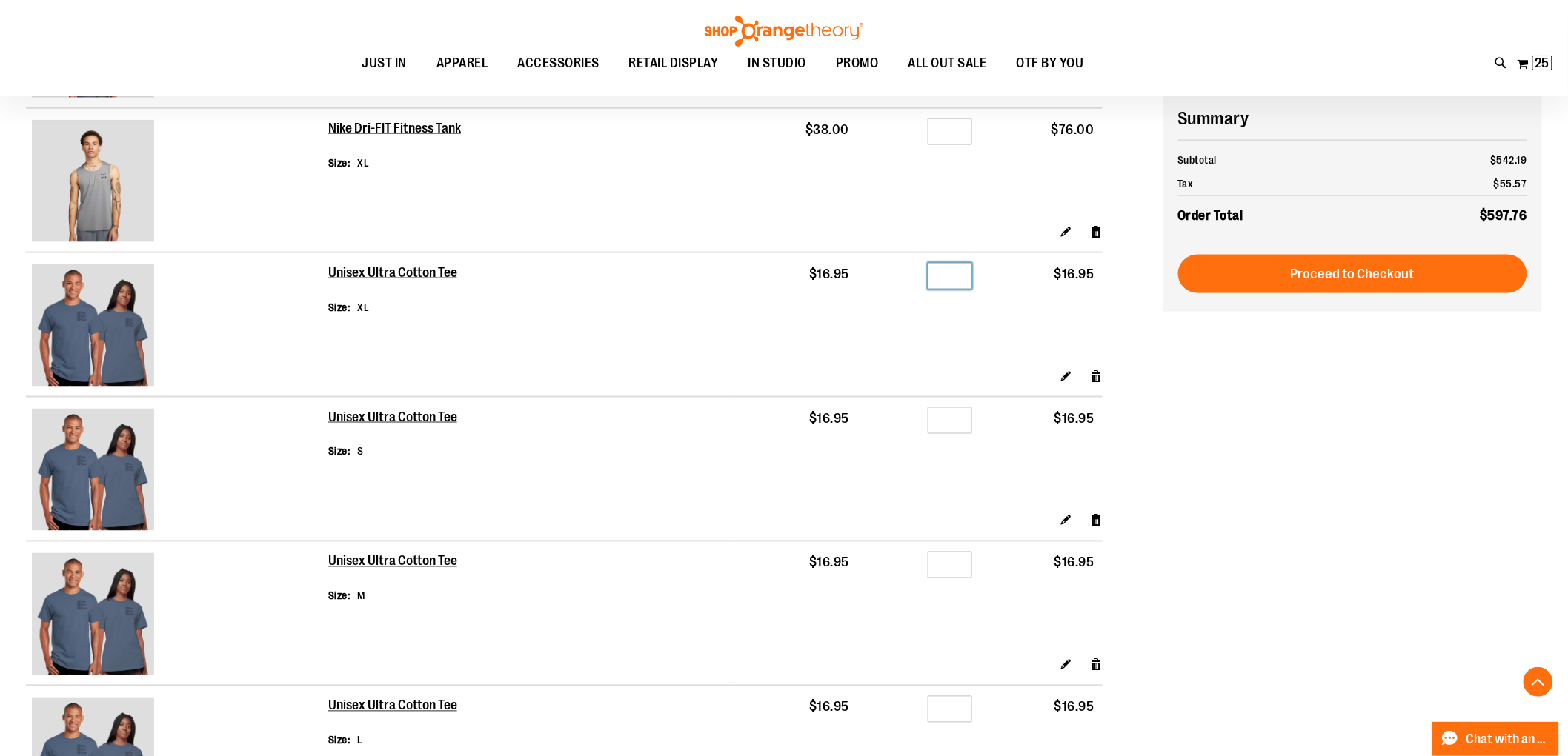
drag, startPoint x: 950, startPoint y: 282, endPoint x: 959, endPoint y: 276, distance: 10.8
click at [957, 277] on input "*" at bounding box center [950, 276] width 44 height 27
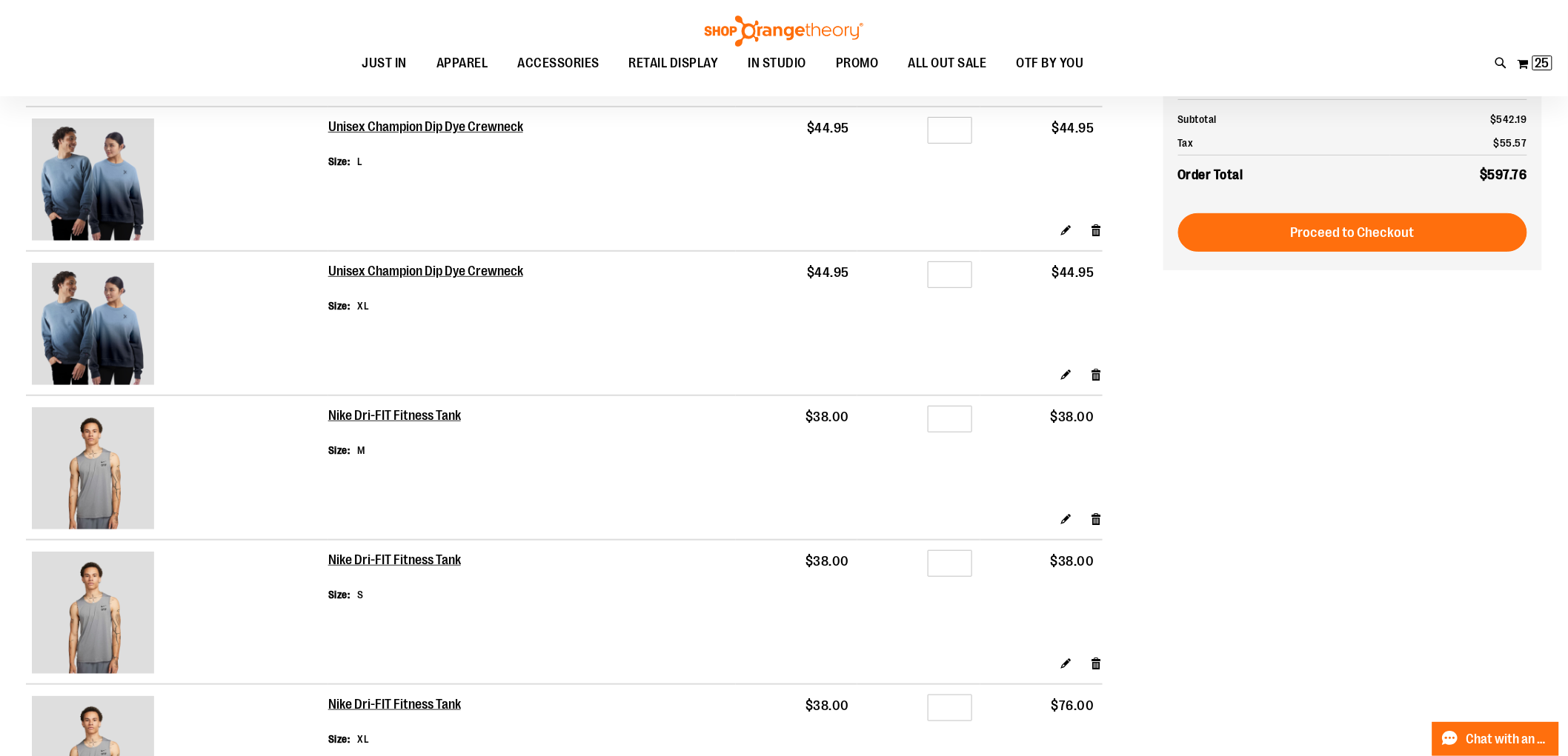
scroll to position [83, 0]
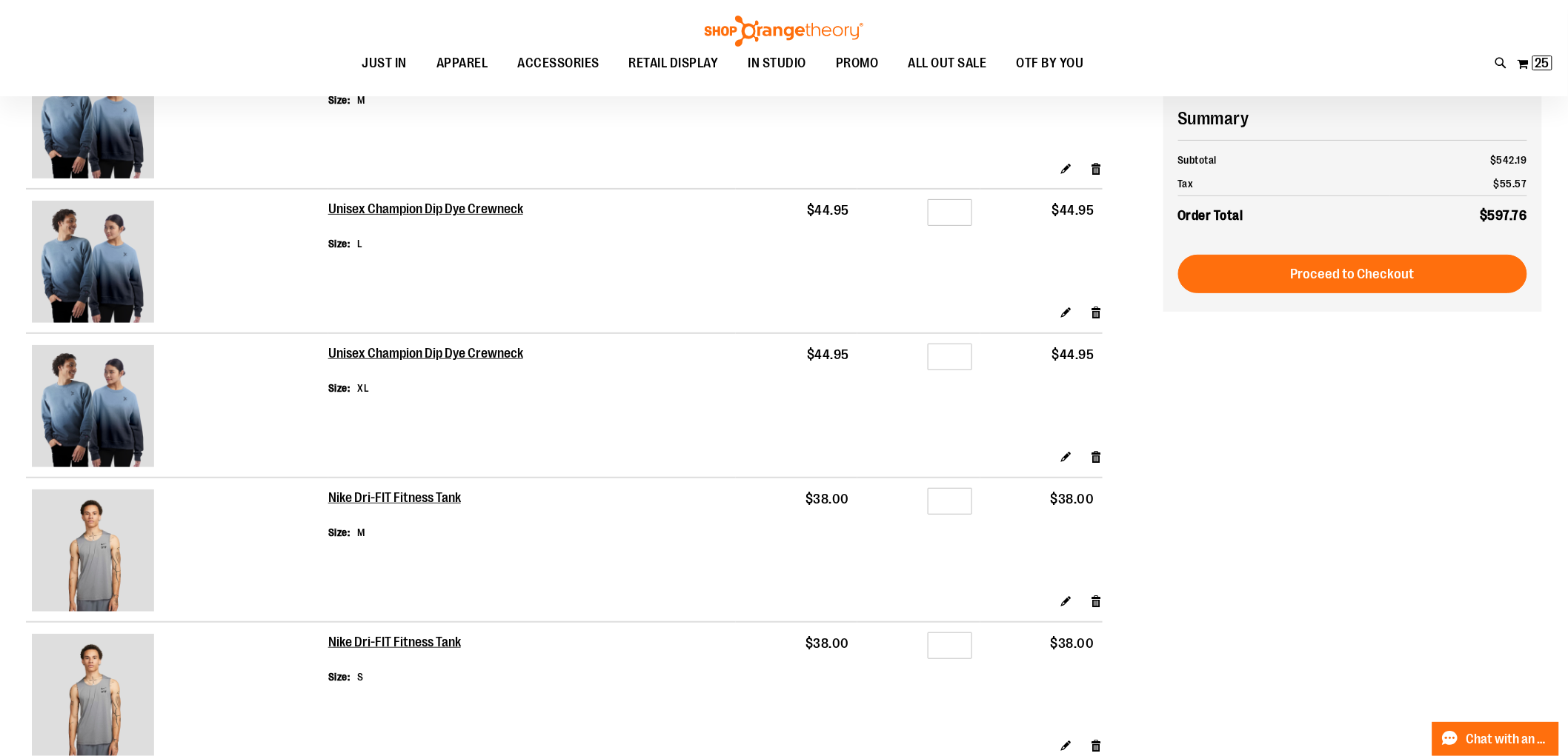
type input "*"
drag, startPoint x: 954, startPoint y: 359, endPoint x: 969, endPoint y: 352, distance: 16.6
click at [969, 352] on input "*" at bounding box center [950, 357] width 44 height 27
type input "*"
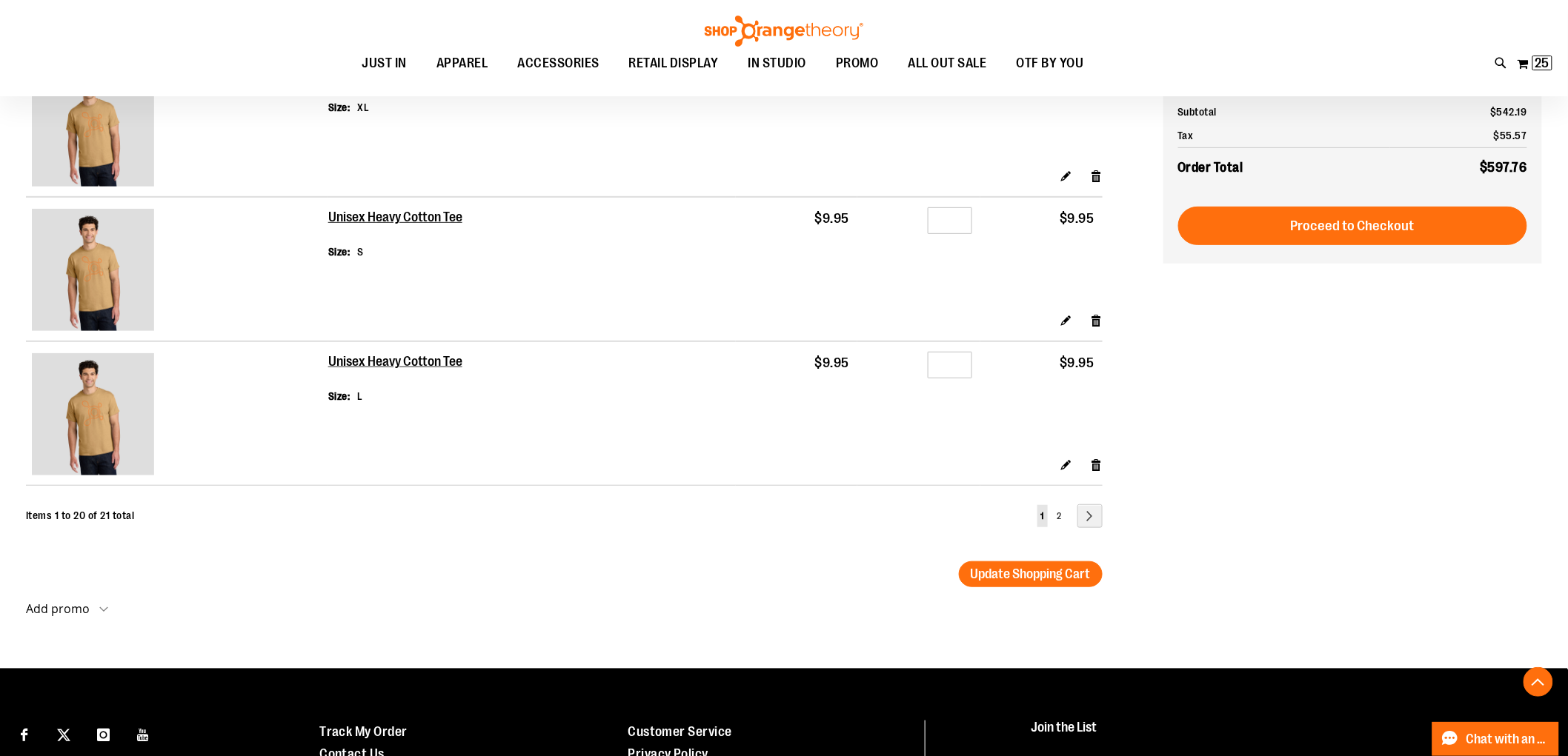
scroll to position [2634, 0]
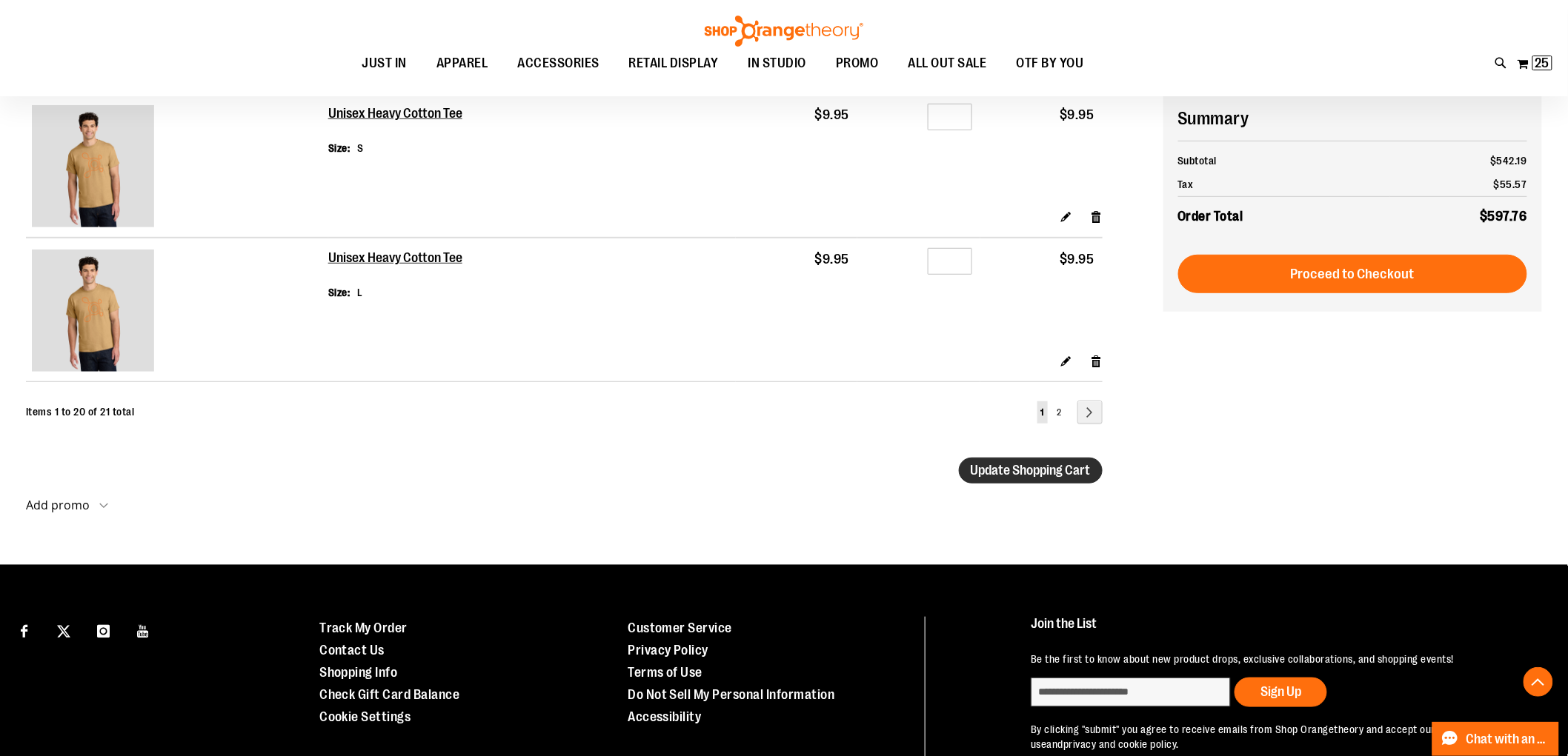
type input "*"
click at [1036, 476] on span "Update Shopping Cart" at bounding box center [1031, 470] width 120 height 15
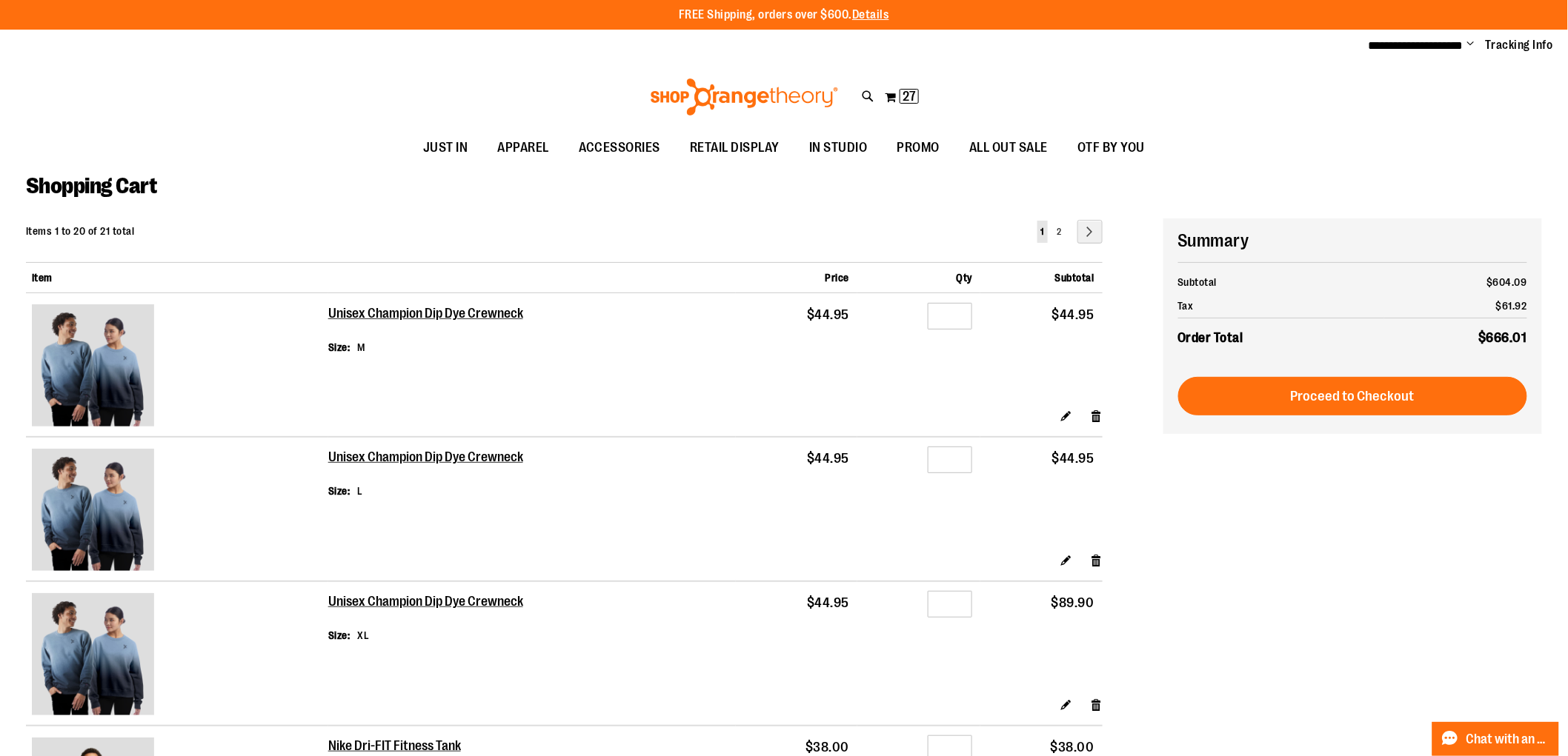
click at [1081, 246] on div "Items 1 to 20 of 21 total Page You're currently reading page 1 Page 2 Page Next" at bounding box center [564, 242] width 1077 height 42
click at [1087, 235] on link "Page Next" at bounding box center [1090, 232] width 25 height 24
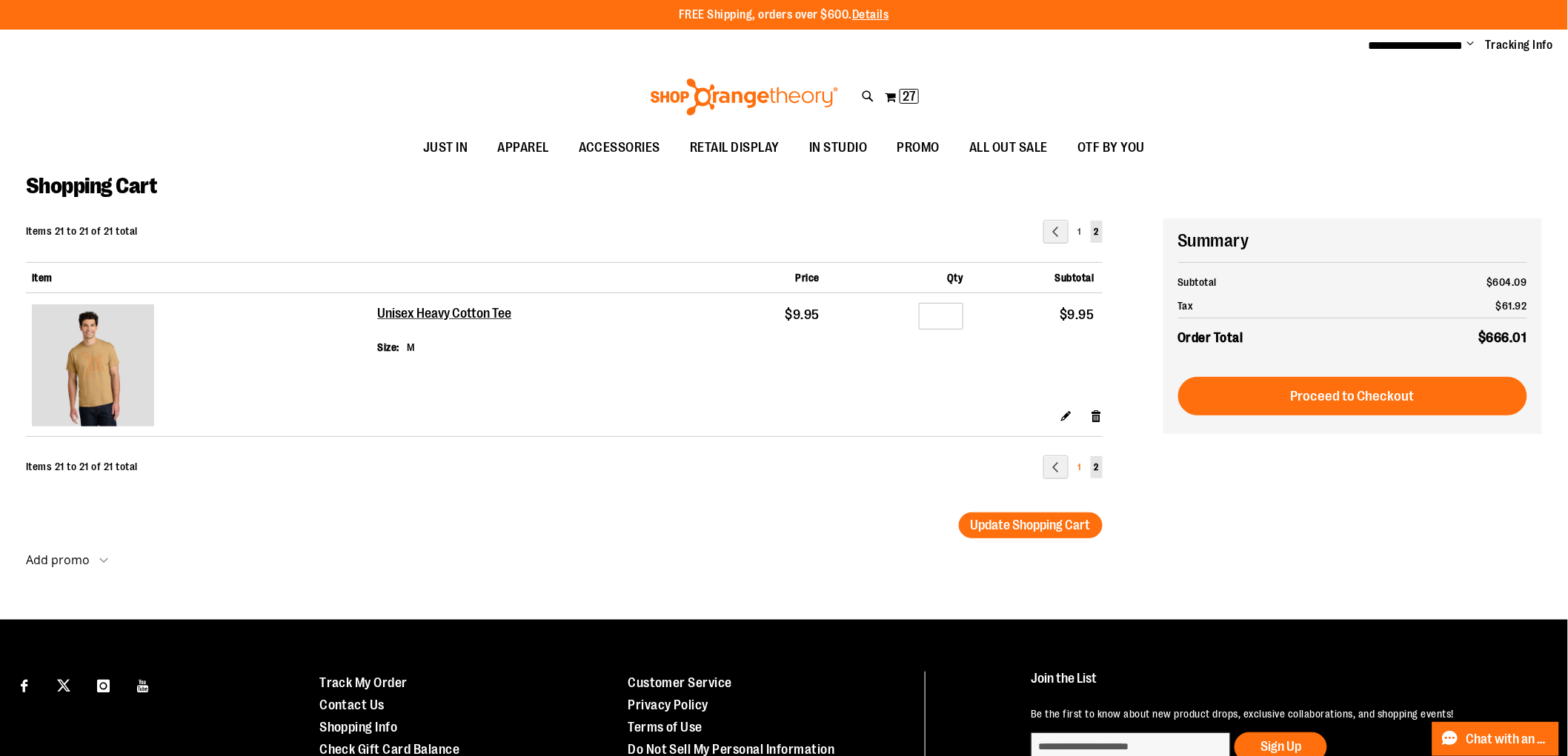
click at [1082, 474] on link "Page 1" at bounding box center [1079, 467] width 10 height 22
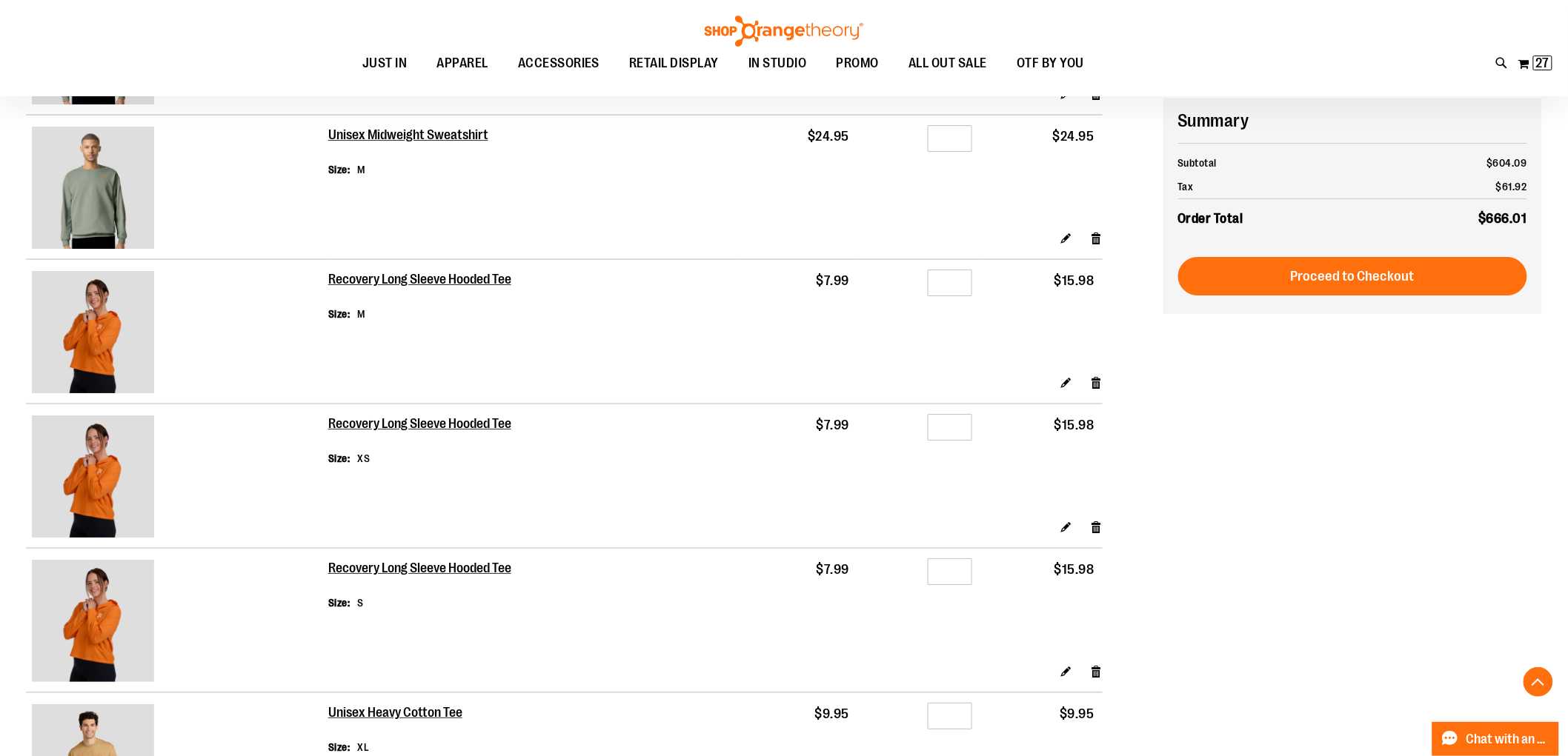
scroll to position [2057, 0]
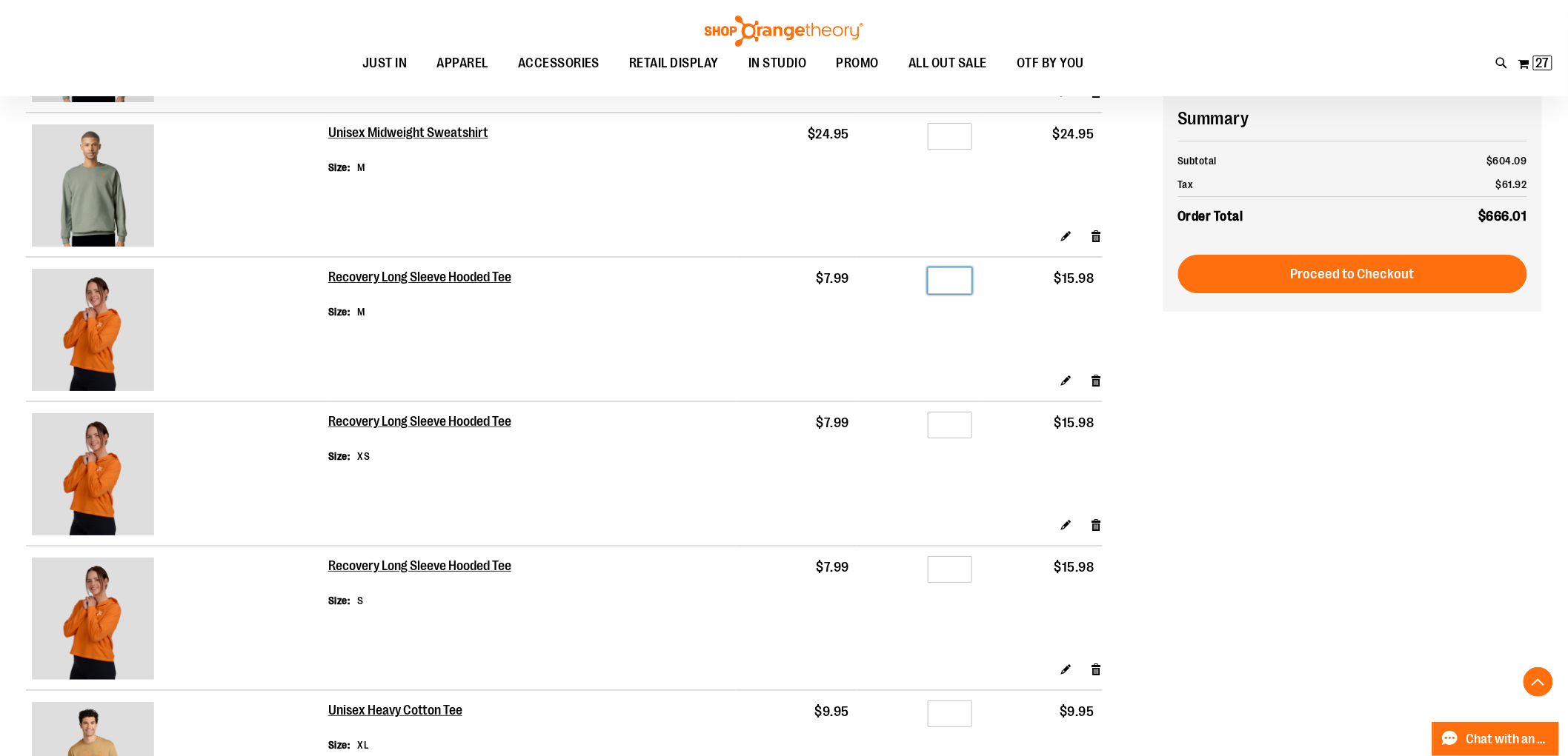
drag, startPoint x: 947, startPoint y: 289, endPoint x: 977, endPoint y: 286, distance: 30.1
click at [977, 286] on td "Qty *" at bounding box center [919, 315] width 123 height 116
type input "*"
drag, startPoint x: 946, startPoint y: 433, endPoint x: 989, endPoint y: 435, distance: 43.0
click at [990, 435] on tr "Recovery Long Sleeve Hooded Tee Size XS $7.99 Qty * $15.98" at bounding box center [564, 459] width 1077 height 116
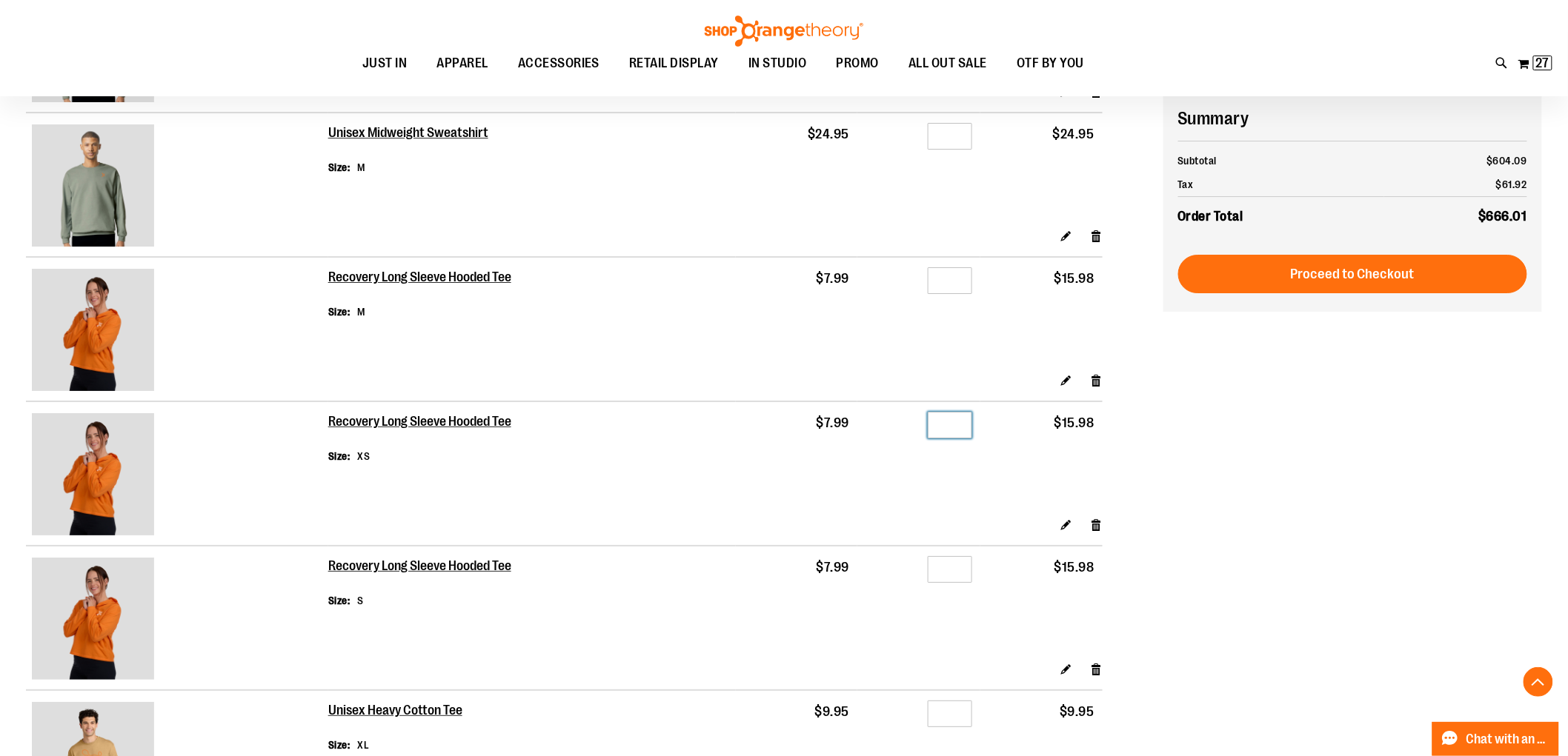
type input "*"
drag, startPoint x: 944, startPoint y: 580, endPoint x: 963, endPoint y: 583, distance: 19.2
click at [962, 583] on input "*" at bounding box center [950, 570] width 44 height 27
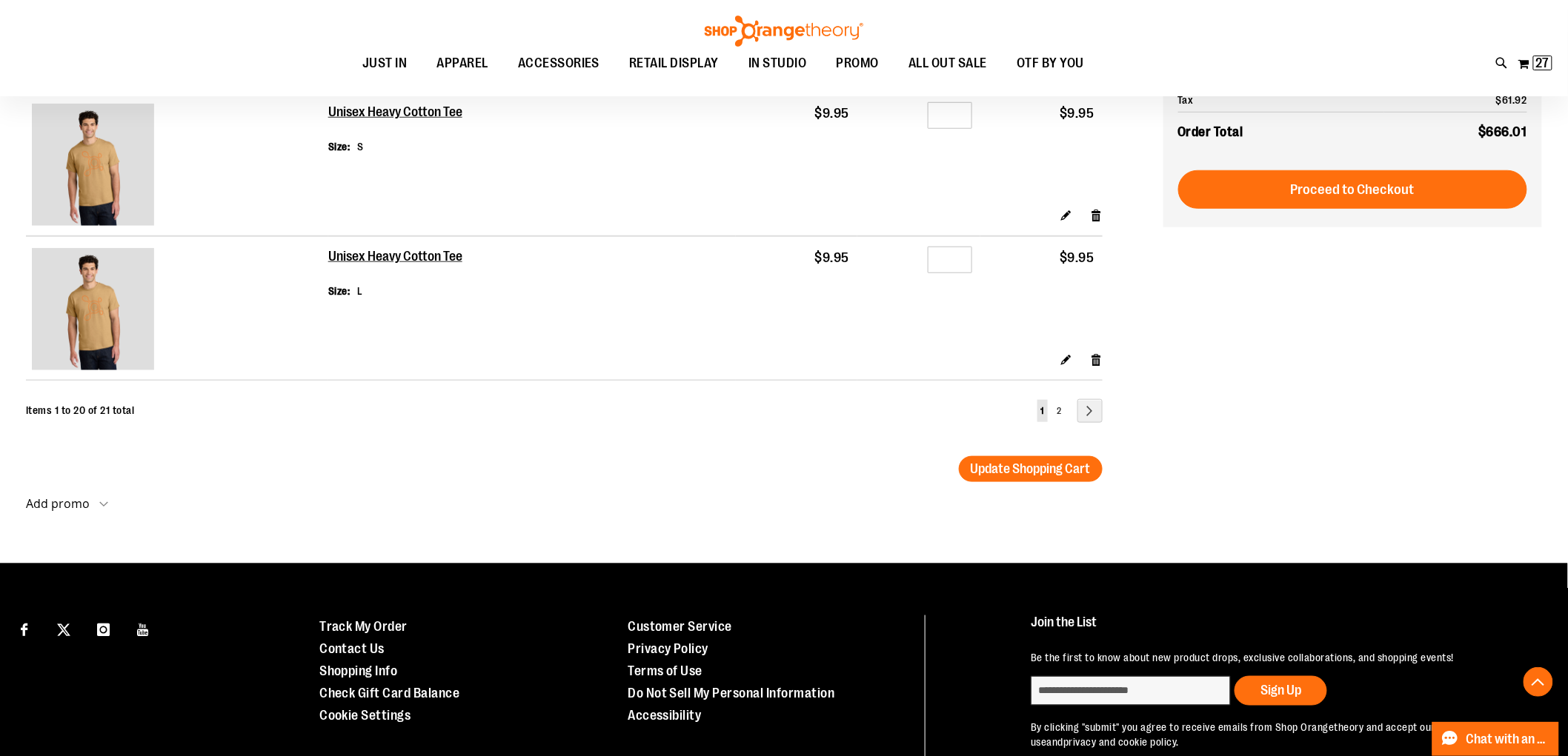
scroll to position [2897, 0]
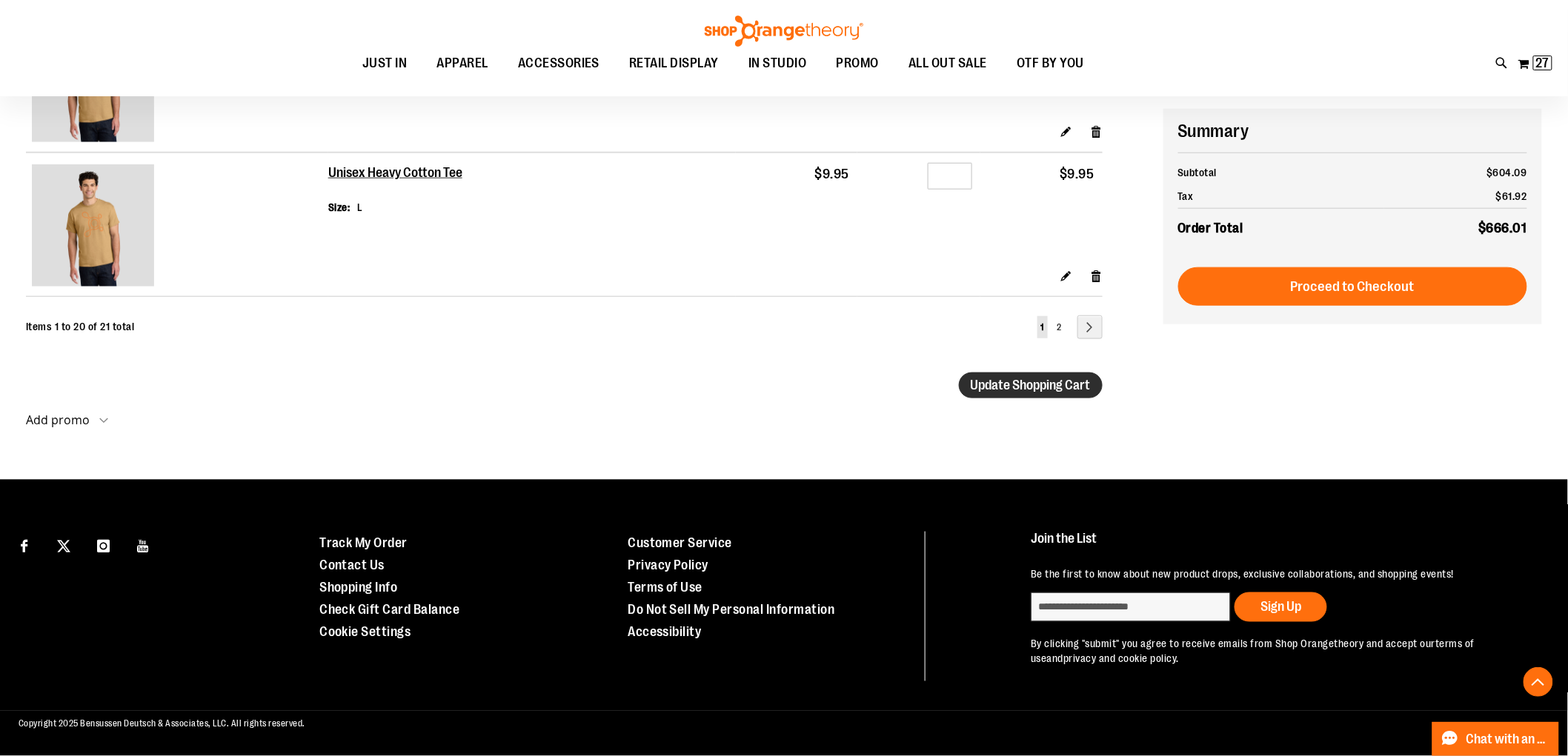
type input "*"
click at [1033, 388] on span "Update Shopping Cart" at bounding box center [1031, 385] width 120 height 15
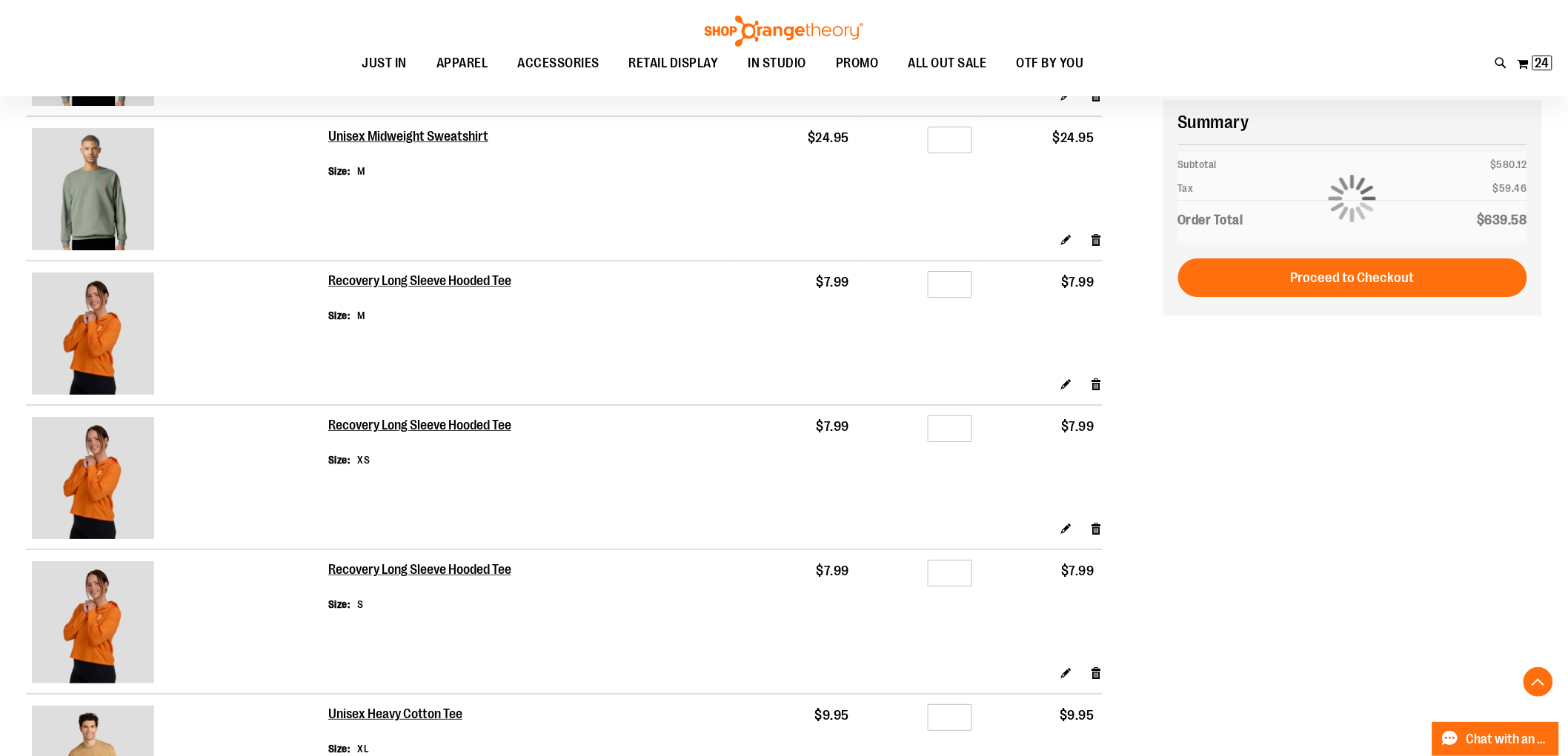
scroll to position [2057, 0]
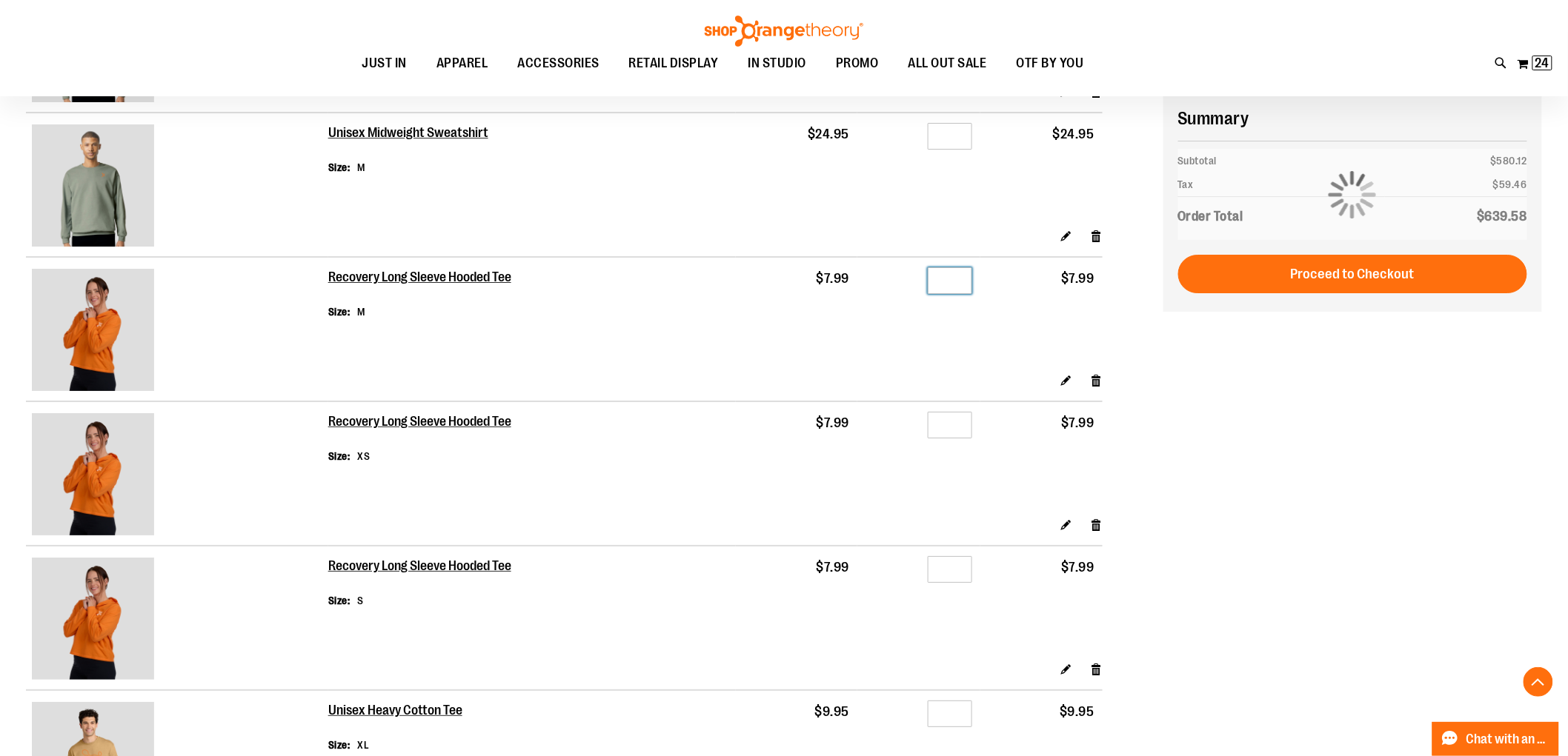
drag, startPoint x: 950, startPoint y: 289, endPoint x: 969, endPoint y: 280, distance: 21.0
click at [969, 280] on input "*" at bounding box center [950, 281] width 44 height 27
click at [964, 577] on input "*" at bounding box center [950, 570] width 44 height 27
type input "*"
drag, startPoint x: 956, startPoint y: 291, endPoint x: 997, endPoint y: 282, distance: 42.0
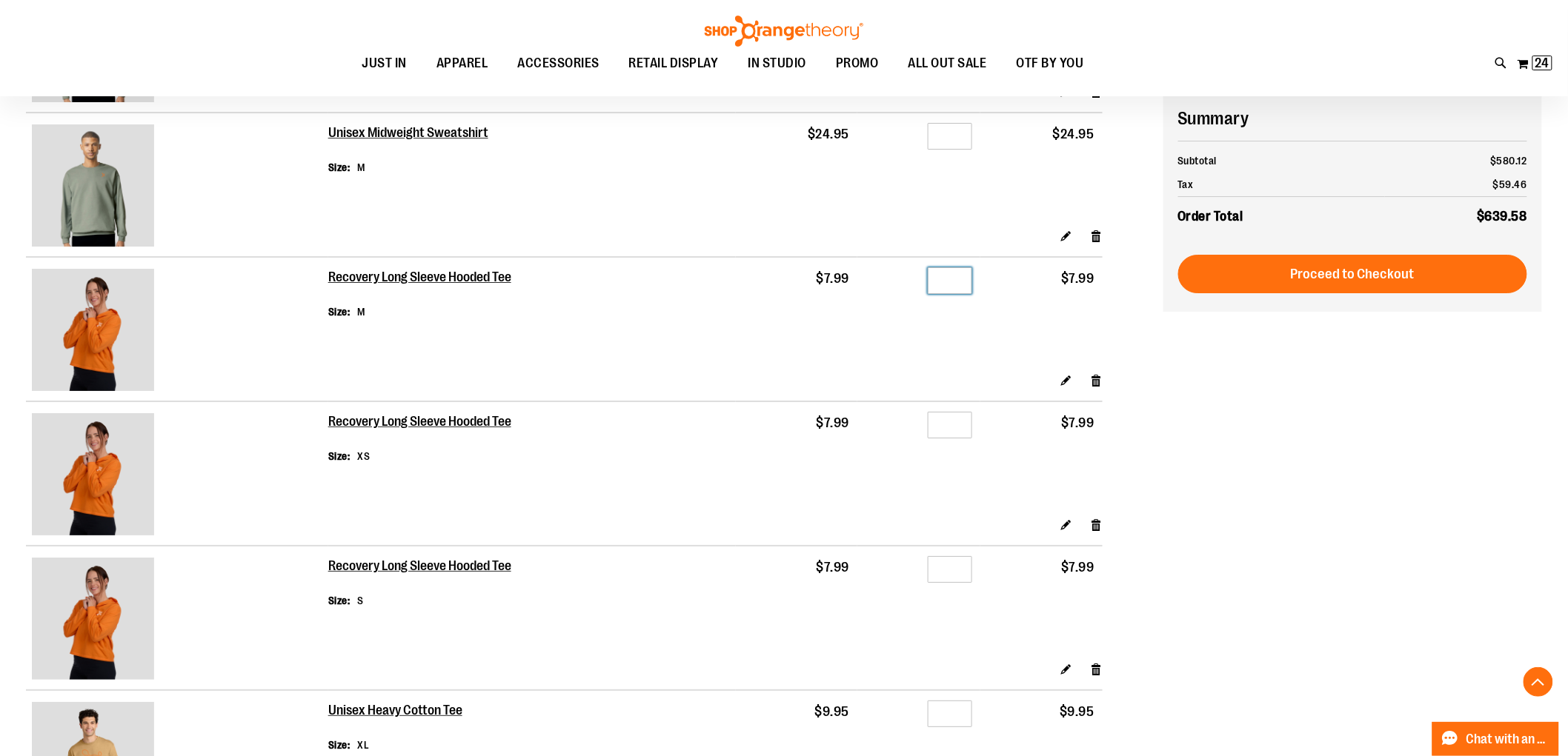
click at [997, 282] on tr "Recovery Long Sleeve Hooded Tee Size M $7.99 Qty * $7.99" at bounding box center [564, 315] width 1077 height 116
drag, startPoint x: 963, startPoint y: 286, endPoint x: 931, endPoint y: 290, distance: 32.2
click at [946, 286] on input "*" at bounding box center [950, 281] width 44 height 27
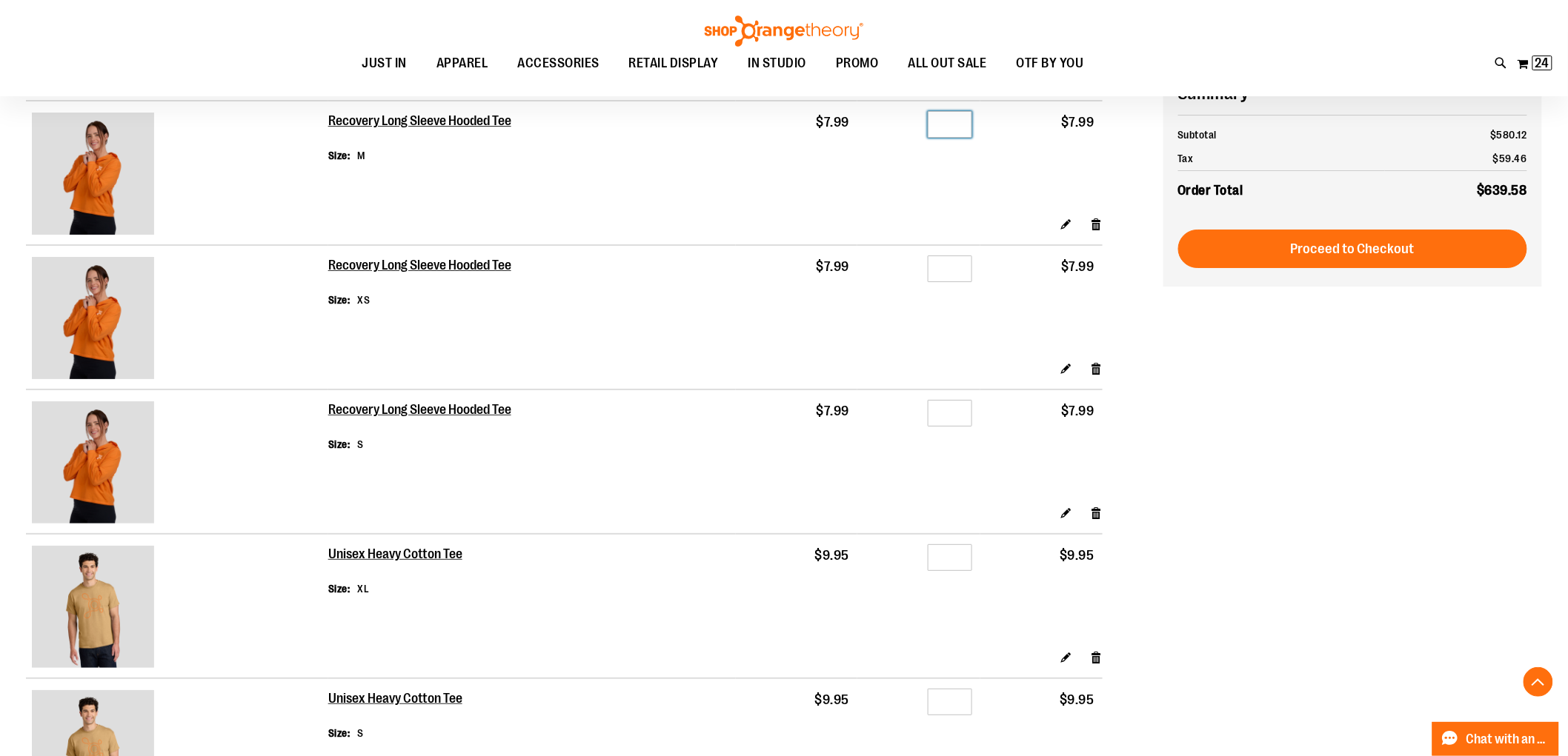
scroll to position [2222, 0]
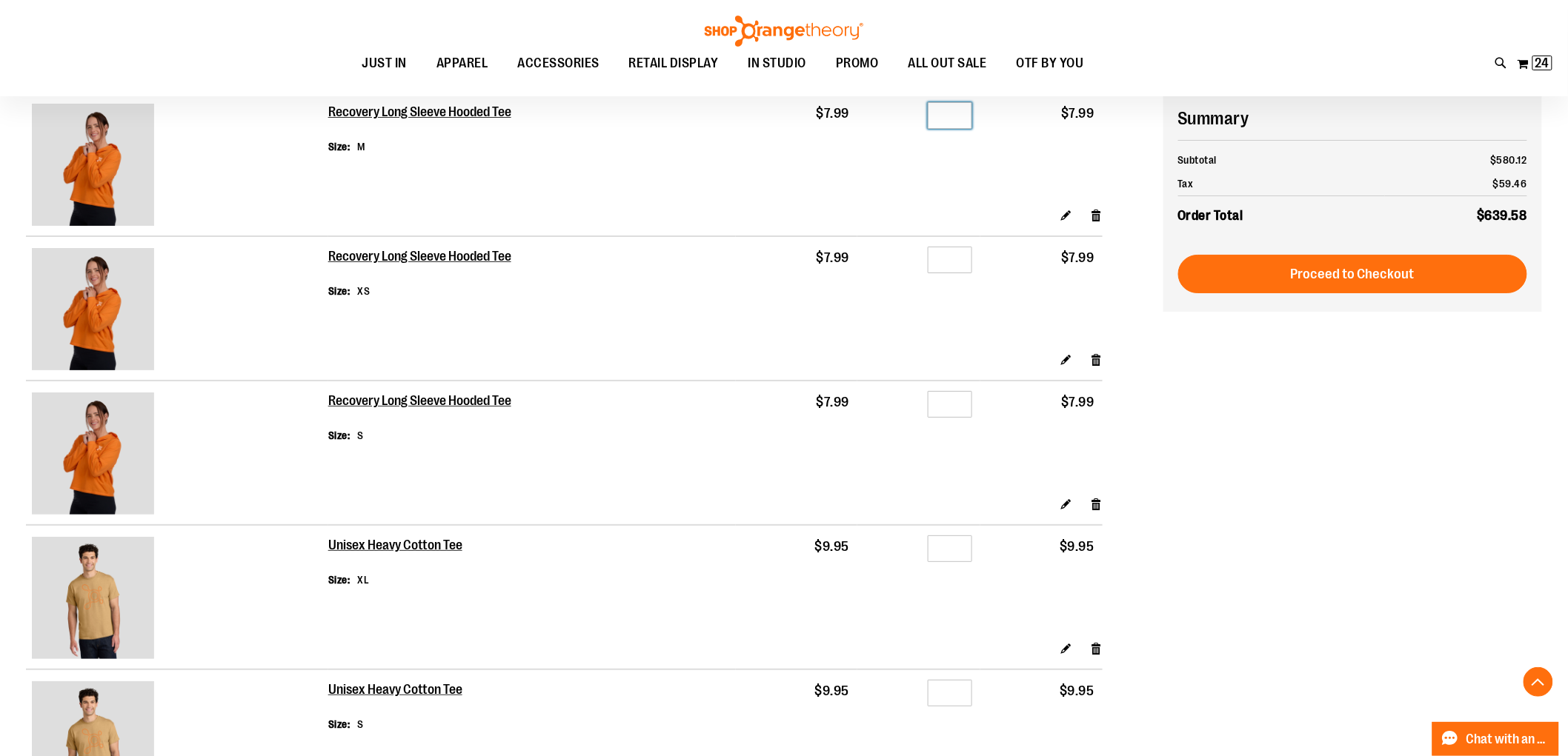
type input "*"
click at [970, 561] on input "*" at bounding box center [950, 549] width 44 height 27
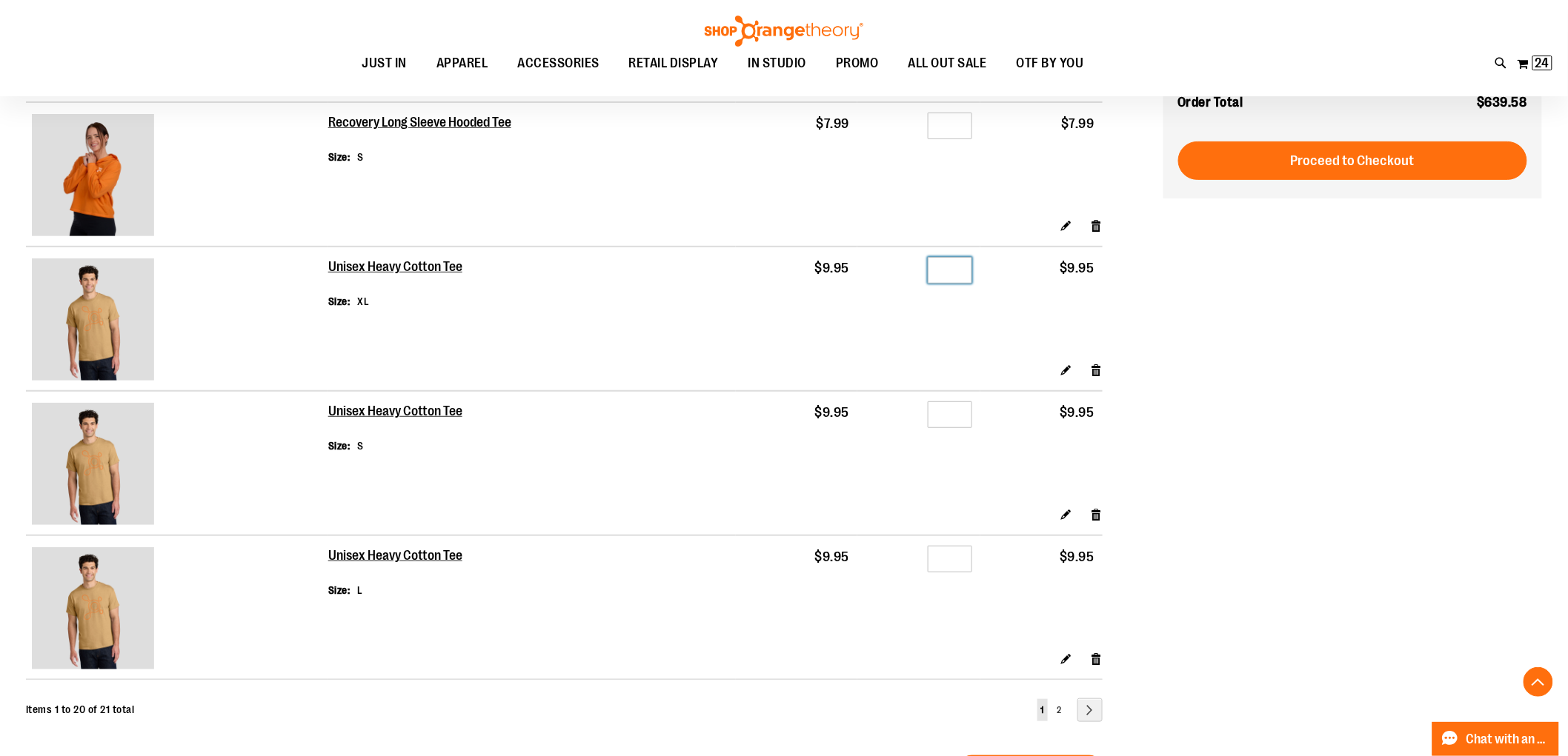
scroll to position [2716, 0]
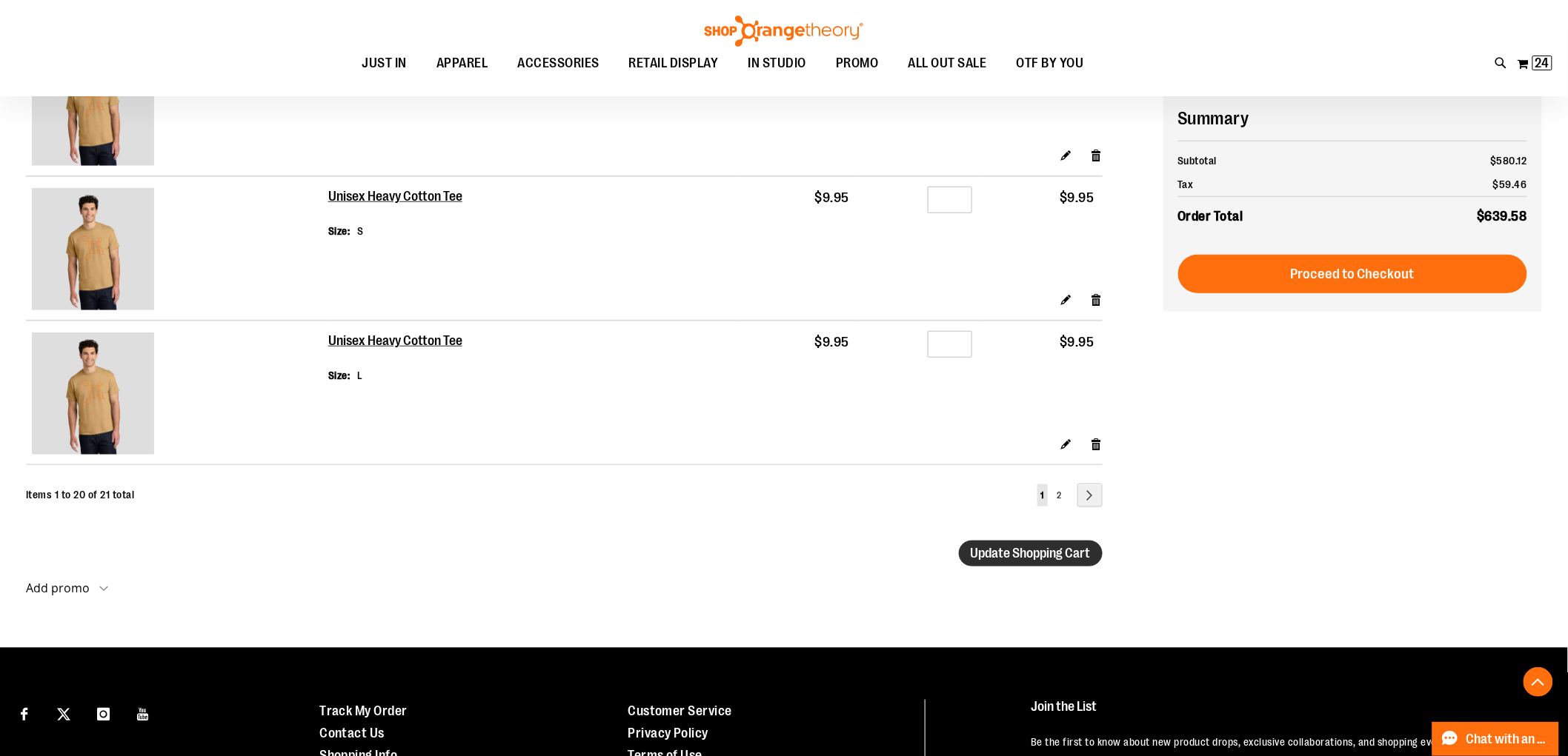
type input "*"
click at [1026, 561] on span "Update Shopping Cart" at bounding box center [1031, 553] width 120 height 15
